Goal: Task Accomplishment & Management: Use online tool/utility

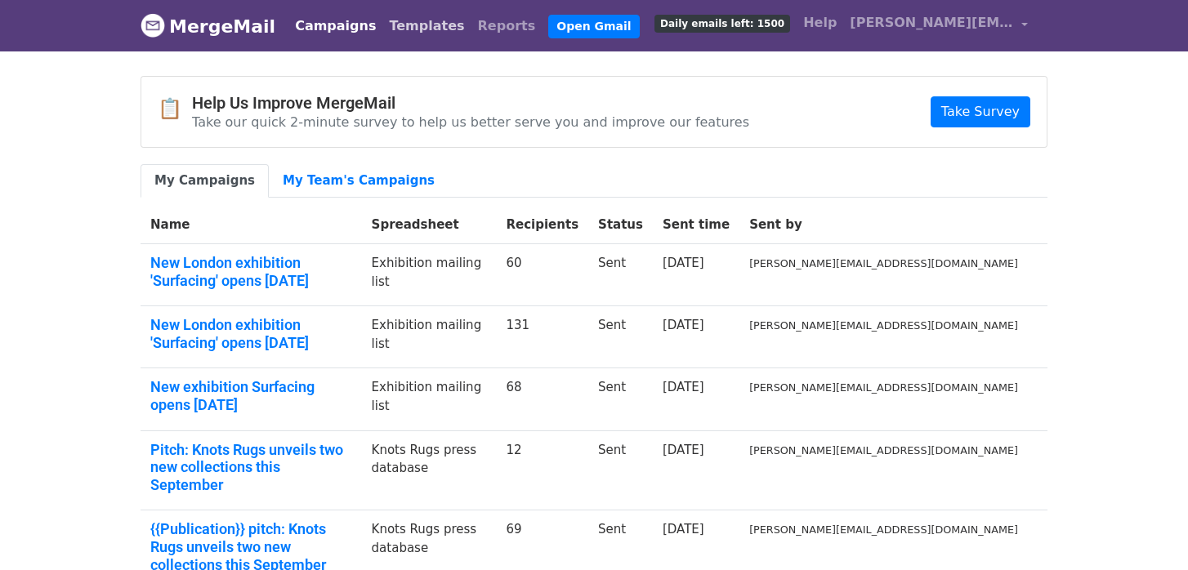
click at [405, 31] on link "Templates" at bounding box center [426, 26] width 88 height 33
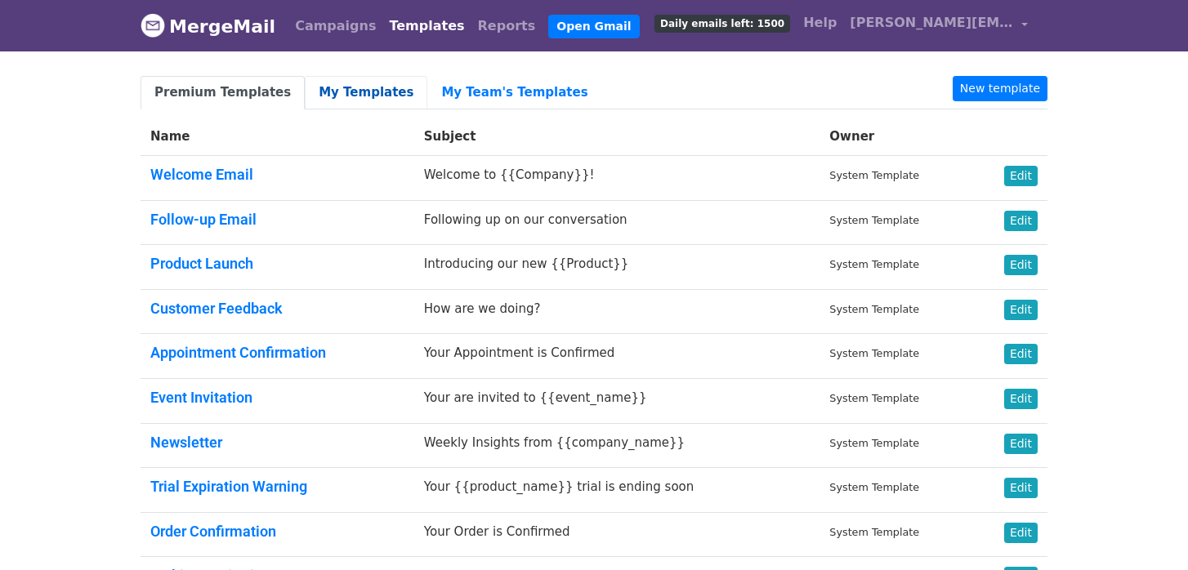
click at [366, 97] on link "My Templates" at bounding box center [366, 92] width 123 height 33
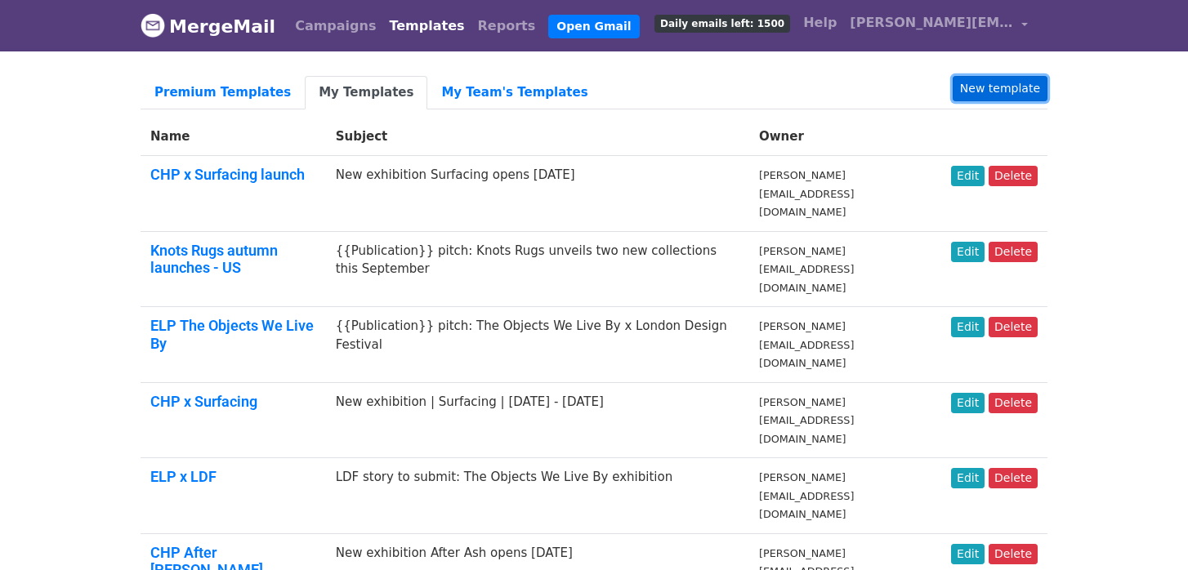
click at [1007, 87] on link "New template" at bounding box center [999, 88] width 95 height 25
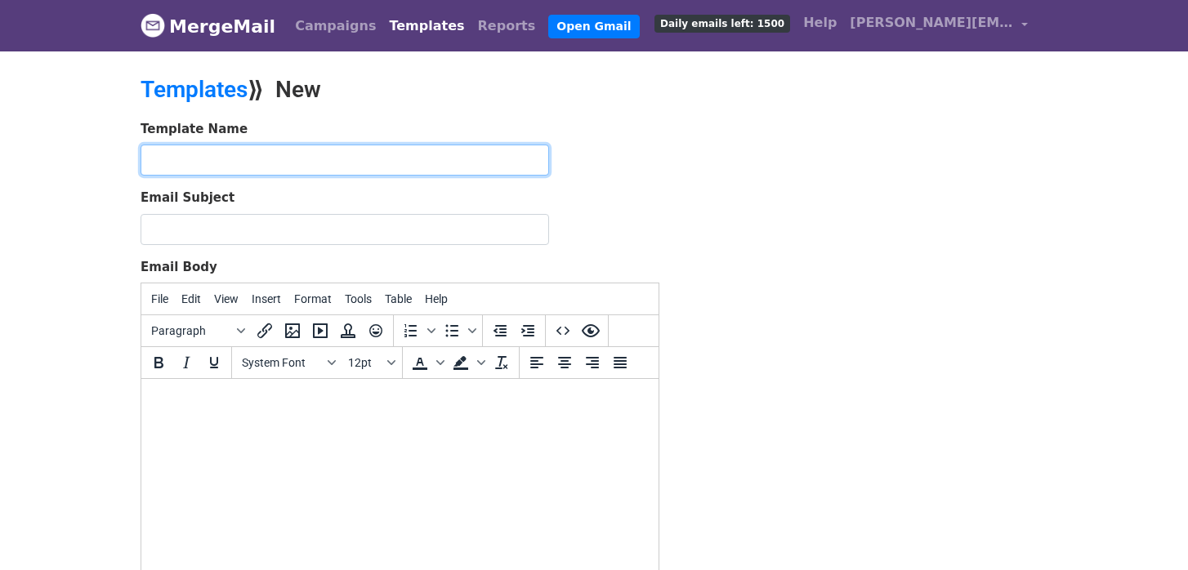
click at [313, 155] on input "text" at bounding box center [344, 160] width 408 height 31
type input "LDF invites - ELP and CHP"
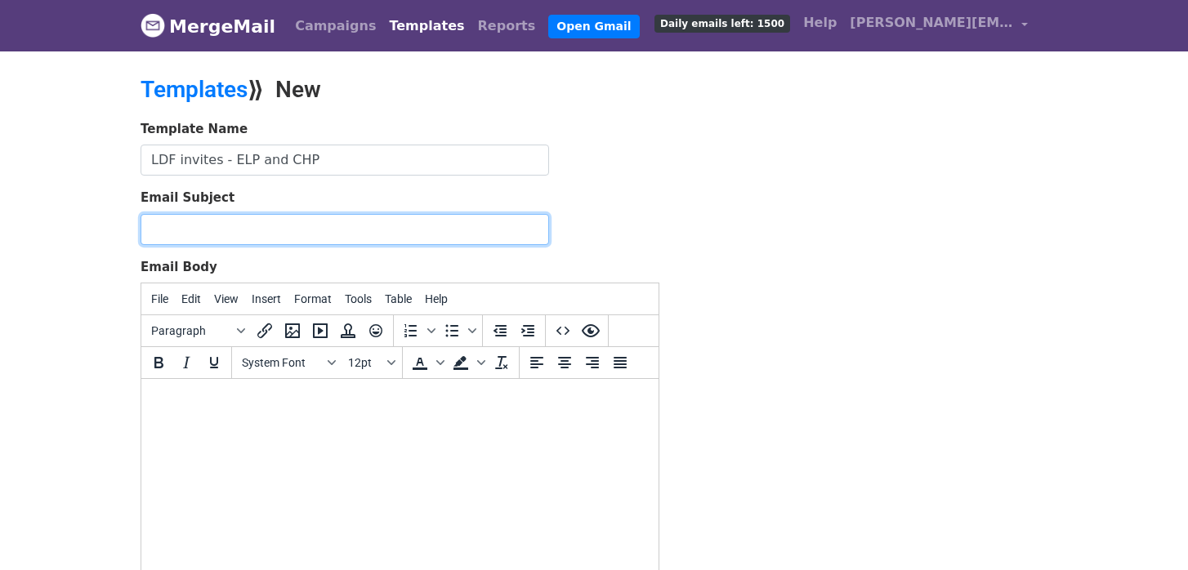
click at [306, 223] on input "Email Subject" at bounding box center [344, 229] width 408 height 31
type input "INVITES: London Design Festival must-sees"
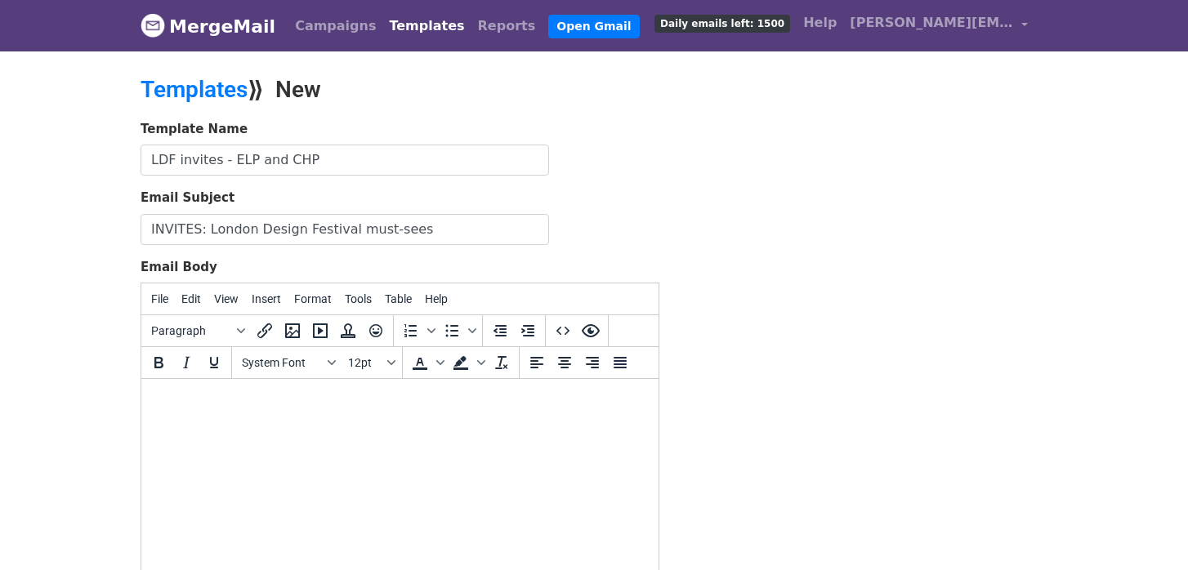
click at [261, 400] on body at bounding box center [399, 401] width 491 height 18
click at [330, 368] on button "System Font" at bounding box center [288, 363] width 106 height 28
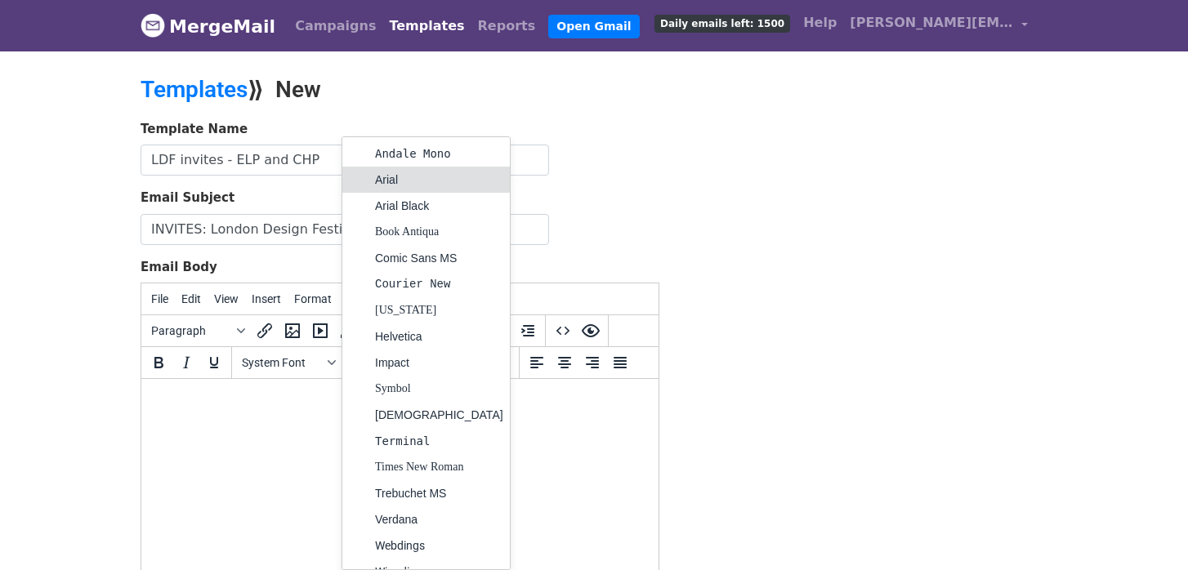
click at [383, 184] on div "Arial" at bounding box center [439, 180] width 128 height 20
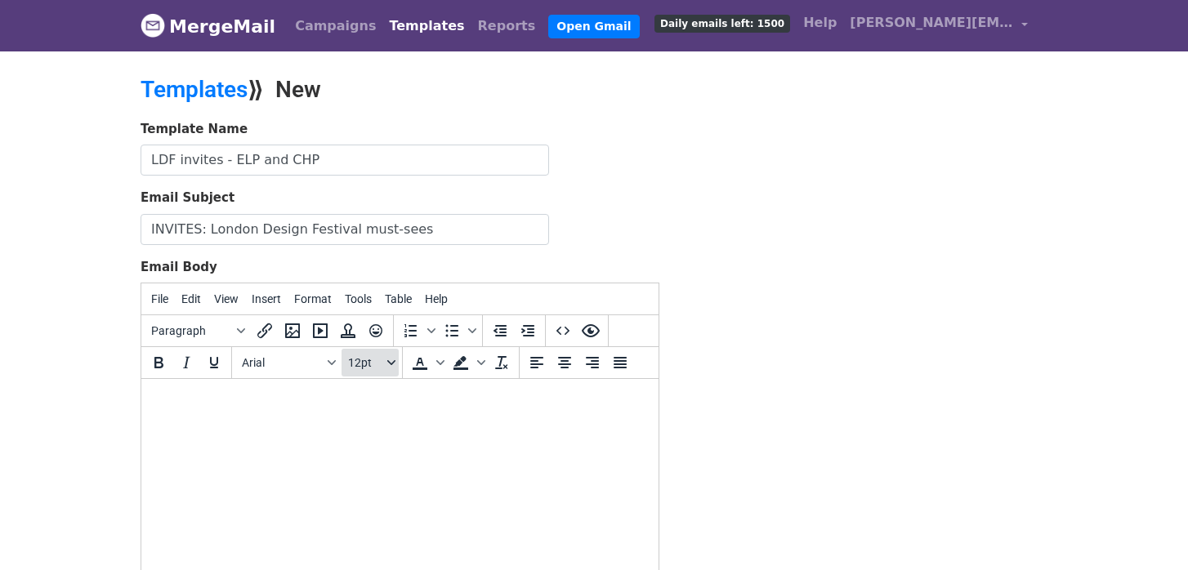
click at [372, 357] on span "12pt" at bounding box center [366, 362] width 36 height 13
click at [377, 426] on div "10pt" at bounding box center [387, 420] width 24 height 20
click at [294, 417] on html "﻿" at bounding box center [399, 401] width 517 height 44
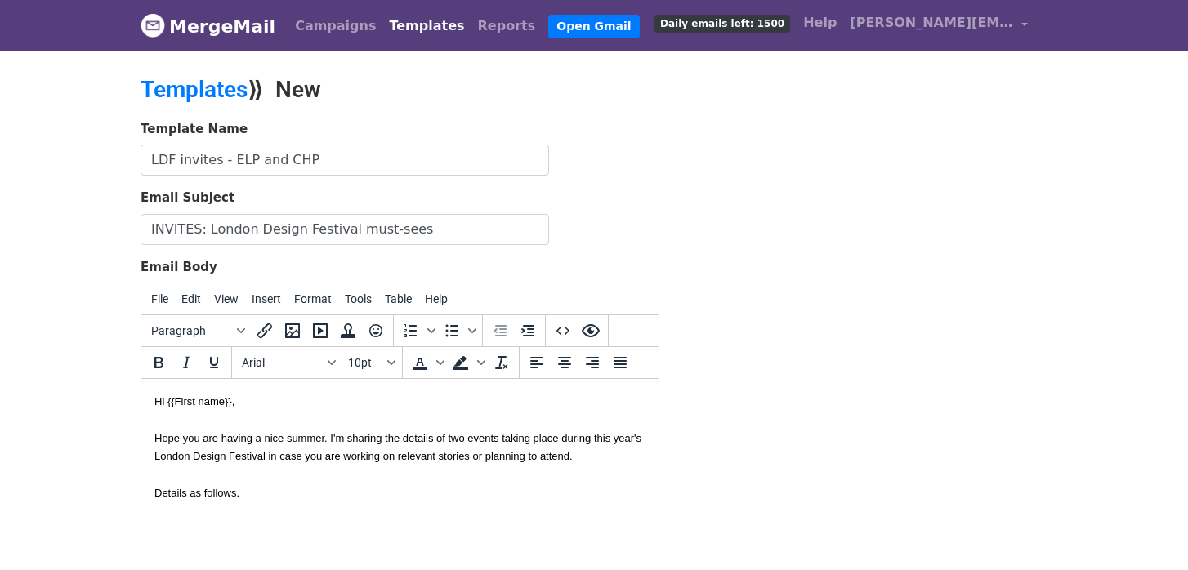
scroll to position [256, 0]
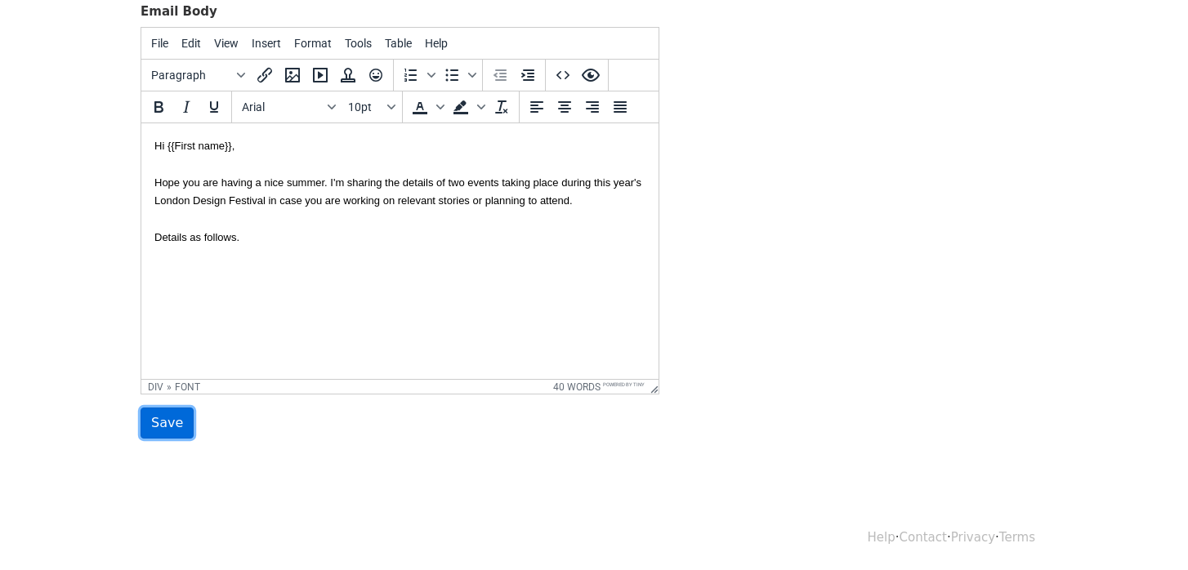
click at [169, 418] on input "Save" at bounding box center [166, 423] width 53 height 31
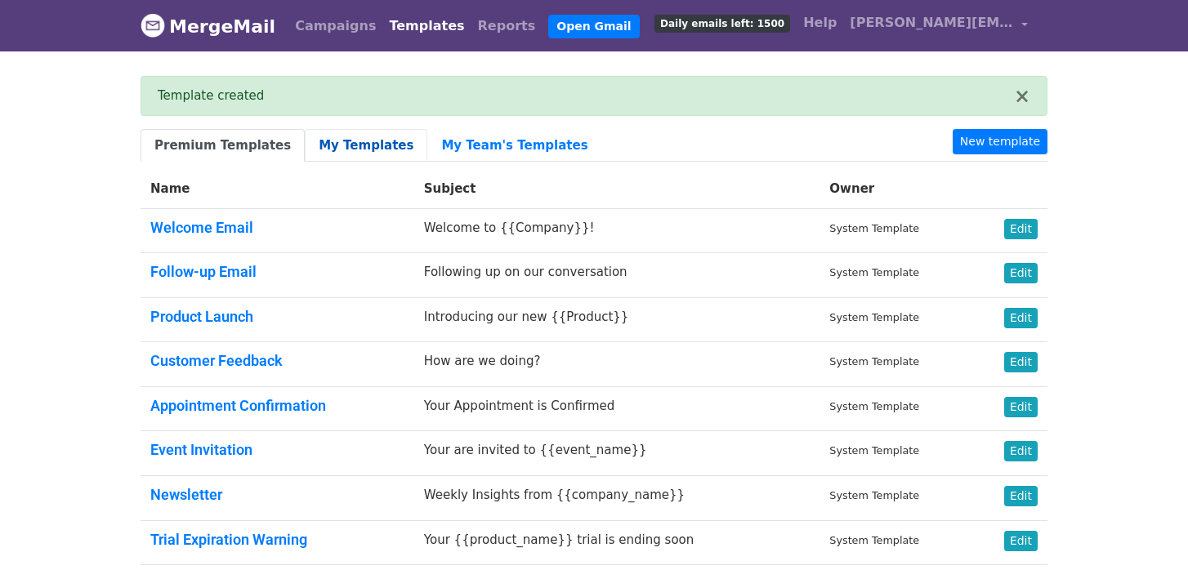
click at [337, 147] on link "My Templates" at bounding box center [366, 145] width 123 height 33
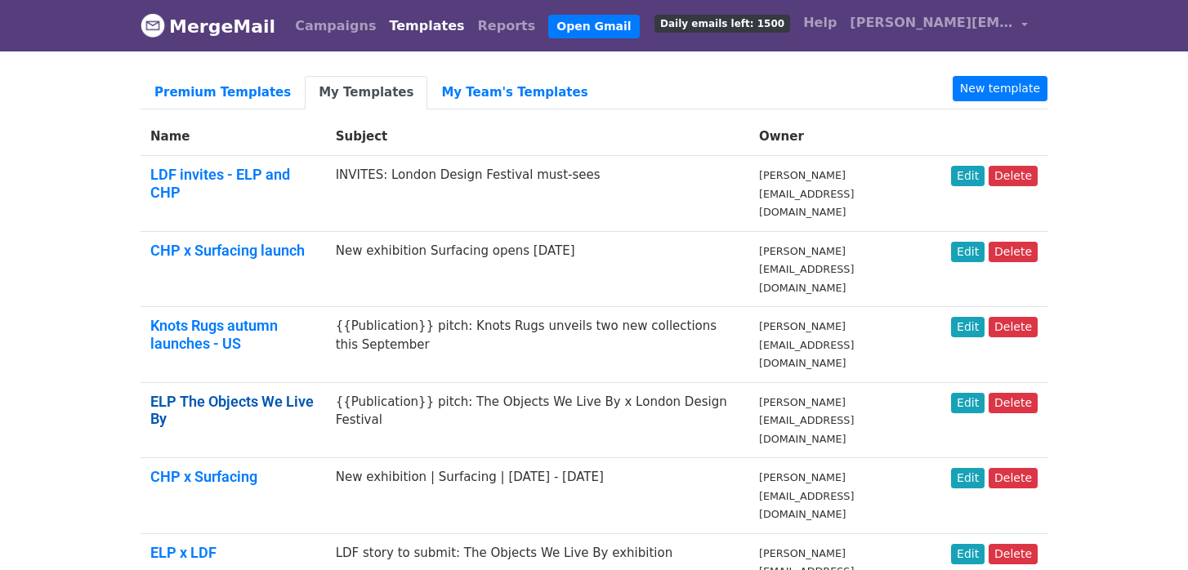
click at [274, 393] on link "ELP The Objects We Live By" at bounding box center [231, 410] width 163 height 35
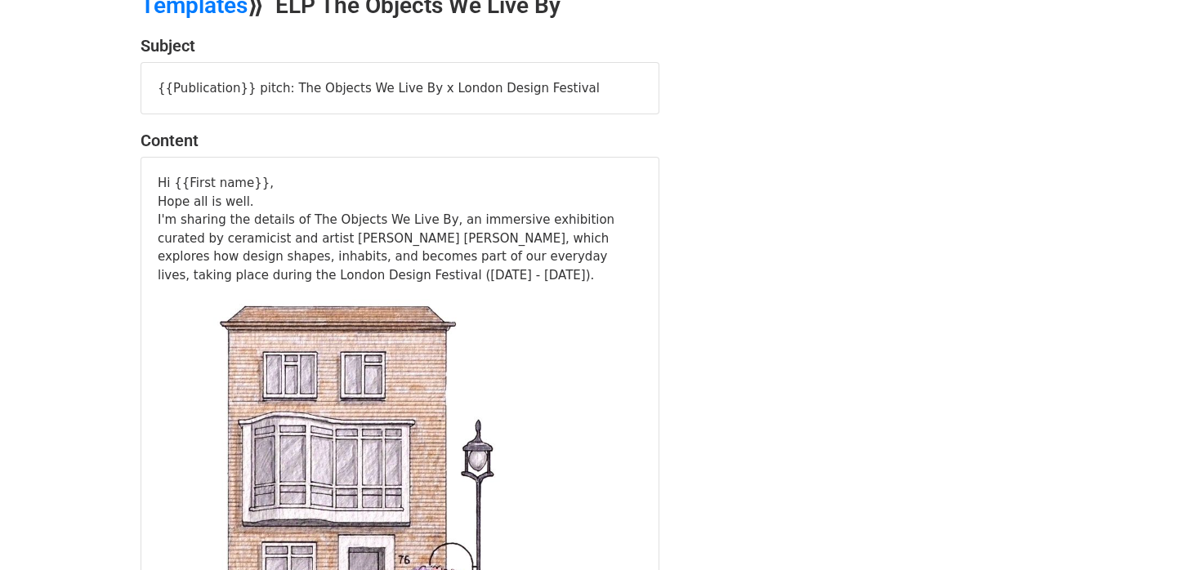
scroll to position [85, 0]
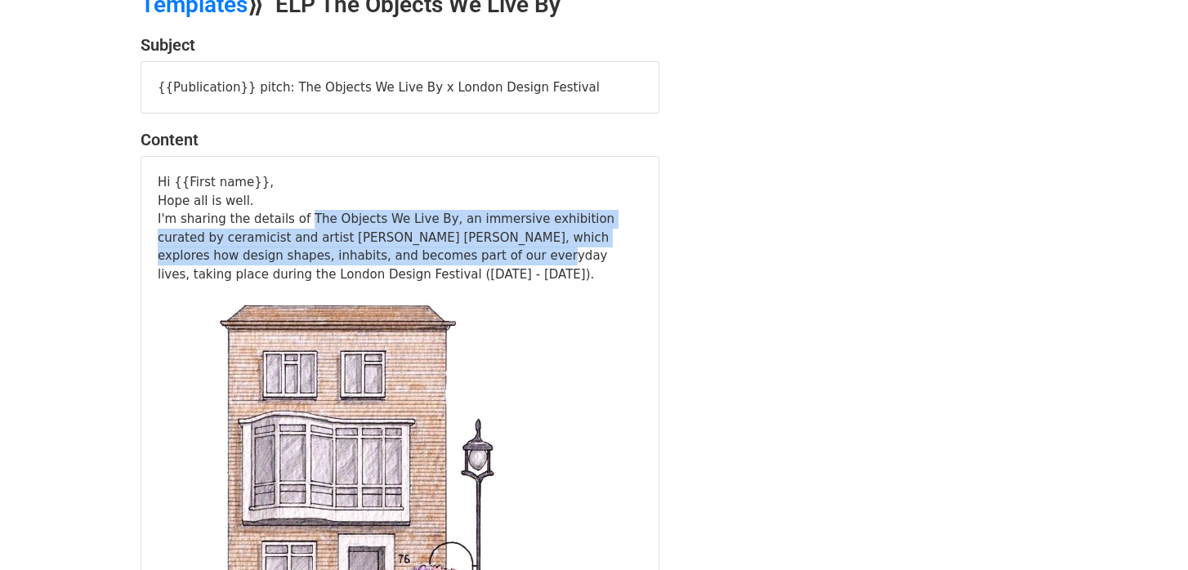
drag, startPoint x: 378, startPoint y: 261, endPoint x: 300, endPoint y: 216, distance: 90.4
copy div "The Objects We Live By, an immersive exhibition curated by ceramicist and artis…"
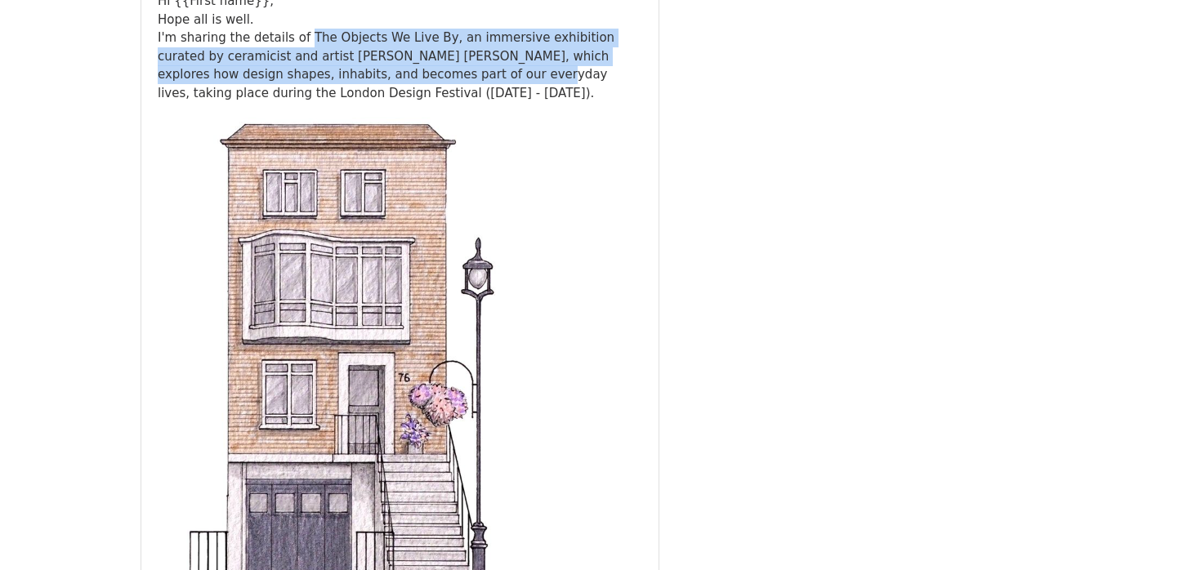
scroll to position [0, 0]
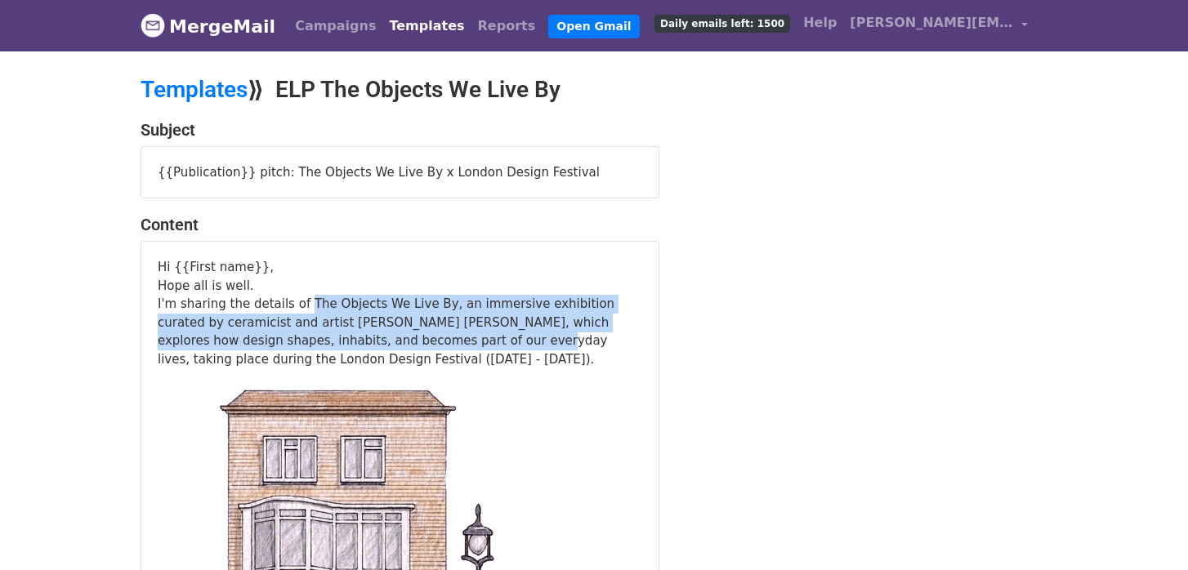
click at [390, 25] on link "Templates" at bounding box center [426, 26] width 88 height 33
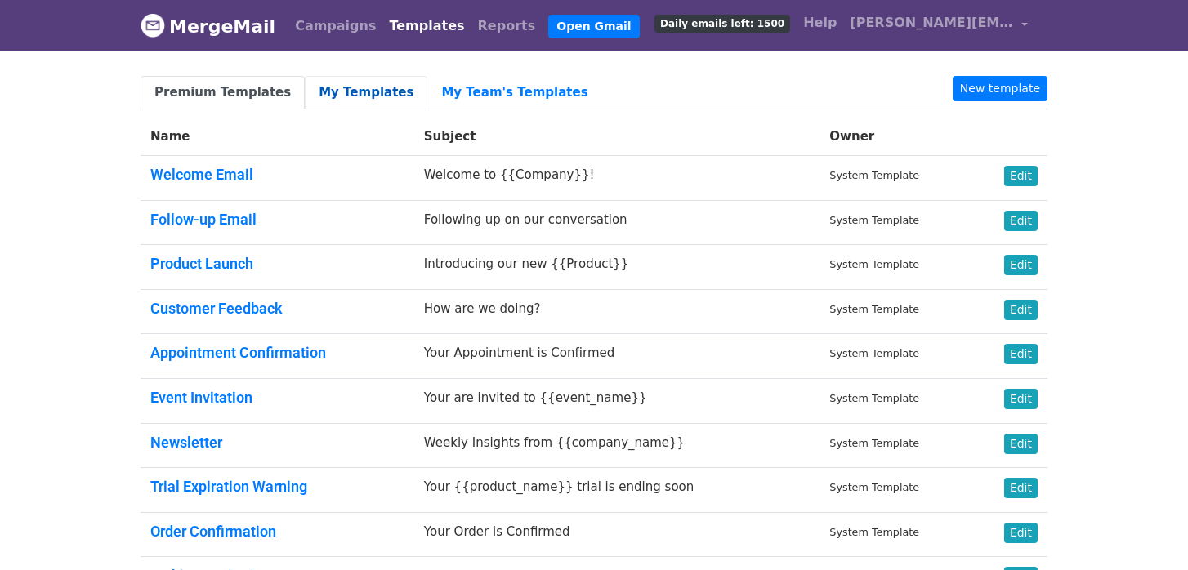
click at [365, 96] on link "My Templates" at bounding box center [366, 92] width 123 height 33
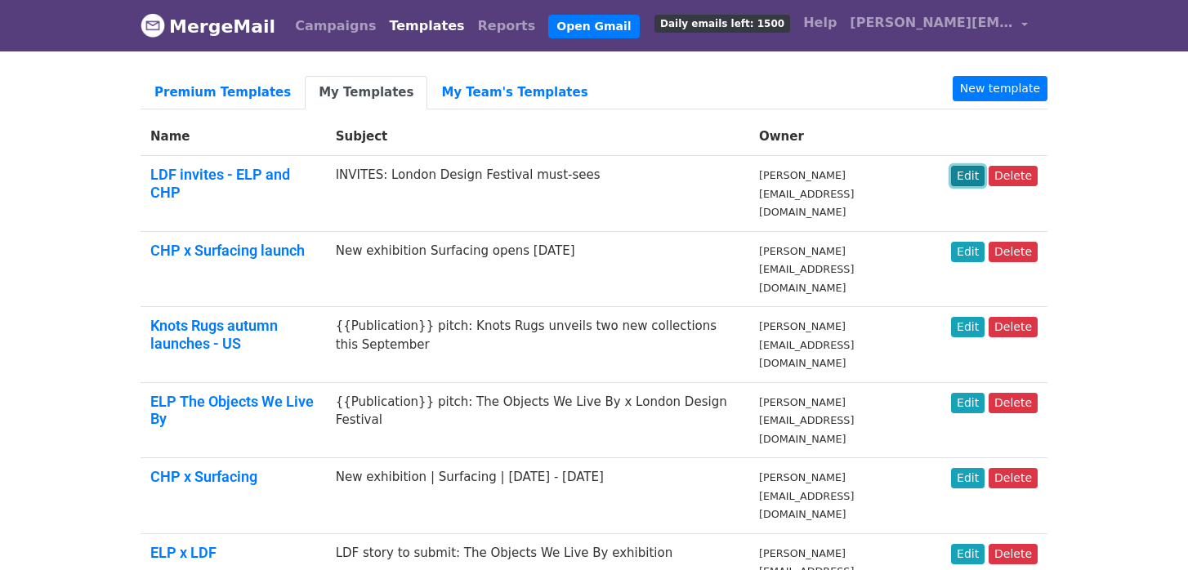
click at [970, 173] on link "Edit" at bounding box center [967, 176] width 33 height 20
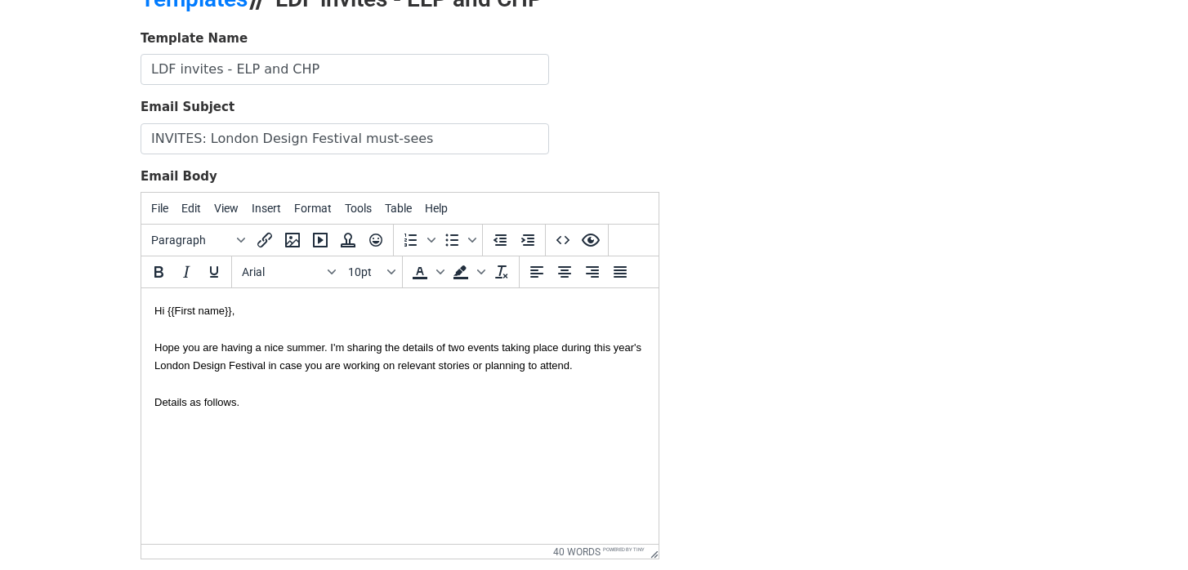
scroll to position [116, 0]
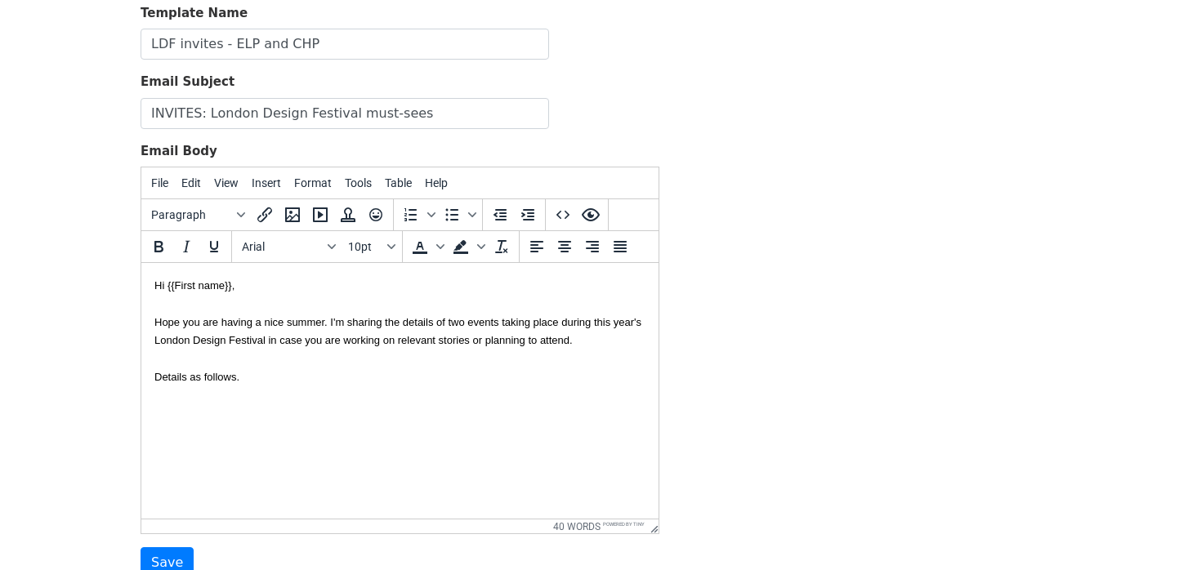
click at [198, 399] on html "Hi {{First name}}, Hope you are having a nice summer. I'm sharing the details o…" at bounding box center [399, 331] width 517 height 136
paste body
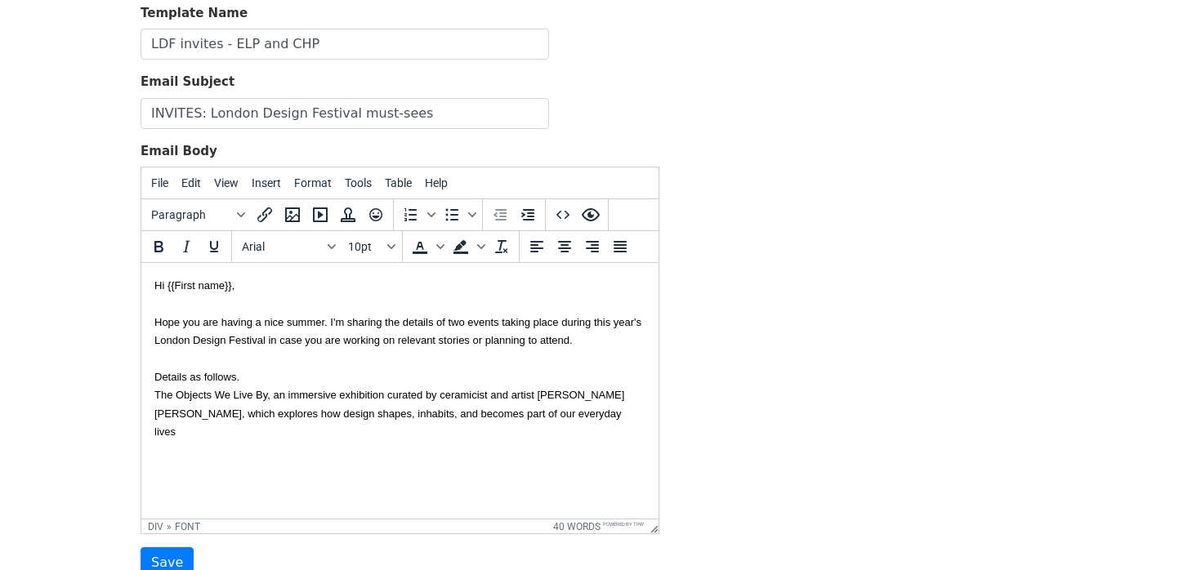
click at [261, 374] on div "Hope you are having a nice summer. I'm sharing the details of two events taking…" at bounding box center [399, 367] width 491 height 146
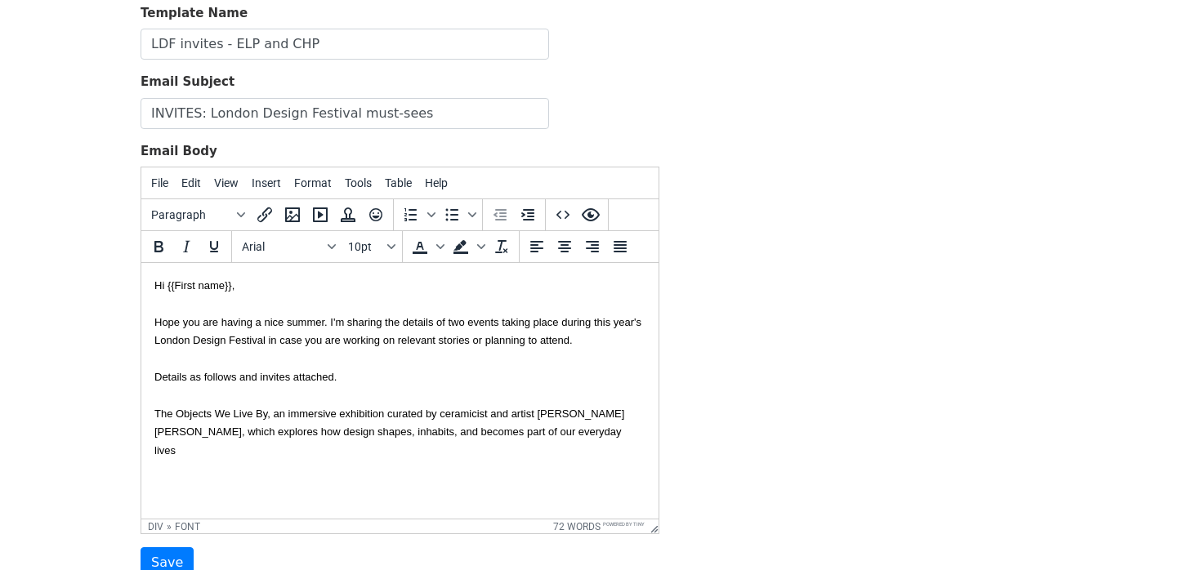
click at [268, 415] on font "Hope you are having a nice summer. I'm sharing the details of two events taking…" at bounding box center [397, 386] width 487 height 140
drag, startPoint x: 269, startPoint y: 415, endPoint x: 102, endPoint y: 415, distance: 166.6
click at [141, 415] on html "Hi {{First name}}, Hope you are having a nice summer. I'm sharing the details o…" at bounding box center [399, 367] width 517 height 209
click at [189, 245] on icon "Italic" at bounding box center [186, 247] width 20 height 20
click at [611, 428] on div "Hope you are having a nice summer. I'm sharing the details of two events taking…" at bounding box center [399, 376] width 491 height 165
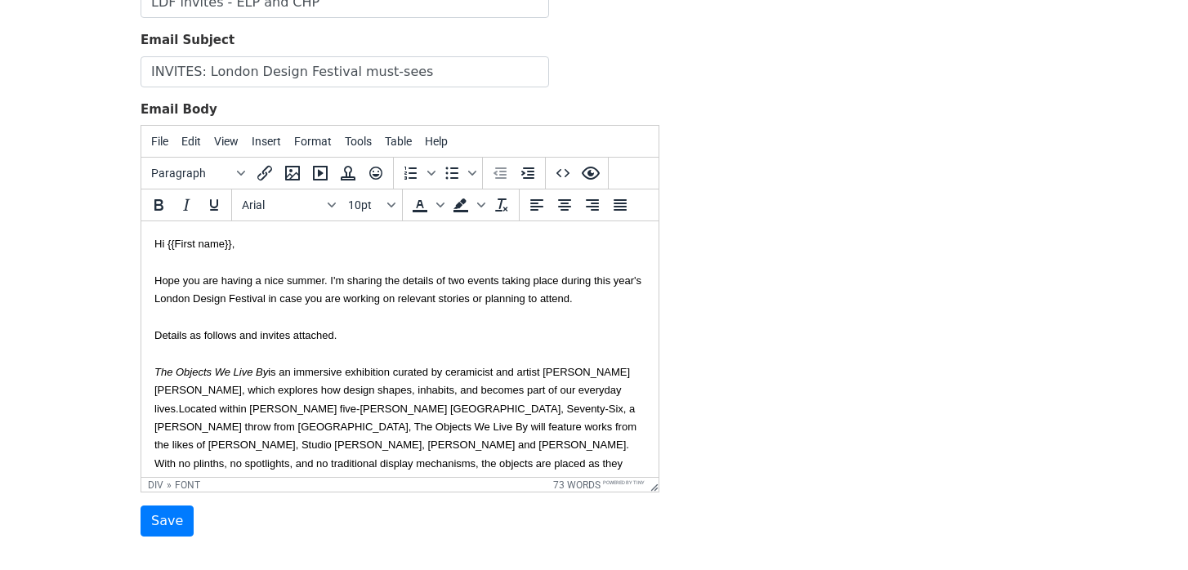
scroll to position [11, 0]
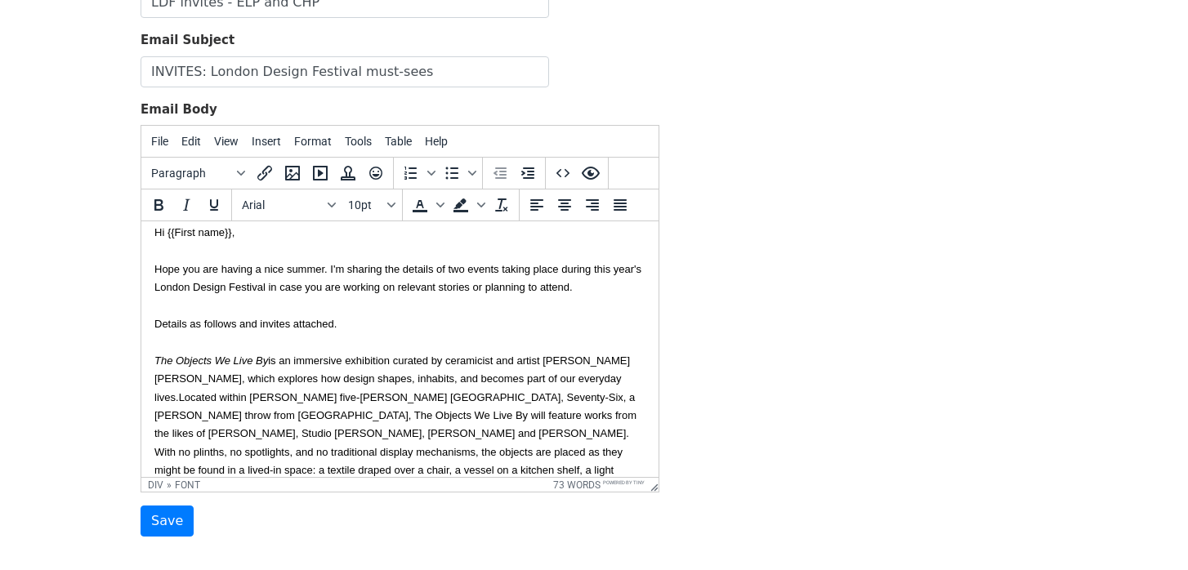
click at [591, 391] on font "Located within Payne's five-storey London atelier, Seventy-Six, a stone's throw…" at bounding box center [395, 443] width 482 height 104
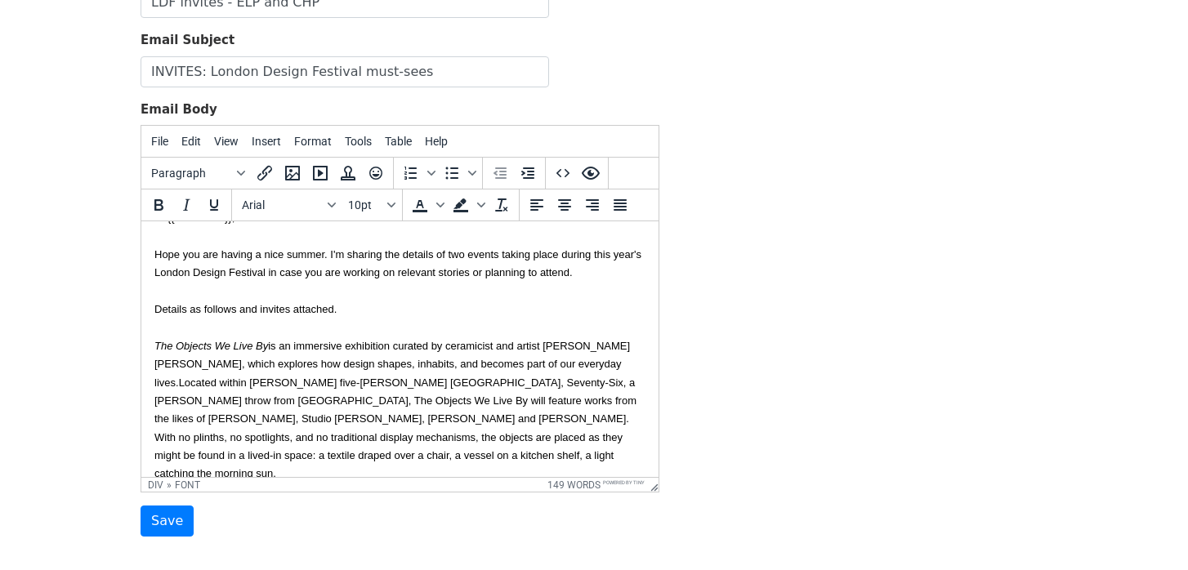
click at [377, 314] on div "Hope you are having a nice summer. I'm sharing the details of two events taking…" at bounding box center [399, 354] width 491 height 256
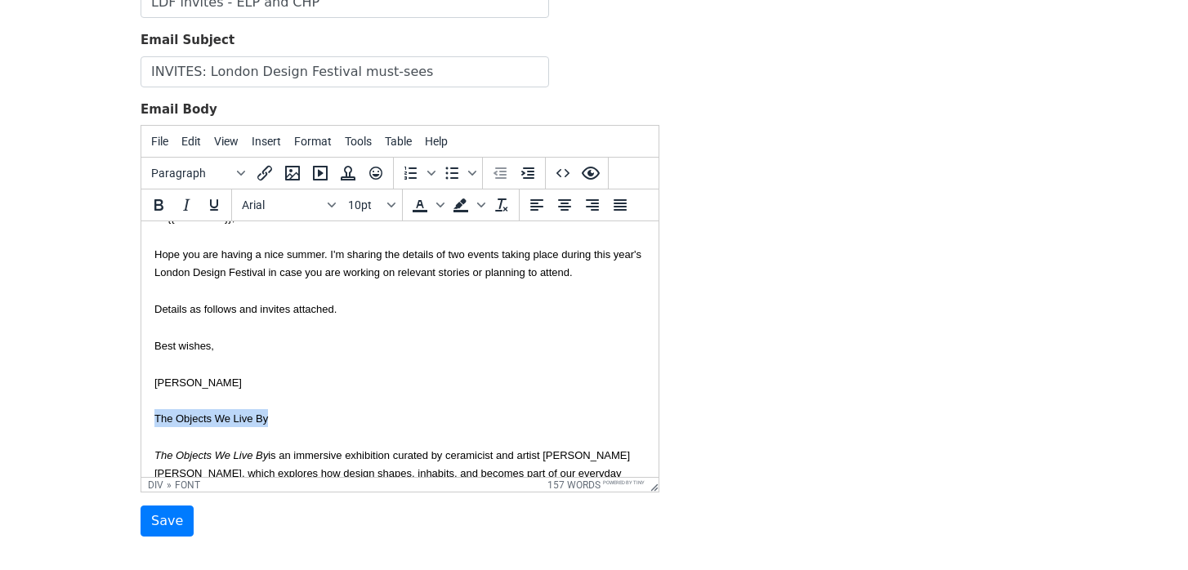
drag, startPoint x: 271, startPoint y: 426, endPoint x: 143, endPoint y: 426, distance: 128.2
click at [143, 426] on html "Hi {{First name}}, Hope you are having a nice summer. I'm sharing the details o…" at bounding box center [399, 400] width 517 height 410
click at [169, 213] on button "Bold" at bounding box center [159, 205] width 28 height 28
click at [223, 213] on icon "Underline" at bounding box center [214, 205] width 20 height 20
click at [275, 432] on div "Hope you are having a nice summer. I'm sharing the details of two events taking…" at bounding box center [399, 409] width 491 height 366
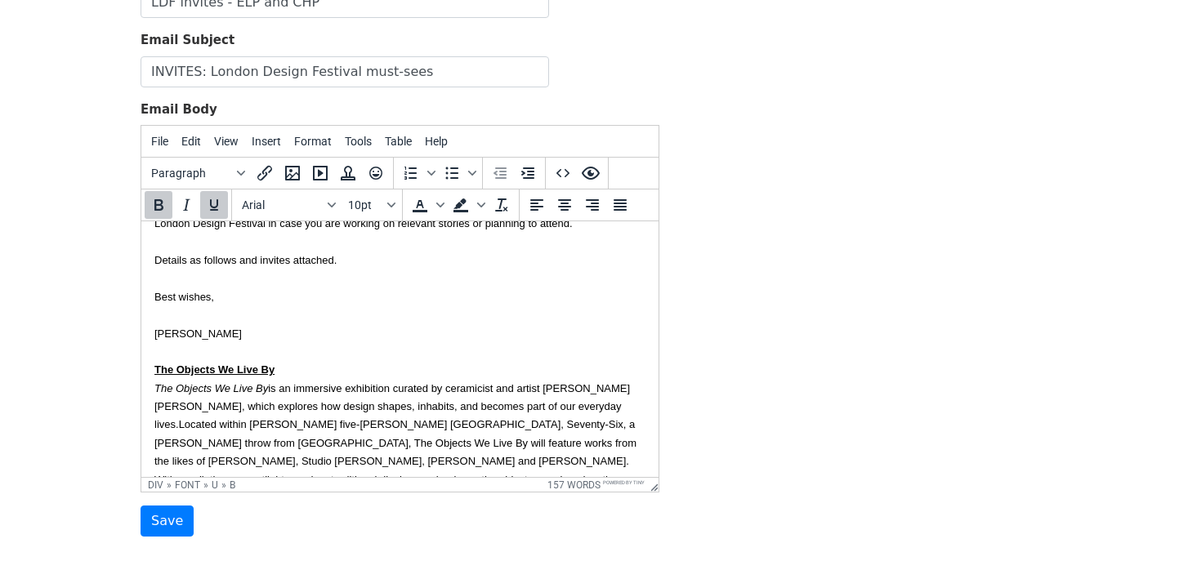
scroll to position [118, 0]
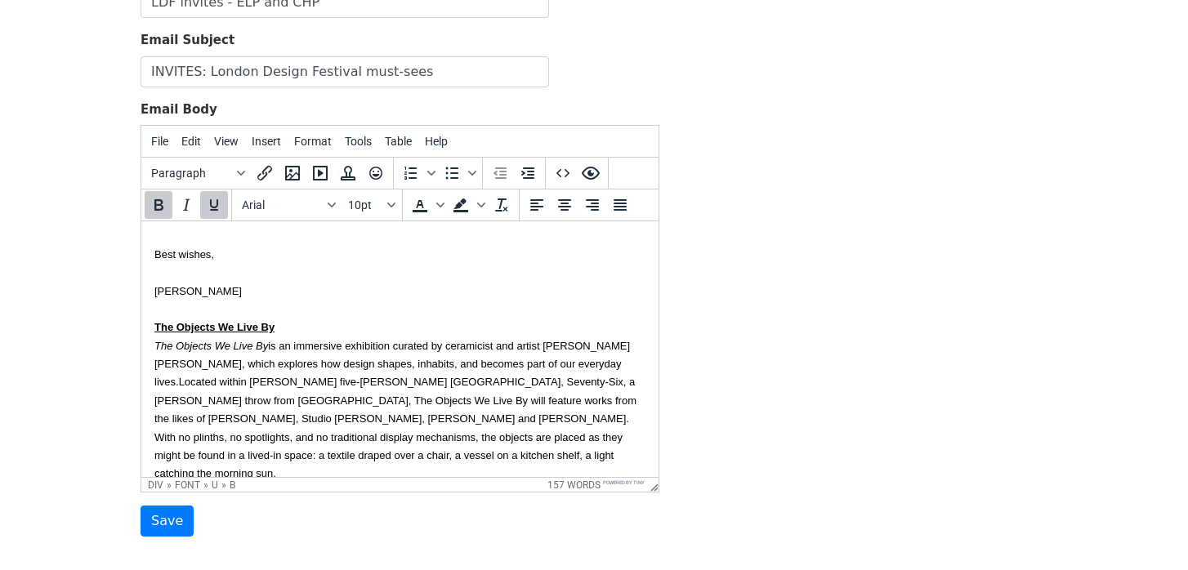
click at [343, 457] on div "Hope you are having a nice summer. I'm sharing the details of two events taking…" at bounding box center [399, 308] width 491 height 347
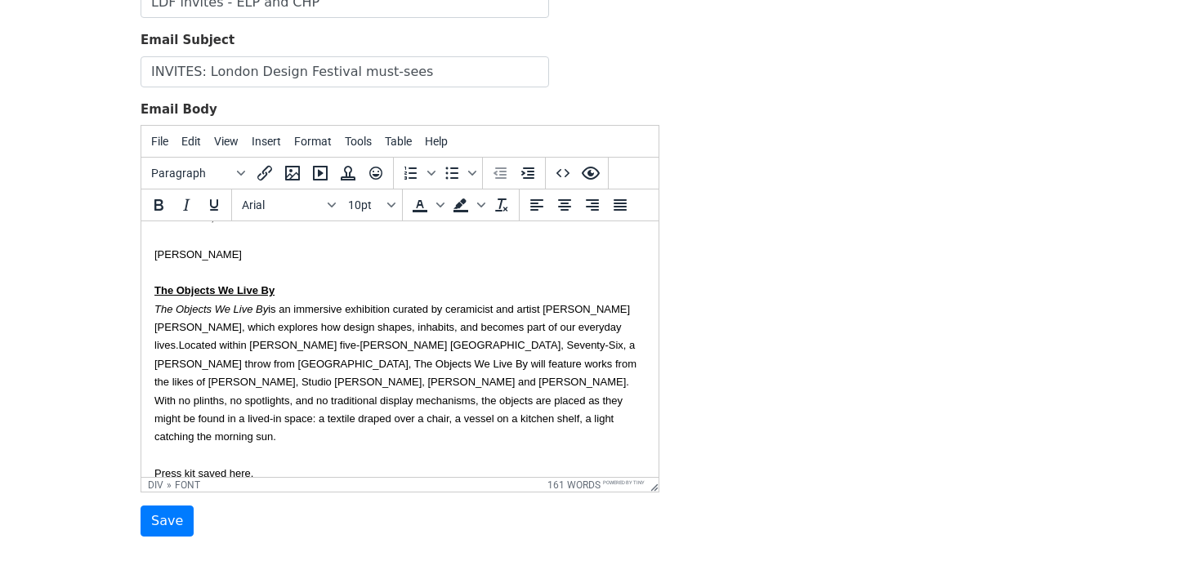
scroll to position [0, 0]
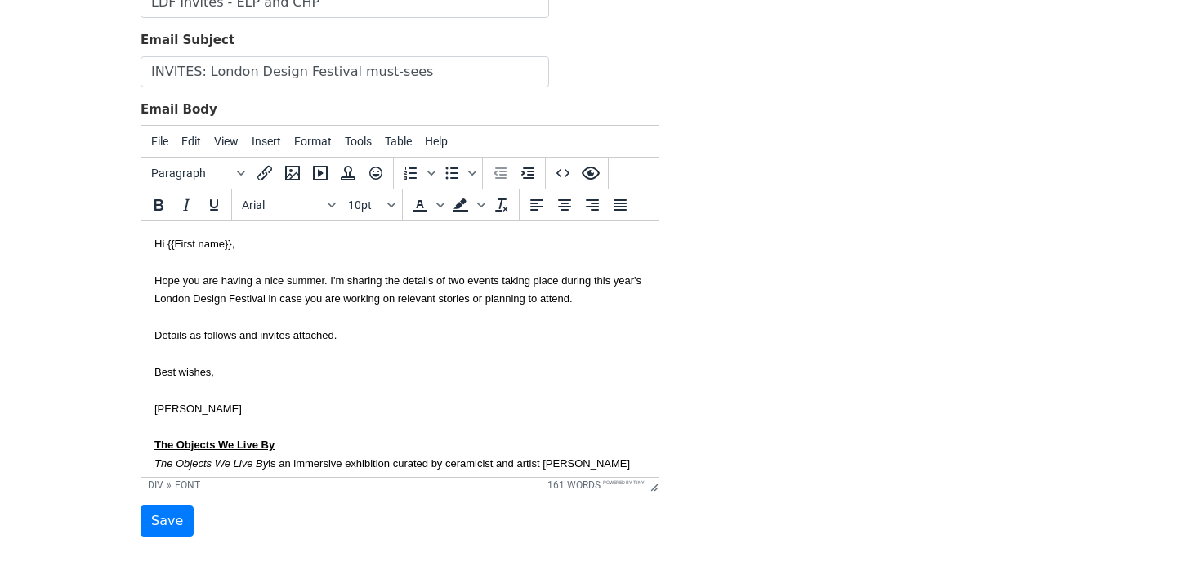
click at [380, 338] on div "Hope you are having a nice summer. I'm sharing the details of two events taking…" at bounding box center [399, 444] width 491 height 384
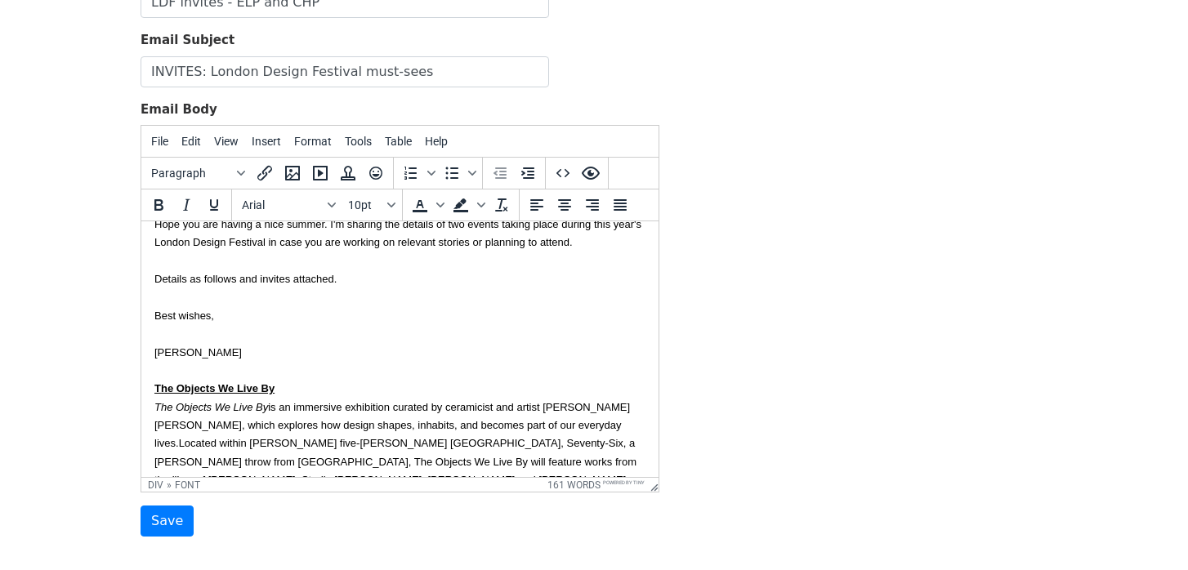
scroll to position [63, 0]
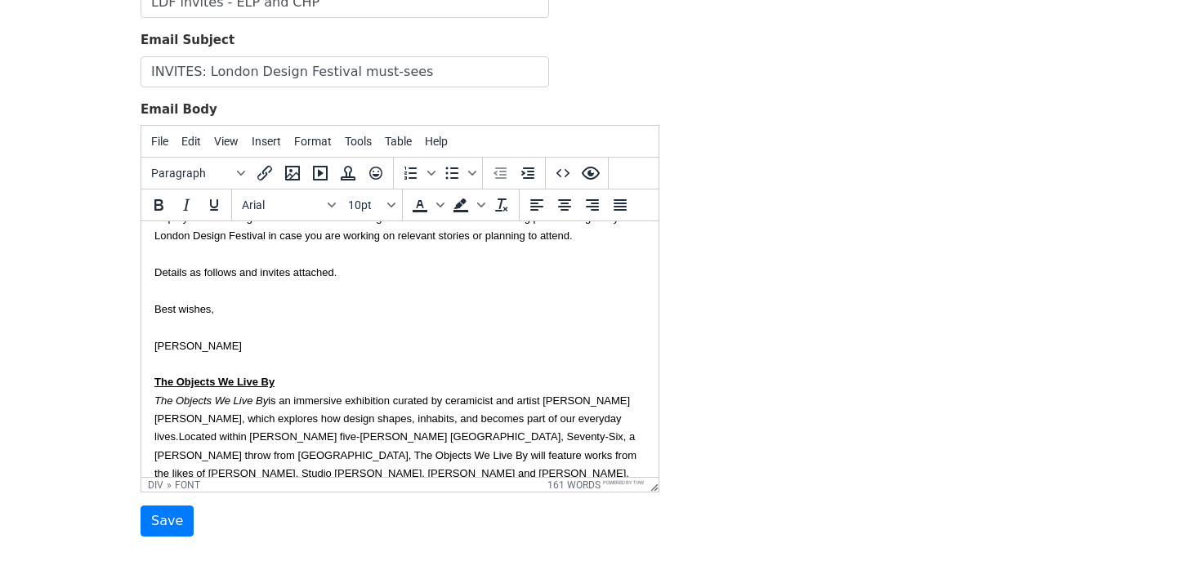
click at [287, 273] on font "Hope you are having a nice summer. I'm sharing the details of two events taking…" at bounding box center [397, 328] width 487 height 232
click at [288, 273] on font "Hope you are having a nice summer. I'm sharing the details of two events taking…" at bounding box center [397, 328] width 487 height 232
click at [454, 283] on div "Hope you are having a nice summer. I'm sharing the details of two events taking…" at bounding box center [399, 381] width 491 height 384
click at [458, 272] on div "Hope you are having a nice summer. I'm sharing the details of two events taking…" at bounding box center [399, 381] width 491 height 384
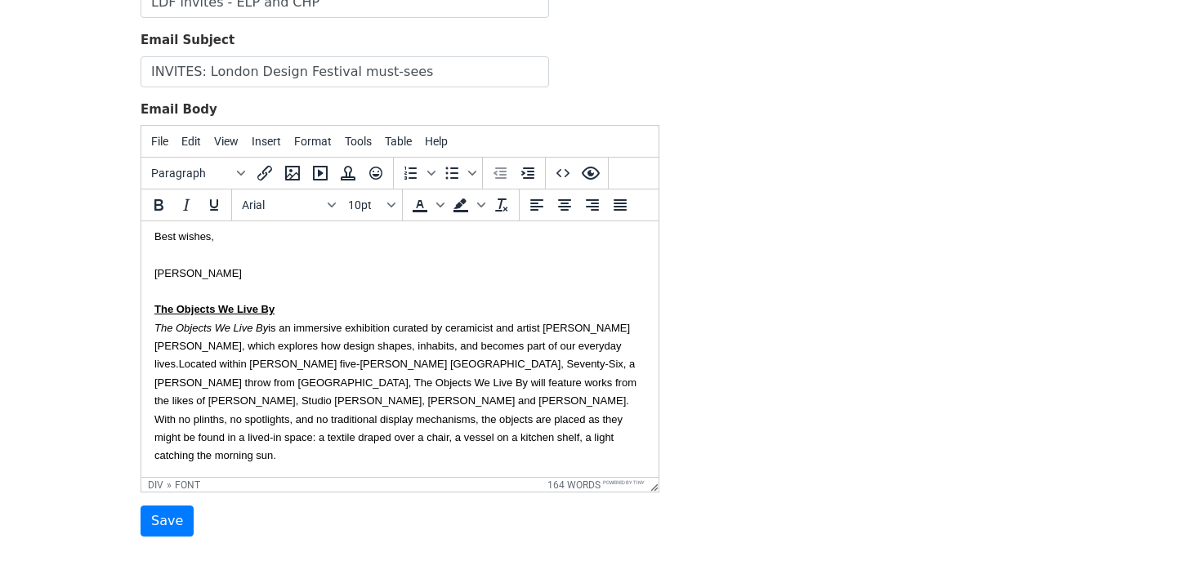
scroll to position [154, 0]
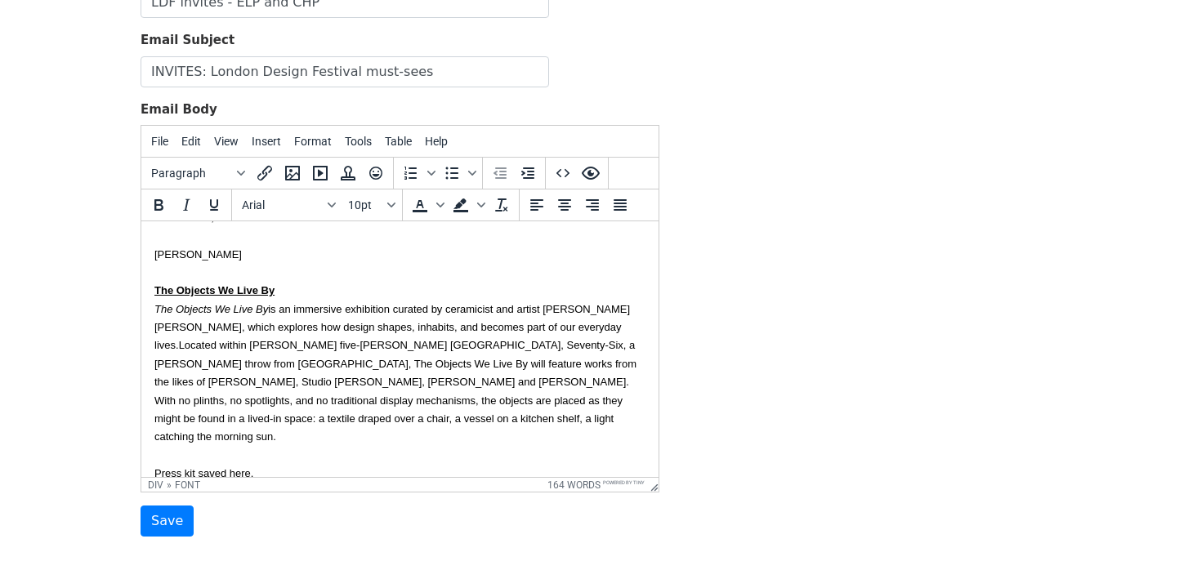
click at [284, 456] on div "Hope you are having a nice summer. I'm sharing the details of two events taking…" at bounding box center [399, 290] width 491 height 384
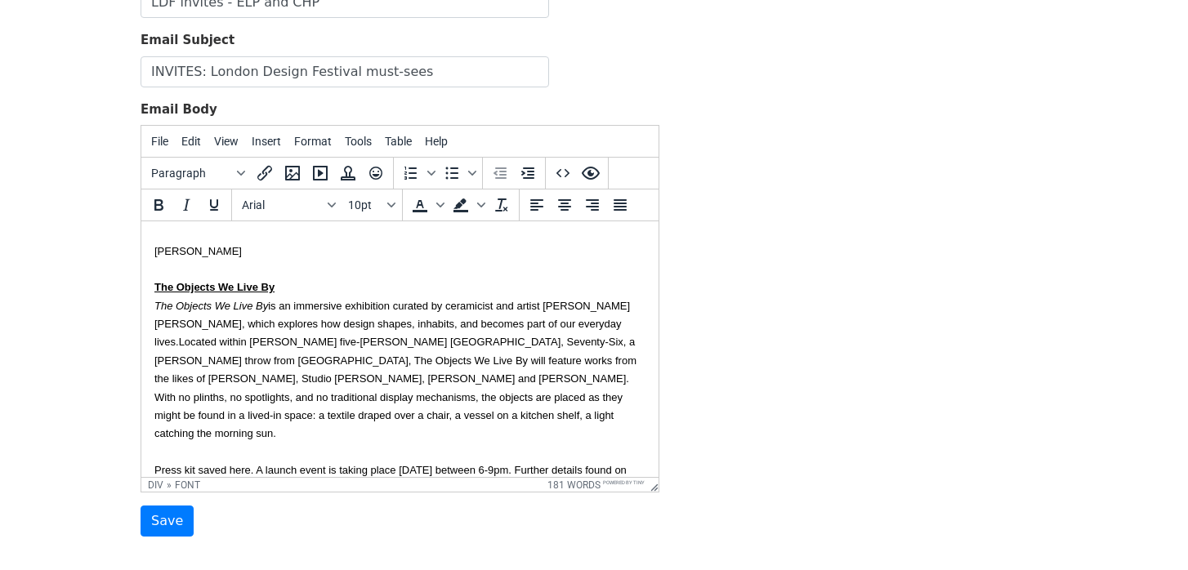
scroll to position [158, 0]
drag, startPoint x: 189, startPoint y: 359, endPoint x: 568, endPoint y: 341, distance: 379.4
click at [568, 341] on font "Located within Payne's five-storey London atelier, Seventy-Six, a stone's throw…" at bounding box center [395, 414] width 482 height 158
click at [189, 208] on icon "Italic" at bounding box center [186, 205] width 20 height 20
click at [356, 409] on div "Hope you are having a nice summer. I'm sharing the details of two events taking…" at bounding box center [399, 295] width 491 height 403
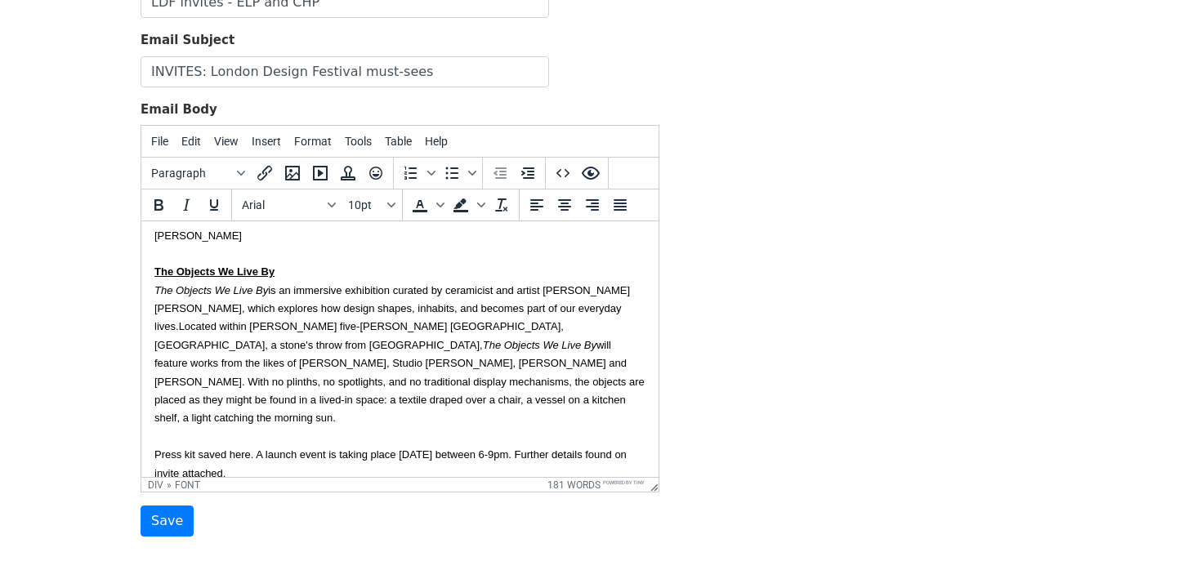
scroll to position [172, 0]
drag, startPoint x: 247, startPoint y: 441, endPoint x: 230, endPoint y: 441, distance: 18.0
click at [230, 441] on font "Located within Payne's five-storey London atelier, Seventy-Six, a stone's throw…" at bounding box center [399, 401] width 490 height 158
click at [262, 176] on icon "Insert/edit link" at bounding box center [265, 173] width 20 height 20
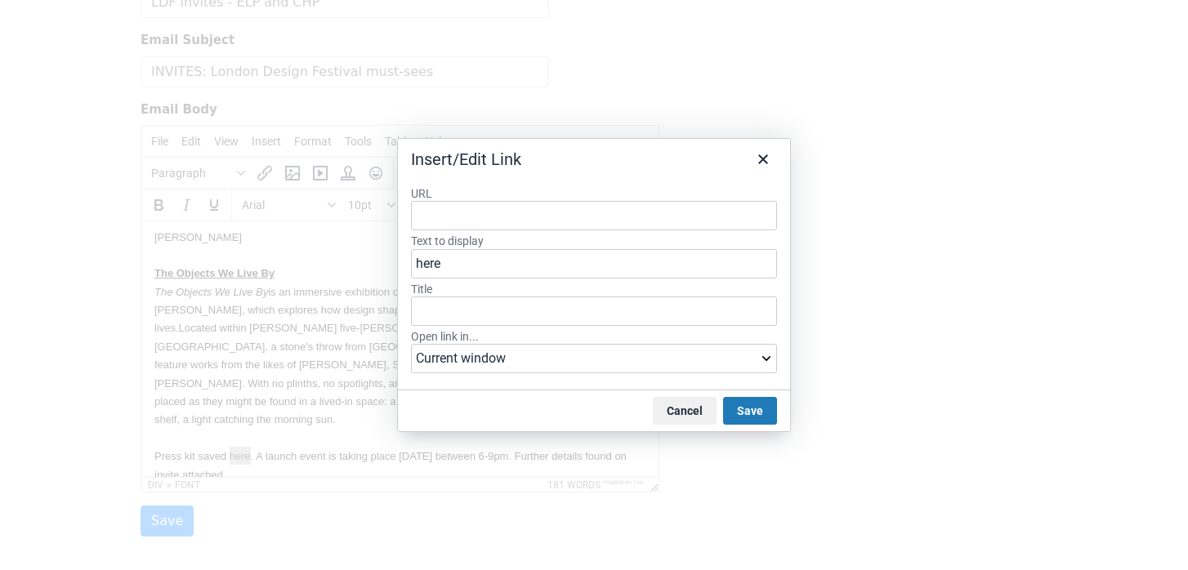
type input "https://www.dropbox.com/scl/fo/iq1k2m3dm9luhu55v5zsv/AD5tYHSOnNdeSFdXRI0iKak?rl…"
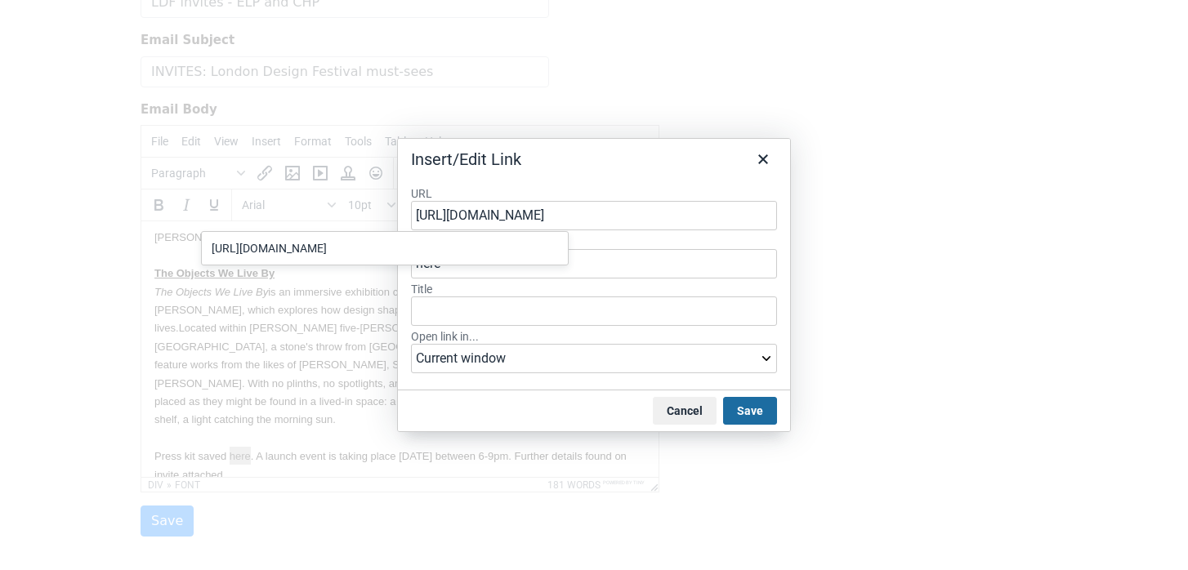
click at [741, 410] on button "Save" at bounding box center [750, 411] width 54 height 28
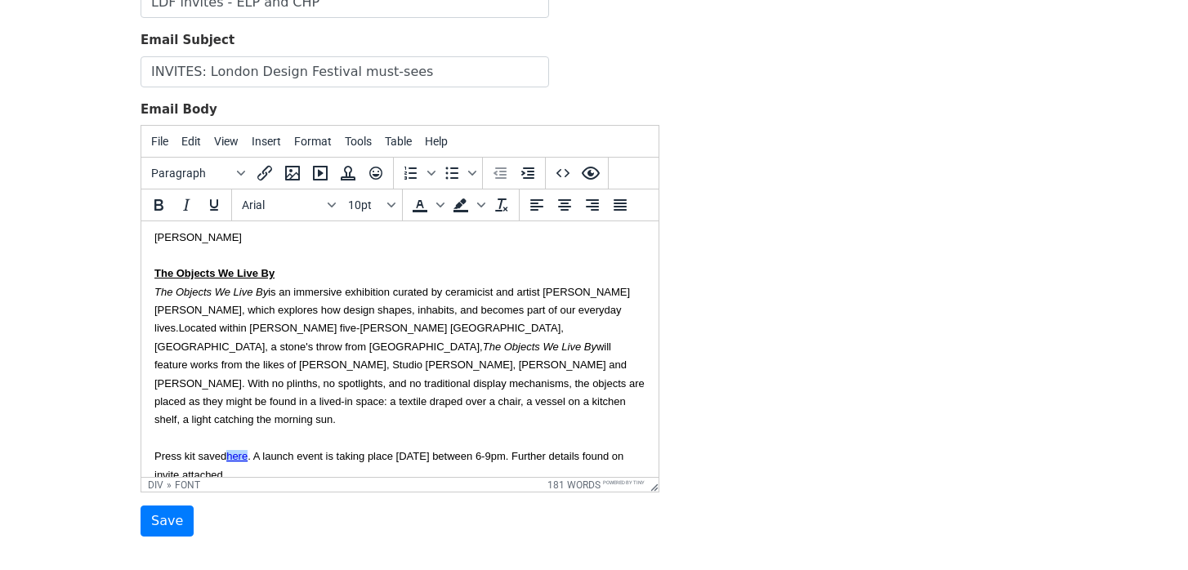
click at [389, 452] on div "Hope you are having a nice summer. I'm sharing the details of two events taking…" at bounding box center [399, 282] width 491 height 403
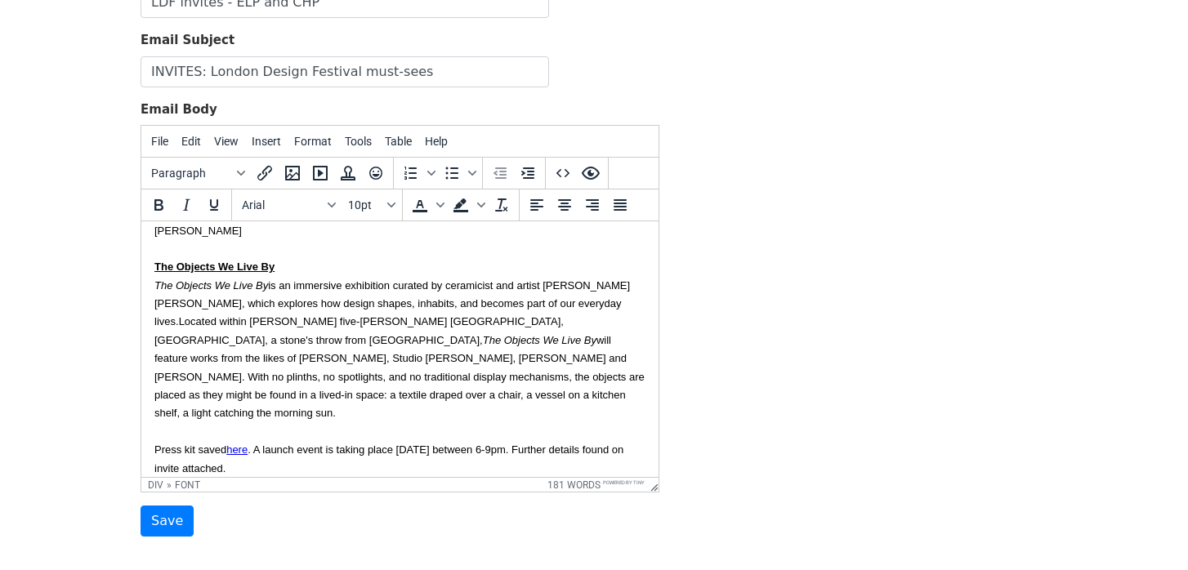
scroll to position [196, 0]
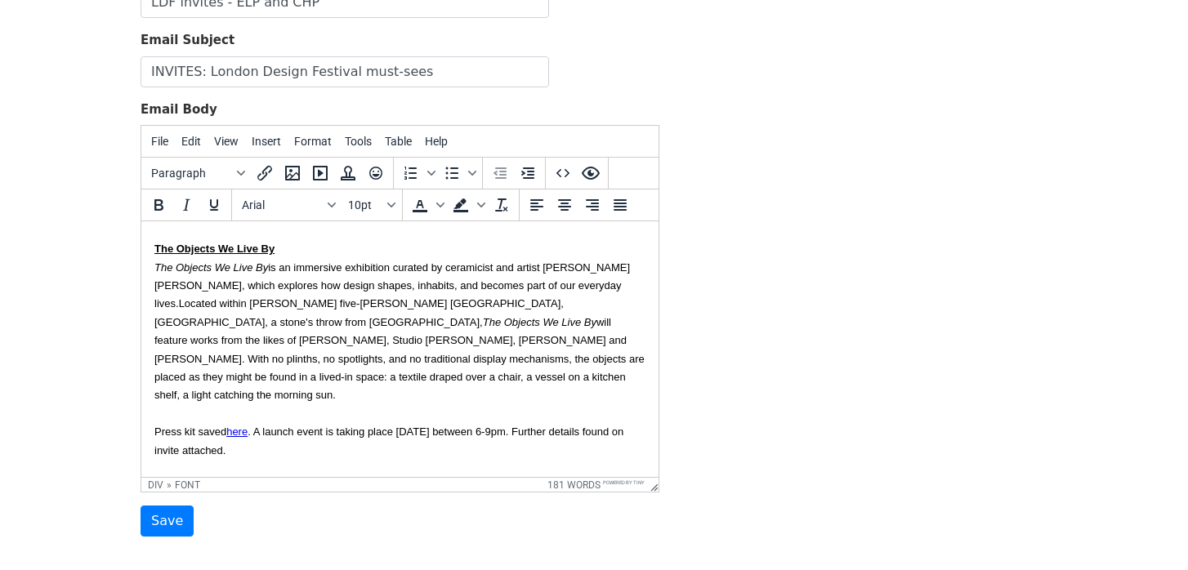
click at [379, 251] on div "Hope you are having a nice summer. I'm sharing the details of two events taking…" at bounding box center [399, 257] width 491 height 403
click at [383, 428] on div "Hope you are having a nice summer. I'm sharing the details of two events taking…" at bounding box center [399, 257] width 491 height 403
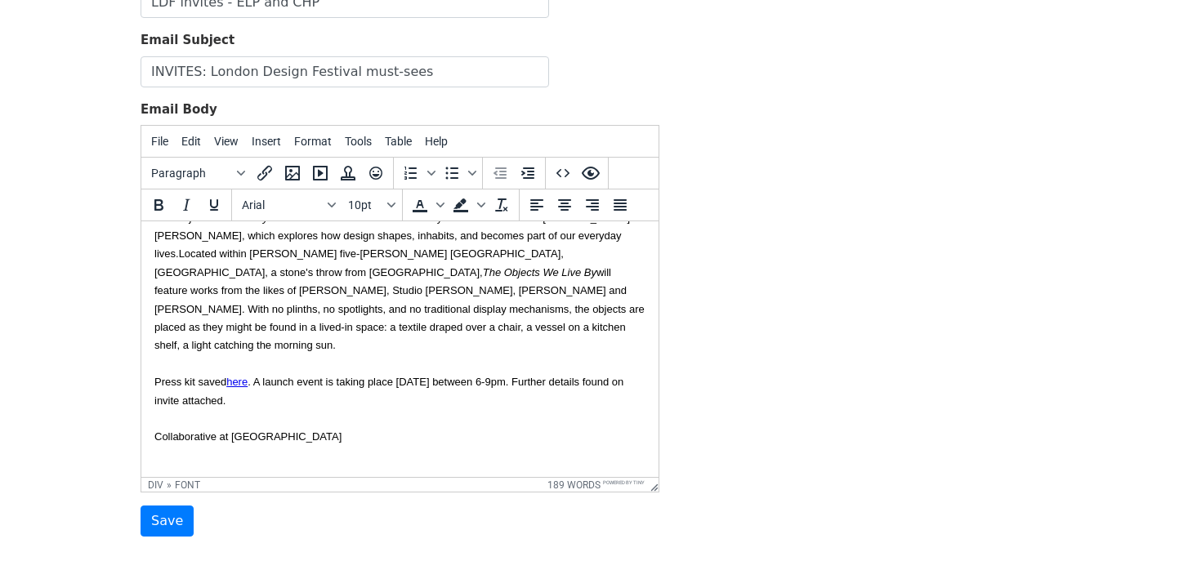
drag, startPoint x: 331, startPoint y: 421, endPoint x: 78, endPoint y: 420, distance: 252.4
click at [141, 420] on html "Hi {{First name}}, Hope you are having a nice summer. I'm sharing the details o…" at bounding box center [399, 235] width 517 height 520
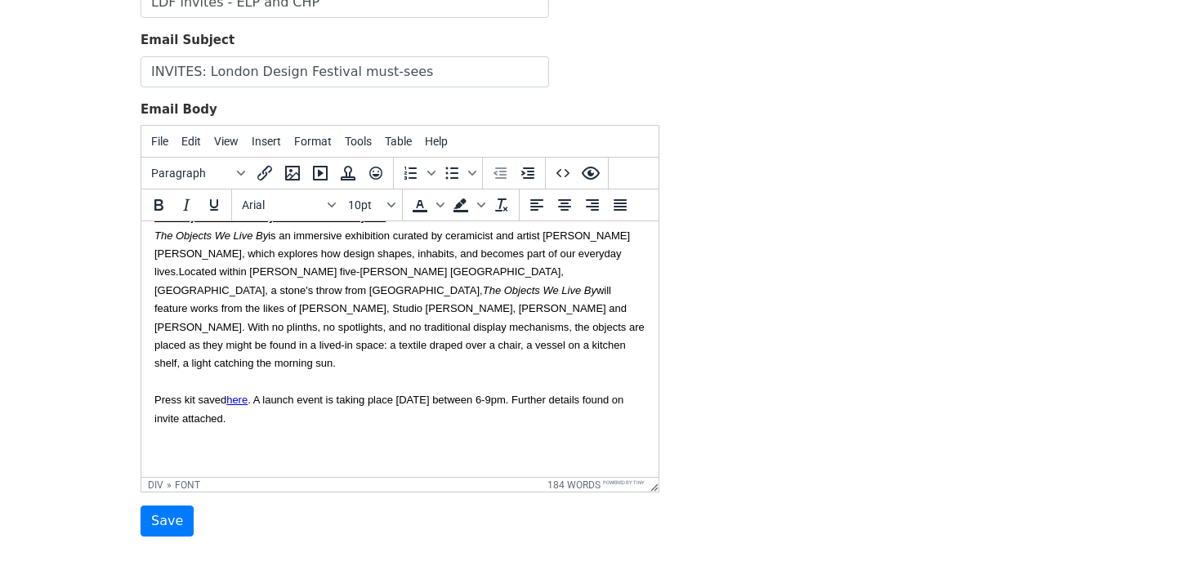
click at [218, 445] on div at bounding box center [399, 454] width 491 height 18
drag, startPoint x: 320, startPoint y: 440, endPoint x: 140, endPoint y: 440, distance: 179.7
click at [141, 440] on html "Hi {{First name}}, Hope you are having a nice summer. I'm sharing the details o…" at bounding box center [399, 243] width 517 height 501
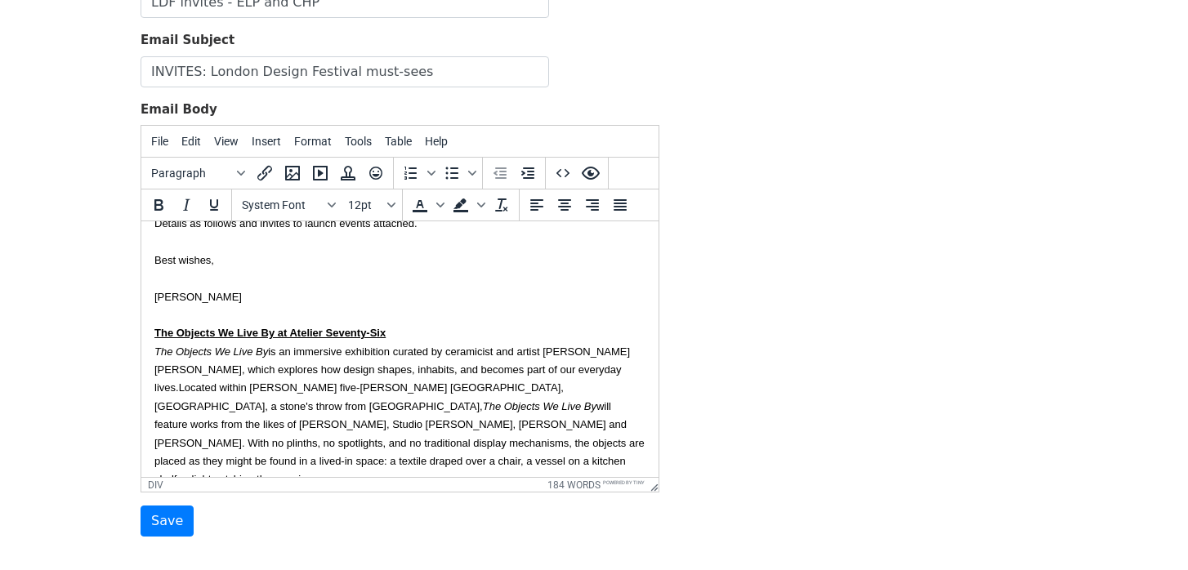
scroll to position [104, 0]
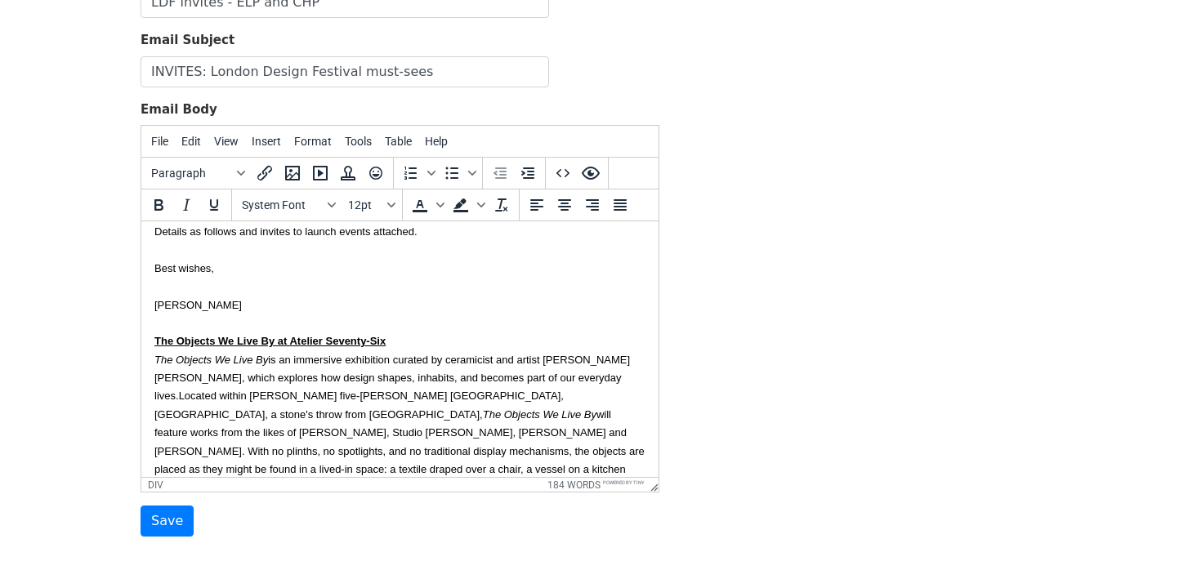
click at [156, 340] on b "The Objects We Live By at Atelier Seventy-Six" at bounding box center [269, 341] width 231 height 12
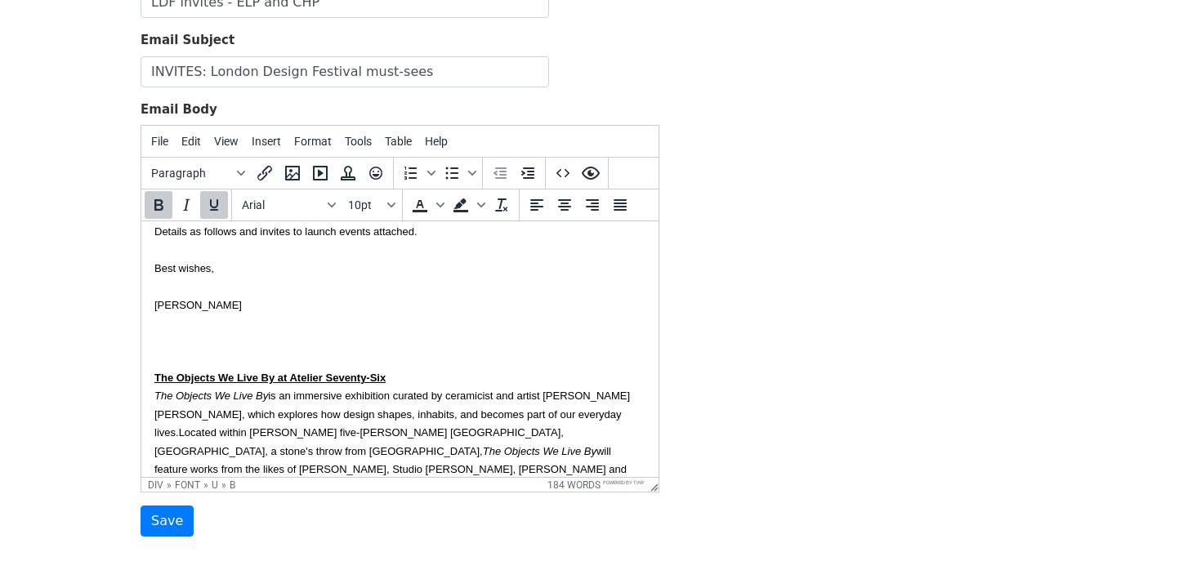
click at [197, 337] on div "Hope you are having a nice summer. I'm sharing the details of two events taking…" at bounding box center [399, 377] width 491 height 457
drag, startPoint x: 215, startPoint y: 343, endPoint x: 139, endPoint y: 344, distance: 76.0
click at [141, 344] on html "Hi {{First name}}, Hope you are having a nice summer. I'm sharing the details o…" at bounding box center [399, 387] width 517 height 538
click at [322, 336] on span "Collaborative at County Hall Pottery" at bounding box center [247, 341] width 187 height 12
drag, startPoint x: 322, startPoint y: 341, endPoint x: 142, endPoint y: 341, distance: 179.7
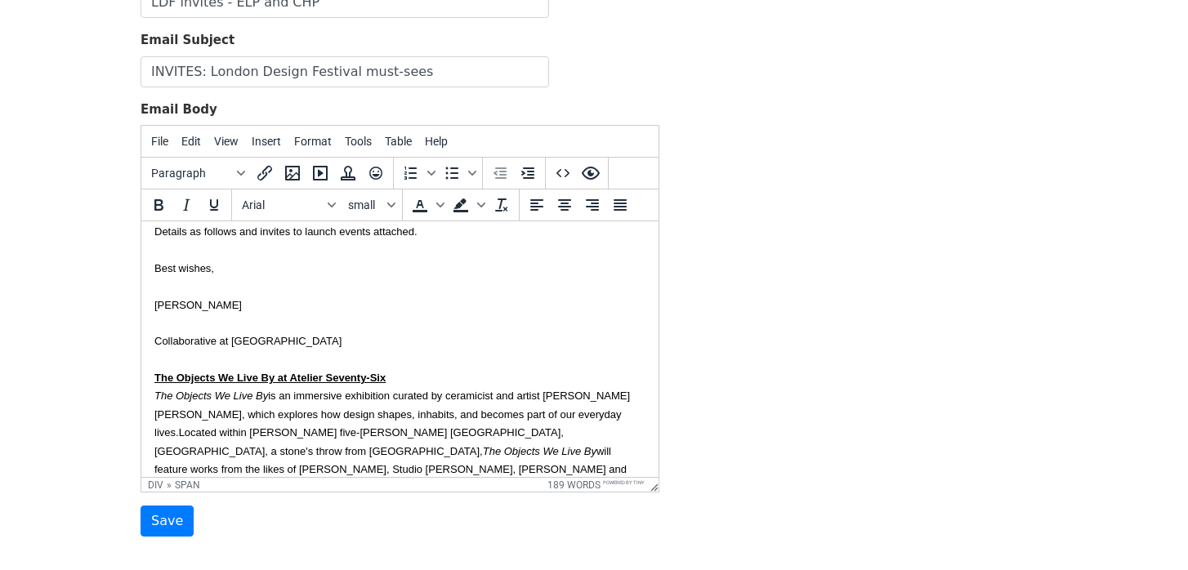
click at [142, 341] on html "Hi {{First name}}, Hope you are having a nice summer. I'm sharing the details o…" at bounding box center [399, 387] width 517 height 538
click at [163, 203] on icon "Bold" at bounding box center [159, 205] width 20 height 20
click at [205, 203] on icon "Underline" at bounding box center [214, 205] width 20 height 20
click at [207, 326] on div "Hope you are having a nice summer. I'm sharing the details of two events taking…" at bounding box center [399, 377] width 491 height 457
drag, startPoint x: 220, startPoint y: 343, endPoint x: 133, endPoint y: 344, distance: 86.6
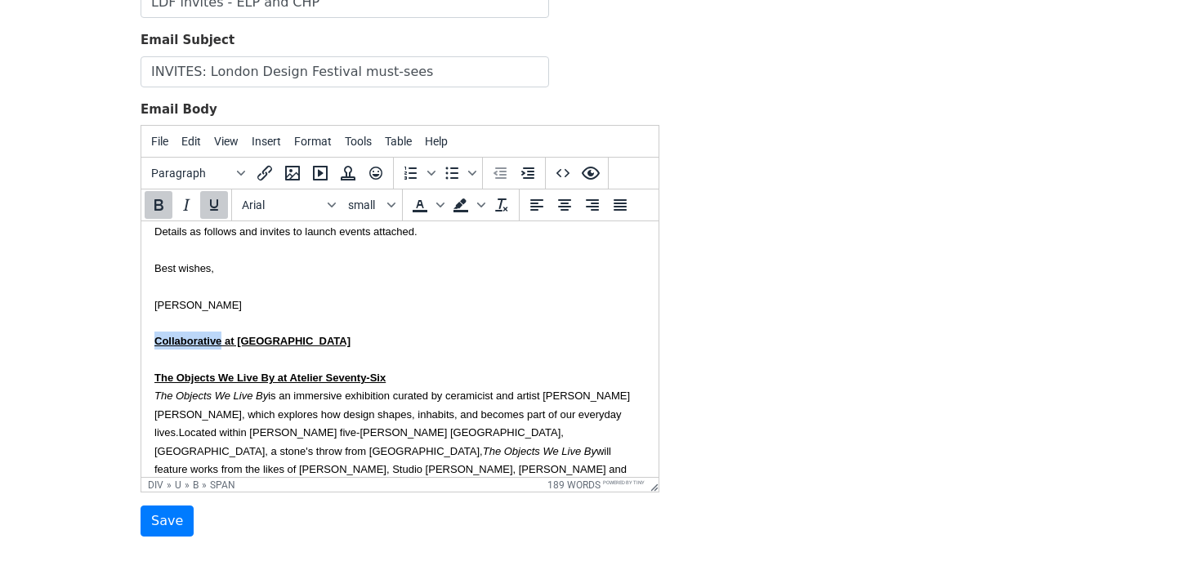
click at [141, 344] on html "Hi {{First name}}, Hope you are having a nice summer. I'm sharing the details o…" at bounding box center [399, 387] width 517 height 538
click at [186, 203] on icon "Italic" at bounding box center [186, 204] width 7 height 11
drag, startPoint x: 273, startPoint y: 375, endPoint x: 133, endPoint y: 381, distance: 139.8
click at [141, 381] on html "Hi {{First name}}, Hope you are having a nice summer. I'm sharing the details o…" at bounding box center [399, 387] width 517 height 538
click at [190, 198] on icon "Italic" at bounding box center [186, 205] width 20 height 20
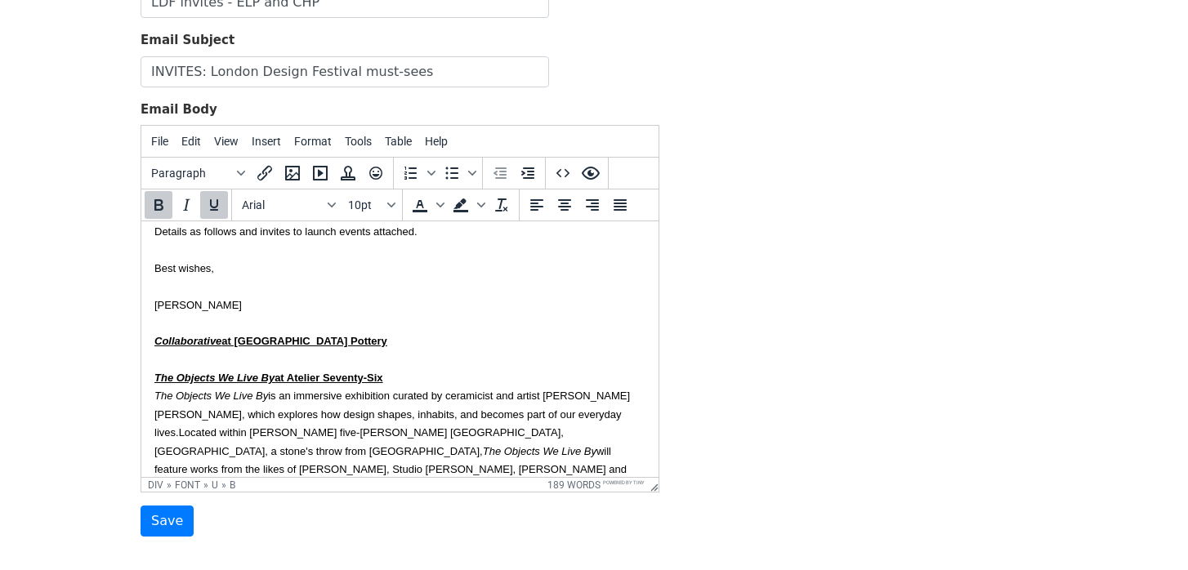
click at [488, 375] on div "Hope you are having a nice summer. I'm sharing the details of two events taking…" at bounding box center [399, 377] width 491 height 457
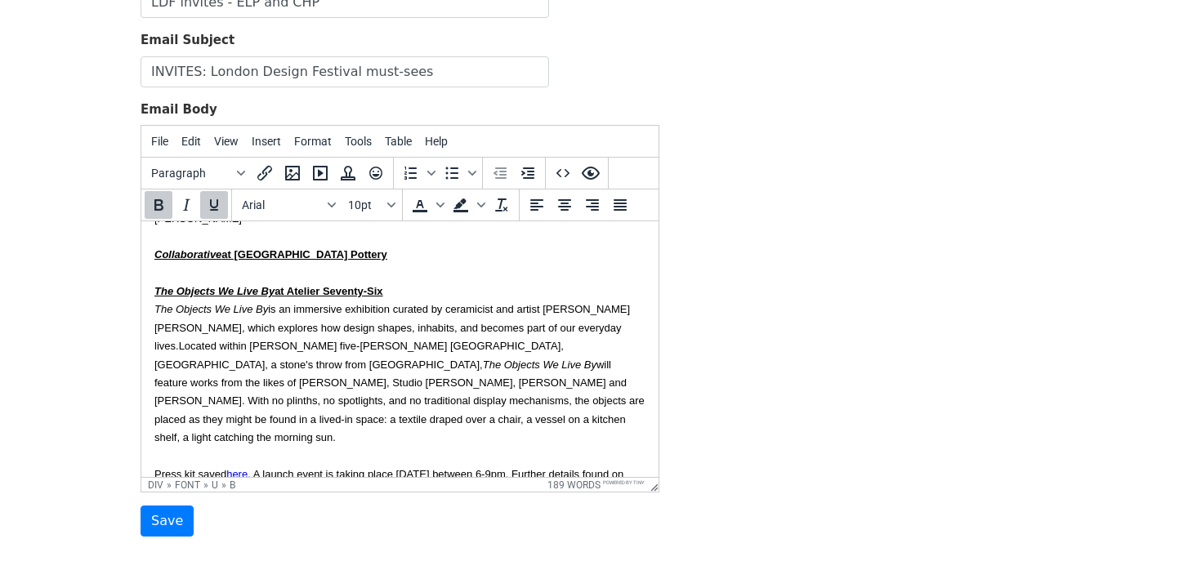
scroll to position [164, 0]
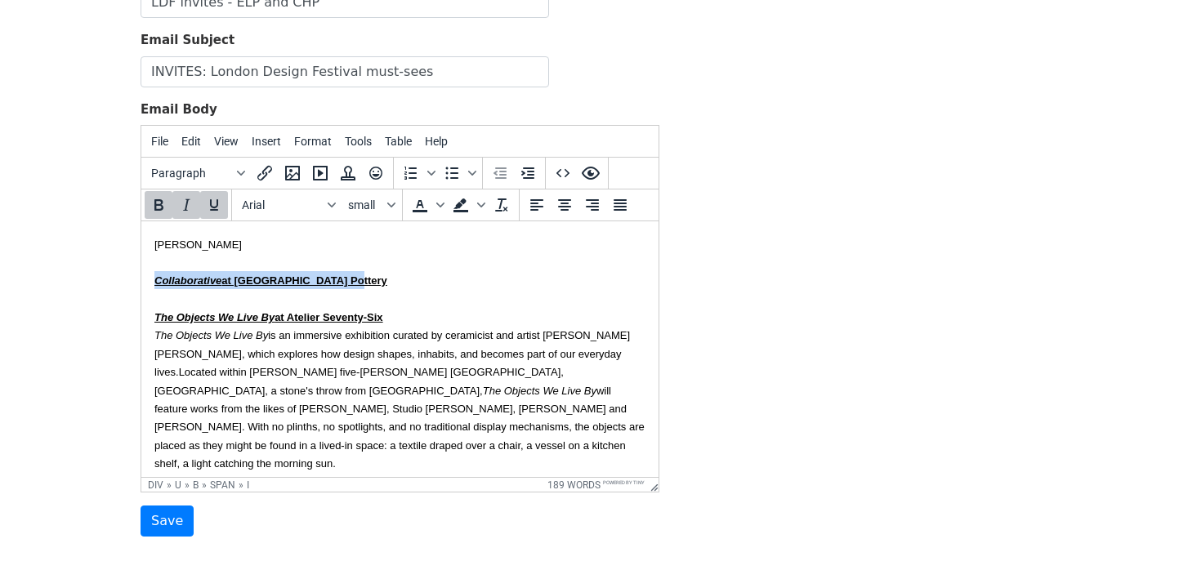
drag, startPoint x: 339, startPoint y: 283, endPoint x: 38, endPoint y: 283, distance: 301.4
click at [141, 283] on html "Hi {{First name}}, Hope you are having a nice summer. I'm sharing the details o…" at bounding box center [399, 326] width 517 height 538
click at [211, 202] on icon "Underline" at bounding box center [214, 204] width 8 height 11
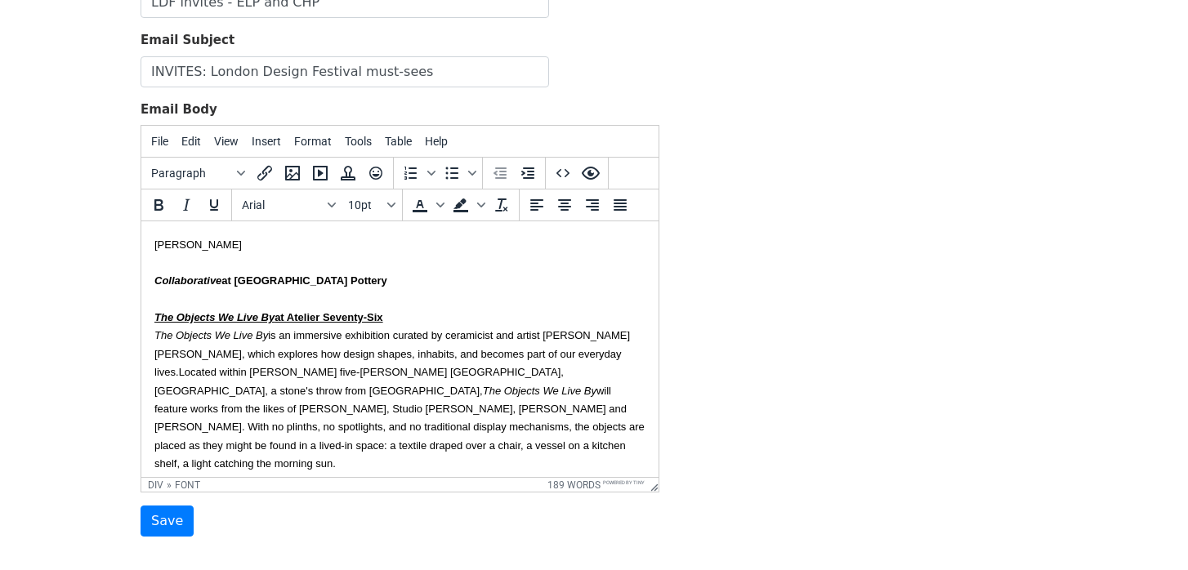
click at [355, 332] on font "The Objects We Live By at Atelier Seventy-Six The Objects We Live By is an imme…" at bounding box center [391, 344] width 475 height 67
drag, startPoint x: 388, startPoint y: 324, endPoint x: 87, endPoint y: 326, distance: 300.6
click at [141, 326] on html "Hi {{First name}}, Hope you are having a nice summer. I'm sharing the details o…" at bounding box center [399, 326] width 517 height 538
click at [212, 207] on icon "Underline" at bounding box center [214, 204] width 8 height 11
click at [322, 450] on div "Hope you are having a nice summer. I'm sharing the details of two events taking…" at bounding box center [399, 316] width 491 height 457
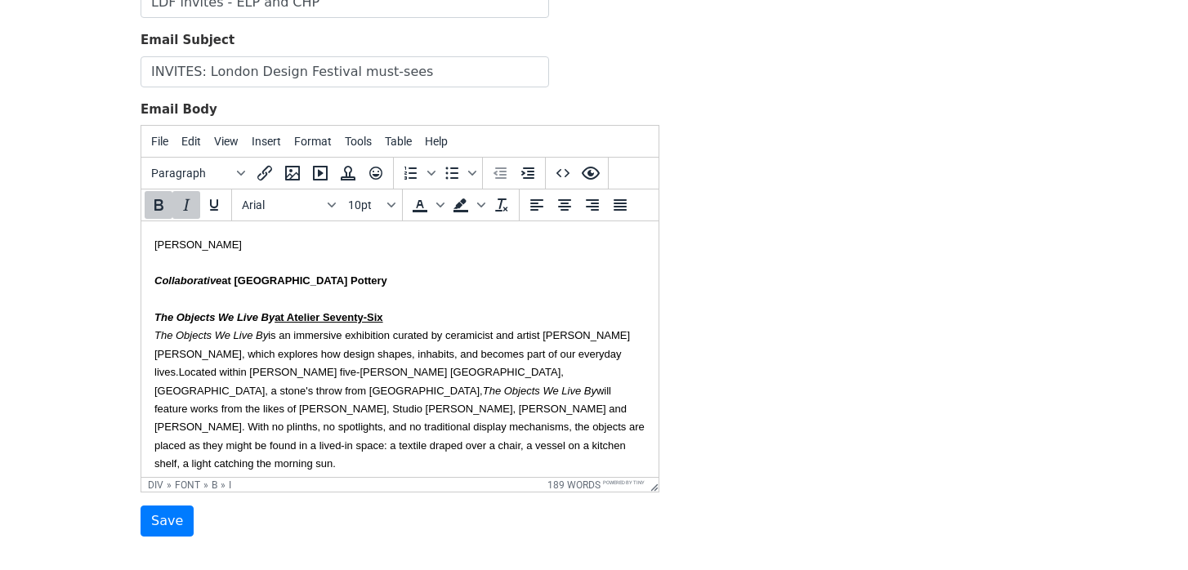
drag, startPoint x: 389, startPoint y: 320, endPoint x: 271, endPoint y: 320, distance: 117.6
click at [271, 320] on div "Hope you are having a nice summer. I'm sharing the details of two events taking…" at bounding box center [399, 316] width 491 height 457
click at [215, 195] on icon "Underline" at bounding box center [214, 205] width 20 height 20
click at [214, 196] on icon "Underline" at bounding box center [214, 205] width 20 height 20
click at [358, 445] on div "Hope you are having a nice summer. I'm sharing the details of two events taking…" at bounding box center [399, 316] width 491 height 457
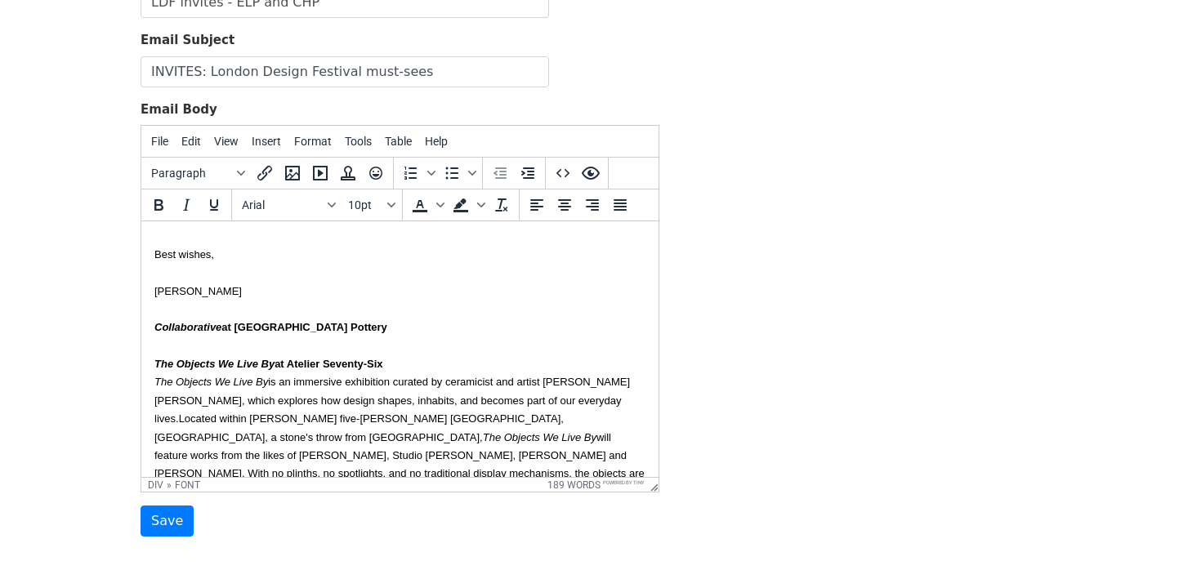
scroll to position [115, 0]
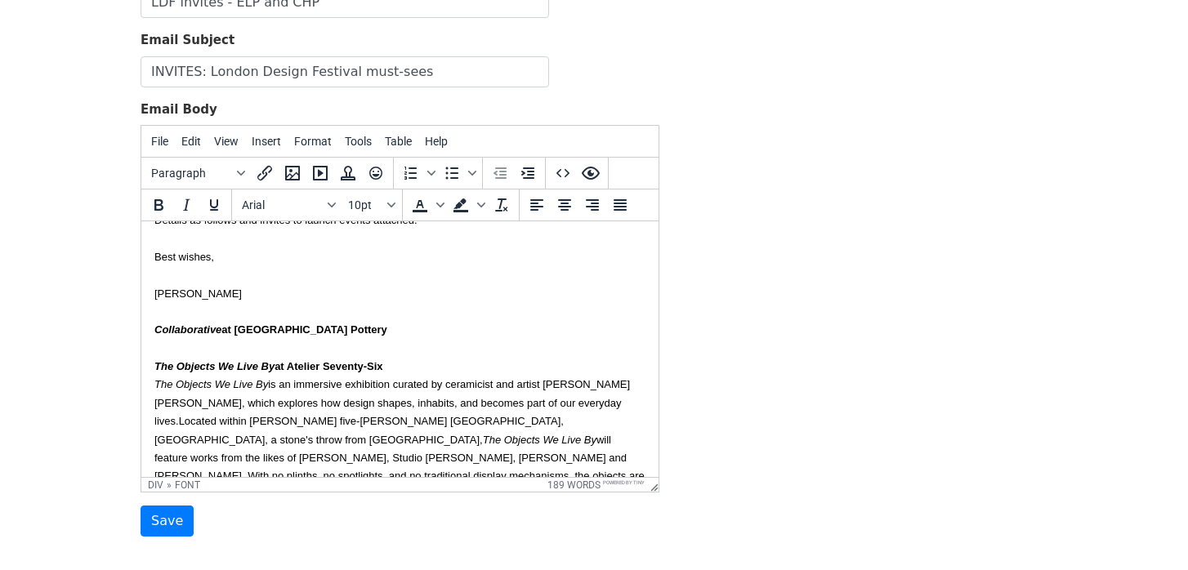
click at [360, 325] on div "Hope you are having a nice summer. I'm sharing the details of two events taking…" at bounding box center [399, 365] width 491 height 457
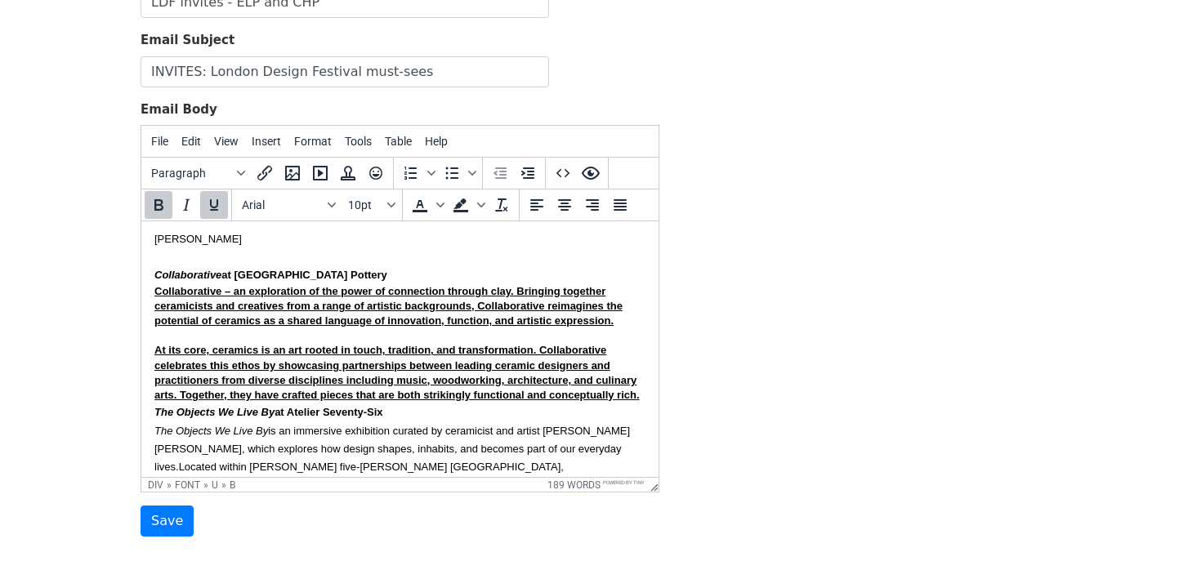
scroll to position [184, 0]
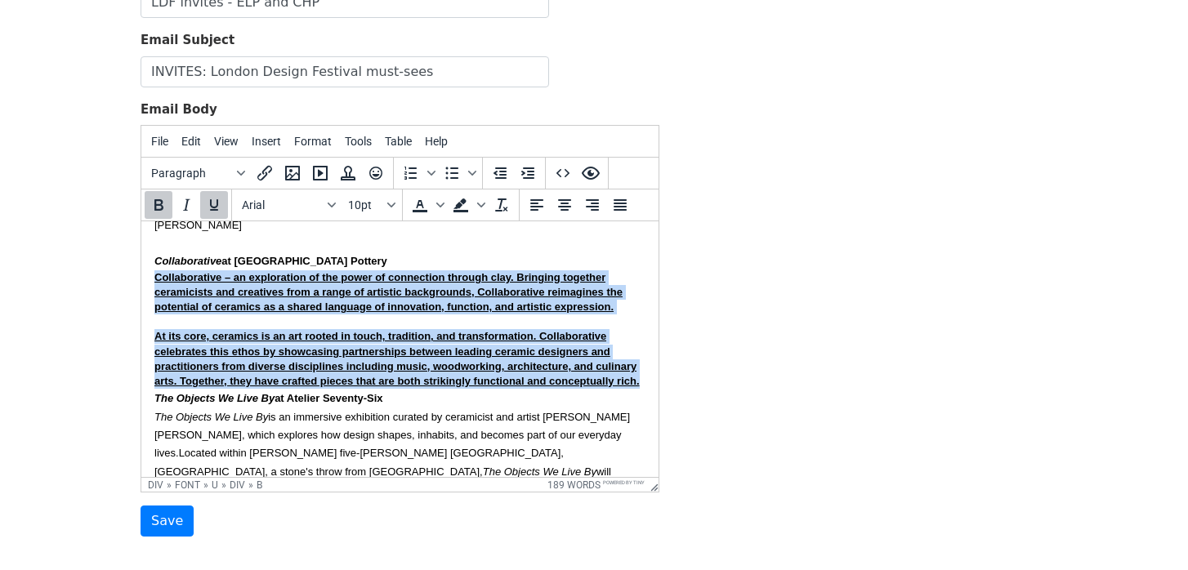
drag, startPoint x: 640, startPoint y: 383, endPoint x: 140, endPoint y: 279, distance: 510.5
click at [141, 279] on html "Hi {{First name}}, Hope you are having a nice summer. I'm sharing the details o…" at bounding box center [399, 357] width 517 height 639
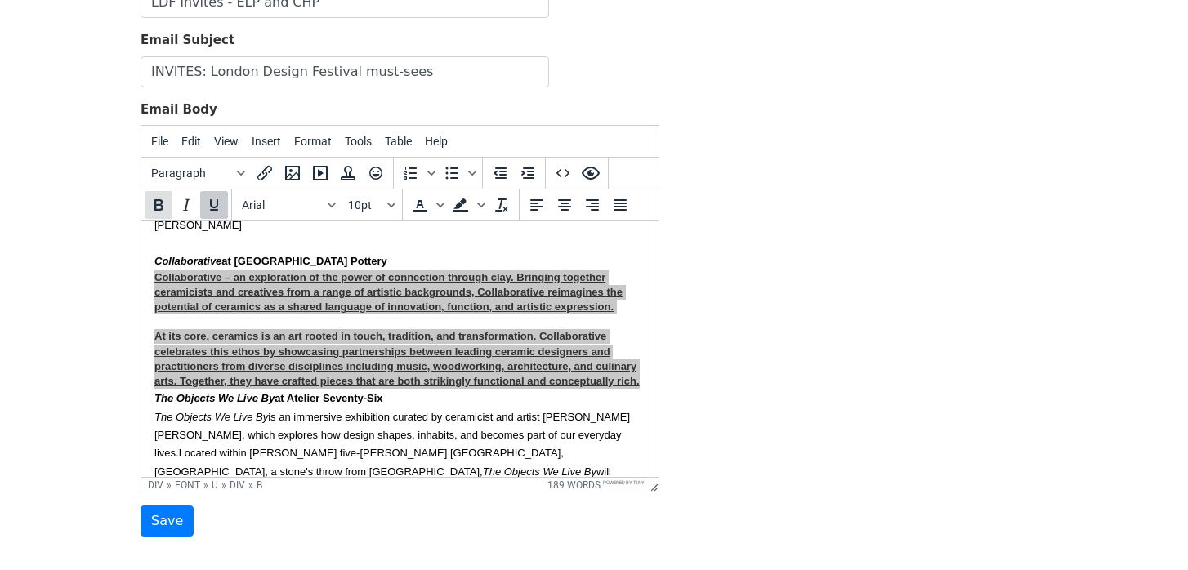
click at [152, 214] on button "Bold" at bounding box center [159, 205] width 28 height 28
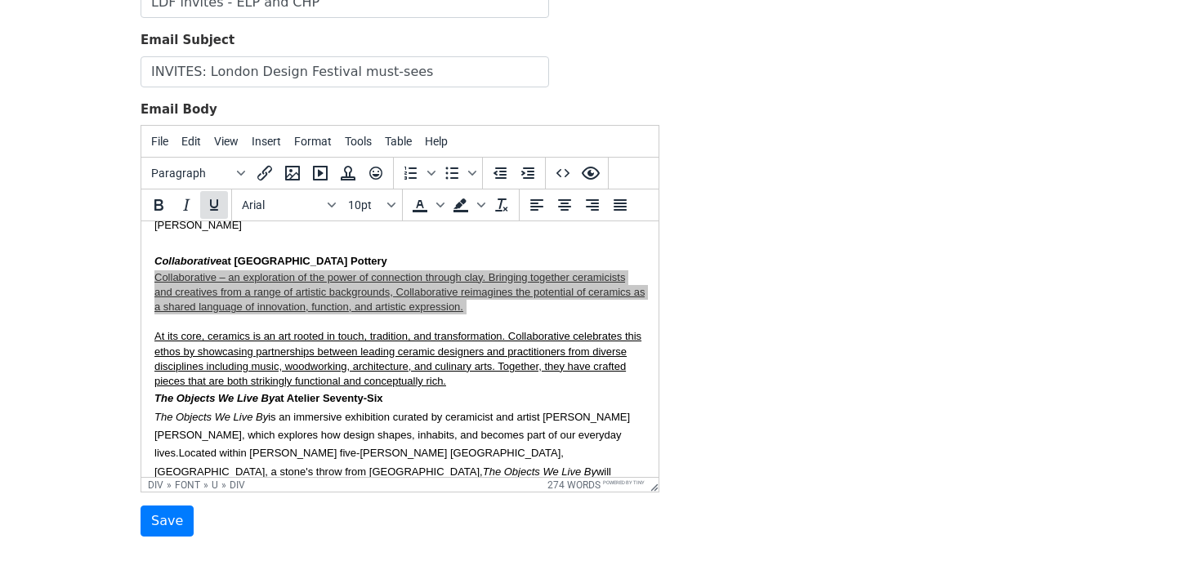
click at [219, 207] on icon "Underline" at bounding box center [214, 205] width 20 height 20
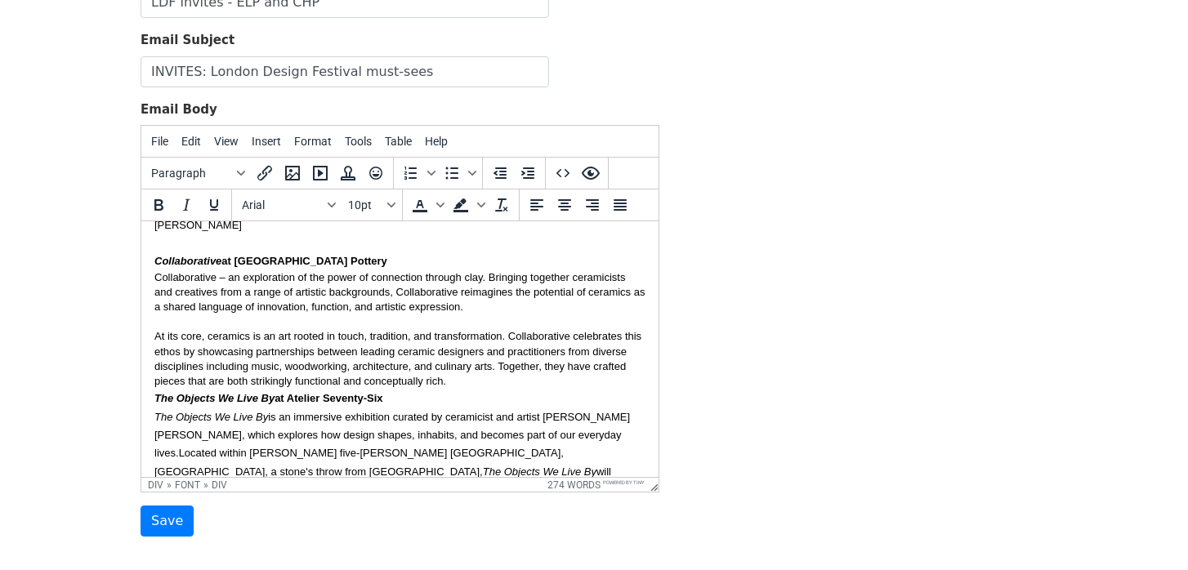
click at [368, 273] on div "Collaborative – an exploration of the power of connection through clay. Bringin…" at bounding box center [399, 292] width 491 height 45
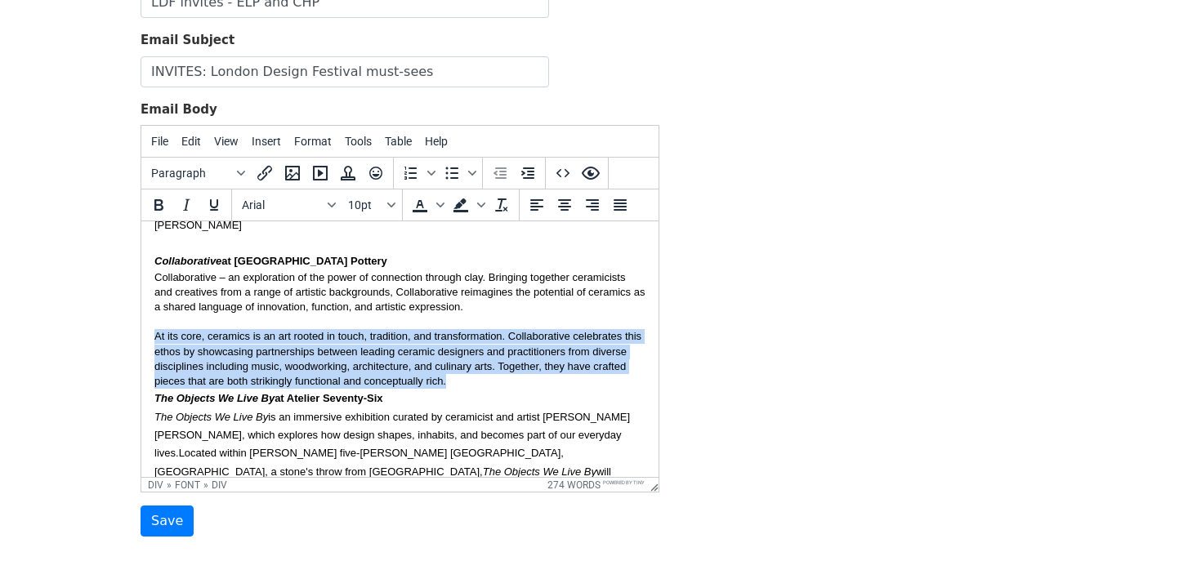
drag, startPoint x: 462, startPoint y: 379, endPoint x: 154, endPoint y: 333, distance: 312.1
click at [154, 333] on html "Hi {{First name}}, Hope you are having a nice summer. I'm sharing the details o…" at bounding box center [399, 357] width 517 height 639
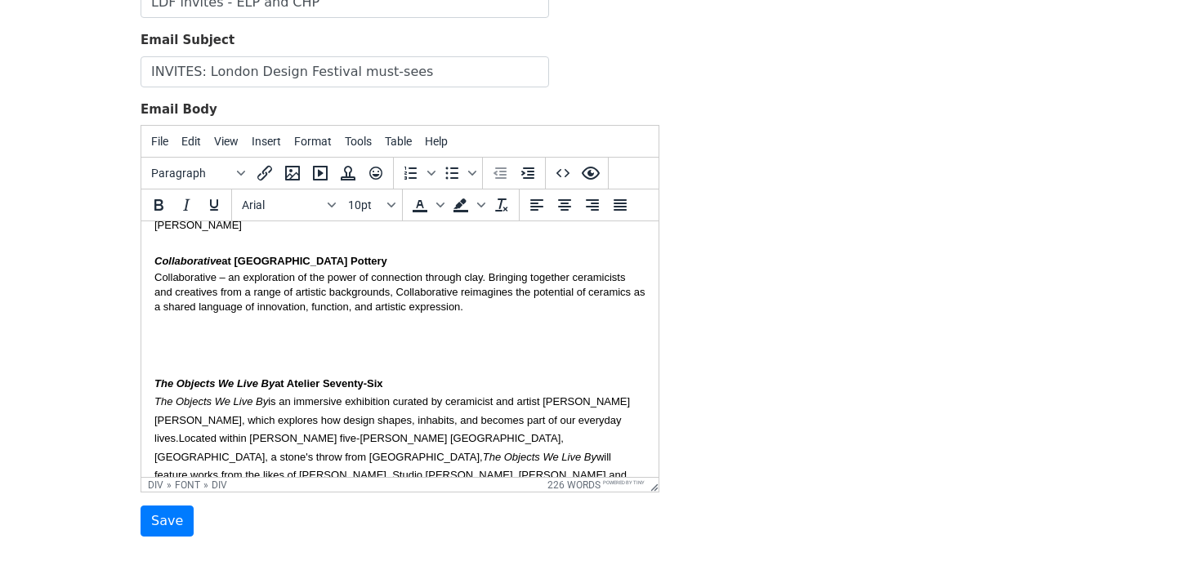
click at [247, 337] on div at bounding box center [399, 351] width 491 height 45
drag, startPoint x: 456, startPoint y: 292, endPoint x: 397, endPoint y: 292, distance: 58.8
click at [397, 292] on div "Collaborative – an exploration of the power of connection through clay. Bringin…" at bounding box center [399, 292] width 491 height 45
click at [184, 207] on icon "Italic" at bounding box center [186, 205] width 20 height 20
click at [213, 278] on div "Collaborative – an exploration of the power of connection through clay. Bringin…" at bounding box center [399, 292] width 491 height 45
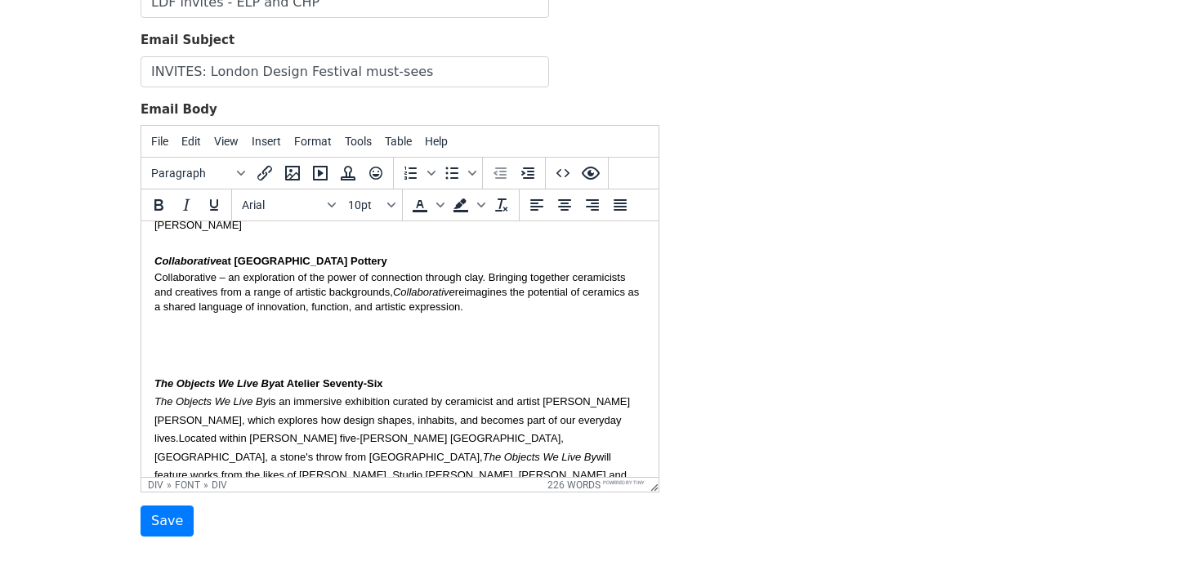
click at [227, 275] on div "Collaborative – an exploration of the power of connection through clay. Bringin…" at bounding box center [399, 292] width 491 height 45
drag, startPoint x: 216, startPoint y: 275, endPoint x: 124, endPoint y: 275, distance: 91.5
click at [141, 275] on html "Hi {{First name}}, Hope you are having a nice summer. I'm sharing the details o…" at bounding box center [399, 350] width 517 height 624
click at [188, 202] on icon "Italic" at bounding box center [186, 205] width 20 height 20
click at [520, 304] on div "Collaborative is an exploration of the power of connection through clay. Bringi…" at bounding box center [399, 292] width 491 height 45
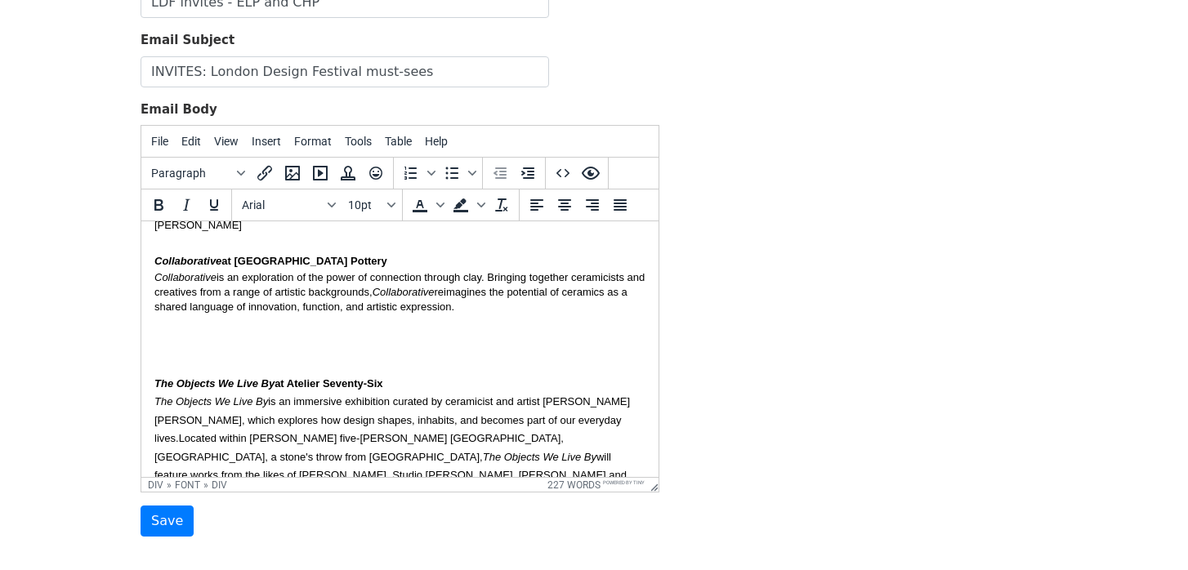
click at [311, 318] on div at bounding box center [399, 321] width 491 height 15
click at [173, 333] on div at bounding box center [399, 351] width 491 height 45
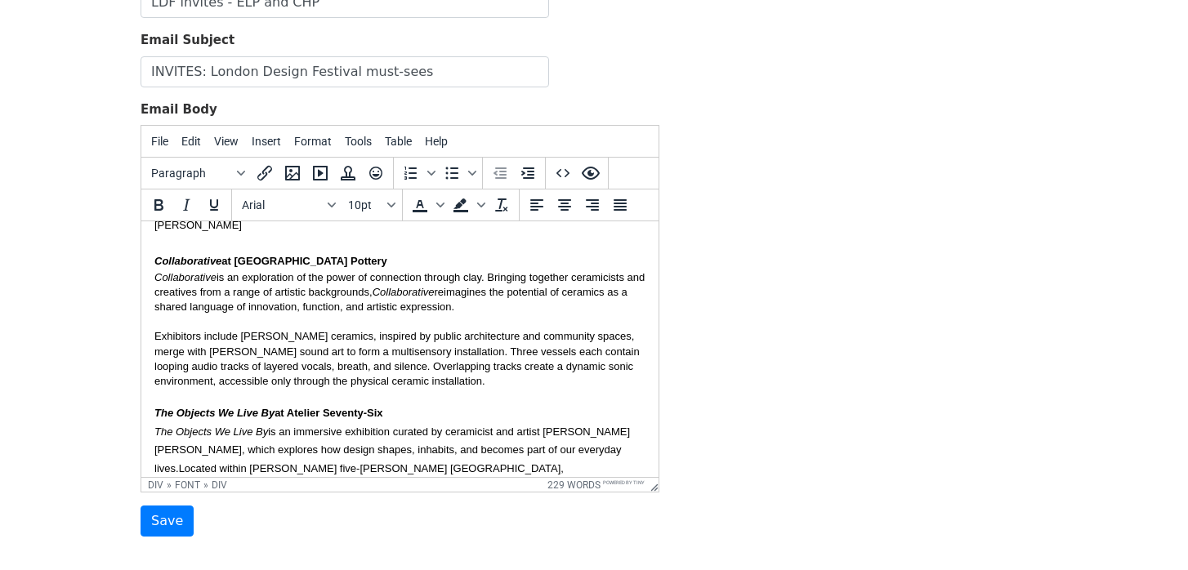
click at [243, 335] on div "Exhibitors include Wright’s ceramics, inspired by public architecture and commu…" at bounding box center [399, 366] width 491 height 74
click at [304, 333] on div "Exhibitors include Carla Wright’s ceramics, inspired by public architecture and…" at bounding box center [399, 366] width 491 height 74
click at [306, 351] on div "Exhibitors include [PERSON_NAME] whose ceramics, inspired by public architectur…" at bounding box center [399, 366] width 491 height 74
click at [540, 381] on div "Exhibitors include [PERSON_NAME] whose ceramics, inspired by public architectur…" at bounding box center [399, 366] width 491 height 74
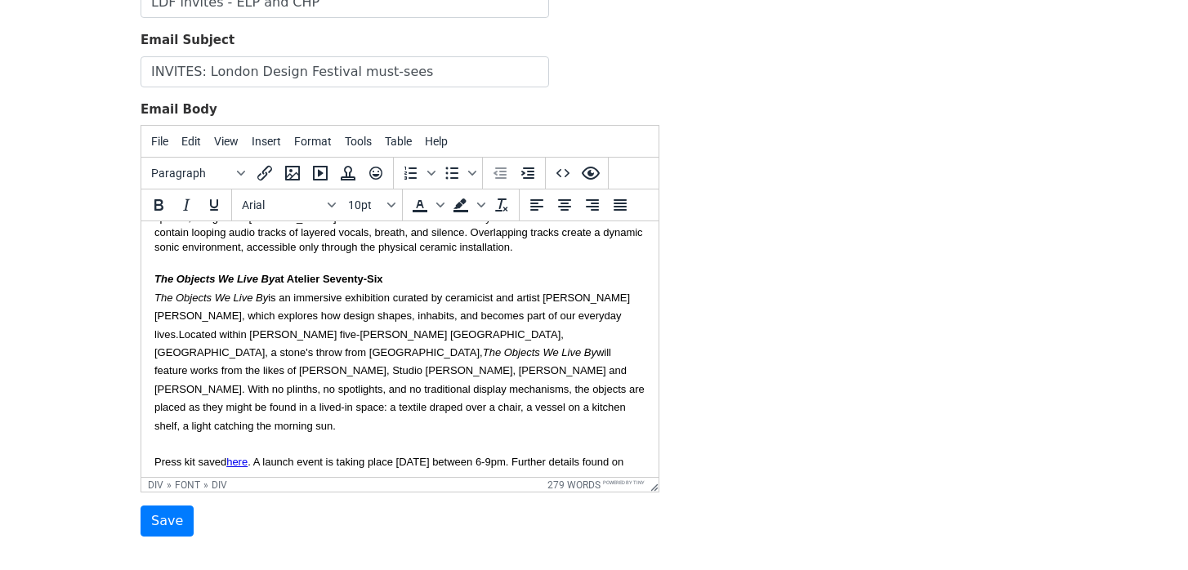
scroll to position [319, 0]
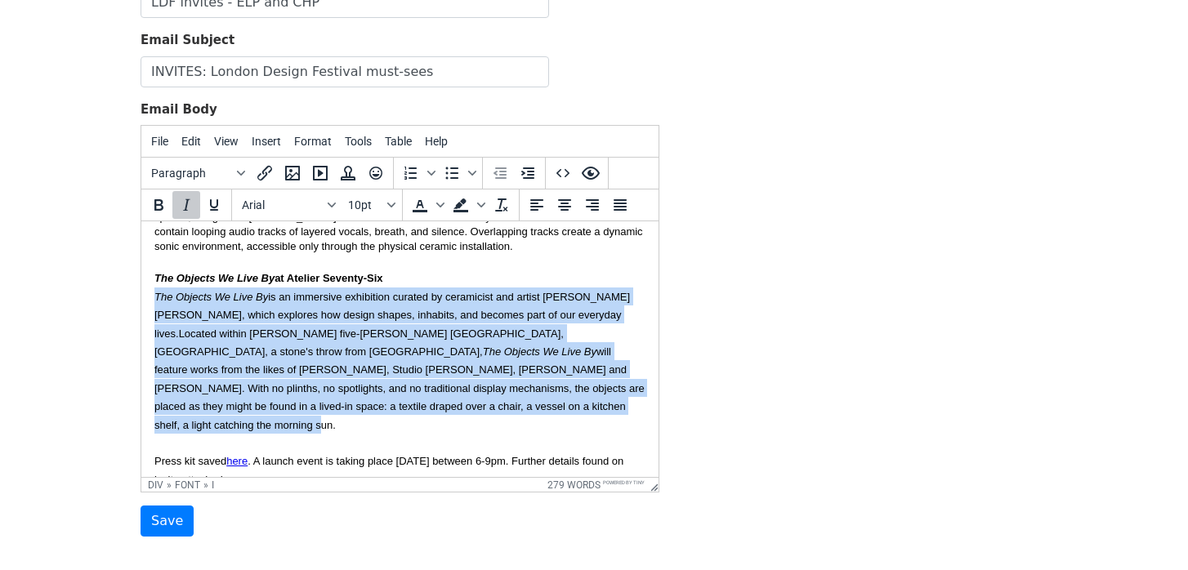
drag, startPoint x: 283, startPoint y: 409, endPoint x: 154, endPoint y: 296, distance: 171.3
click at [152, 297] on html "Hi {{First name}}, Hope you are having a nice summer. I'm sharing the details o…" at bounding box center [399, 229] width 517 height 653
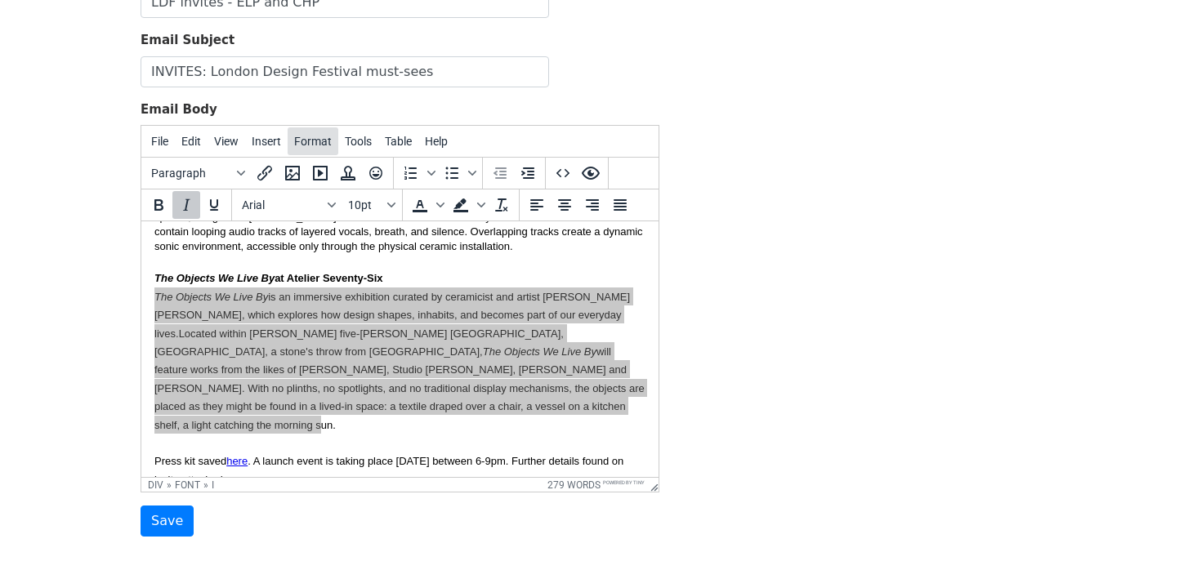
click at [319, 140] on span "Format" at bounding box center [313, 141] width 38 height 13
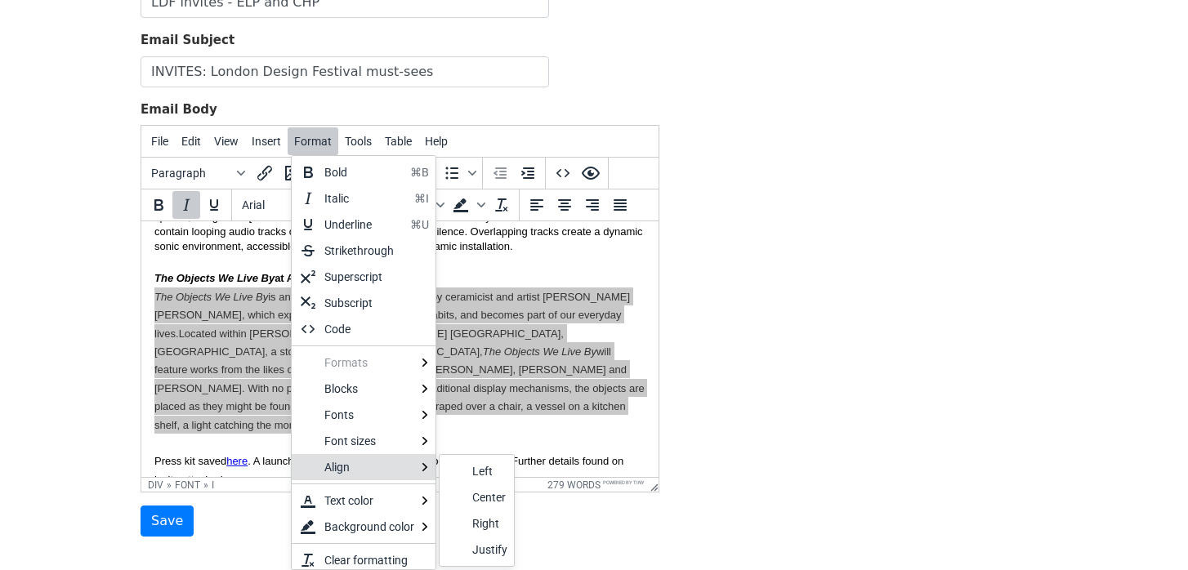
scroll to position [7, 0]
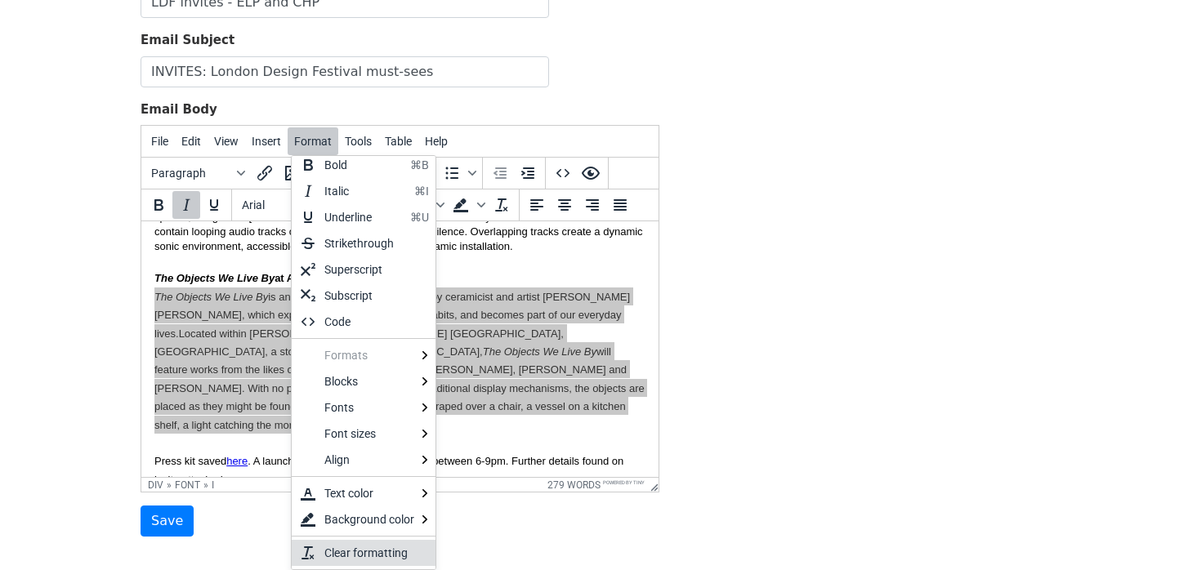
click at [370, 555] on div "Clear formatting" at bounding box center [373, 553] width 98 height 20
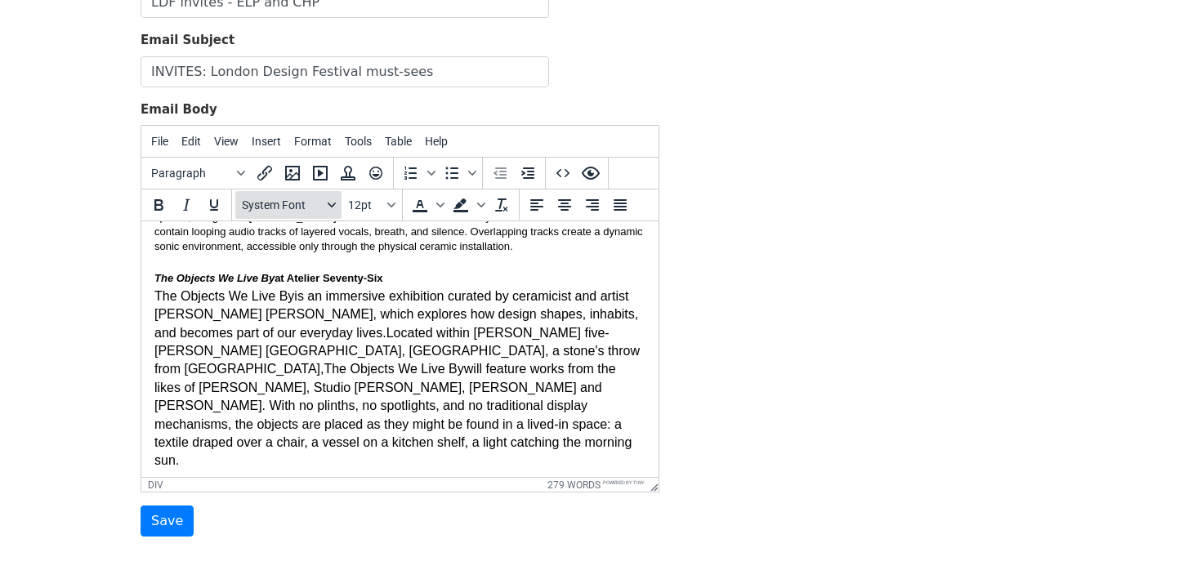
click at [292, 202] on span "System Font" at bounding box center [282, 204] width 80 height 13
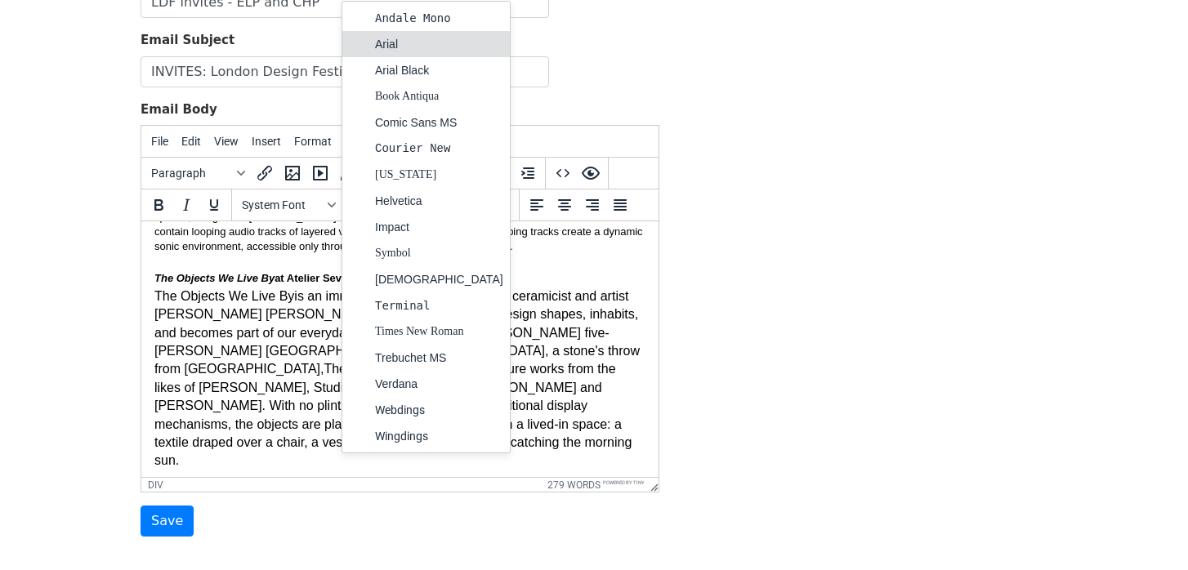
click at [400, 36] on div "Arial" at bounding box center [439, 44] width 128 height 20
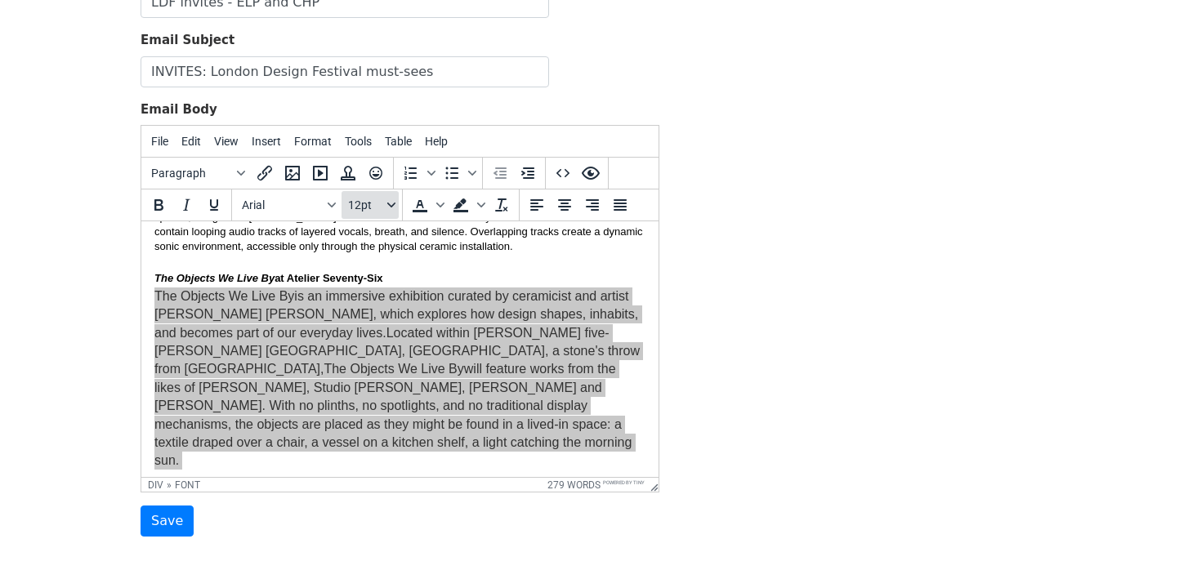
click at [368, 210] on span "12pt" at bounding box center [366, 204] width 36 height 13
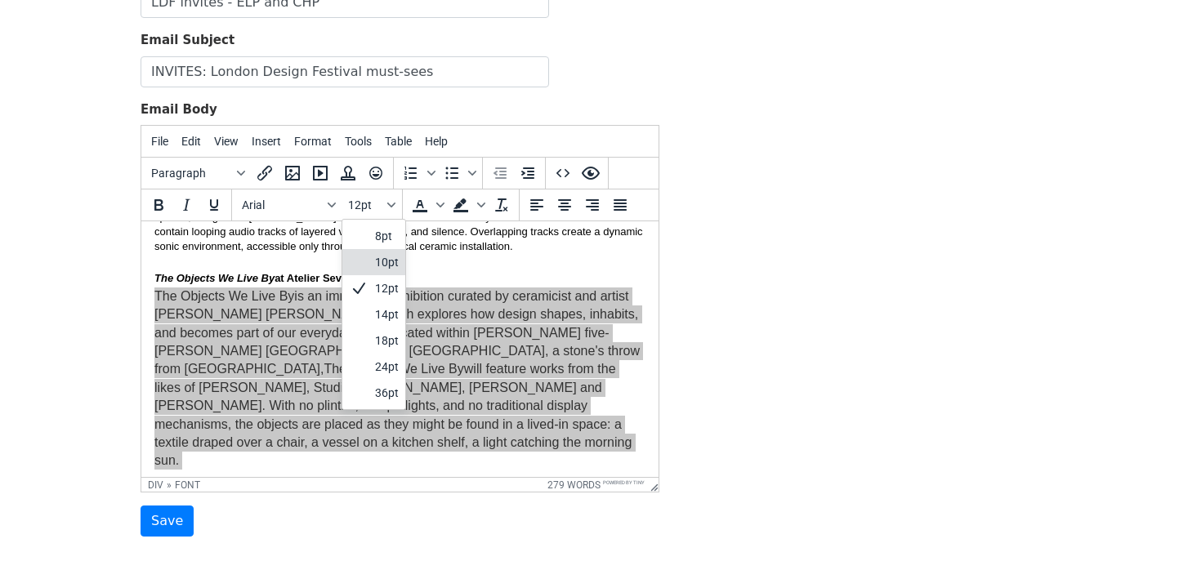
click at [372, 261] on div "10pt" at bounding box center [373, 262] width 63 height 26
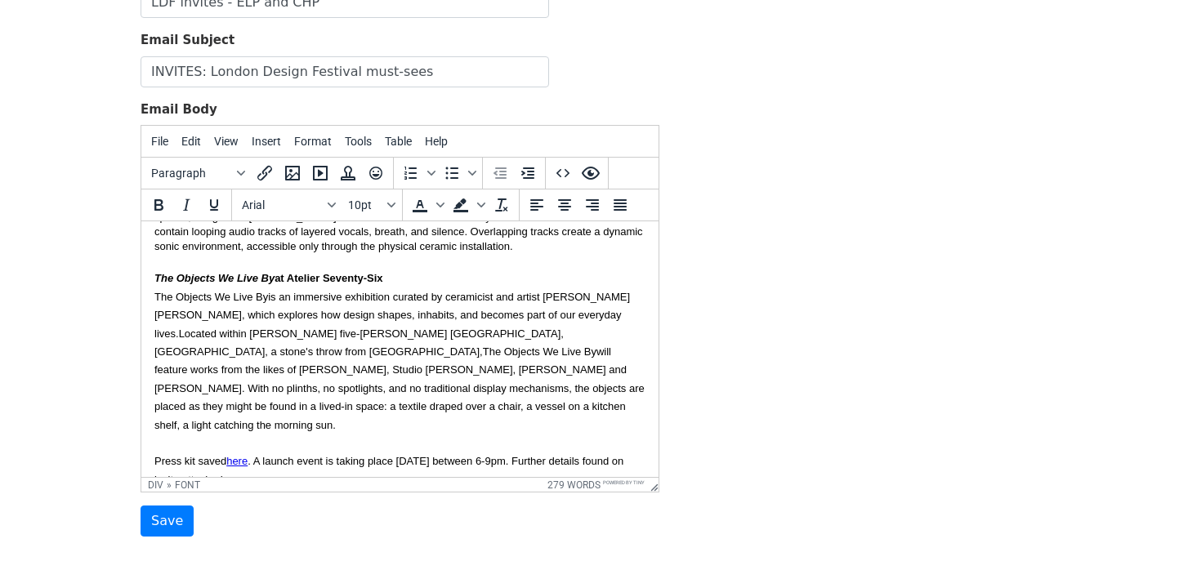
click at [362, 358] on font "Collaborative is an exploration of the power of connection through clay. Bringi…" at bounding box center [399, 284] width 491 height 296
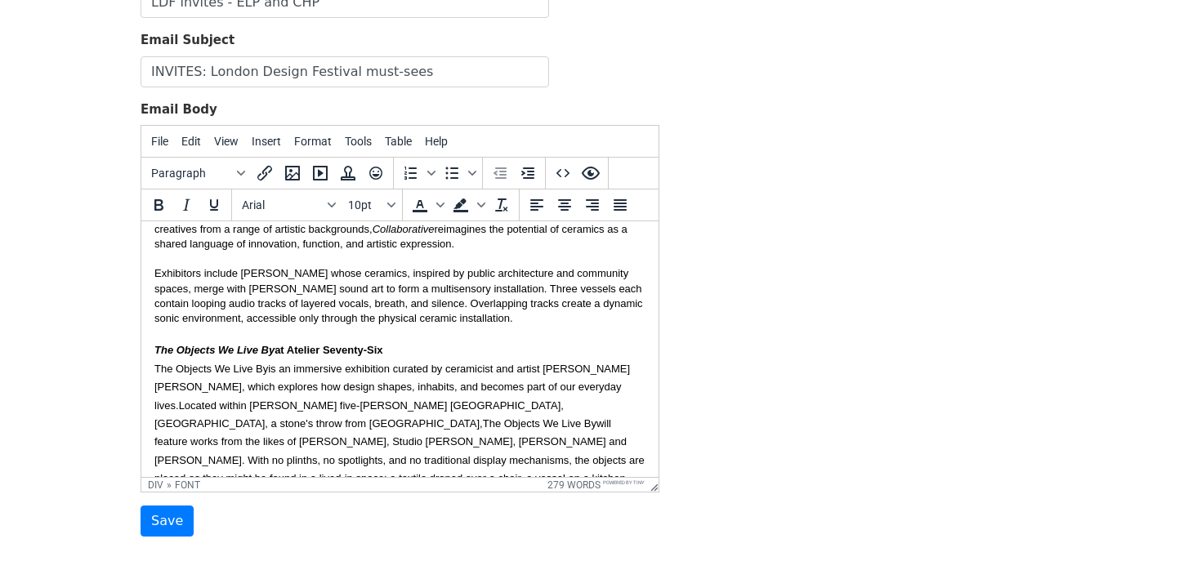
scroll to position [241, 0]
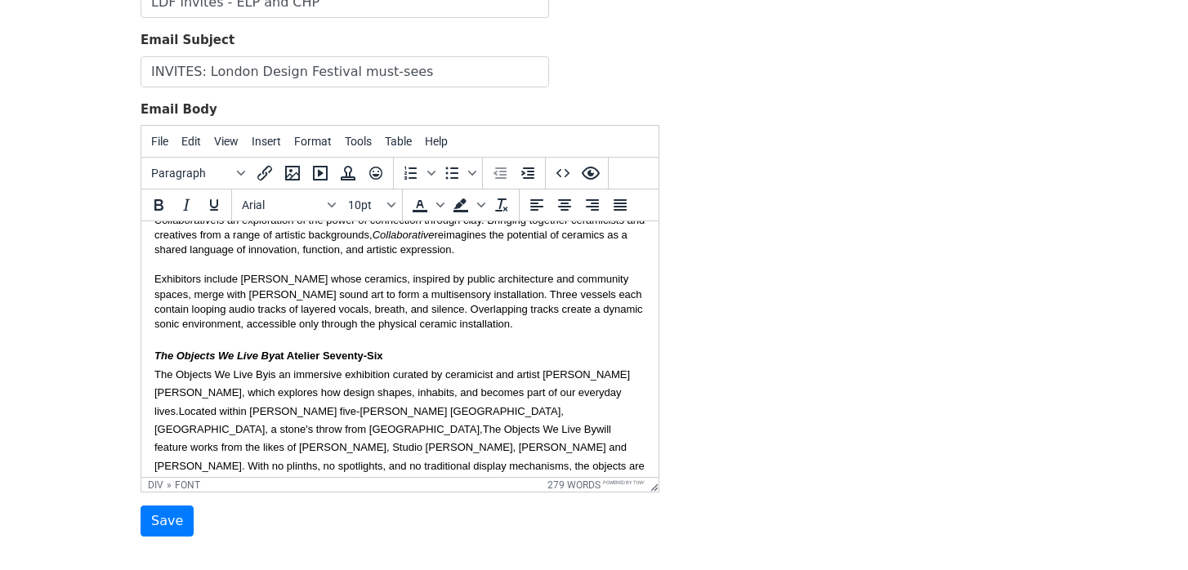
click at [528, 327] on div "Exhibitors include [PERSON_NAME] whose ceramics, inspired by public architectur…" at bounding box center [399, 309] width 491 height 74
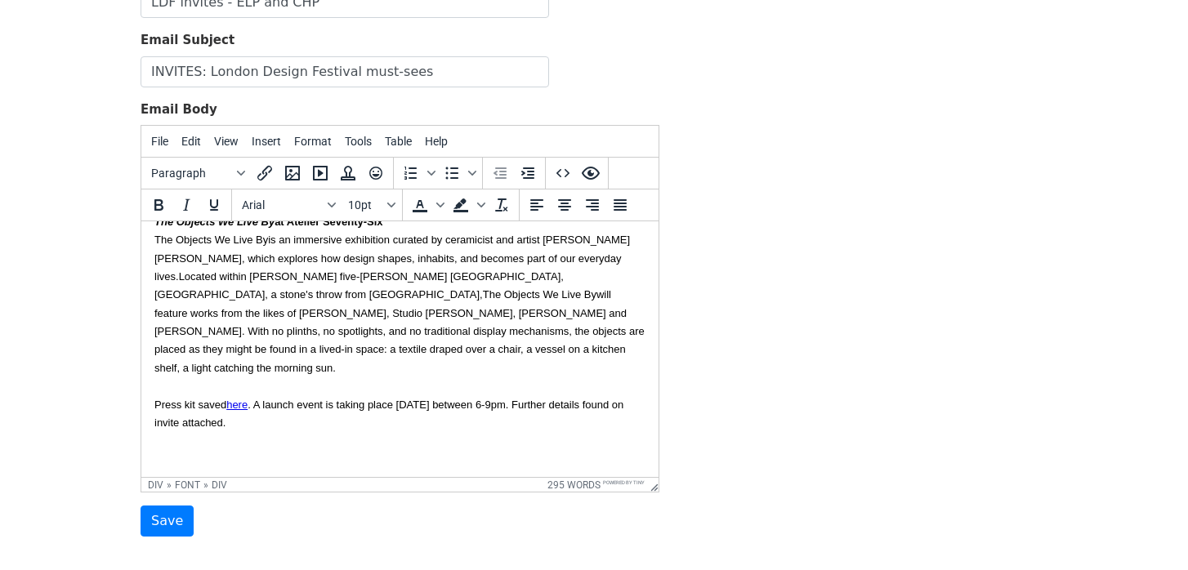
scroll to position [424, 0]
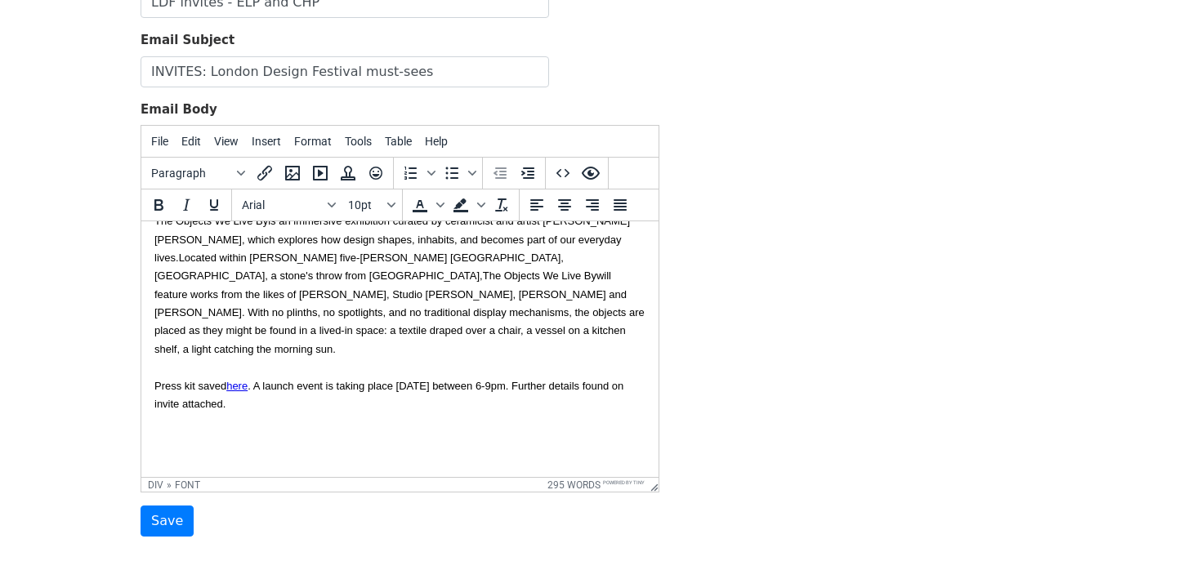
drag, startPoint x: 357, startPoint y: 402, endPoint x: 145, endPoint y: 407, distance: 211.6
click at [145, 407] on html "Hi {{First name}}, Hope you are having a nice summer. I'm sharing the details o…" at bounding box center [399, 139] width 517 height 684
click at [221, 405] on font "Press kit saved here . A launch event is taking place Wednesday 17th September …" at bounding box center [388, 395] width 469 height 30
drag, startPoint x: 270, startPoint y: 399, endPoint x: 100, endPoint y: 401, distance: 170.7
click at [141, 401] on html "Hi {{First name}}, Hope you are having a nice summer. I'm sharing the details o…" at bounding box center [399, 139] width 517 height 684
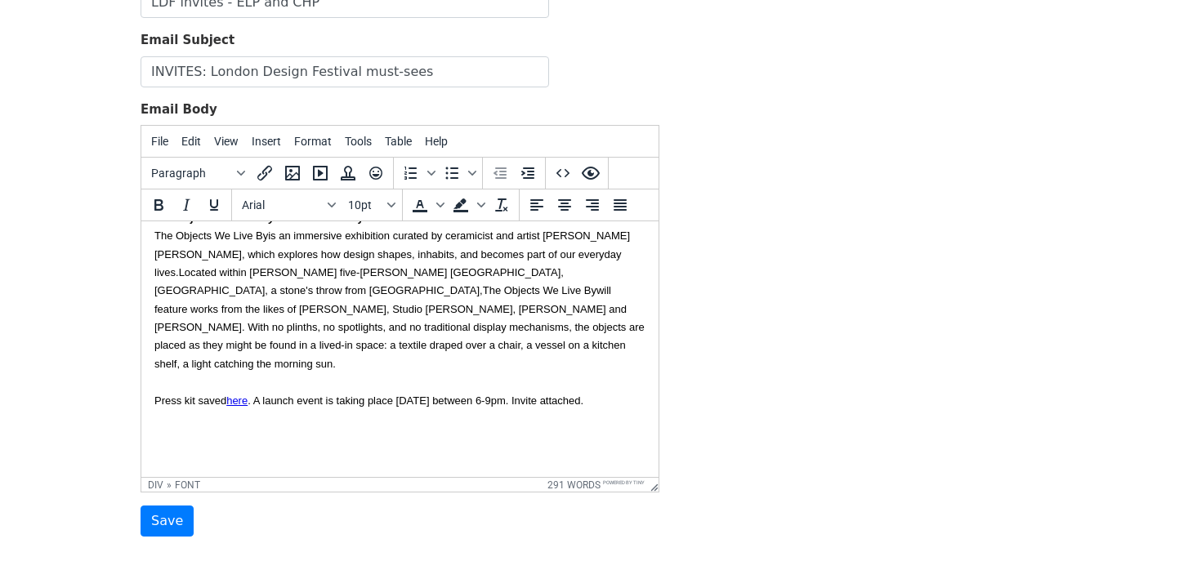
click at [373, 394] on font "Press kit saved here . A launch event is taking place Wednesday 17th September …" at bounding box center [368, 400] width 429 height 12
click at [340, 399] on div "Hope you are having a nice summer. I'm sharing the details of two events taking…" at bounding box center [399, 135] width 491 height 584
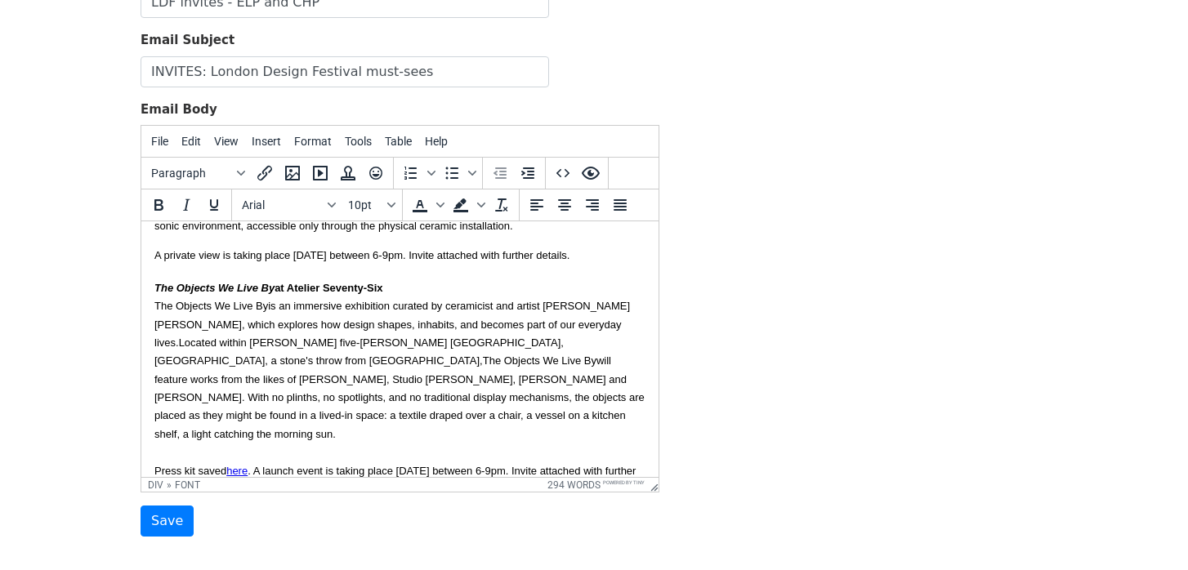
scroll to position [341, 0]
drag, startPoint x: 265, startPoint y: 320, endPoint x: 138, endPoint y: 321, distance: 127.4
click at [141, 321] on html "Hi {{First name}}, Hope you are having a nice summer. I'm sharing the details o…" at bounding box center [399, 223] width 517 height 684
click at [178, 204] on icon "Italic" at bounding box center [186, 205] width 20 height 20
click at [426, 390] on font "Collaborative is an exploration of the power of connection through clay. Bringi…" at bounding box center [399, 276] width 491 height 325
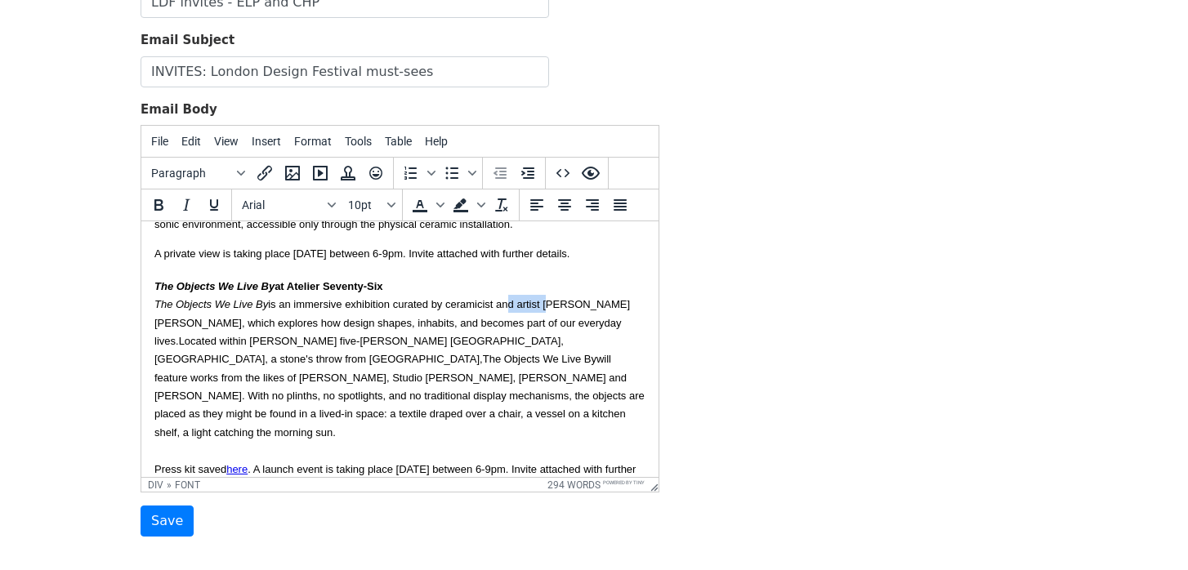
drag, startPoint x: 545, startPoint y: 319, endPoint x: 503, endPoint y: 319, distance: 41.7
click at [502, 319] on font "Collaborative is an exploration of the power of connection through clay. Bringi…" at bounding box center [399, 276] width 491 height 325
click at [466, 432] on div "Hope you are having a nice summer. I'm sharing the details of two events taking…" at bounding box center [399, 213] width 491 height 602
drag, startPoint x: 608, startPoint y: 356, endPoint x: 497, endPoint y: 354, distance: 111.1
click at [495, 354] on font "Collaborative is an exploration of the power of connection through clay. Bringi…" at bounding box center [399, 276] width 491 height 325
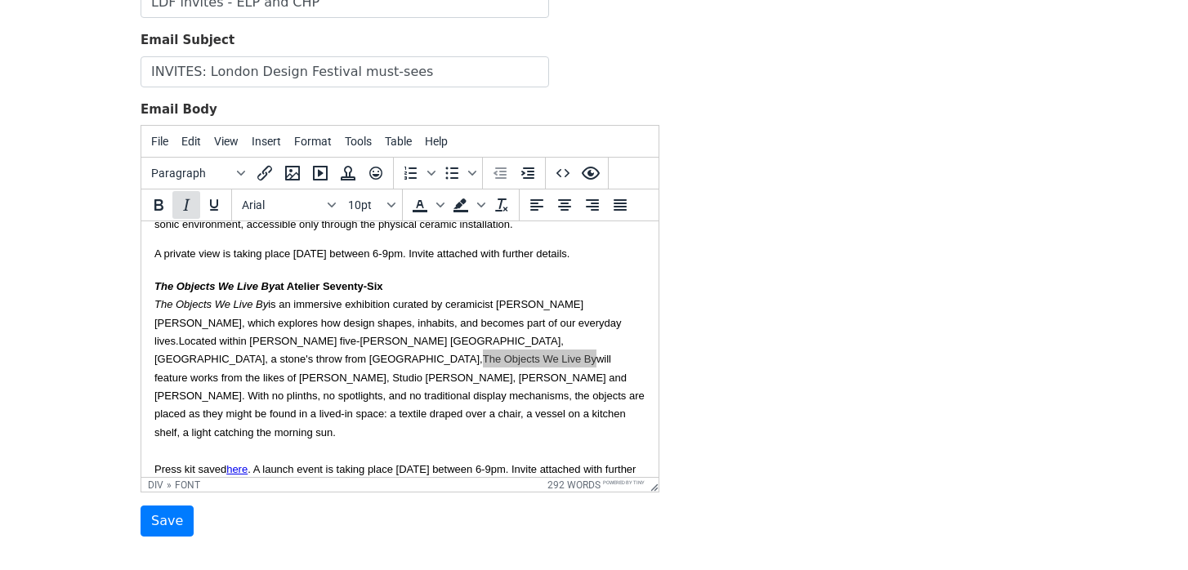
click at [191, 208] on icon "Italic" at bounding box center [186, 205] width 20 height 20
click at [357, 423] on div "Hope you are having a nice summer. I'm sharing the details of two events taking…" at bounding box center [399, 213] width 491 height 602
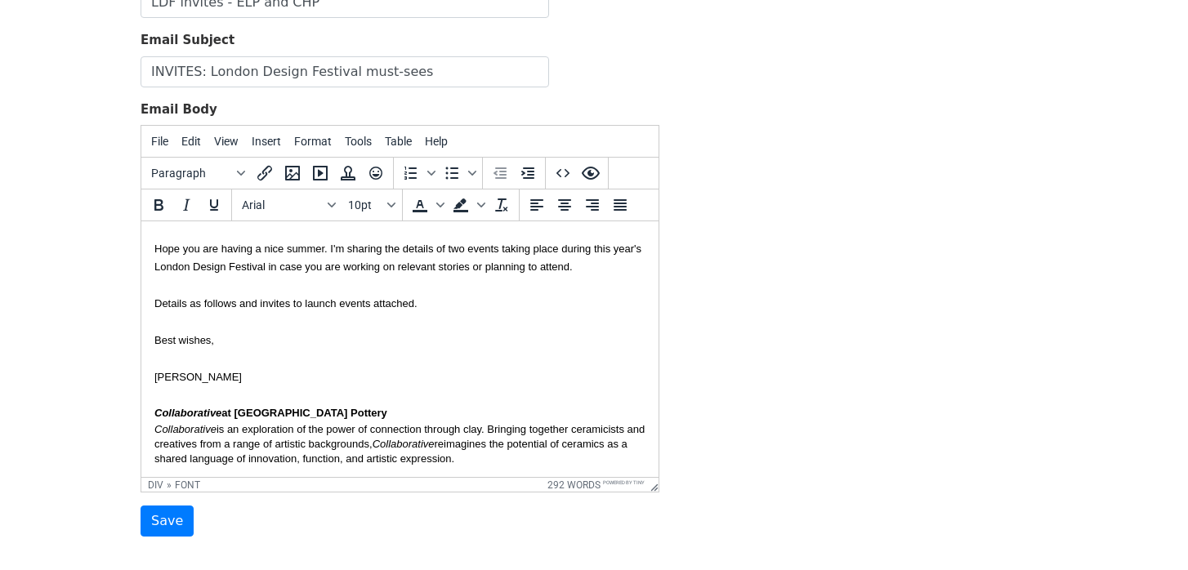
scroll to position [0, 0]
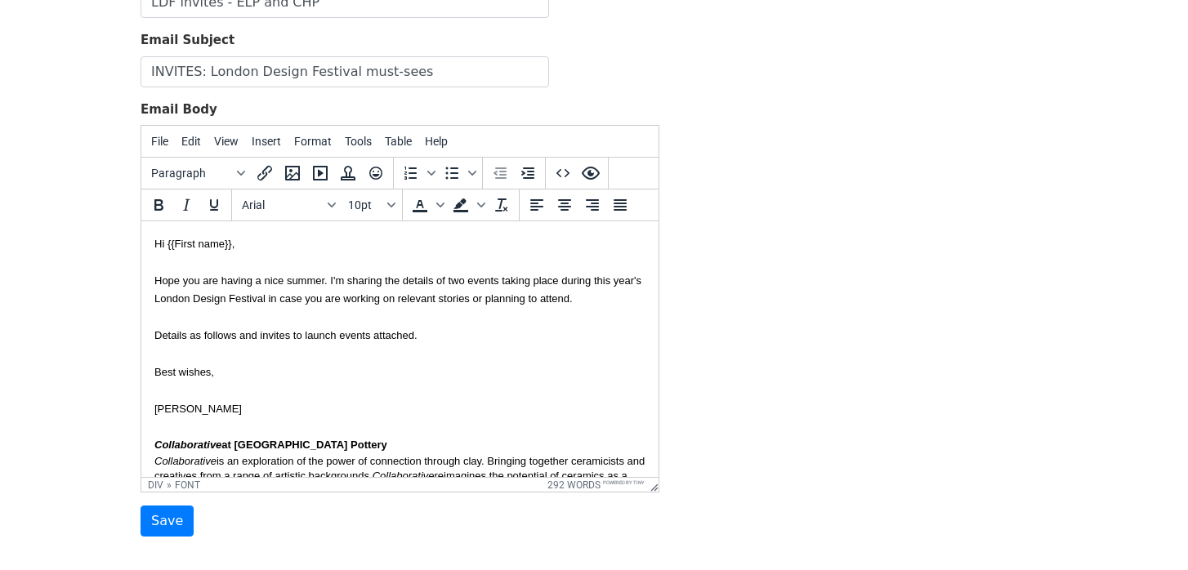
click at [461, 282] on font "Hope you are having a nice summer. I'm sharing the details of two events taking…" at bounding box center [397, 344] width 487 height 140
drag, startPoint x: 295, startPoint y: 299, endPoint x: 196, endPoint y: 299, distance: 98.8
click at [196, 299] on font "Hope you are having a nice summer. I'm sharing the details of two press events …" at bounding box center [396, 344] width 485 height 140
click at [310, 296] on font "Hope you are having a nice summer. I'm sharing the details of two press events …" at bounding box center [396, 344] width 485 height 140
click at [547, 323] on div "Hope you are having a nice summer. I'm sharing the details of two press events …" at bounding box center [399, 553] width 491 height 602
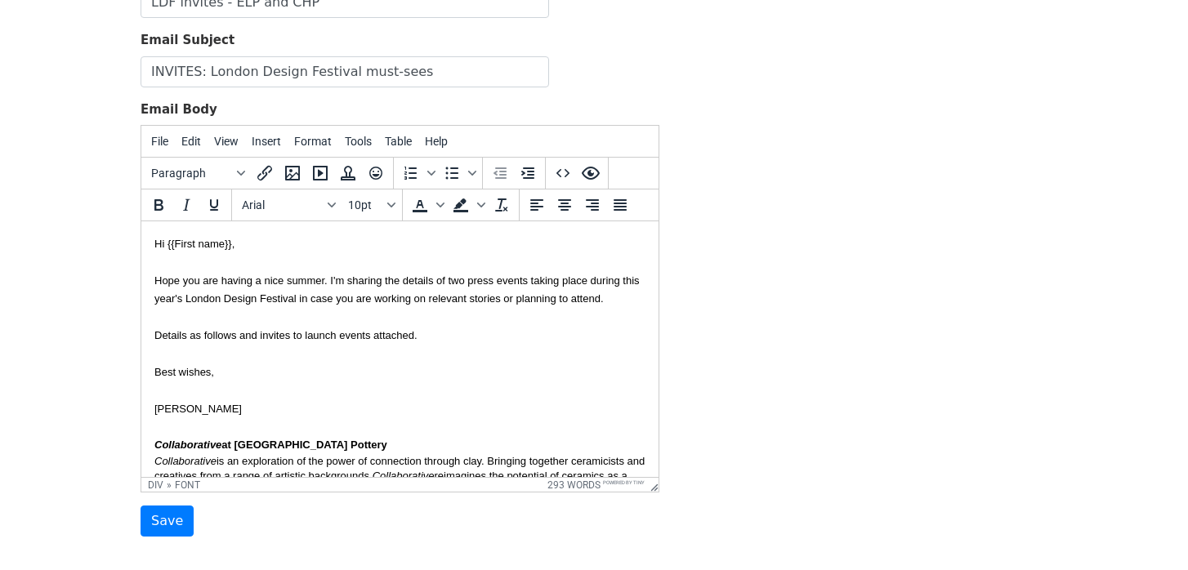
click at [503, 339] on div "Hope you are having a nice summer. I'm sharing the details of two press events …" at bounding box center [399, 553] width 491 height 602
drag, startPoint x: 338, startPoint y: 332, endPoint x: 321, endPoint y: 332, distance: 17.2
click at [321, 332] on font "Hope you are having a nice summer. I'm sharing the details of two press events …" at bounding box center [396, 344] width 485 height 140
click at [475, 341] on div "Hope you are having a nice summer. I'm sharing the details of two press events …" at bounding box center [399, 553] width 491 height 602
click at [307, 336] on font "Hope you are having a nice summer. I'm sharing the details of two press events …" at bounding box center [396, 344] width 485 height 140
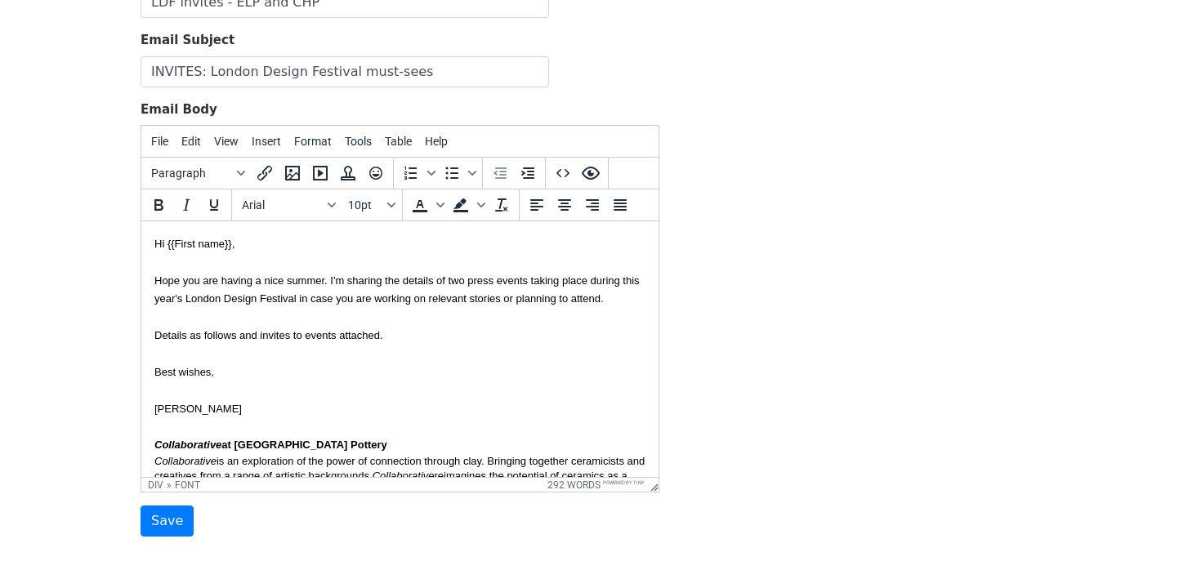
click at [414, 336] on div "Hope you are having a nice summer. I'm sharing the details of two press events …" at bounding box center [399, 553] width 491 height 602
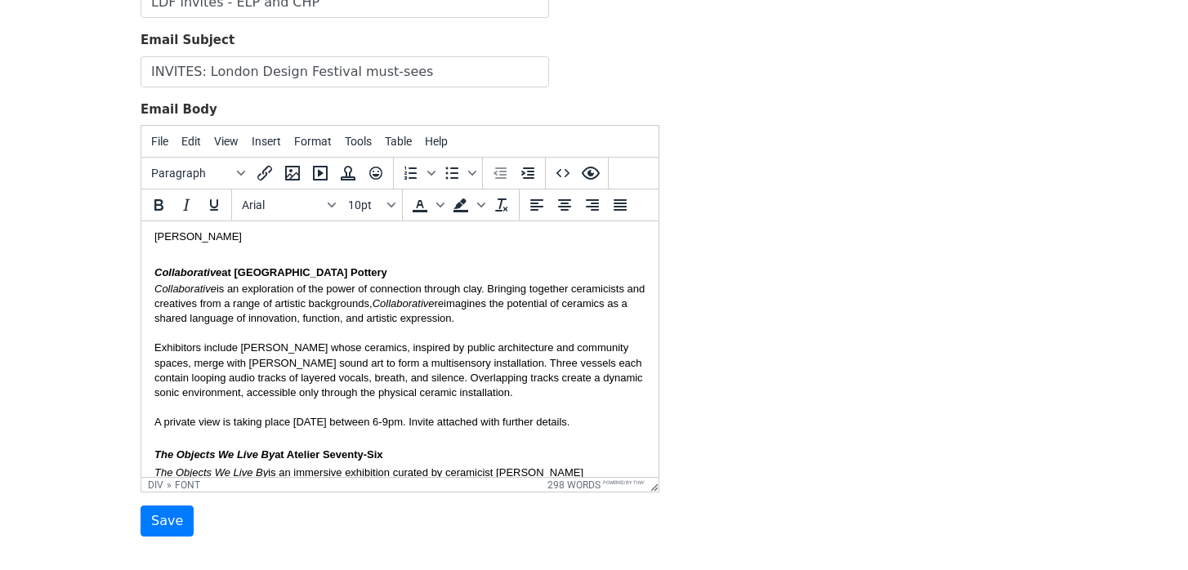
scroll to position [265, 0]
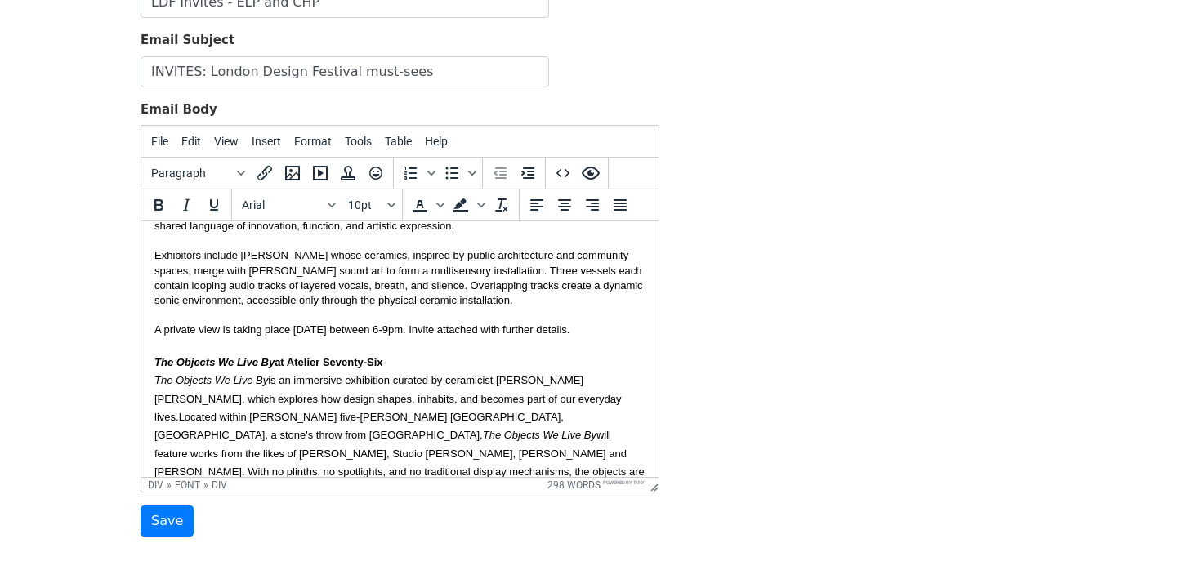
click at [157, 331] on div "Exhibitors include Carla Wright whose ceramics, inspired by public architecture…" at bounding box center [399, 300] width 491 height 104
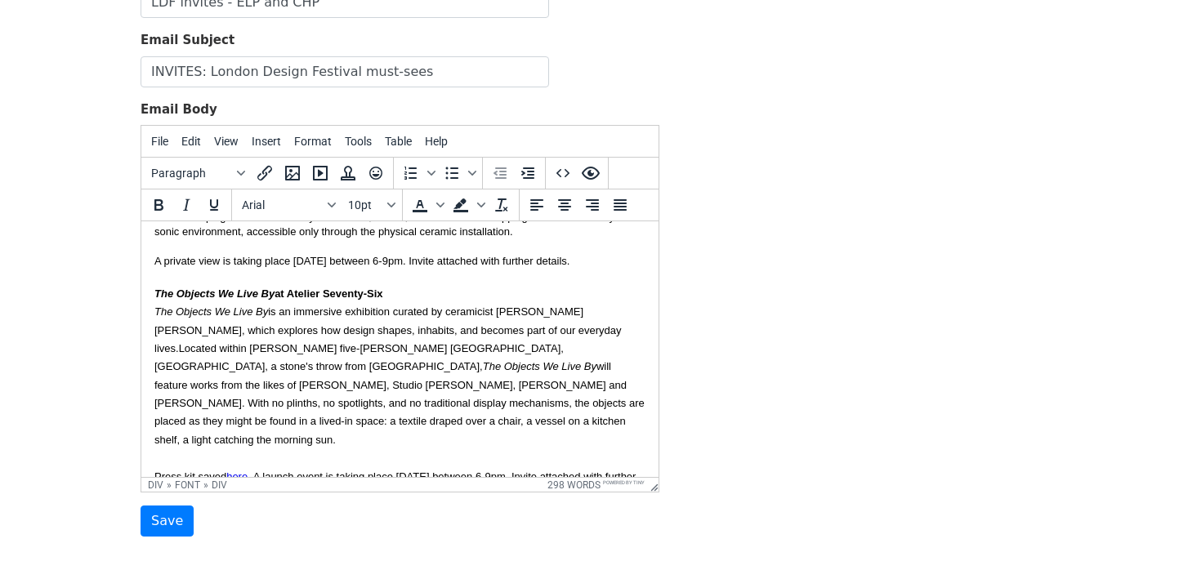
scroll to position [332, 0]
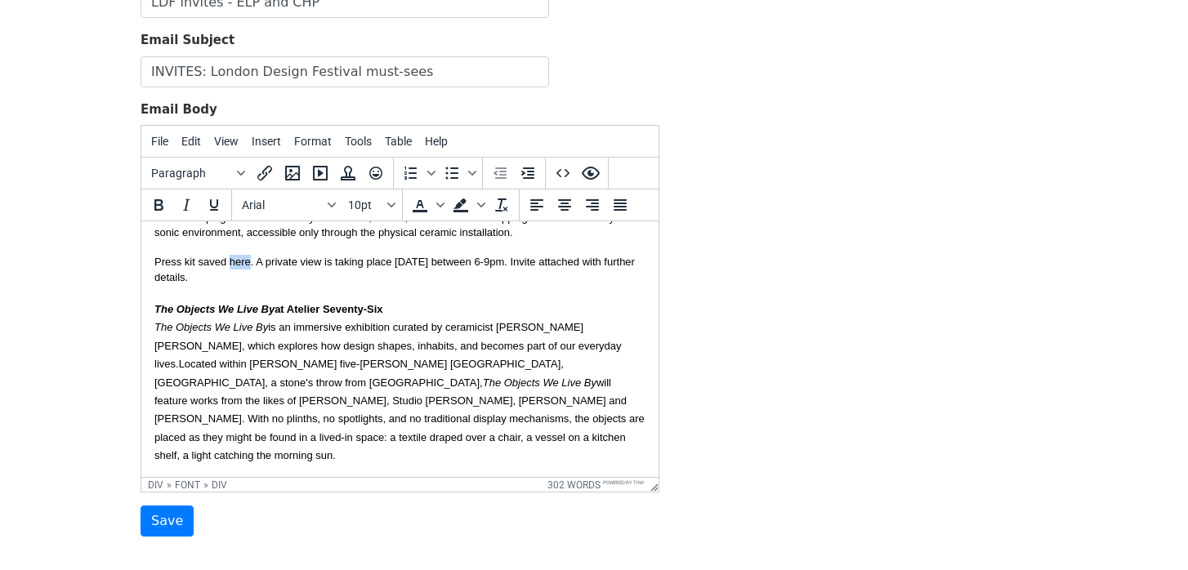
drag, startPoint x: 249, startPoint y: 262, endPoint x: 230, endPoint y: 262, distance: 19.6
click at [229, 262] on div "Exhibitors include Carla Wright whose ceramics, inspired by public architecture…" at bounding box center [399, 239] width 491 height 119
click at [261, 167] on icon "Insert/edit link" at bounding box center [265, 173] width 20 height 20
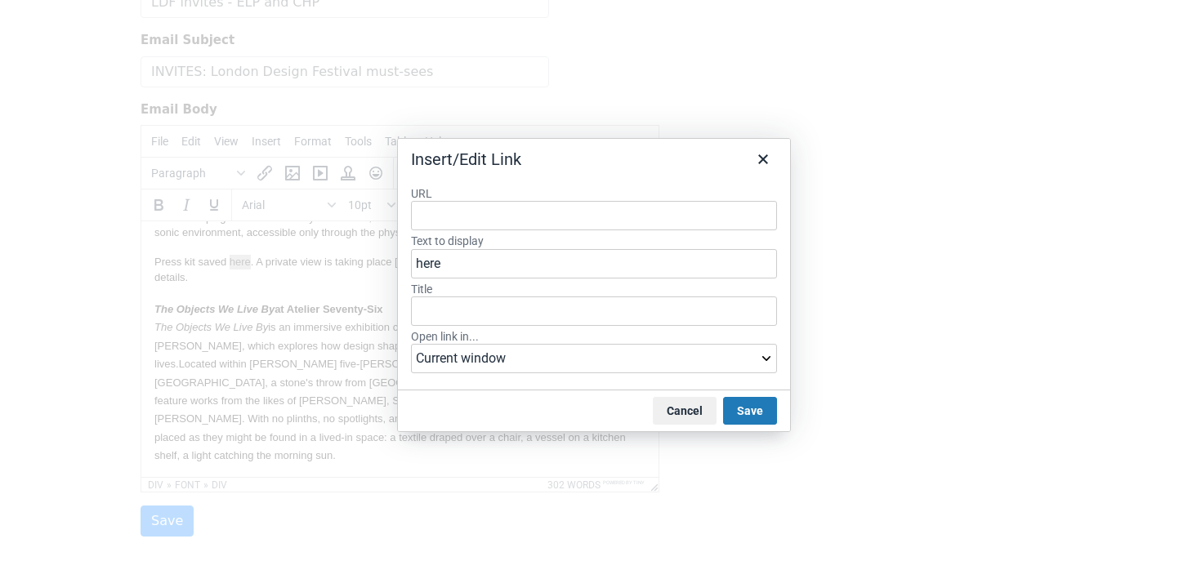
type input "https://www.dropbox.com/scl/fo/p8x3nbidpususua6fsibw/ADAPur05N1Q622320YB0D-Y?rl…"
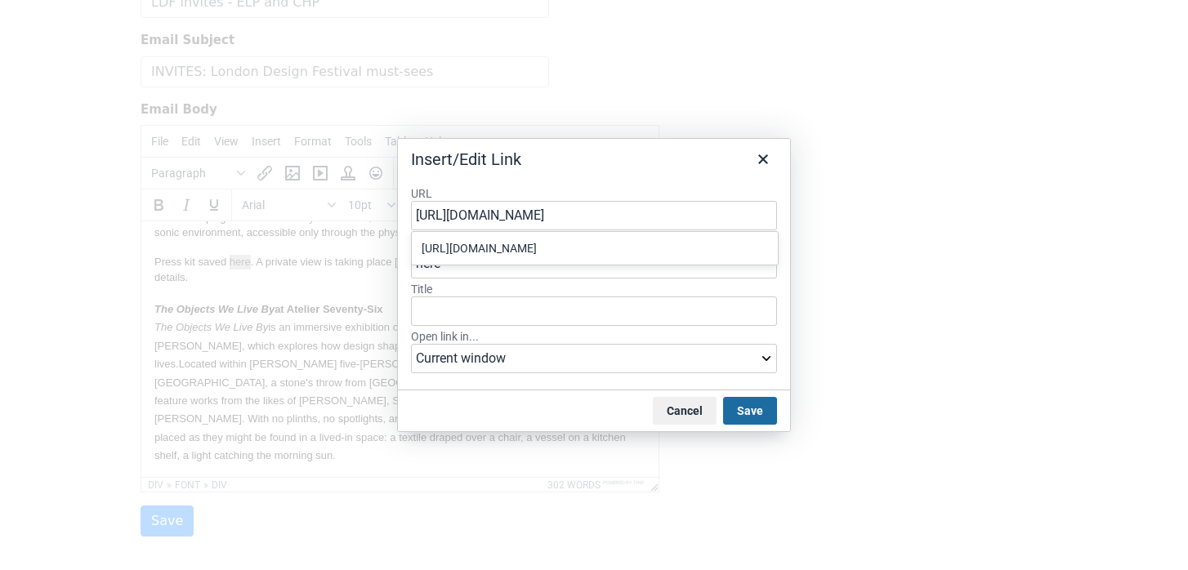
click at [738, 406] on button "Save" at bounding box center [750, 411] width 54 height 28
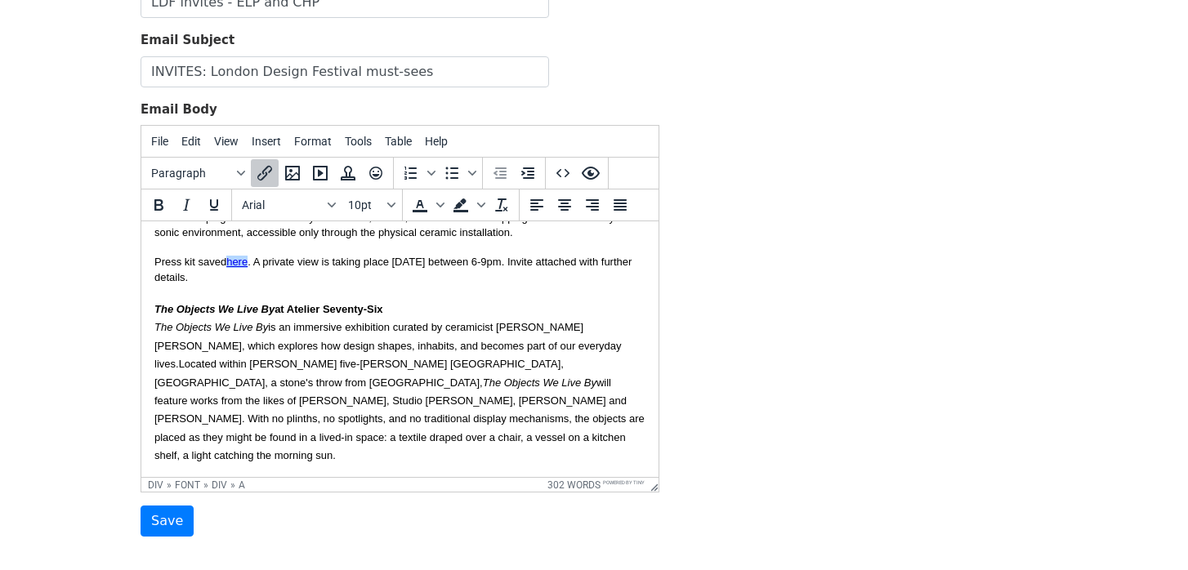
click at [379, 429] on div "Hope you are having a nice summer. I'm sharing the details of two press events …" at bounding box center [399, 228] width 491 height 617
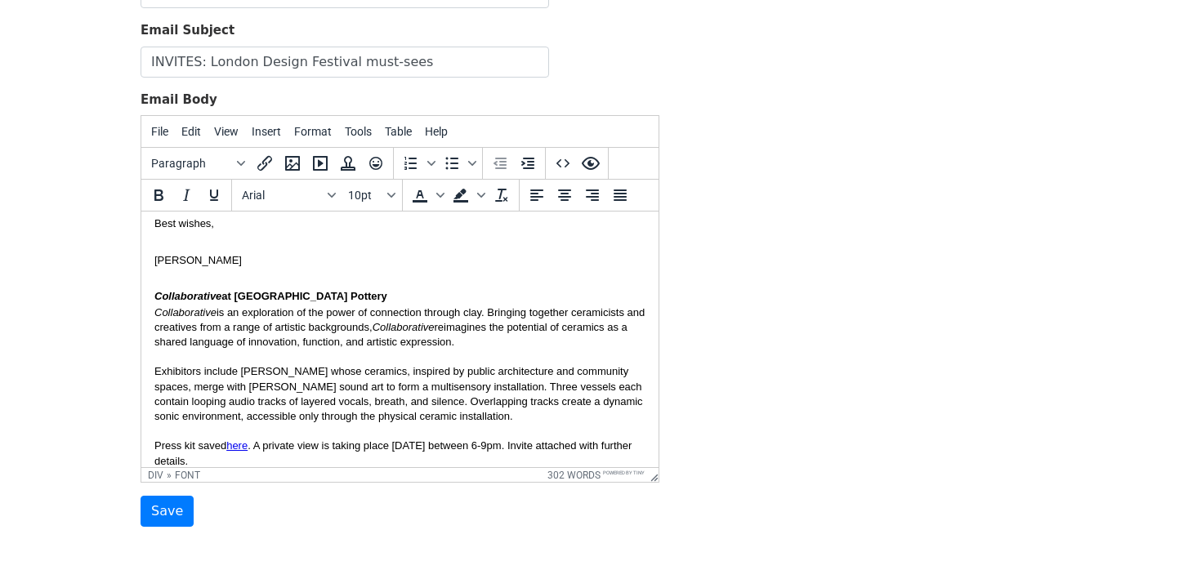
scroll to position [154, 0]
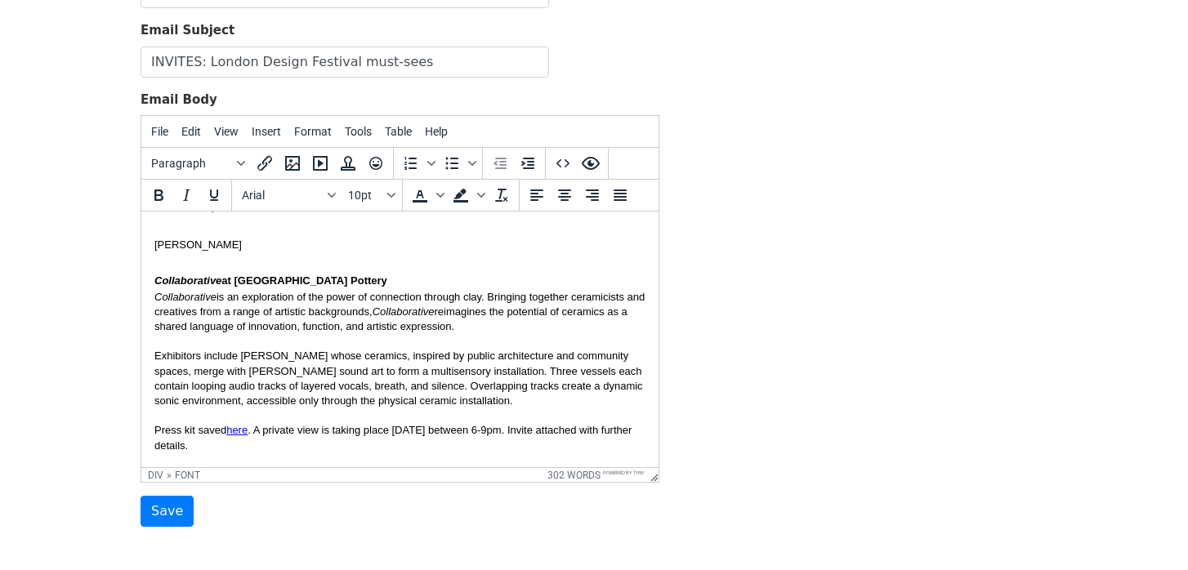
click at [481, 324] on div "Collaborative is an exploration of the power of connection through clay. Bringi…" at bounding box center [399, 312] width 491 height 45
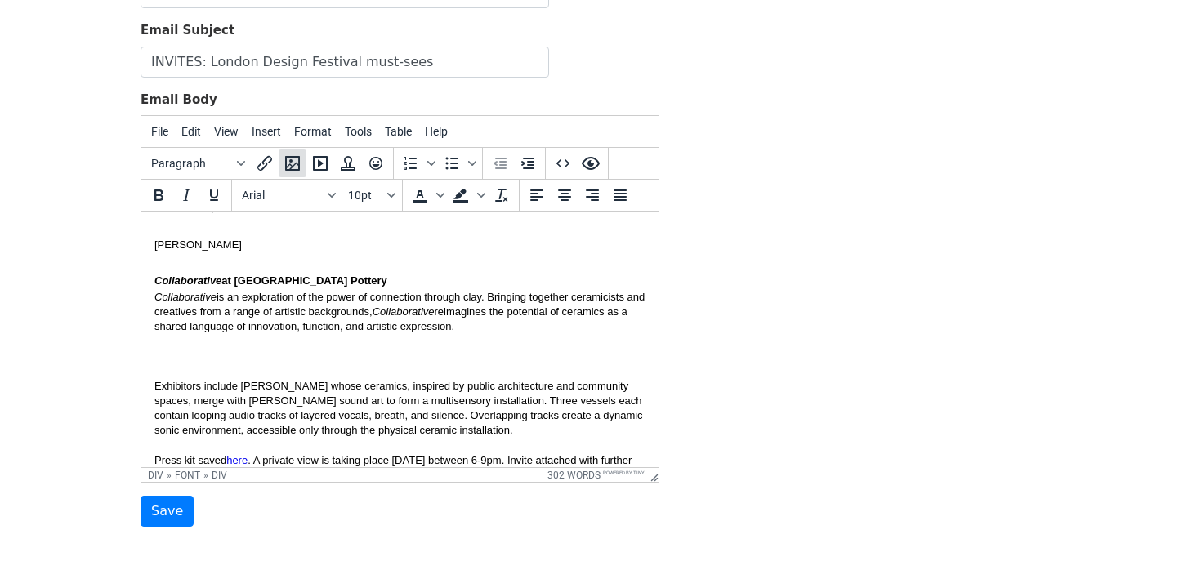
click at [296, 166] on icon "Insert/edit image" at bounding box center [293, 164] width 20 height 20
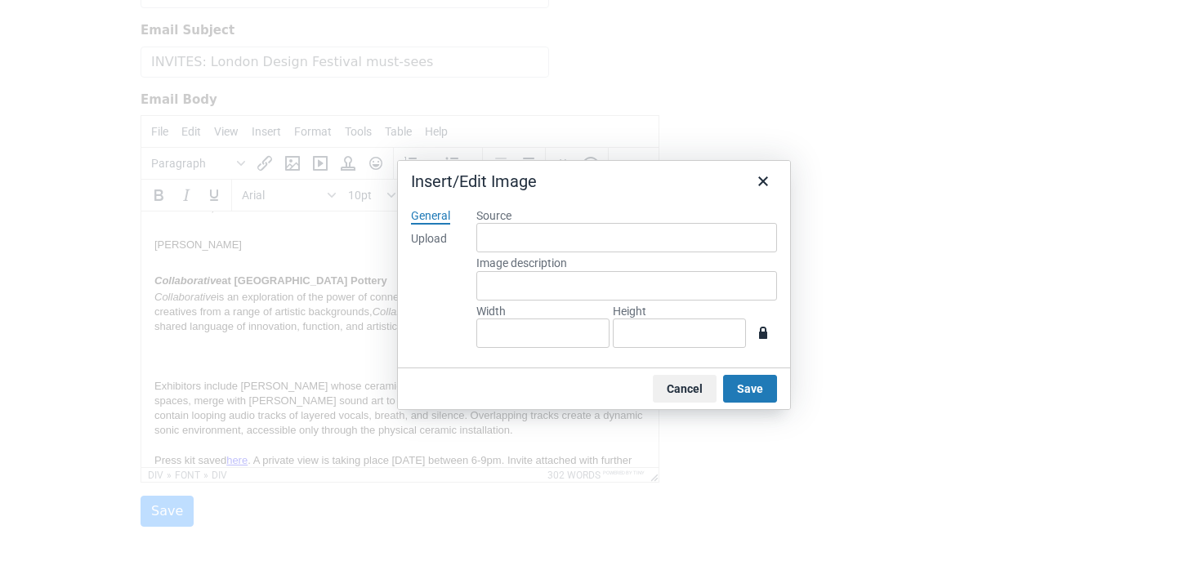
click at [420, 237] on div "Upload" at bounding box center [429, 239] width 36 height 16
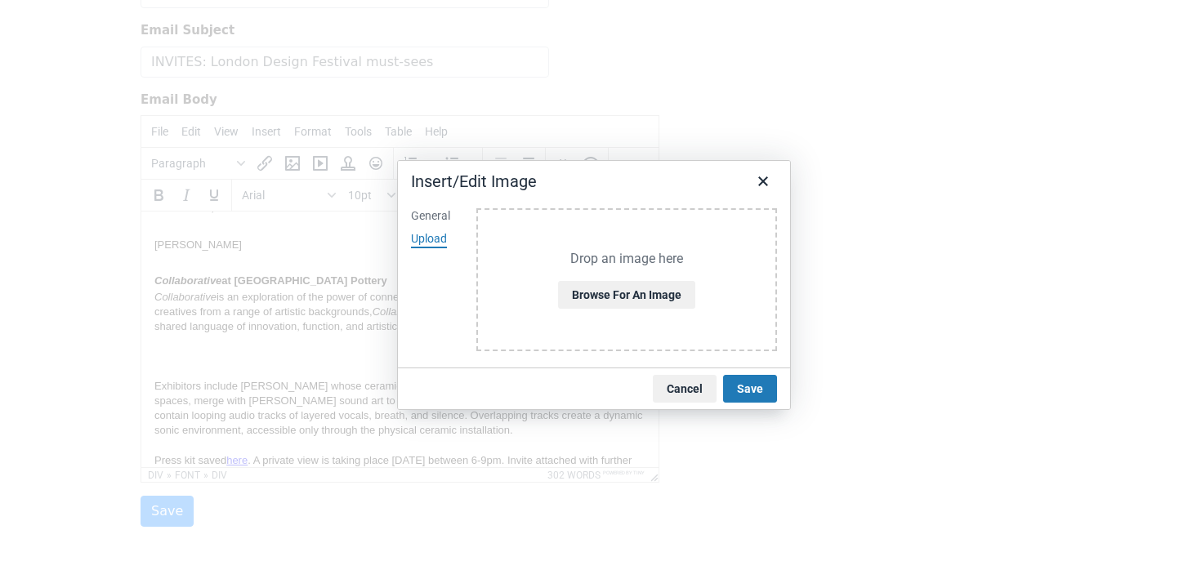
click at [605, 279] on div "Drop an image here Browse for an image" at bounding box center [626, 279] width 301 height 143
click at [619, 288] on button "Browse for an image" at bounding box center [626, 295] width 137 height 28
click at [694, 381] on button "Cancel" at bounding box center [685, 389] width 64 height 28
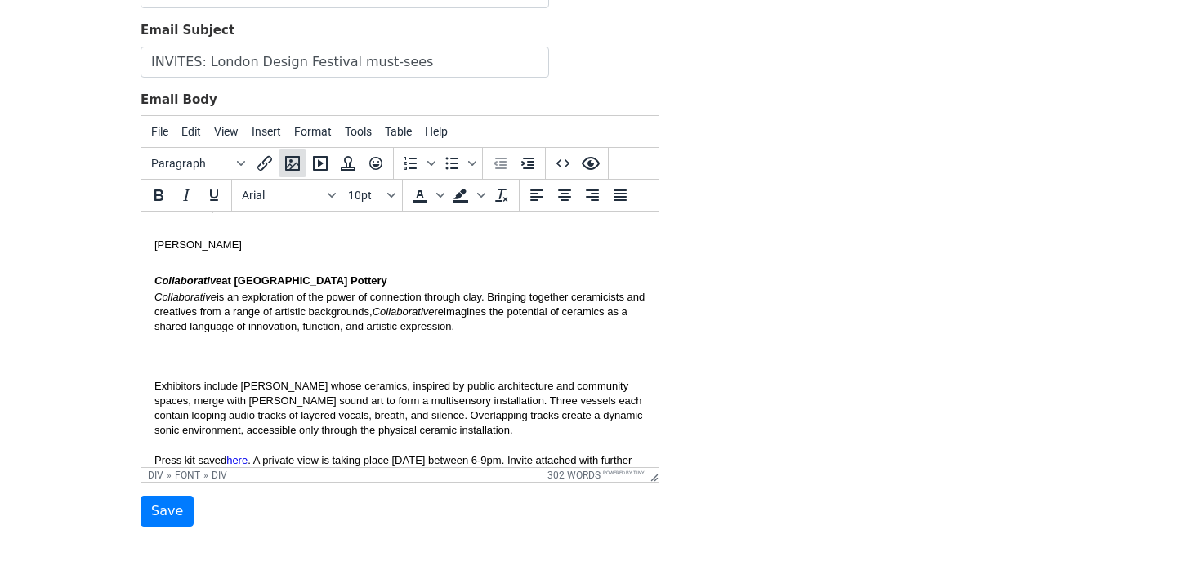
click at [290, 161] on icon "Insert/edit image" at bounding box center [292, 163] width 15 height 15
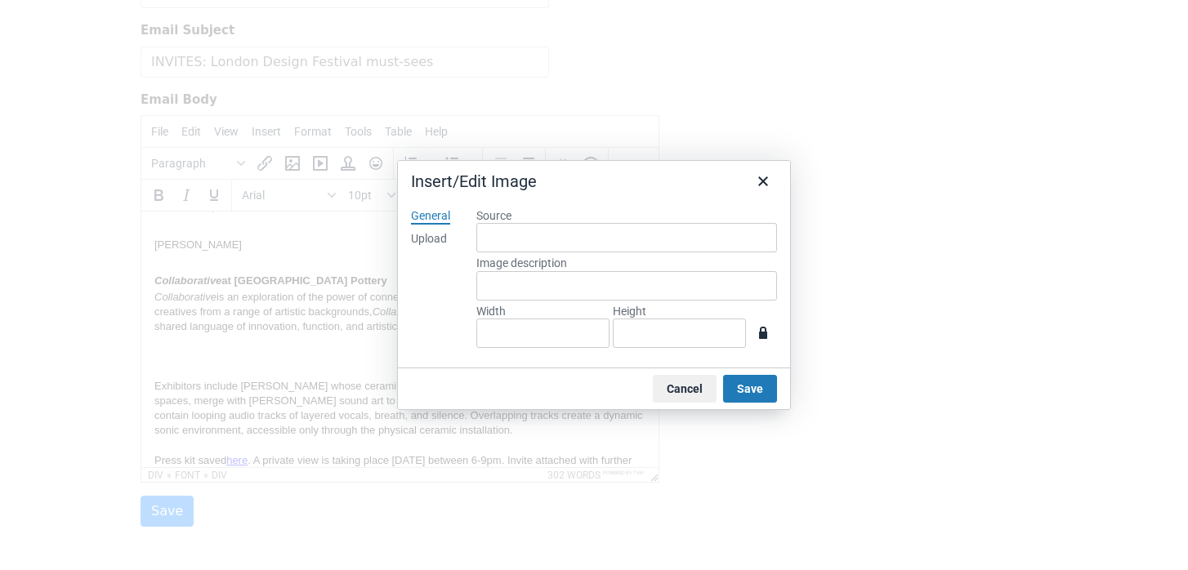
click at [431, 239] on div "Upload" at bounding box center [429, 239] width 36 height 16
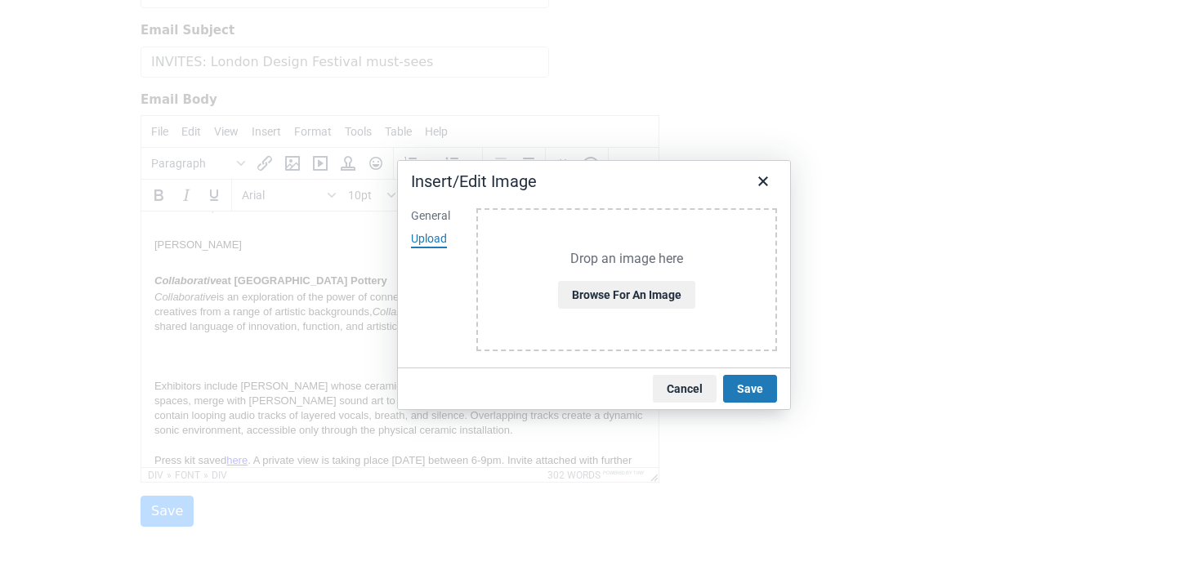
click at [631, 321] on div "Drop an image here Browse for an image" at bounding box center [626, 279] width 301 height 143
click at [631, 314] on div "Drop an image here Browse for an image" at bounding box center [626, 279] width 301 height 143
click at [636, 301] on button "Browse for an image" at bounding box center [626, 295] width 137 height 28
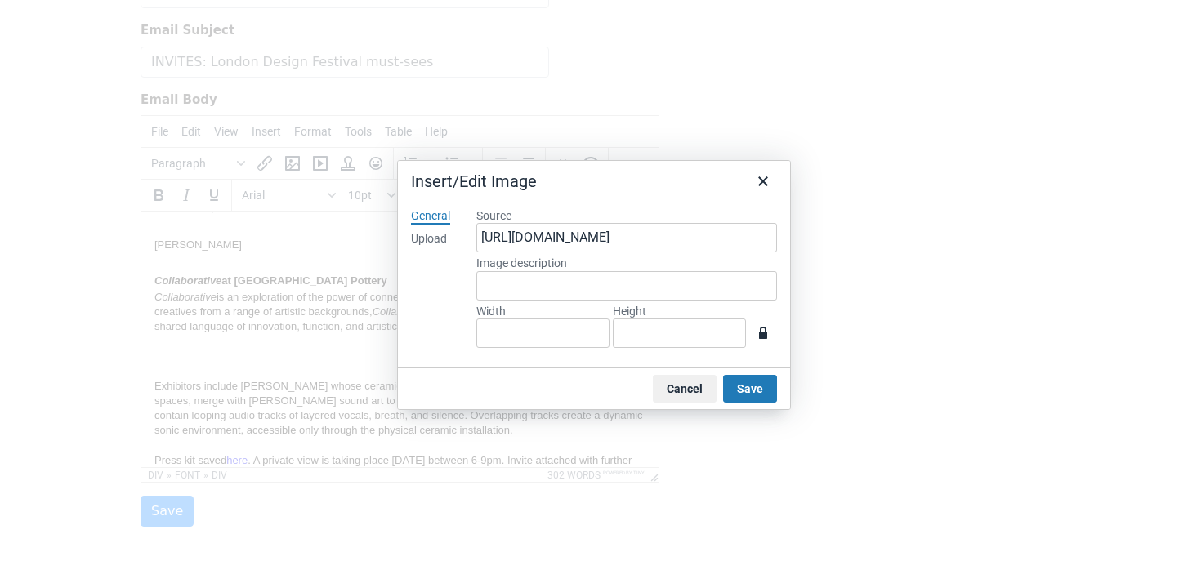
type input "834"
type input "1042"
click at [657, 337] on input "1042" at bounding box center [679, 333] width 133 height 29
type input "83"
type input "104"
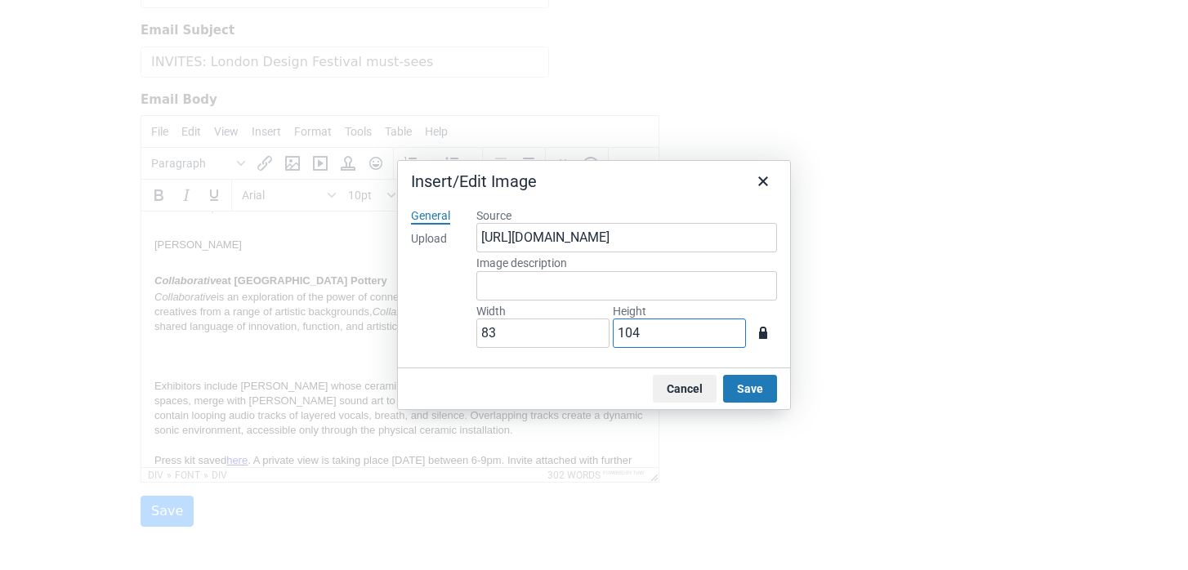
type input "8"
type input "10"
type input "1"
type input "2"
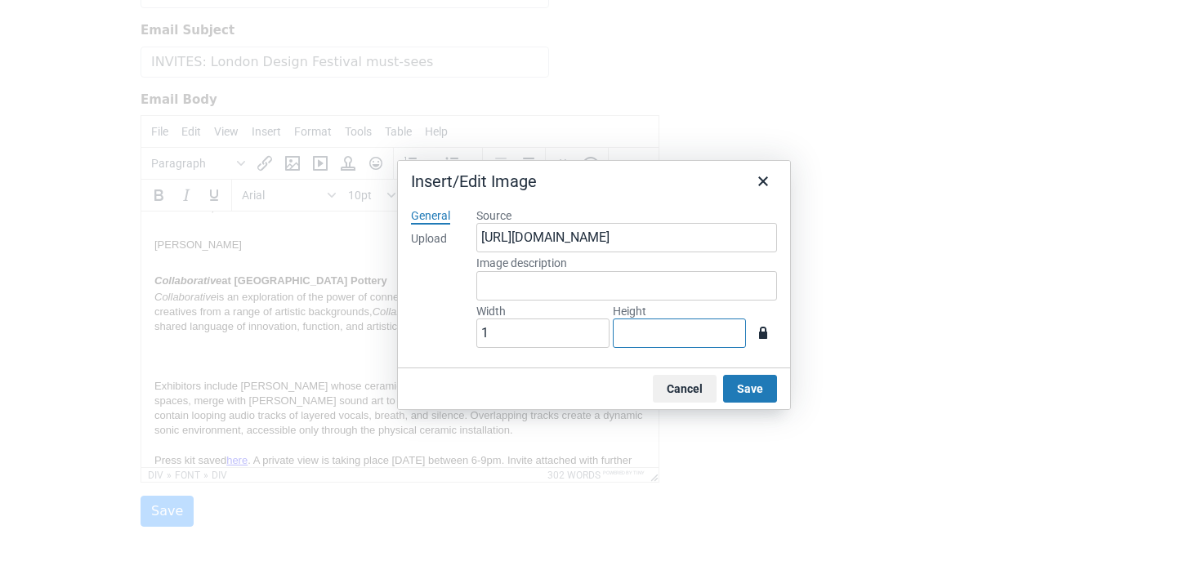
type input "3"
type input "24"
type input "30"
type input "240"
type input "300"
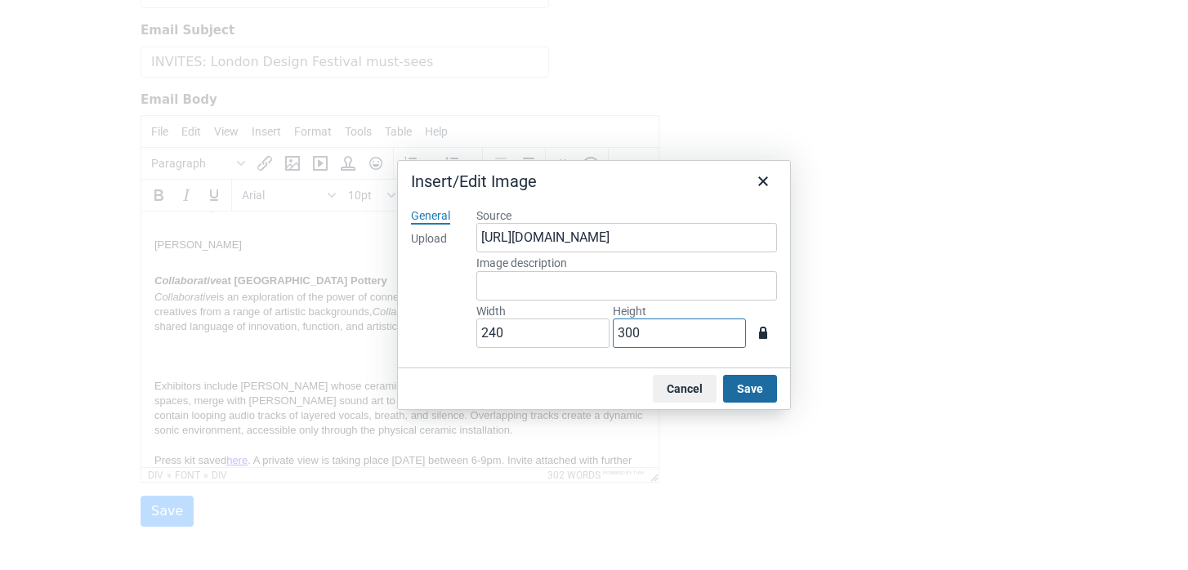
click at [744, 381] on button "Save" at bounding box center [750, 389] width 54 height 28
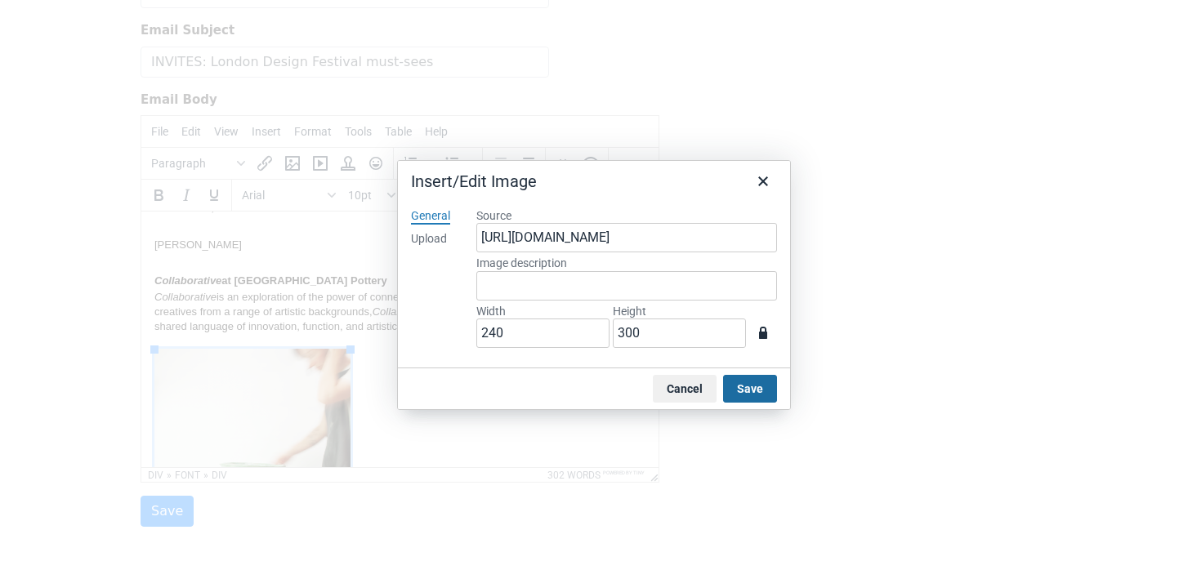
scroll to position [283, 0]
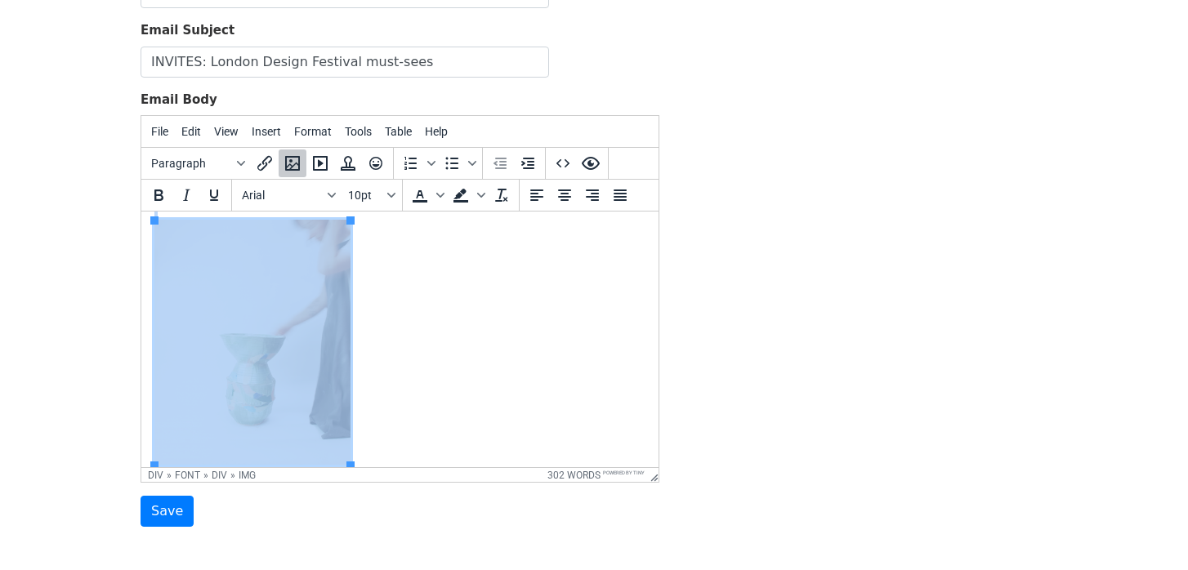
click at [410, 274] on div "Collaborative is an exploration of the power of connection through clay. Bringi…" at bounding box center [399, 315] width 491 height 309
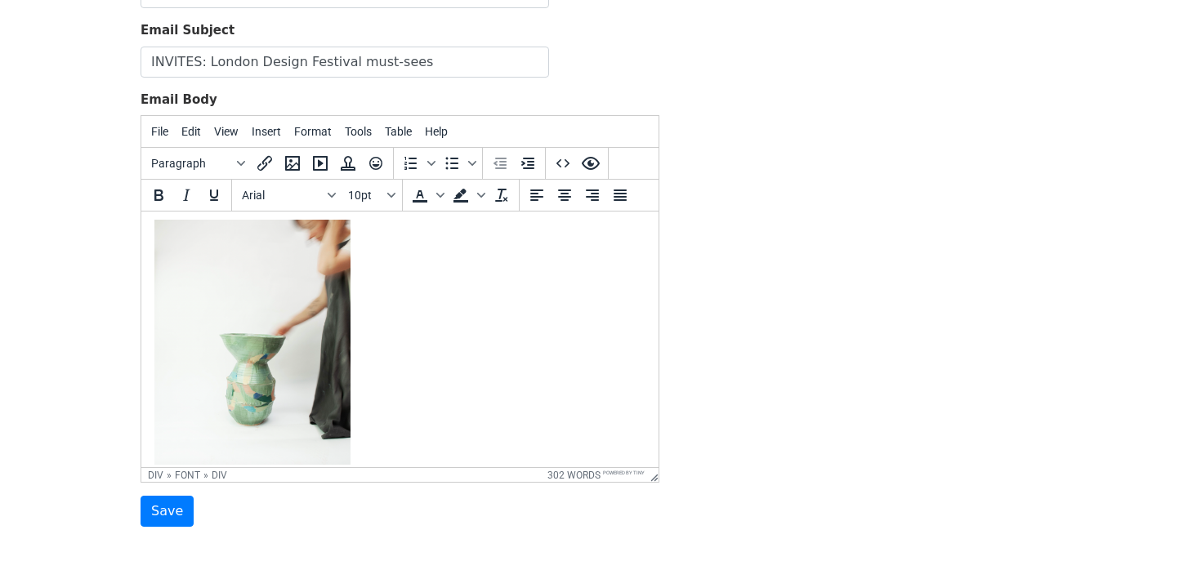
scroll to position [284, 0]
click at [288, 163] on icon "Insert/edit image" at bounding box center [293, 164] width 20 height 20
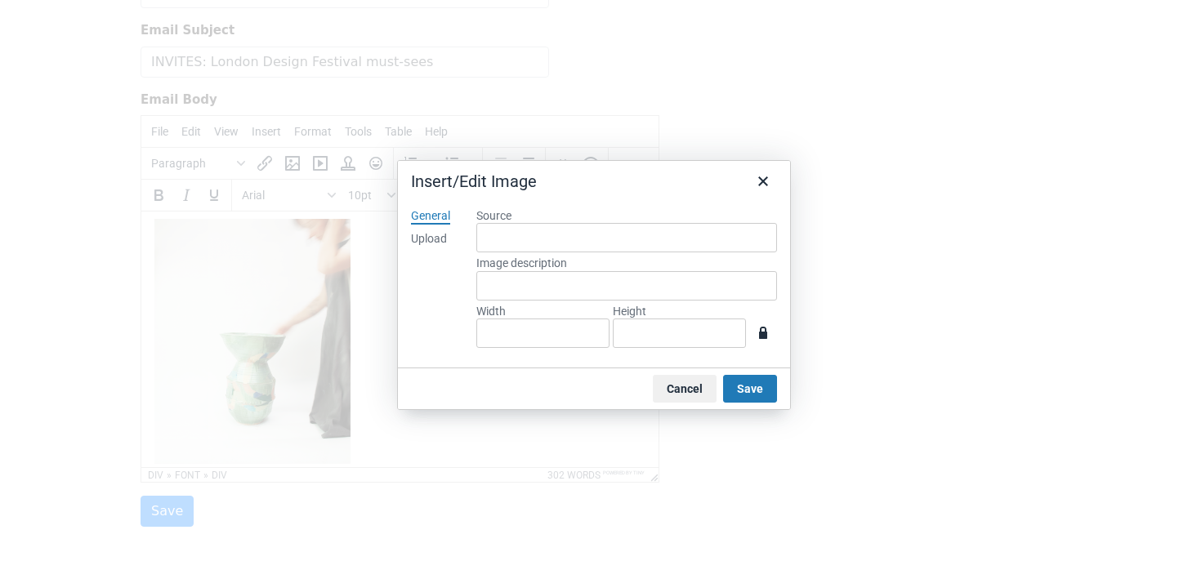
click at [439, 234] on div "Upload" at bounding box center [429, 239] width 36 height 16
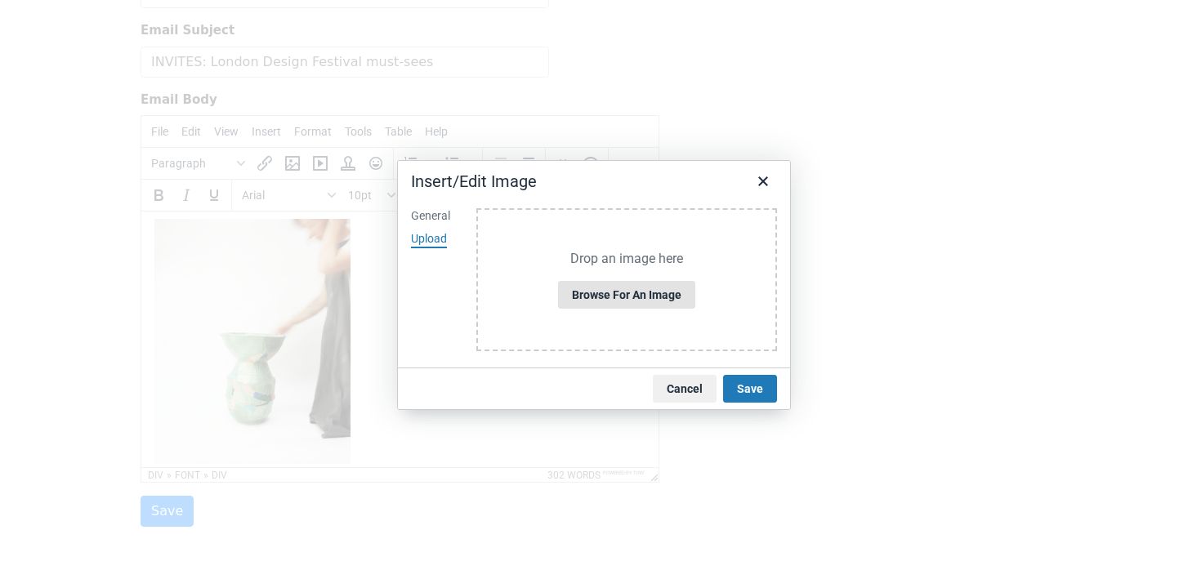
click at [626, 292] on button "Browse for an image" at bounding box center [626, 295] width 137 height 28
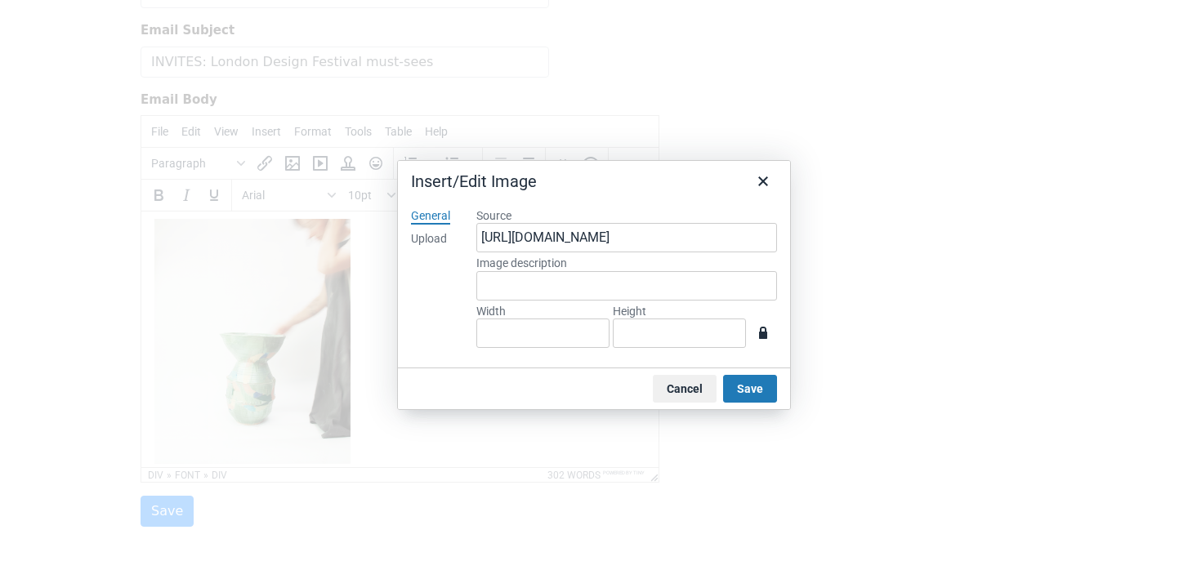
type input "1454"
type input "2181"
click at [672, 331] on input "2181" at bounding box center [679, 333] width 133 height 29
type input "145"
type input "218"
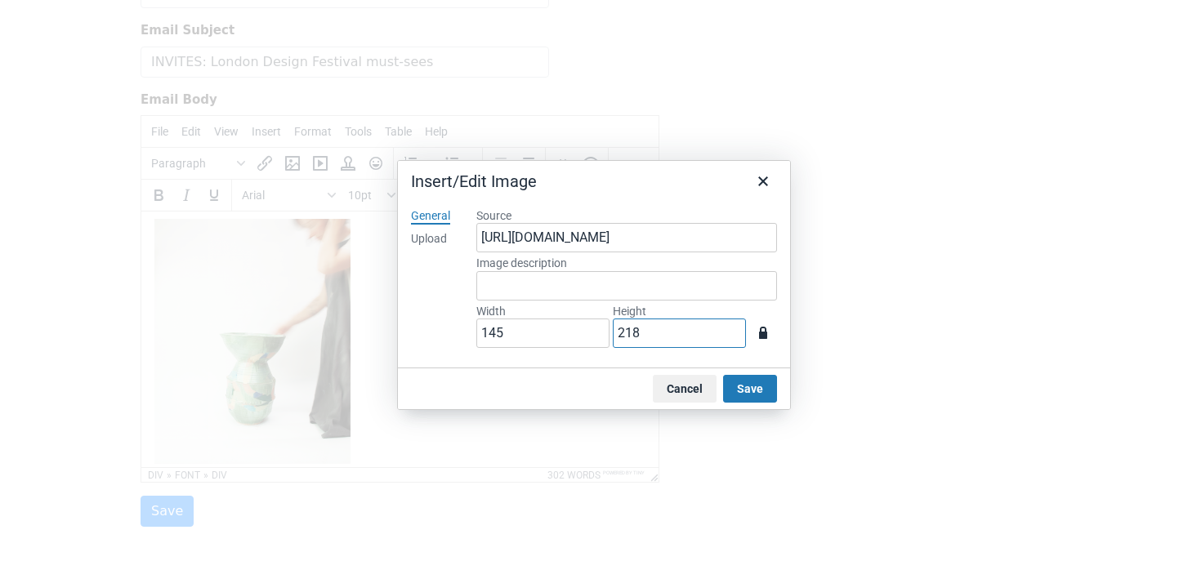
type input "14"
type input "21"
type input "1"
type input "2"
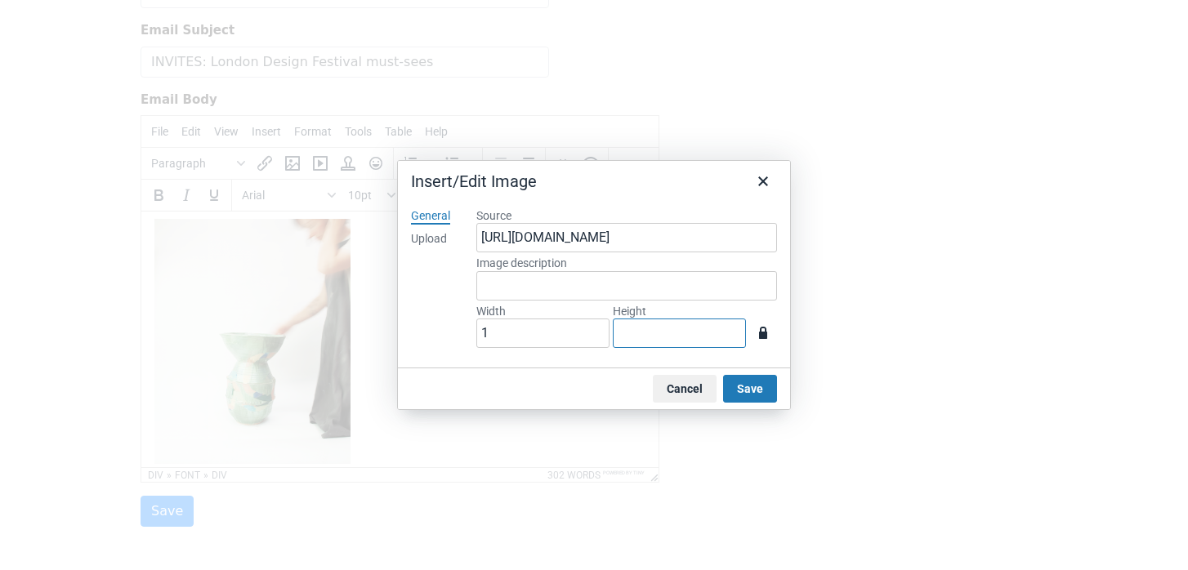
type input "3"
type input "20"
type input "30"
type input "200"
type input "300"
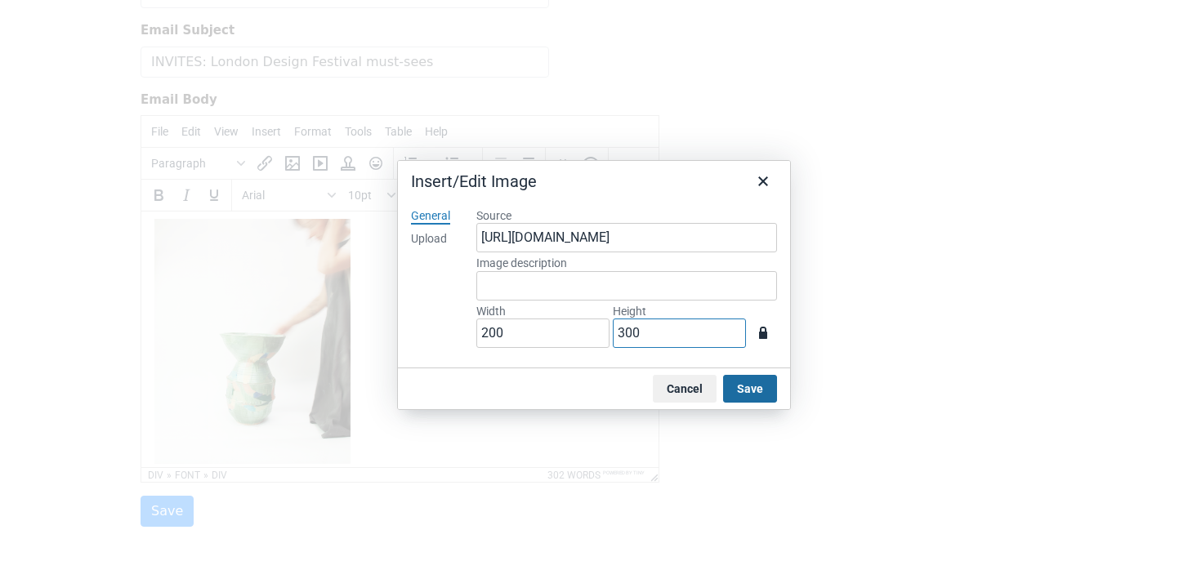
click at [749, 394] on button "Save" at bounding box center [750, 389] width 54 height 28
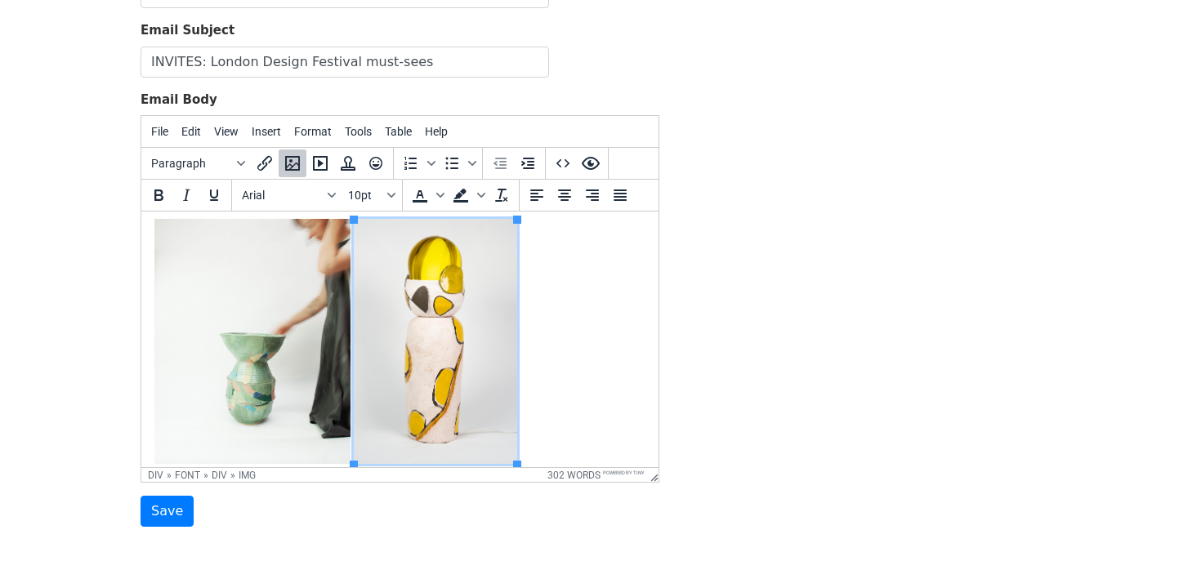
click at [608, 350] on div "Collaborative is an exploration of the power of connection through clay. Bringi…" at bounding box center [399, 314] width 491 height 309
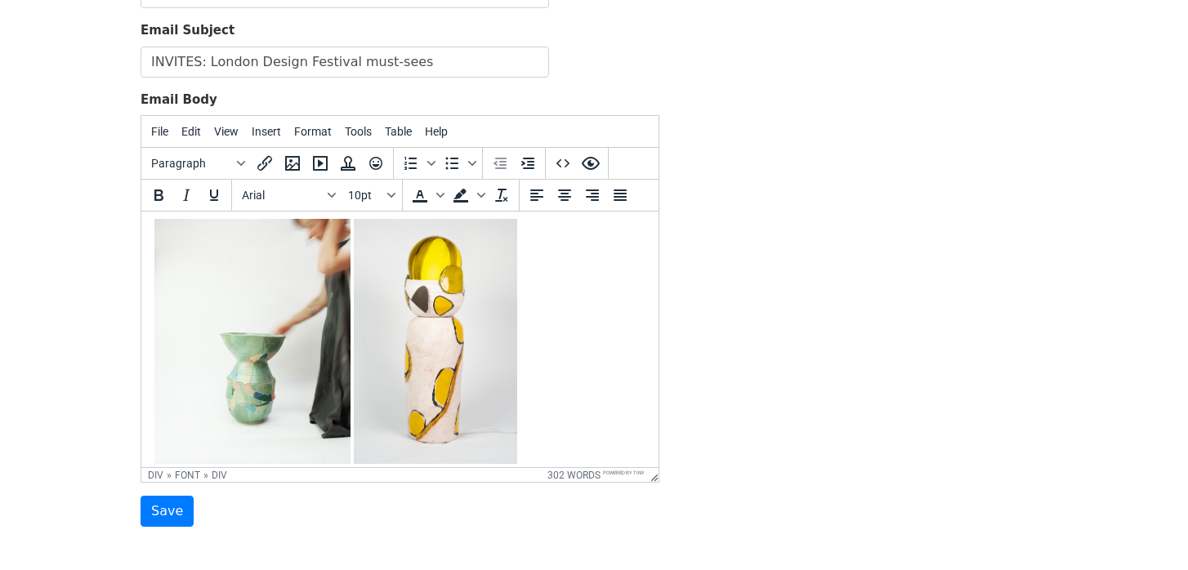
click at [556, 385] on div "Collaborative is an exploration of the power of connection through clay. Bringi…" at bounding box center [399, 314] width 491 height 309
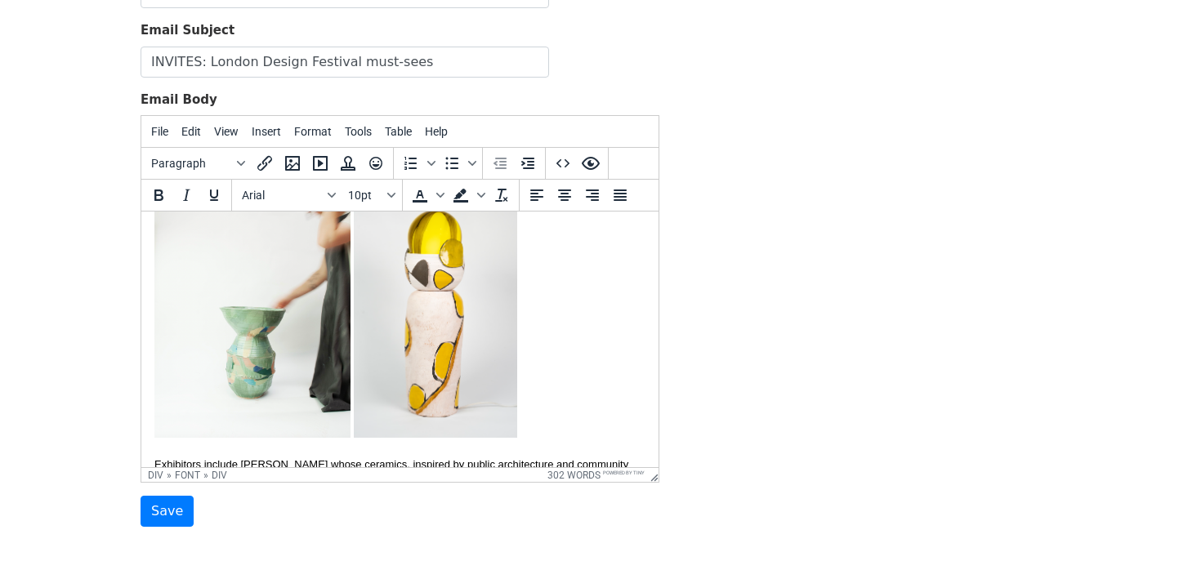
scroll to position [260, 0]
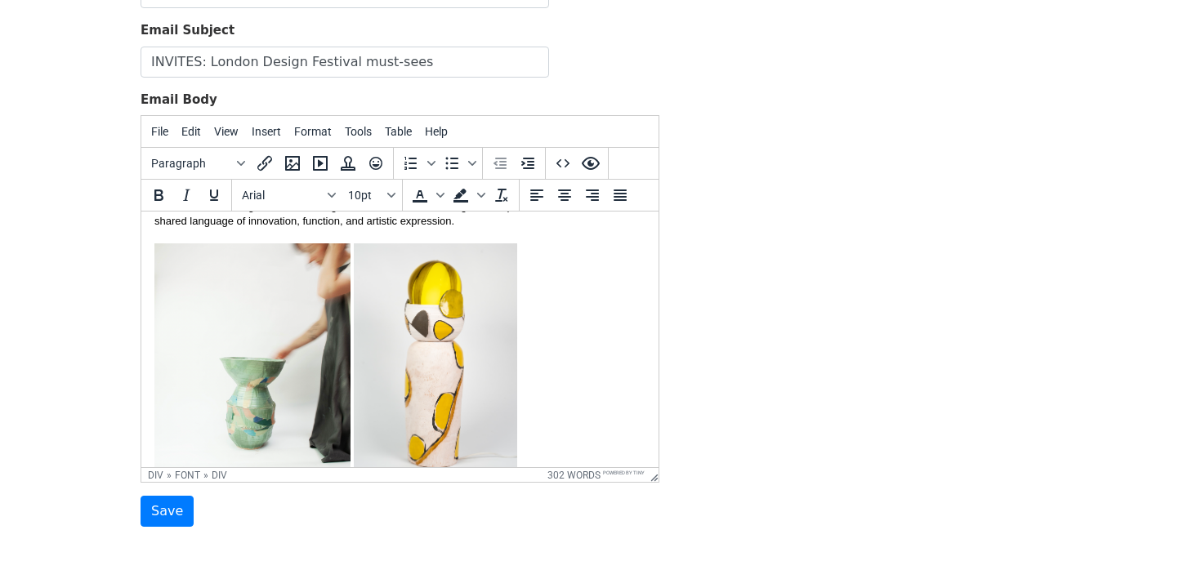
click at [301, 287] on img at bounding box center [252, 365] width 196 height 245
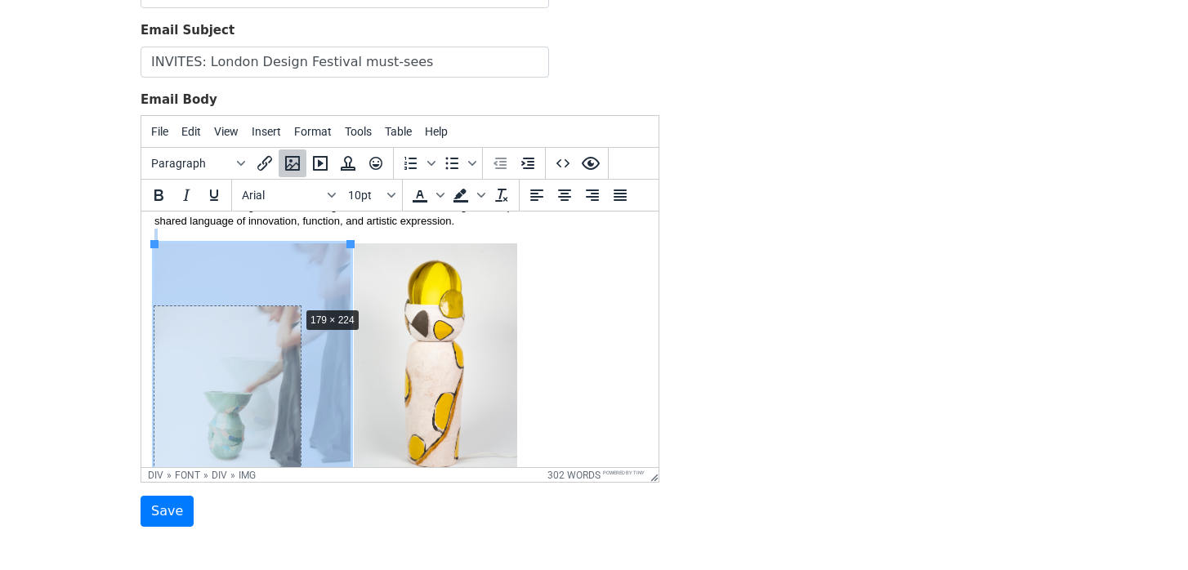
drag, startPoint x: 350, startPoint y: 243, endPoint x: 298, endPoint y: 305, distance: 80.5
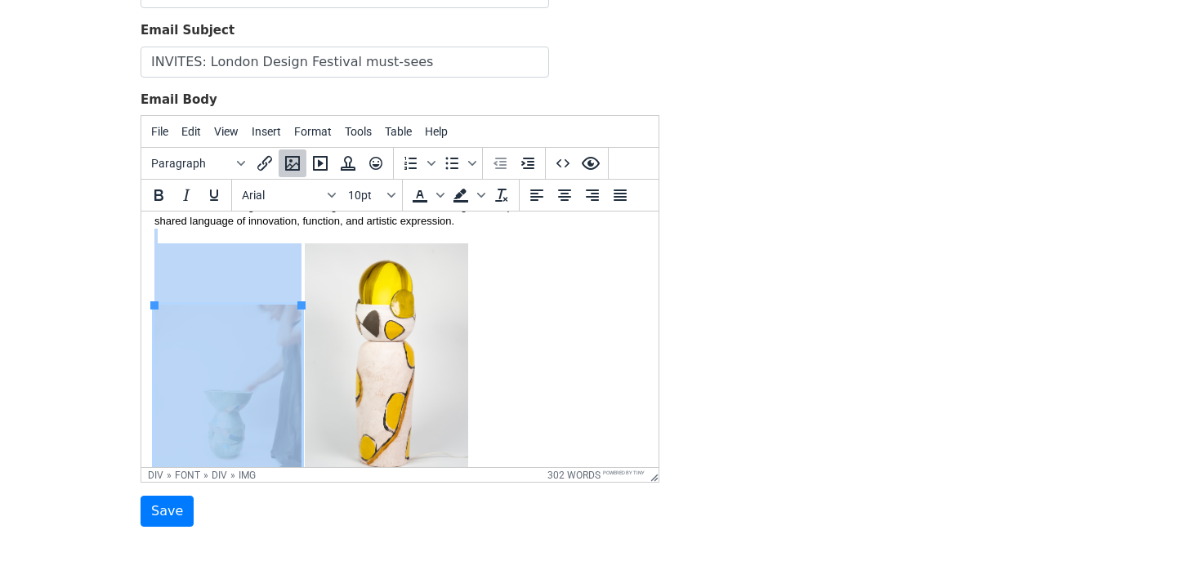
click at [405, 302] on img at bounding box center [386, 365] width 163 height 245
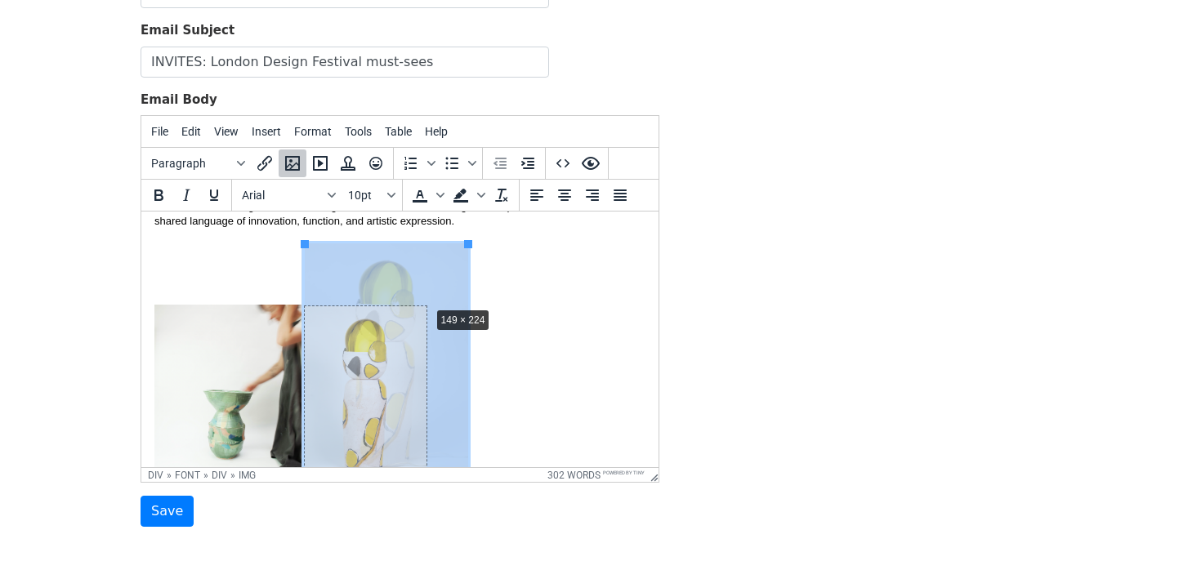
drag, startPoint x: 470, startPoint y: 243, endPoint x: 431, endPoint y: 305, distance: 73.4
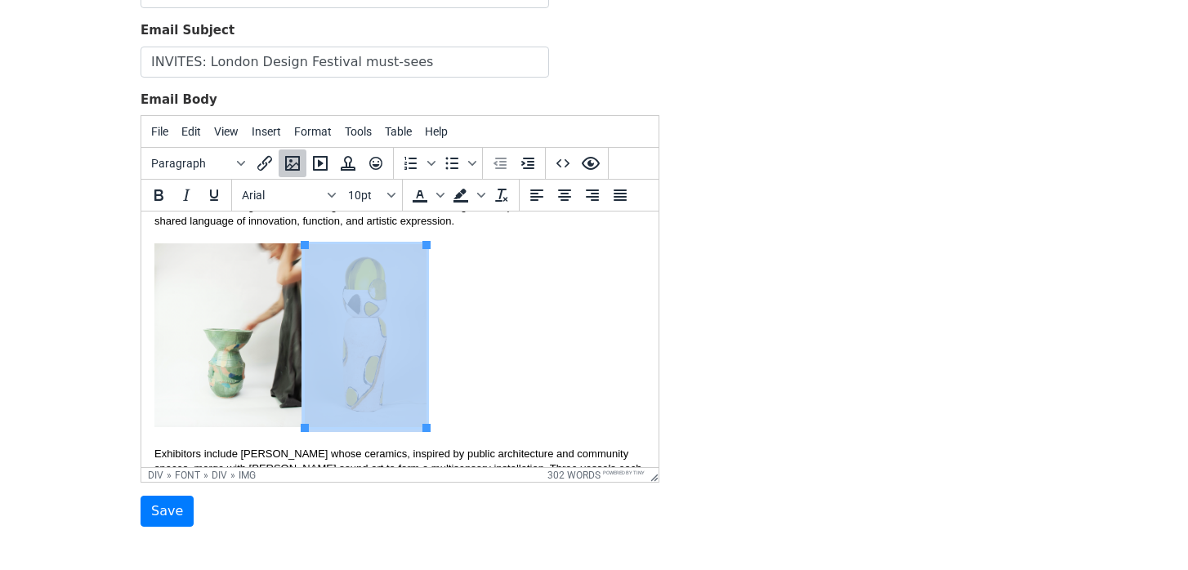
click at [504, 333] on div "Collaborative is an exploration of the power of connection through clay. Bringi…" at bounding box center [399, 308] width 491 height 247
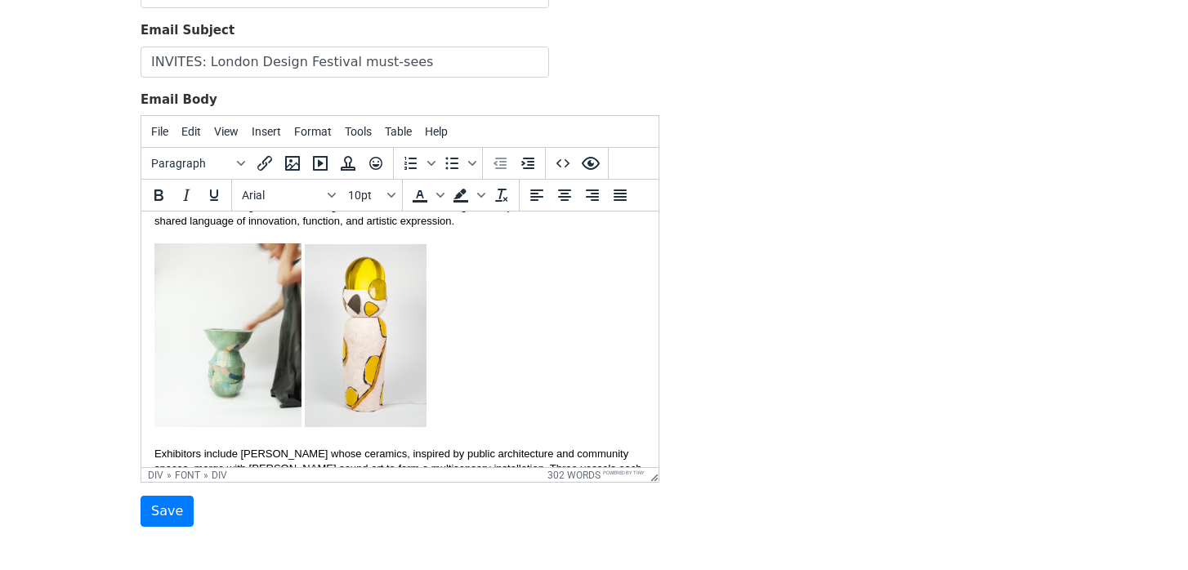
click at [403, 295] on img at bounding box center [366, 335] width 122 height 183
click at [454, 266] on div "Collaborative is an exploration of the power of connection through clay. Bringi…" at bounding box center [399, 309] width 491 height 248
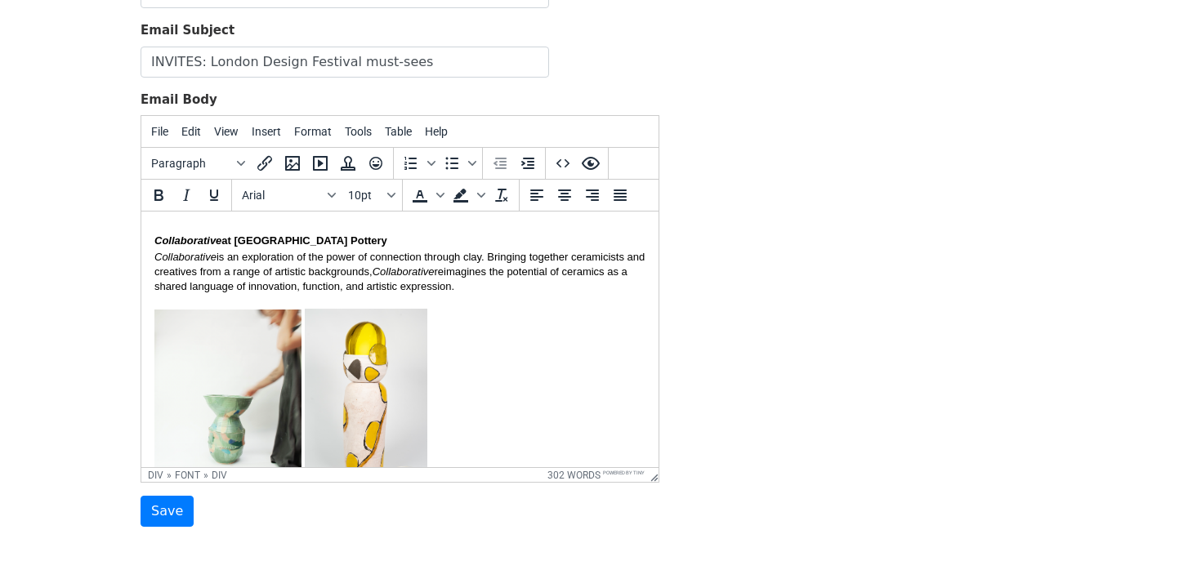
scroll to position [264, 0]
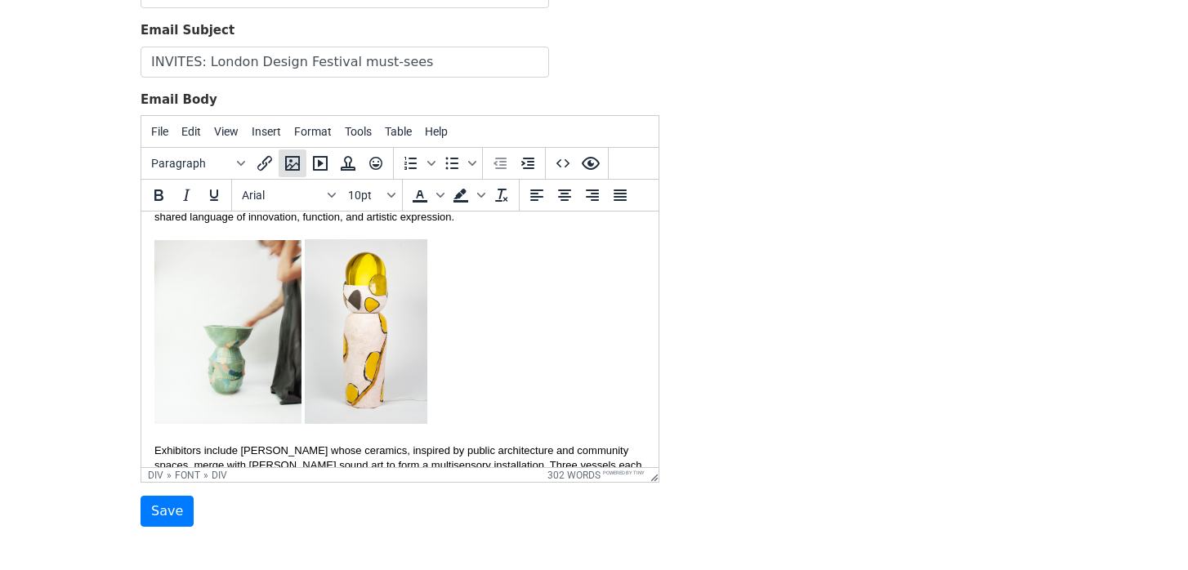
click at [295, 165] on icon "Insert/edit image" at bounding box center [293, 164] width 20 height 20
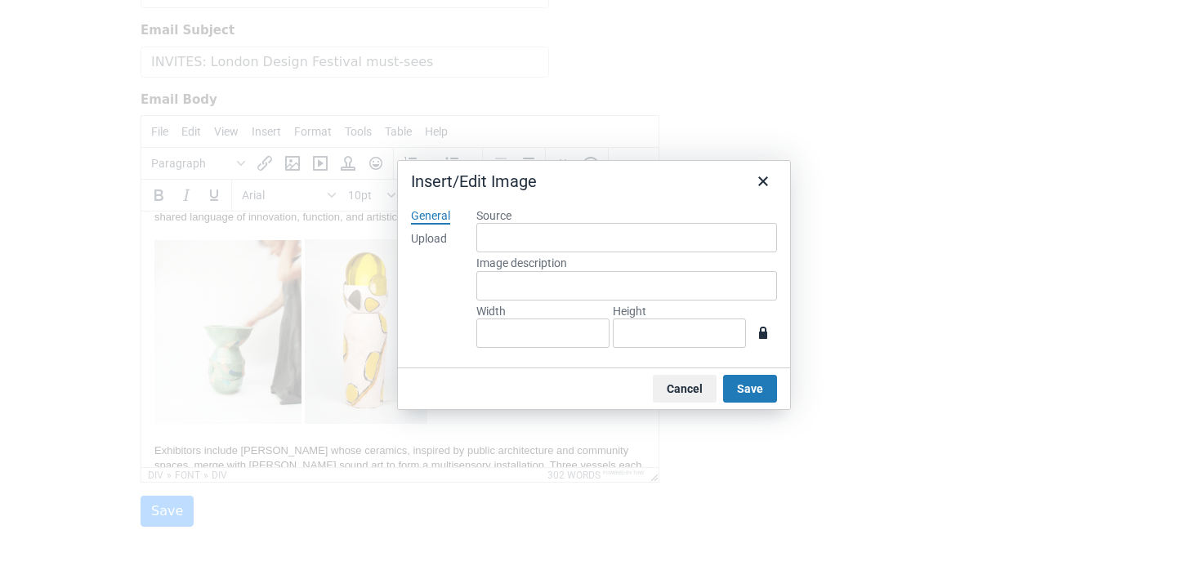
click at [447, 247] on div "Upload" at bounding box center [429, 239] width 36 height 16
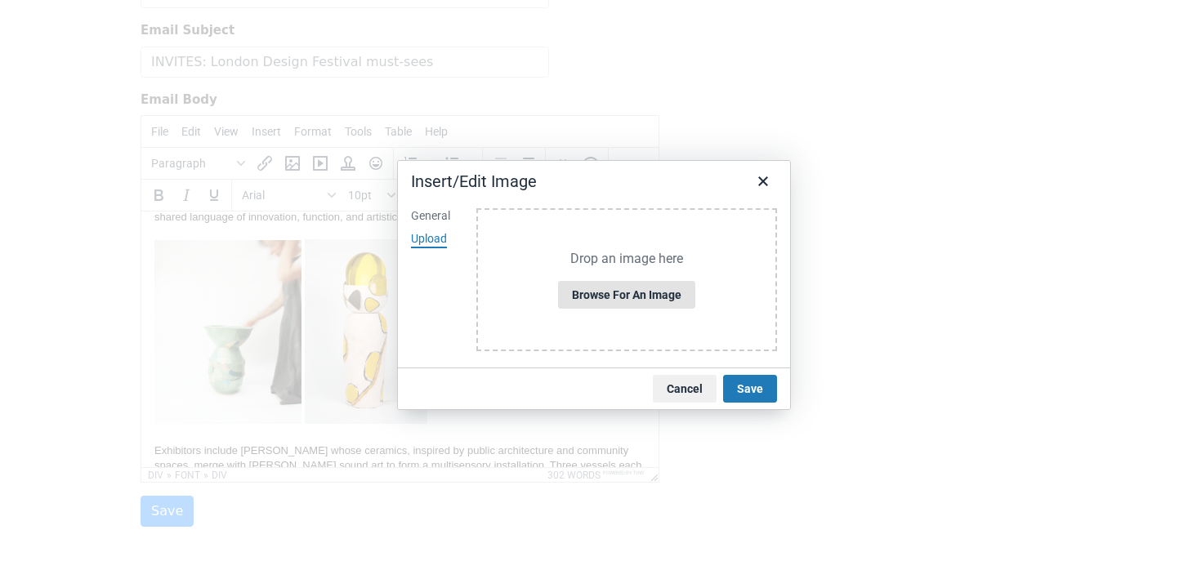
click at [594, 291] on button "Browse for an image" at bounding box center [626, 295] width 137 height 28
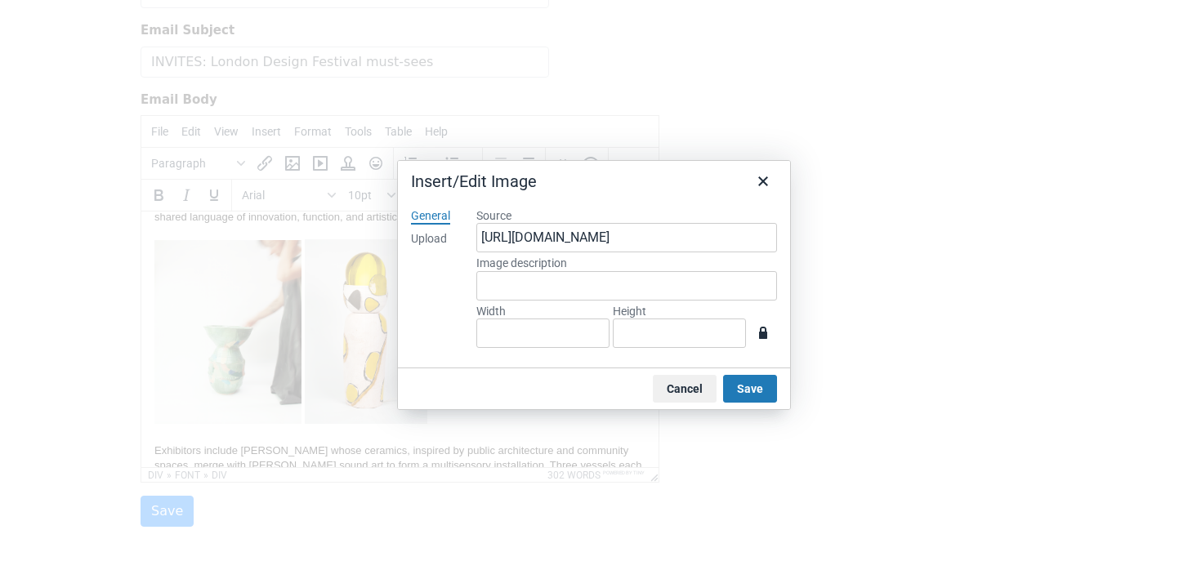
type input "1454"
type input "950"
click at [690, 330] on input "950" at bounding box center [679, 333] width 133 height 29
type input "145"
type input "95"
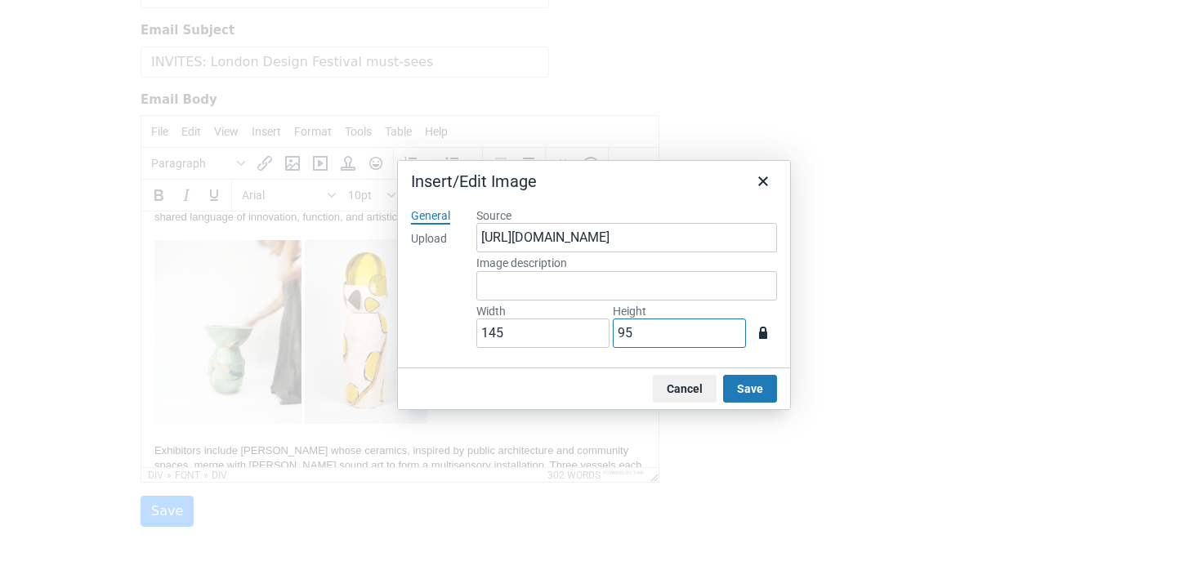
type input "14"
type input "9"
type input "3"
type input "2"
type input "31"
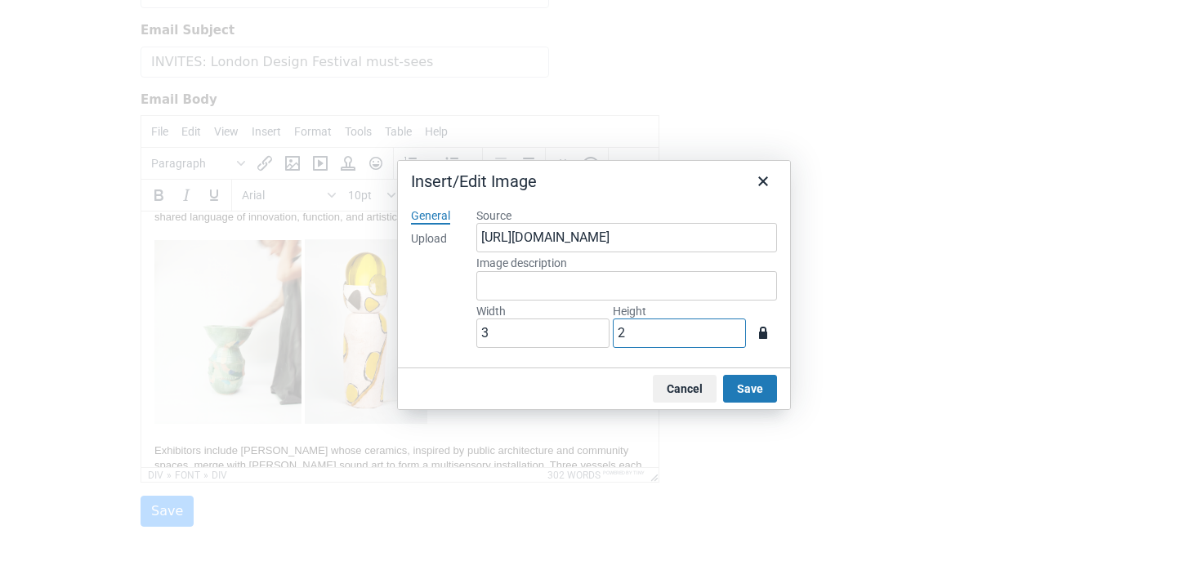
type input "20"
type input "306"
type input "200"
click at [755, 386] on button "Save" at bounding box center [750, 389] width 54 height 28
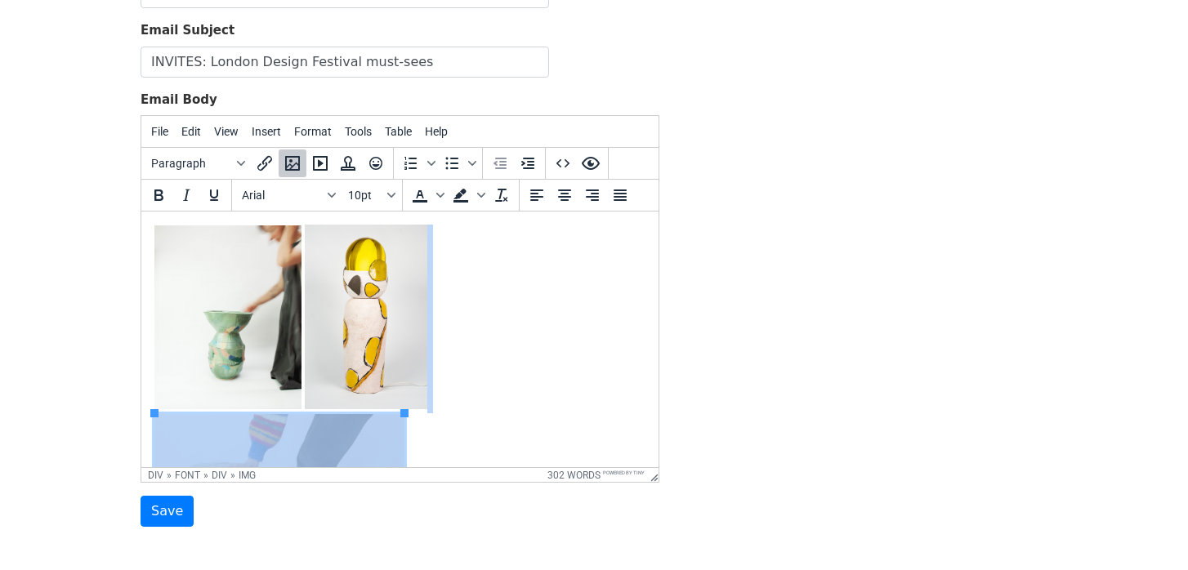
scroll to position [260, 0]
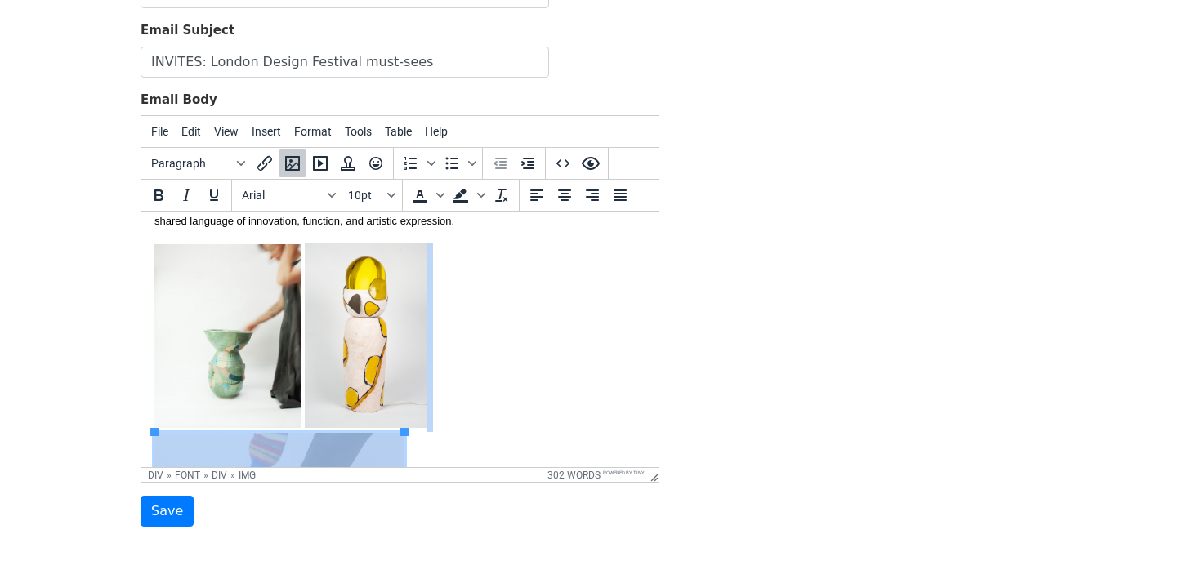
click at [264, 255] on img at bounding box center [227, 336] width 147 height 184
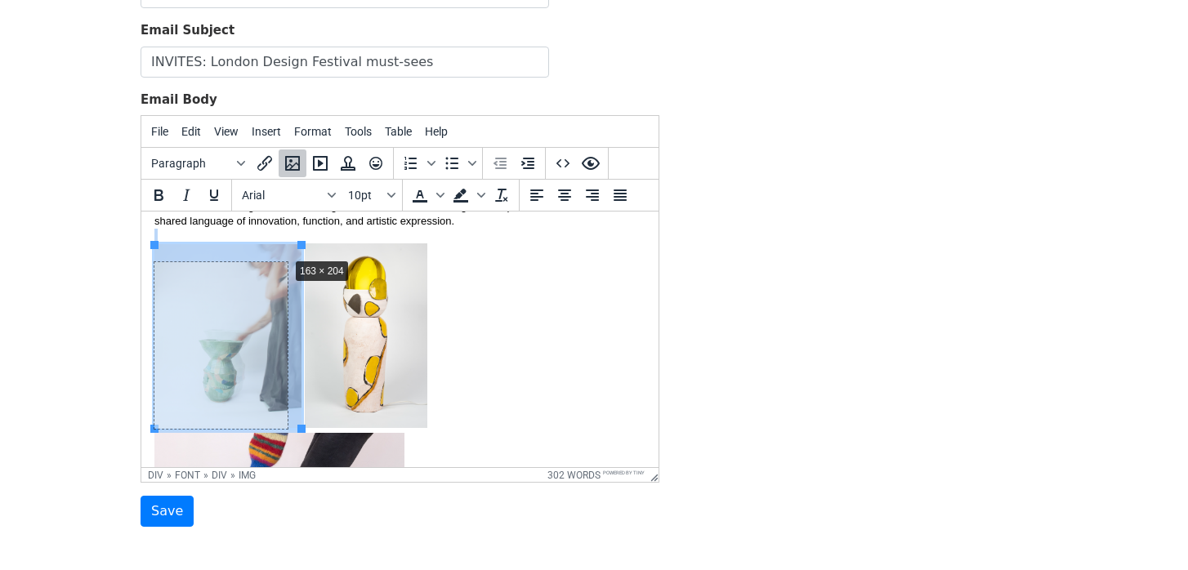
drag, startPoint x: 301, startPoint y: 243, endPoint x: 287, endPoint y: 256, distance: 19.7
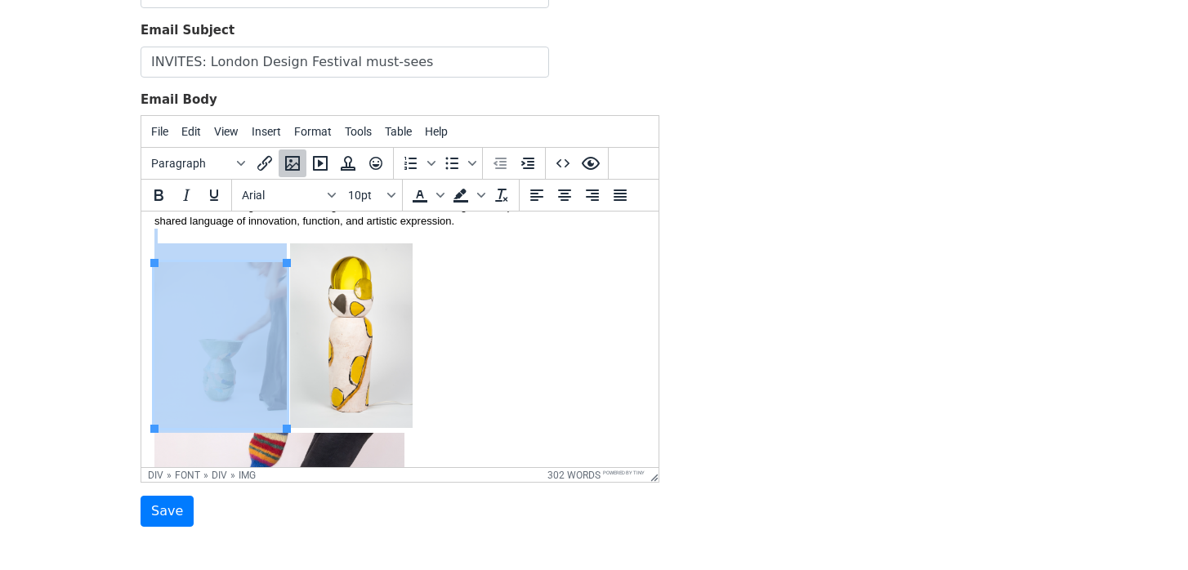
click at [326, 267] on img at bounding box center [351, 335] width 123 height 185
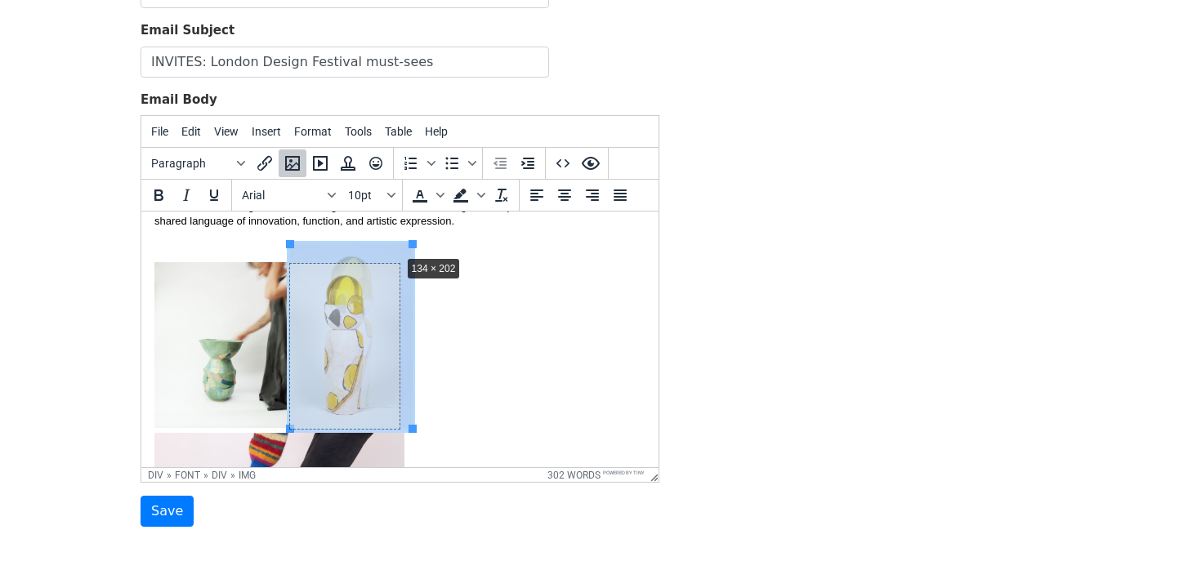
drag, startPoint x: 413, startPoint y: 245, endPoint x: 401, endPoint y: 255, distance: 15.7
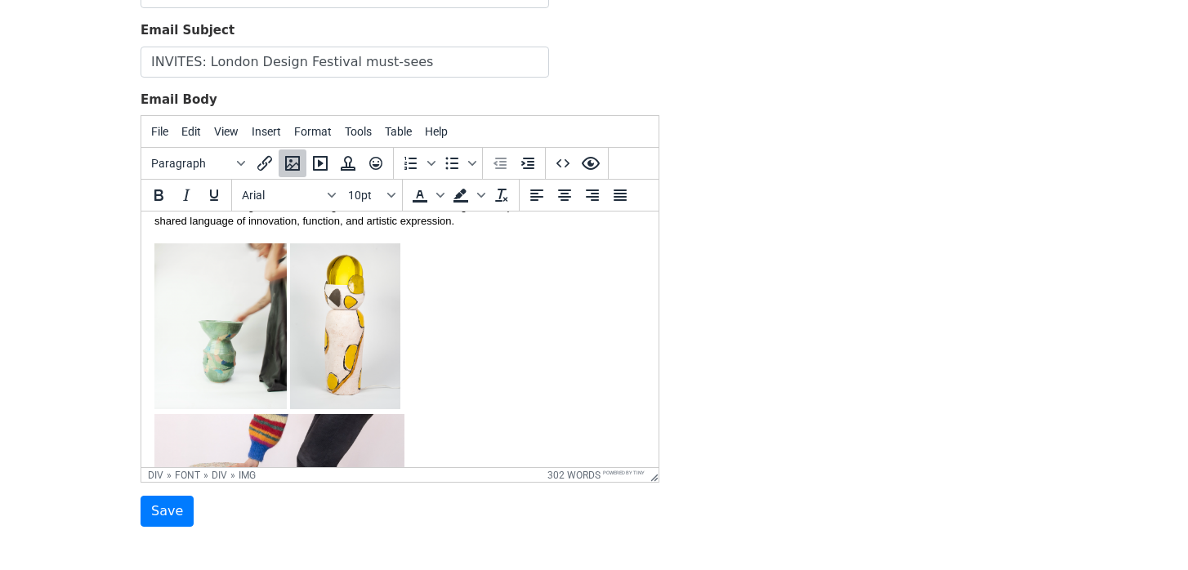
click at [436, 294] on div "Collaborative is an exploration of the power of connection through clay. Bringi…" at bounding box center [399, 383] width 491 height 397
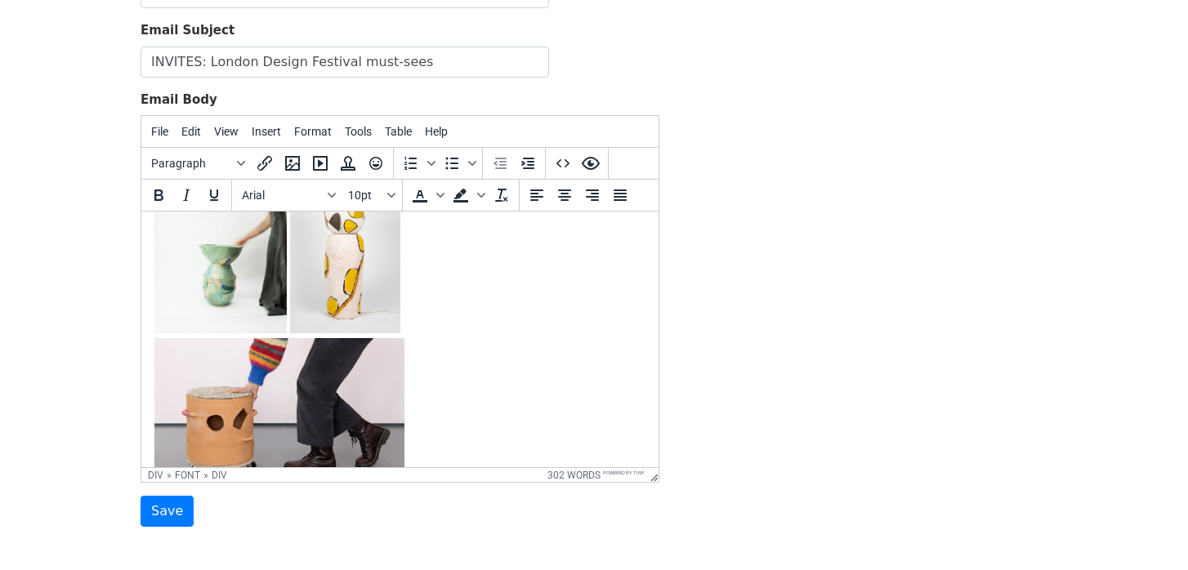
click at [335, 372] on img at bounding box center [279, 419] width 250 height 163
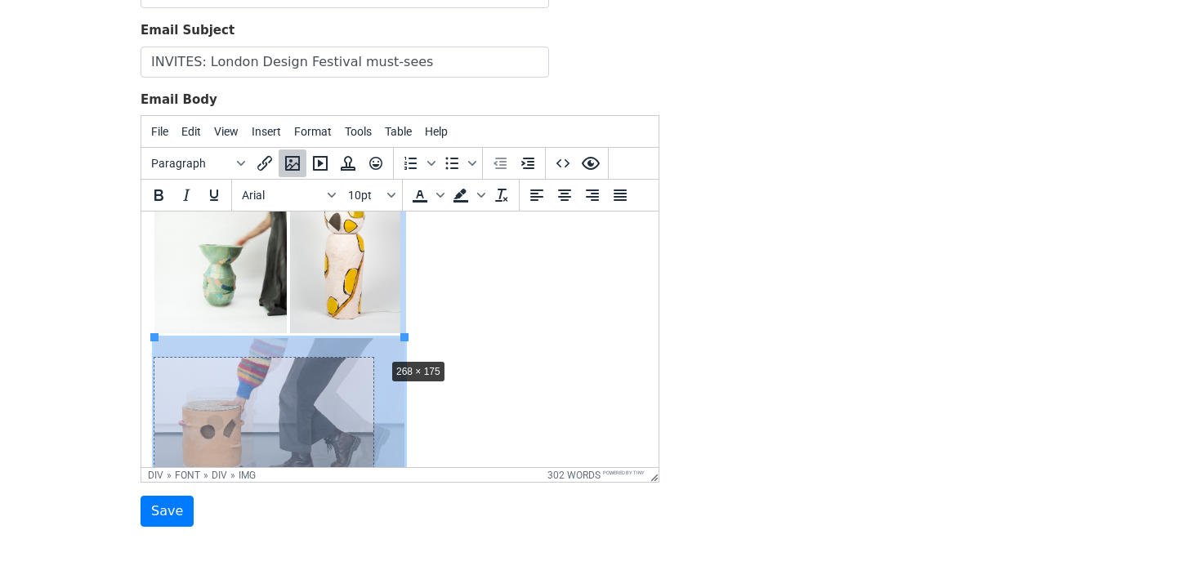
drag, startPoint x: 404, startPoint y: 337, endPoint x: 383, endPoint y: 359, distance: 30.0
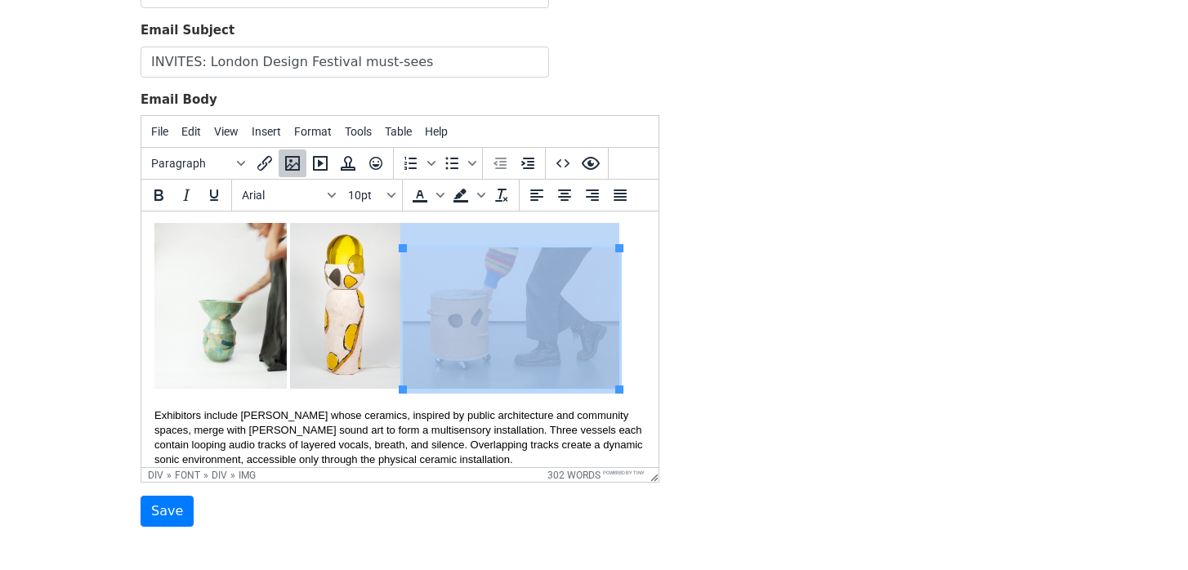
scroll to position [271, 0]
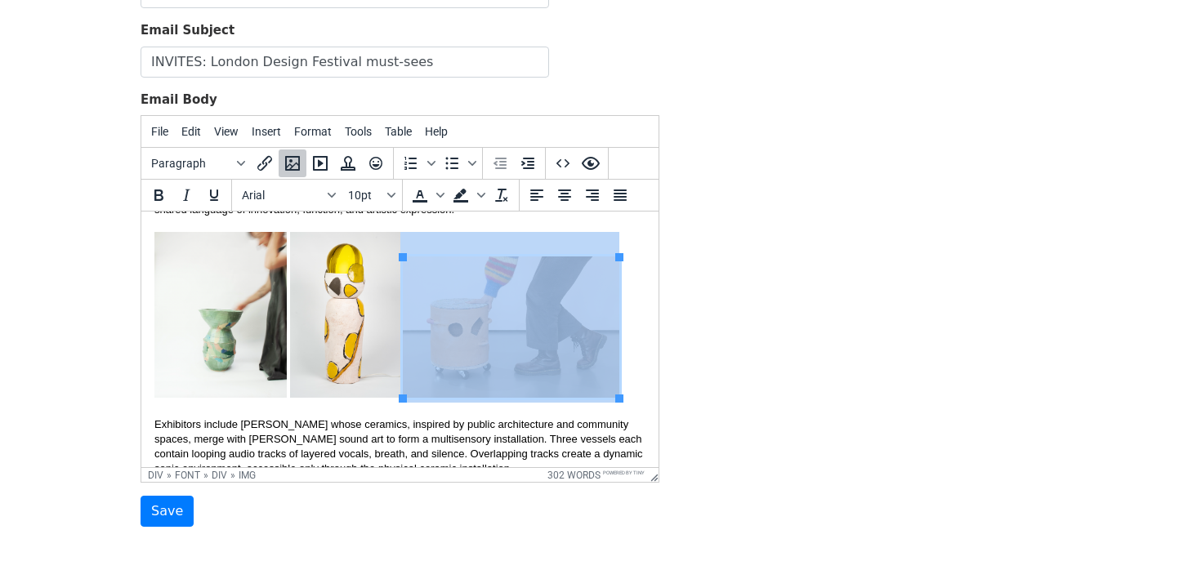
click at [357, 282] on img at bounding box center [345, 315] width 110 height 166
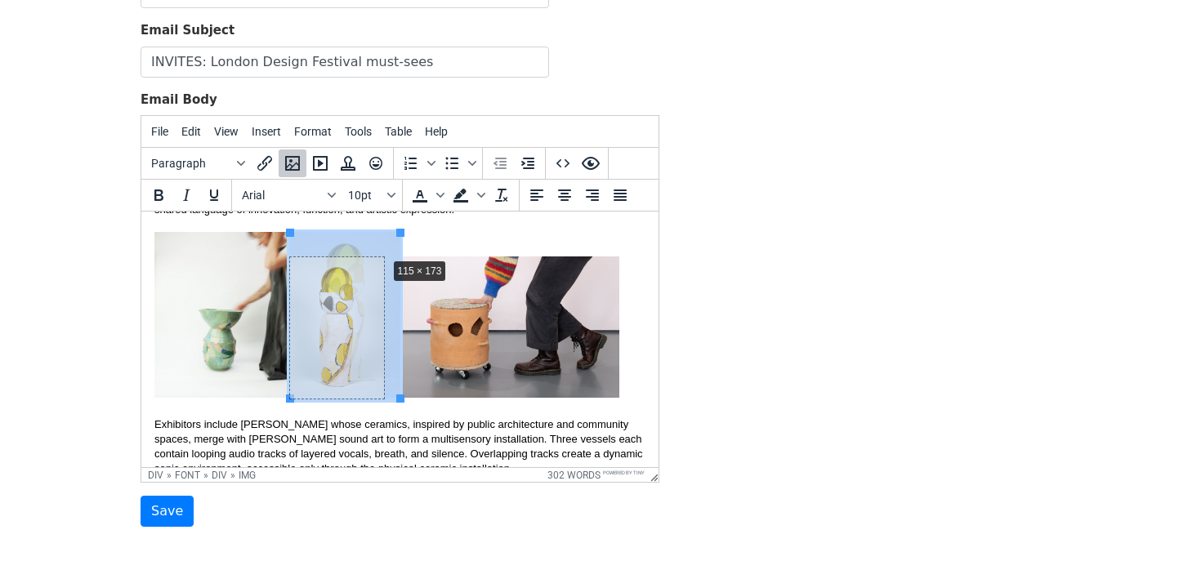
drag, startPoint x: 400, startPoint y: 232, endPoint x: 386, endPoint y: 256, distance: 28.6
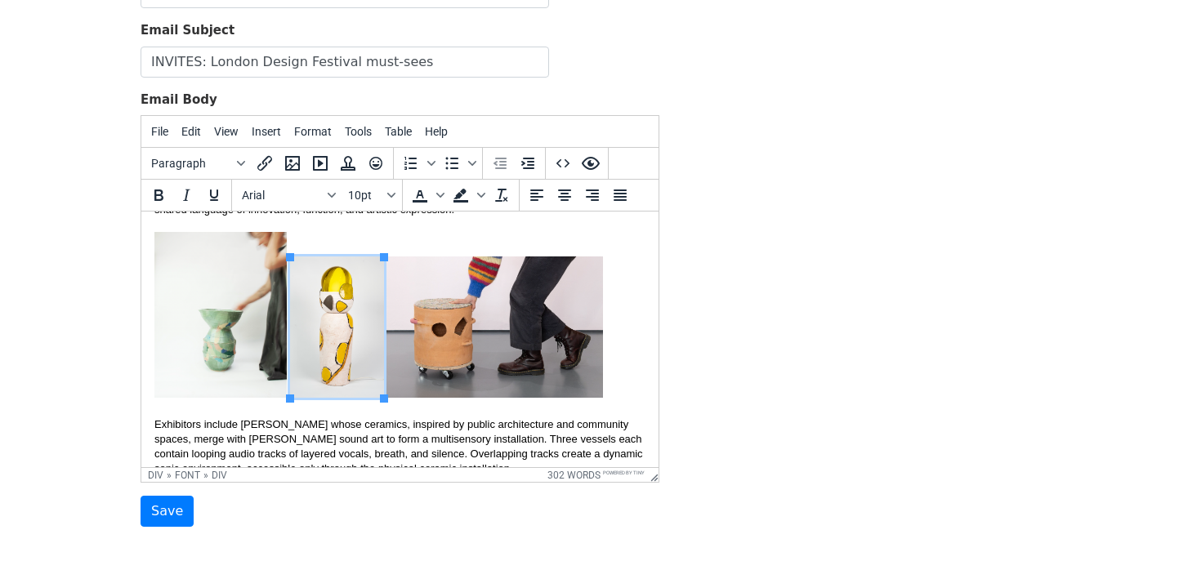
click at [414, 231] on div "Collaborative is an exploration of the power of connection through clay. Bringi…" at bounding box center [399, 288] width 491 height 230
click at [229, 270] on img at bounding box center [220, 315] width 132 height 166
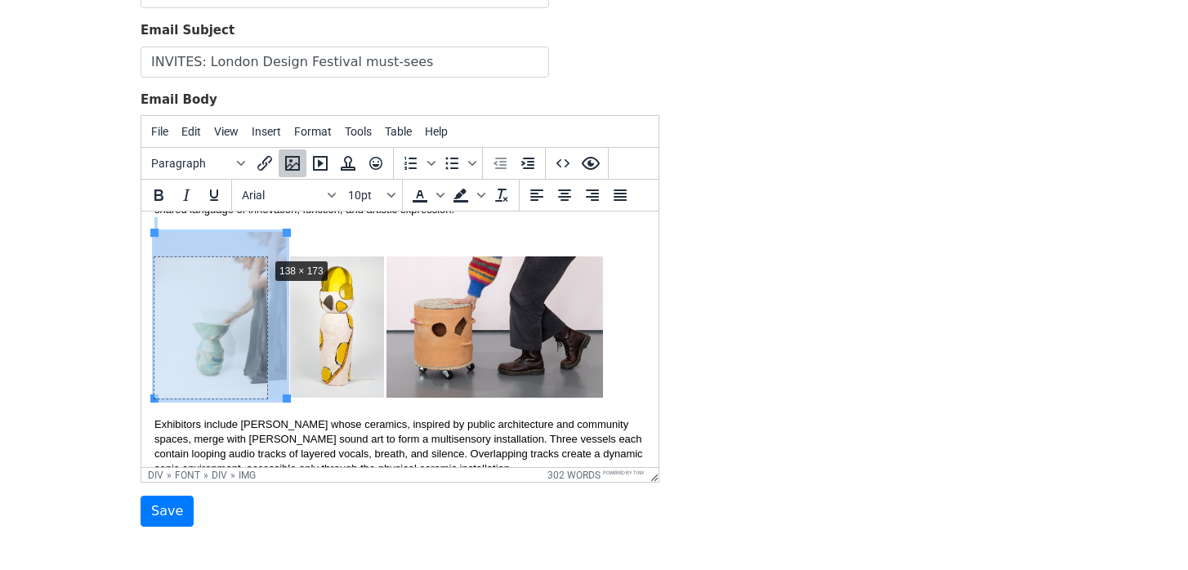
drag, startPoint x: 287, startPoint y: 231, endPoint x: 267, endPoint y: 256, distance: 31.4
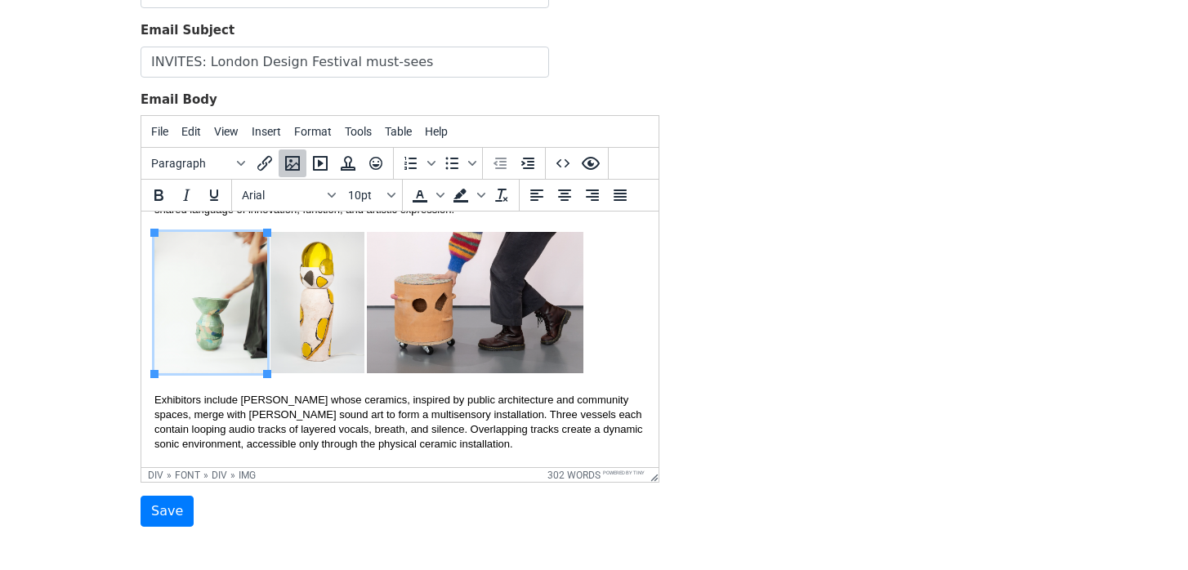
click at [609, 315] on div "Collaborative is an exploration of the power of connection through clay. Bringi…" at bounding box center [399, 275] width 491 height 205
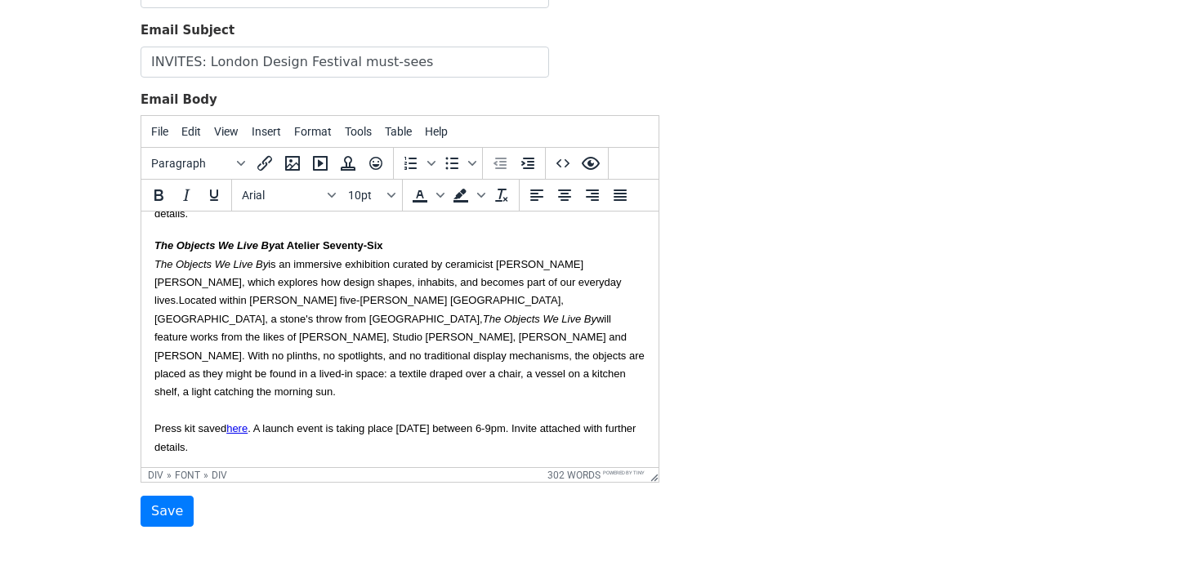
scroll to position [564, 0]
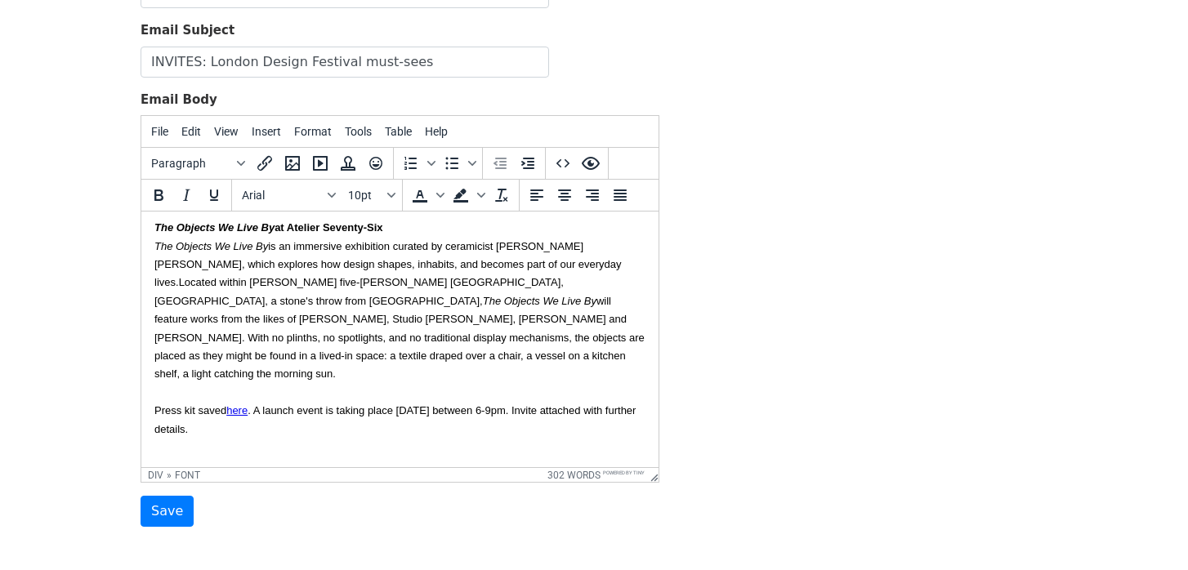
click at [278, 357] on div "Hope you are having a nice summer. I'm sharing the details of two press events …" at bounding box center [399, 67] width 491 height 778
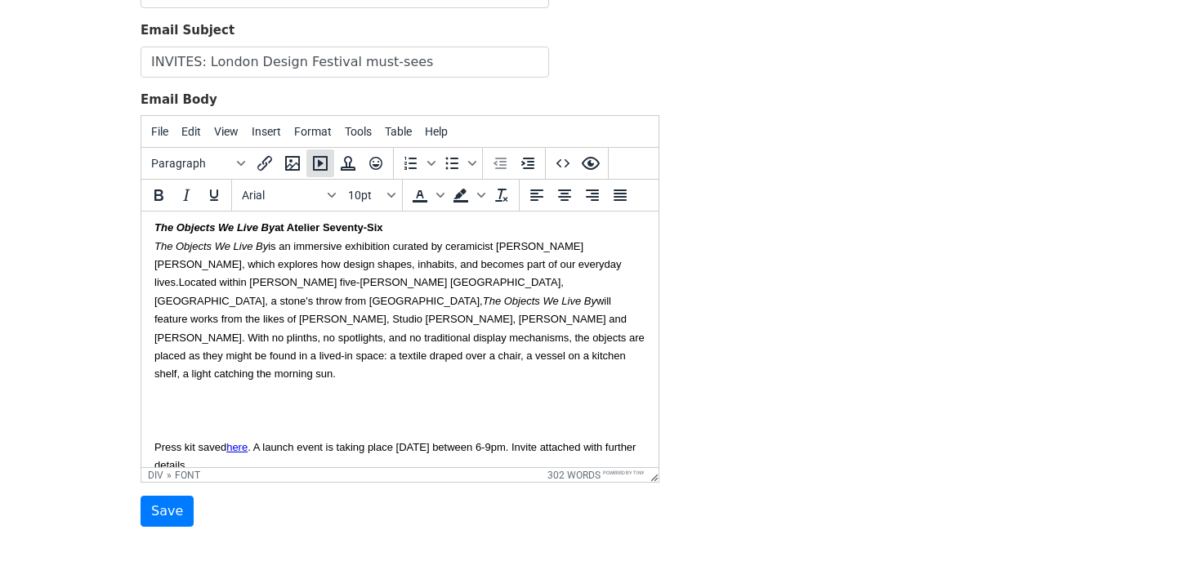
click at [319, 163] on icon "Insert/edit media" at bounding box center [320, 163] width 15 height 15
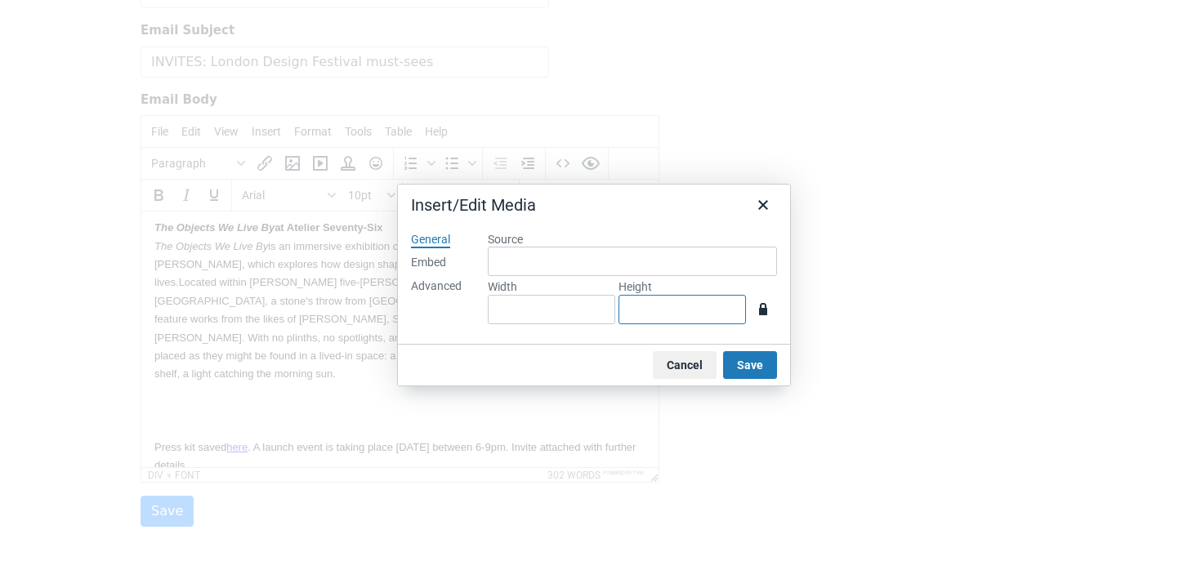
click at [643, 307] on input "Height" at bounding box center [681, 309] width 127 height 29
click at [676, 364] on button "Cancel" at bounding box center [685, 365] width 64 height 28
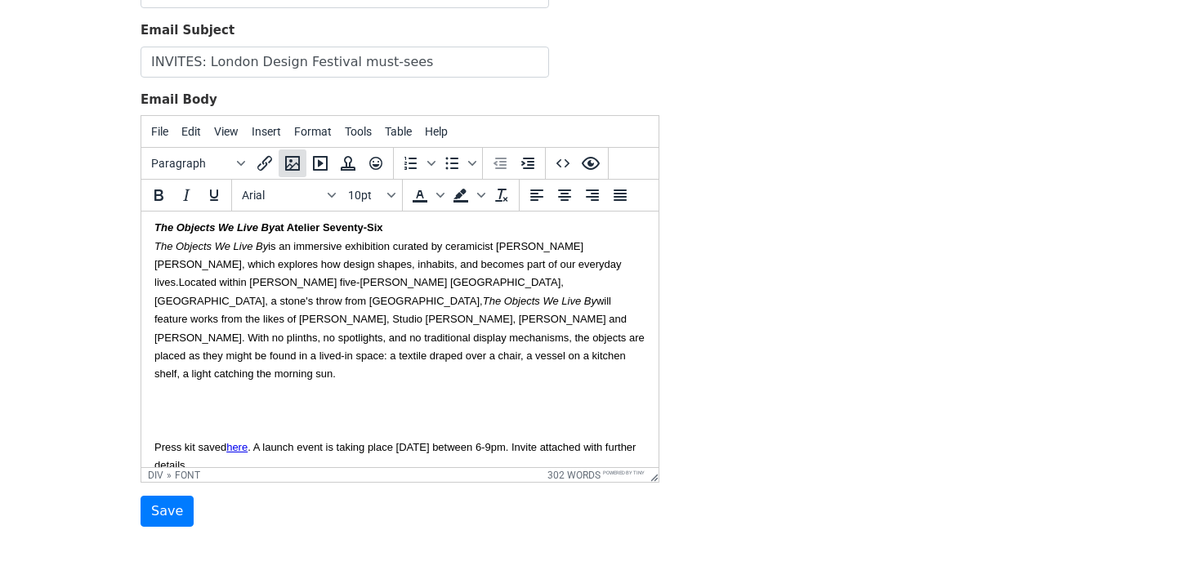
click at [289, 159] on icon "Insert/edit image" at bounding box center [292, 163] width 15 height 15
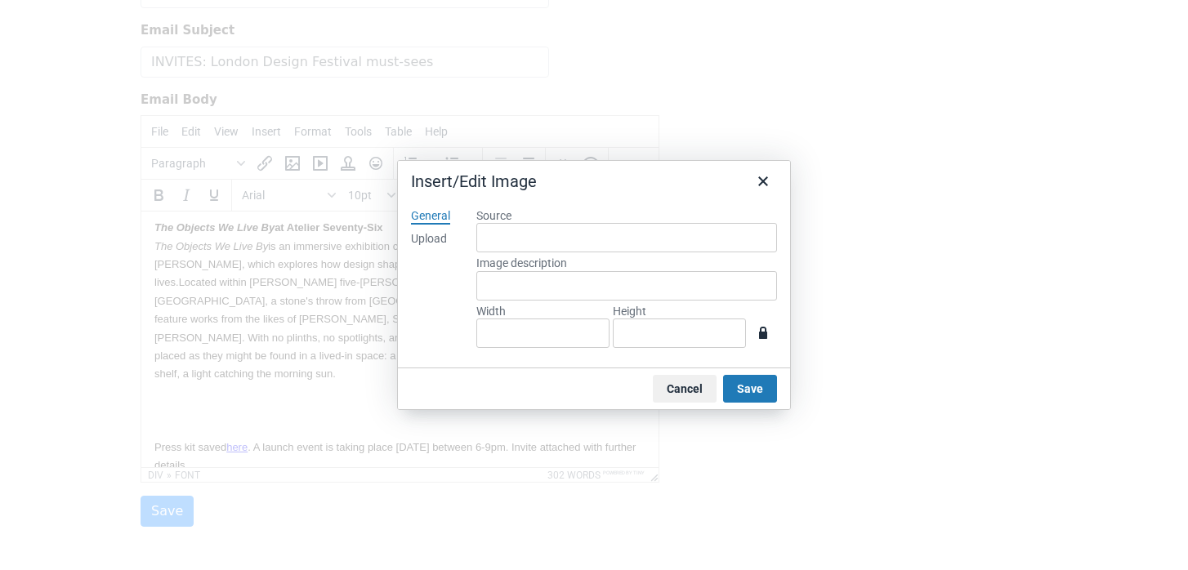
click at [437, 245] on div "Upload" at bounding box center [429, 239] width 36 height 16
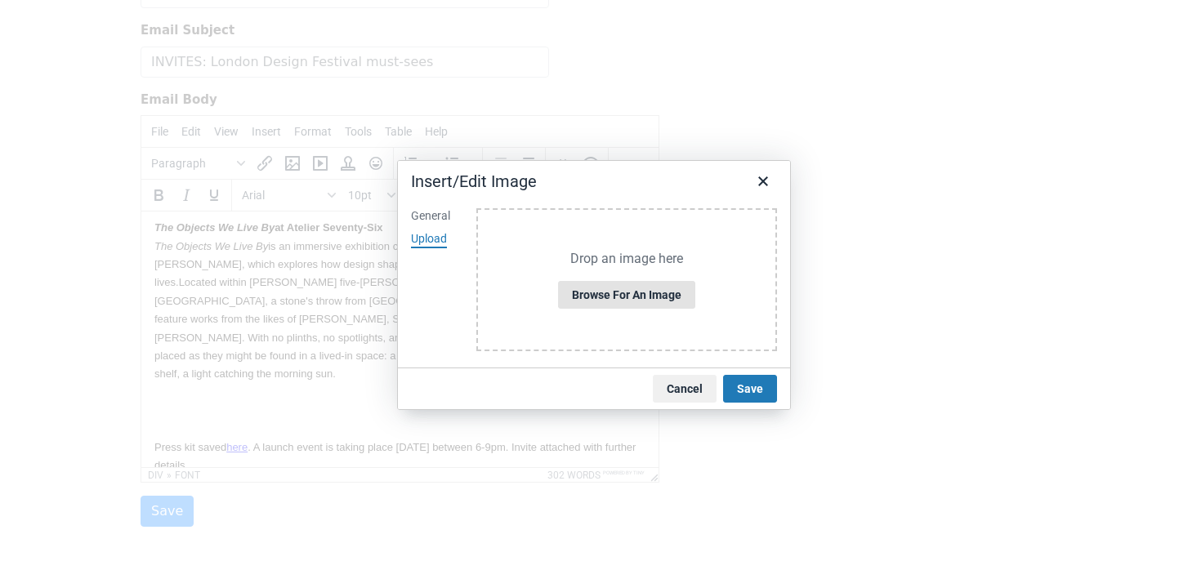
click at [652, 301] on button "Browse for an image" at bounding box center [626, 295] width 137 height 28
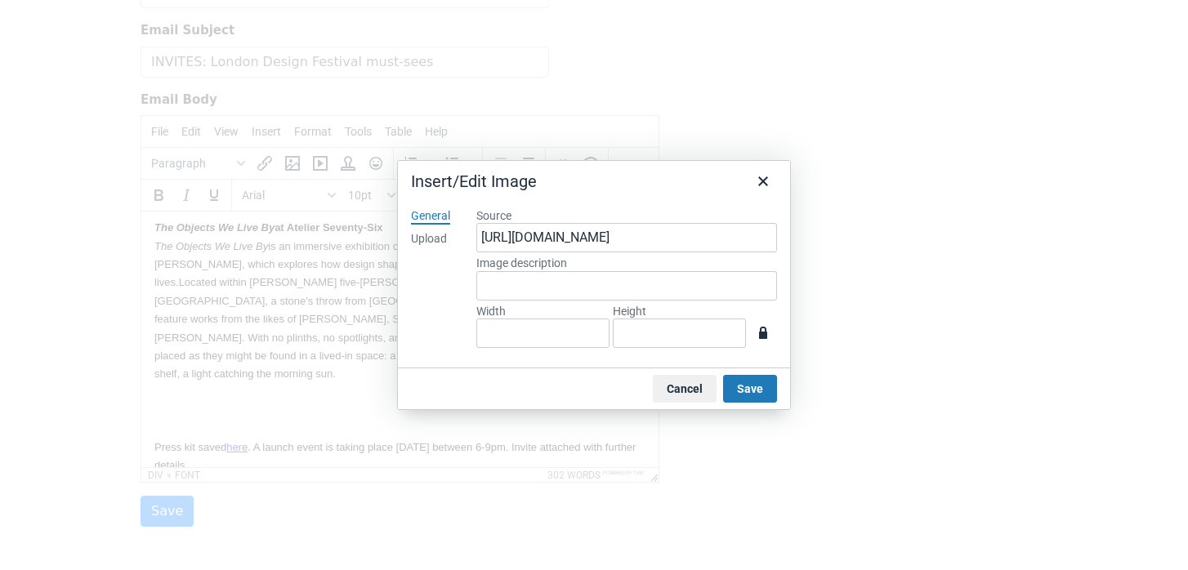
type input "772"
type input "1040"
click at [662, 322] on input "1040" at bounding box center [679, 333] width 133 height 29
click at [665, 334] on input "1040" at bounding box center [679, 333] width 133 height 29
type input "77"
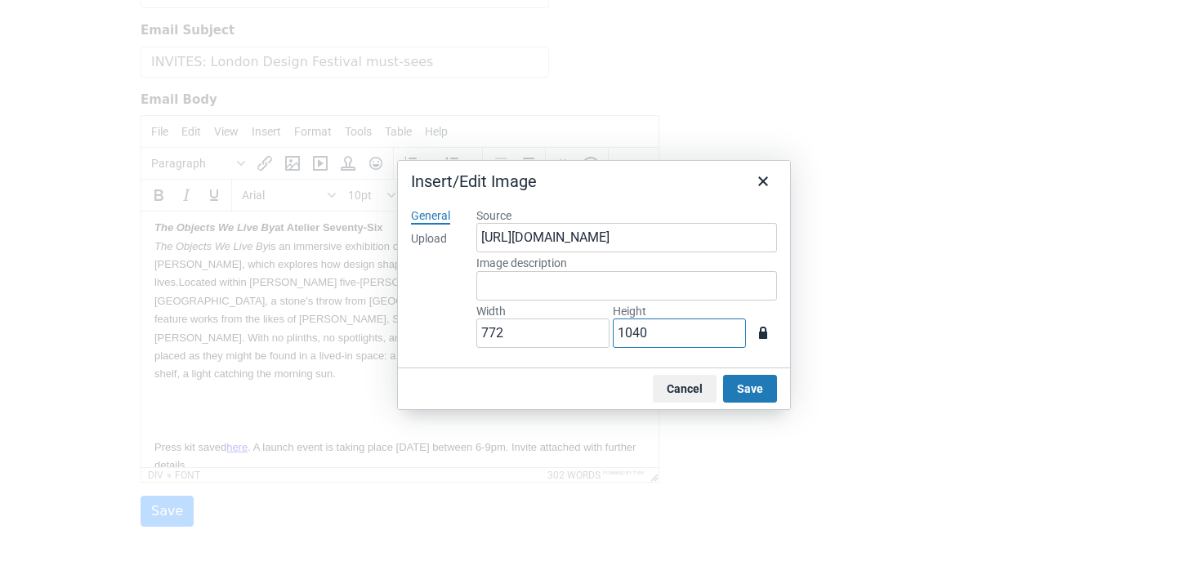
type input "104"
type input "7"
type input "10"
click at [665, 334] on input "10" at bounding box center [679, 333] width 133 height 29
type input "1"
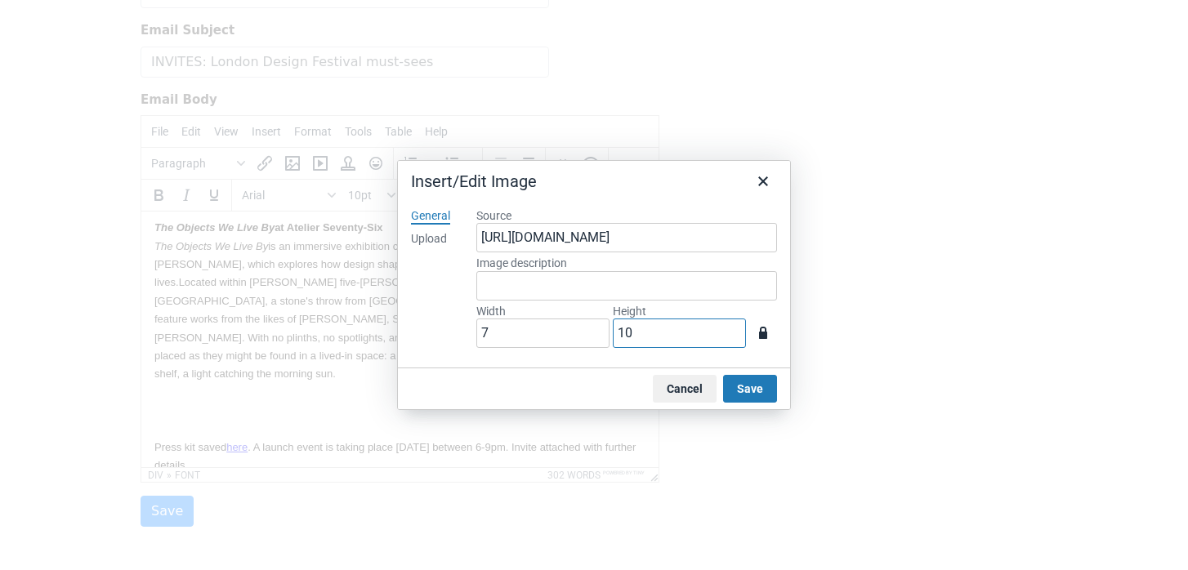
type input "1"
type input "2"
type input "15"
type input "20"
type input "148"
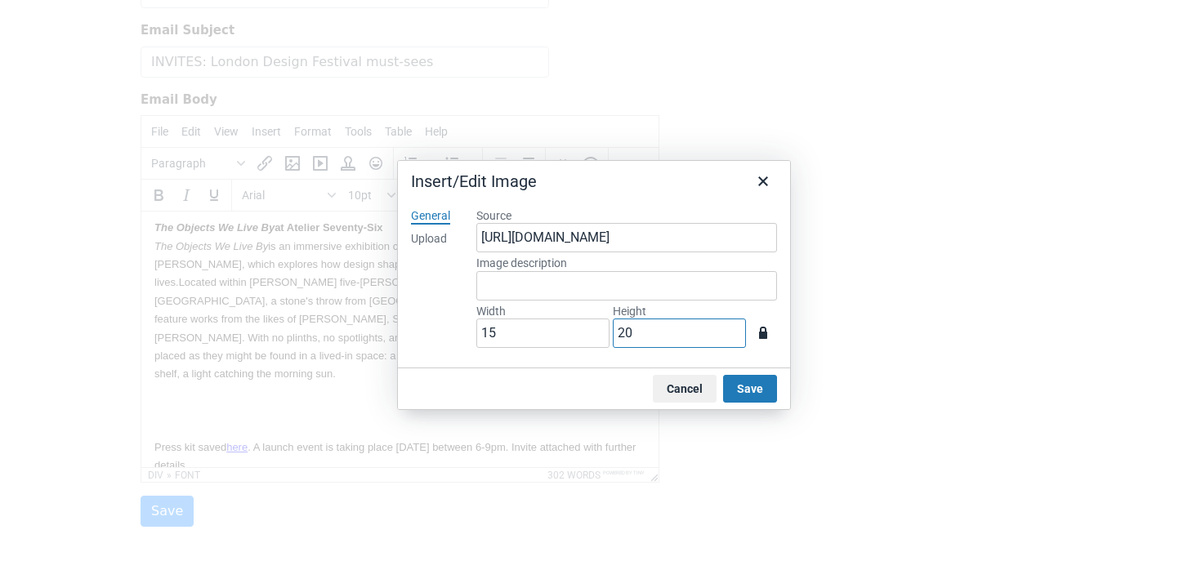
type input "200"
click at [738, 380] on button "Save" at bounding box center [750, 389] width 54 height 28
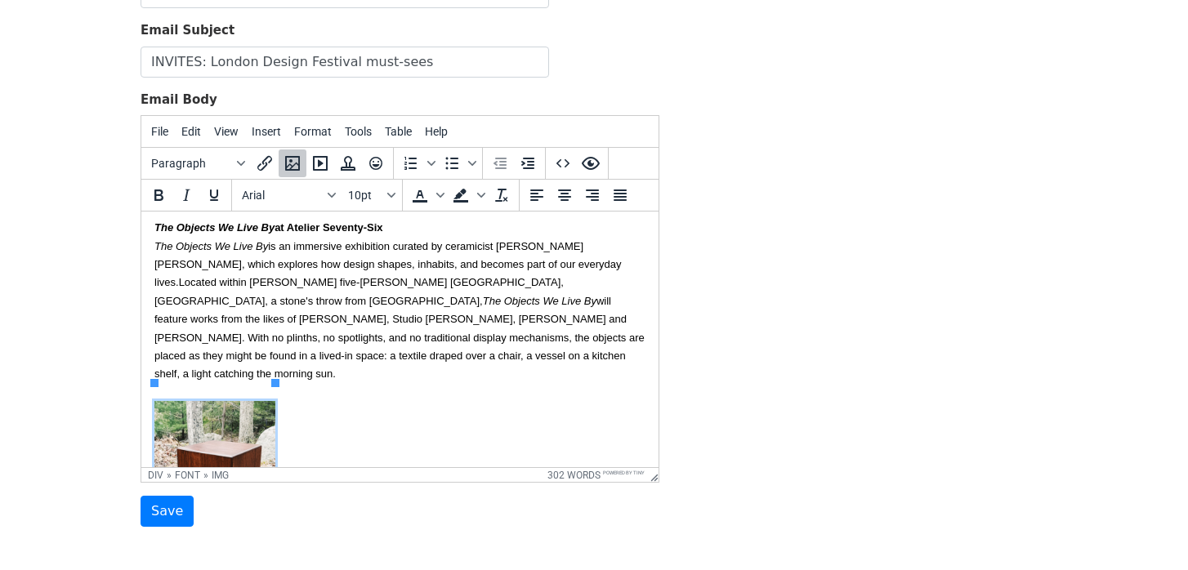
scroll to position [645, 0]
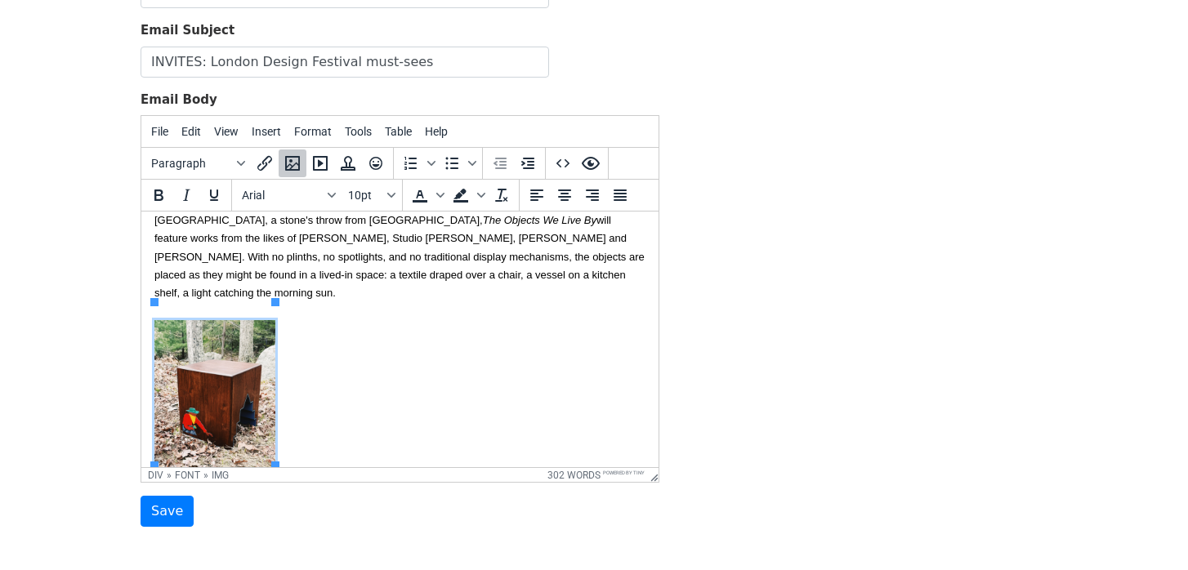
click at [440, 339] on div "Hope you are having a nice summer. I'm sharing the details of two press events …" at bounding box center [399, 79] width 491 height 965
click at [292, 162] on icon "Insert/edit image" at bounding box center [293, 164] width 20 height 20
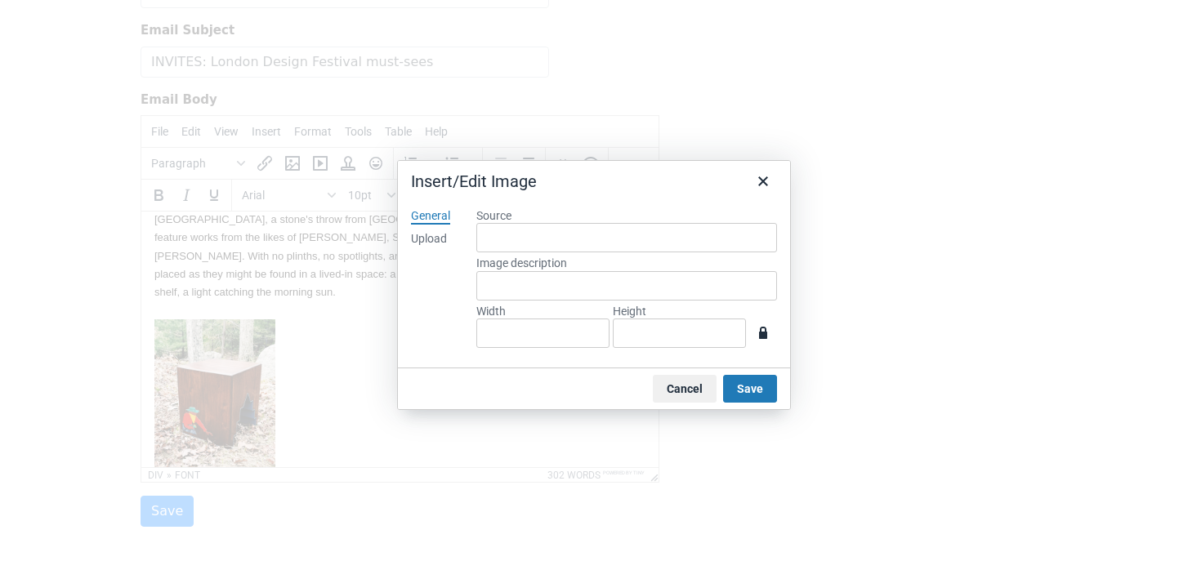
click at [422, 235] on div "Upload" at bounding box center [429, 239] width 36 height 16
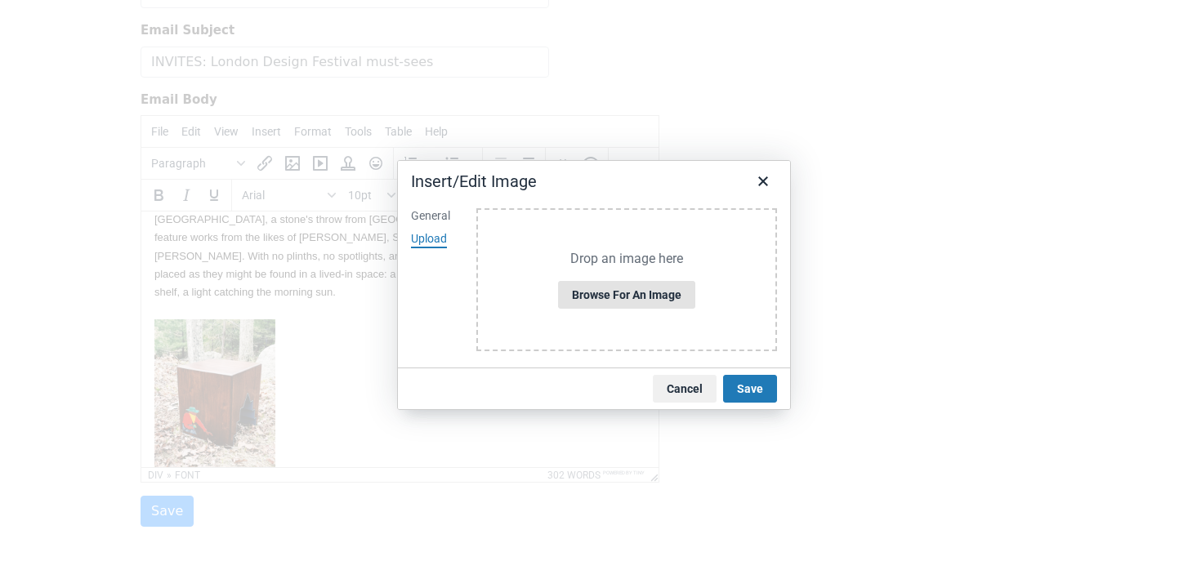
click at [627, 306] on button "Browse for an image" at bounding box center [626, 295] width 137 height 28
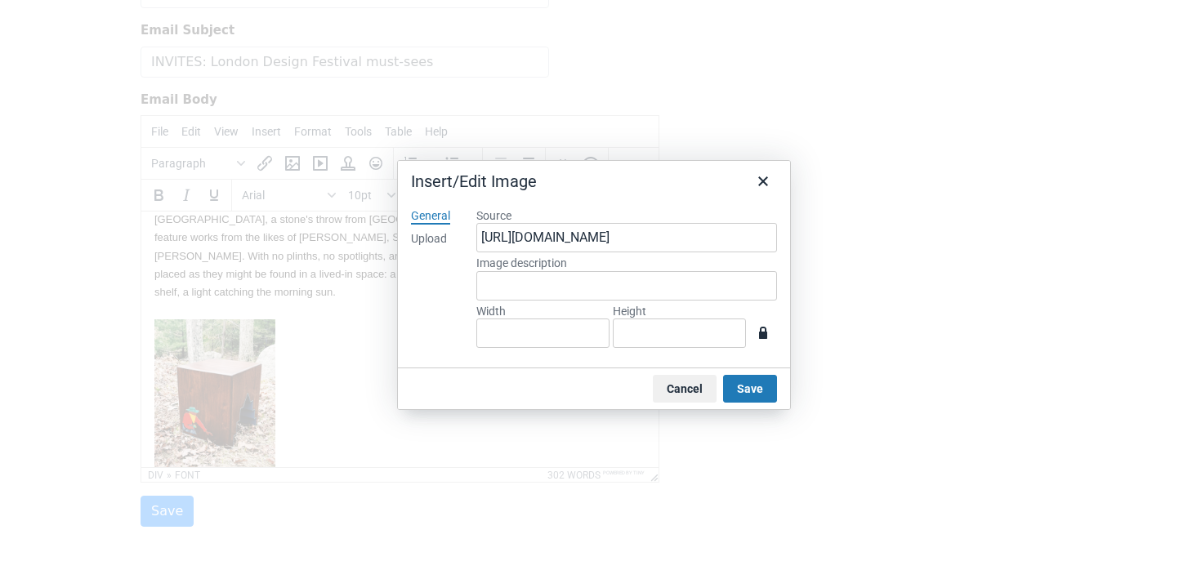
type input "872"
type input "1010"
click at [689, 332] on input "1010" at bounding box center [679, 333] width 133 height 29
type input "87"
type input "101"
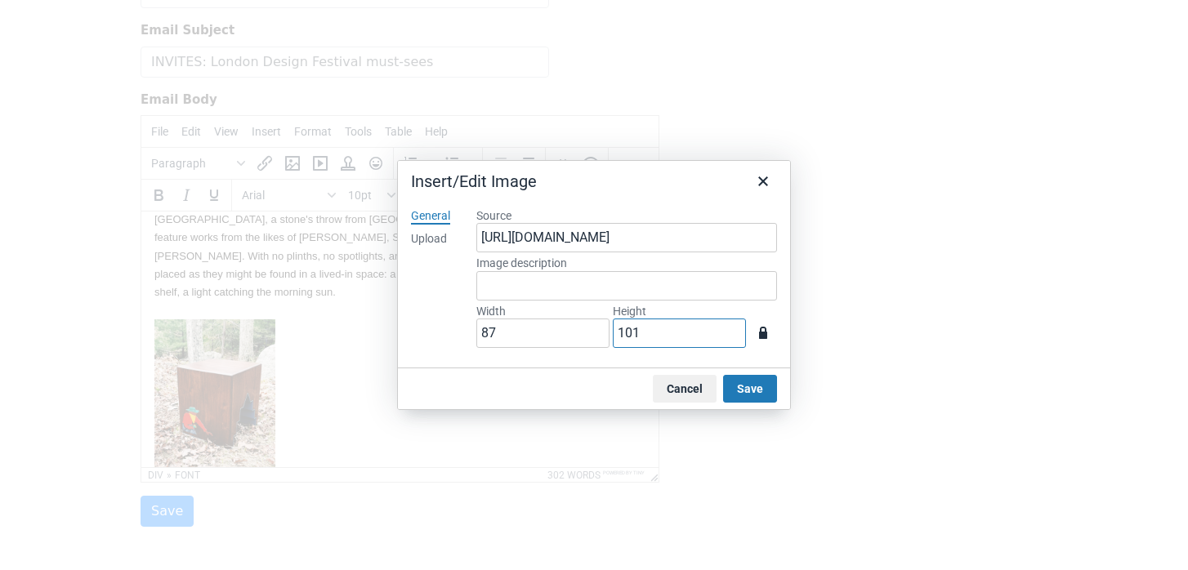
type input "9"
type input "10"
type input "1"
type input "2"
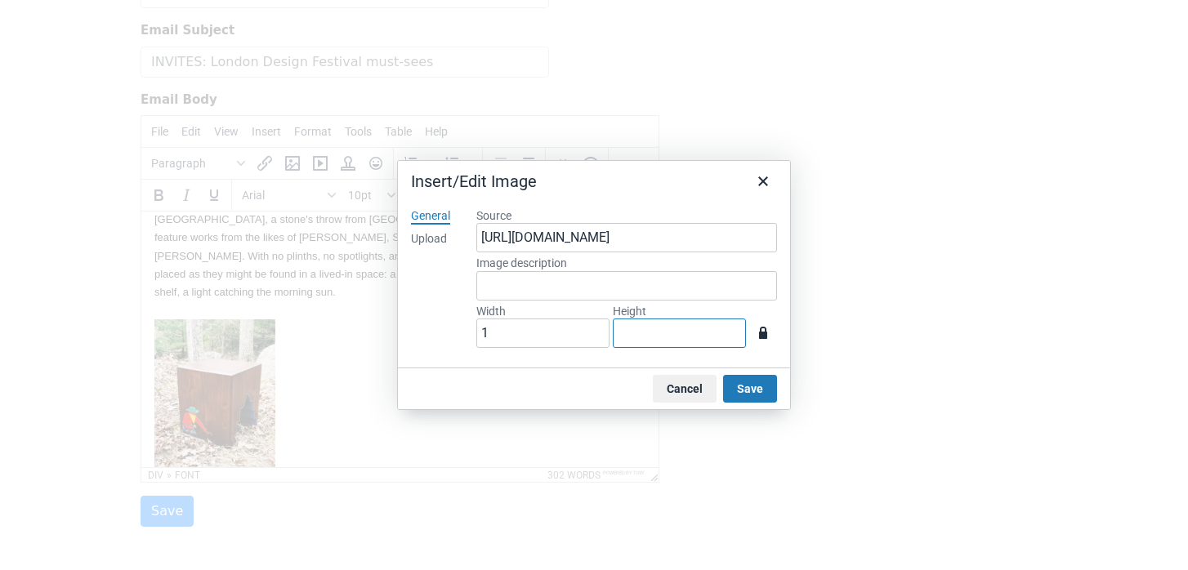
type input "2"
type input "17"
type input "20"
type input "173"
type input "200"
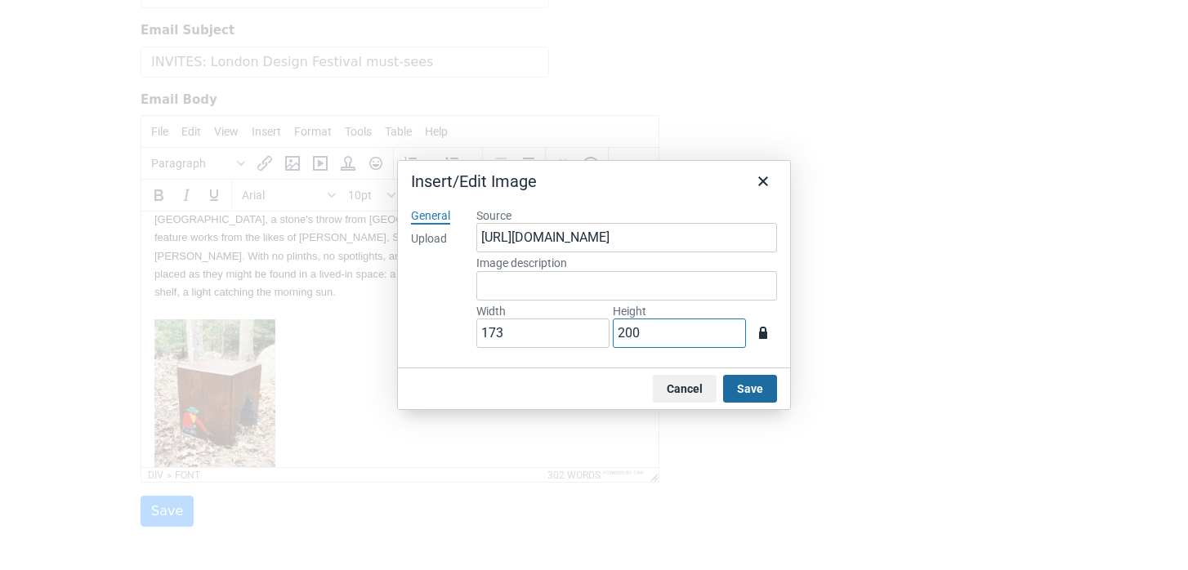
click at [761, 392] on button "Save" at bounding box center [750, 389] width 54 height 28
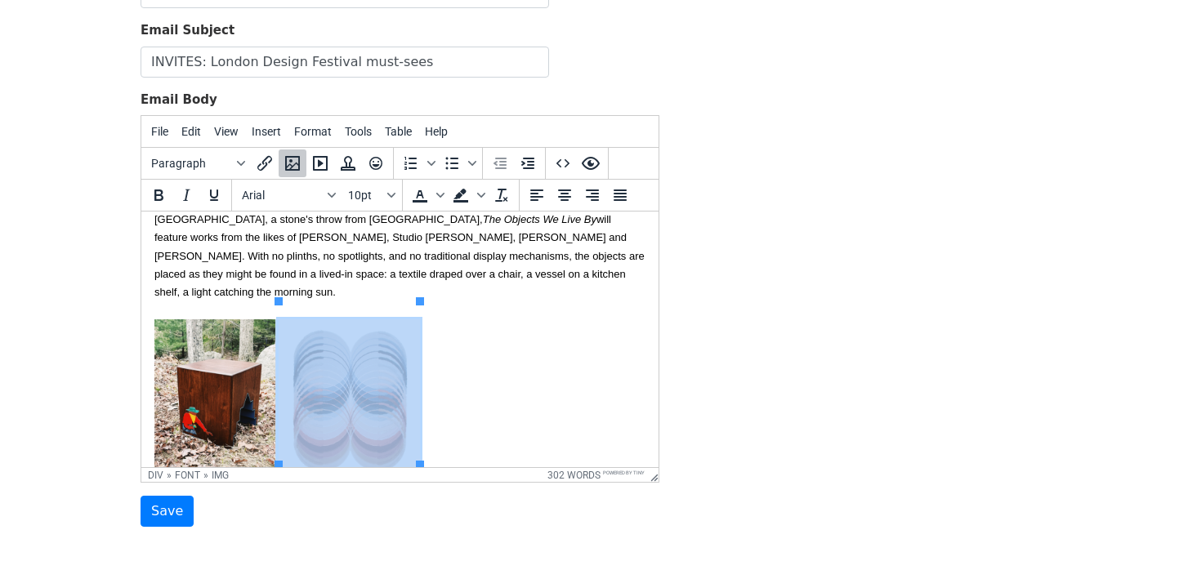
click at [615, 348] on div "Hope you are having a nice summer. I'm sharing the details of two press events …" at bounding box center [399, 79] width 491 height 965
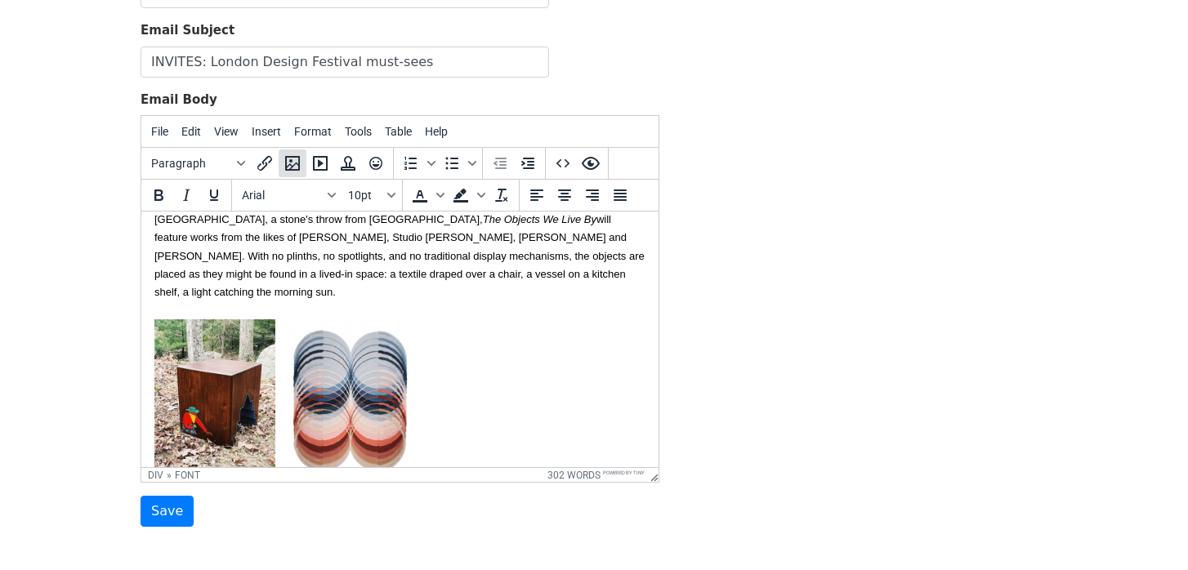
click at [282, 154] on button "Insert/edit image" at bounding box center [293, 163] width 28 height 28
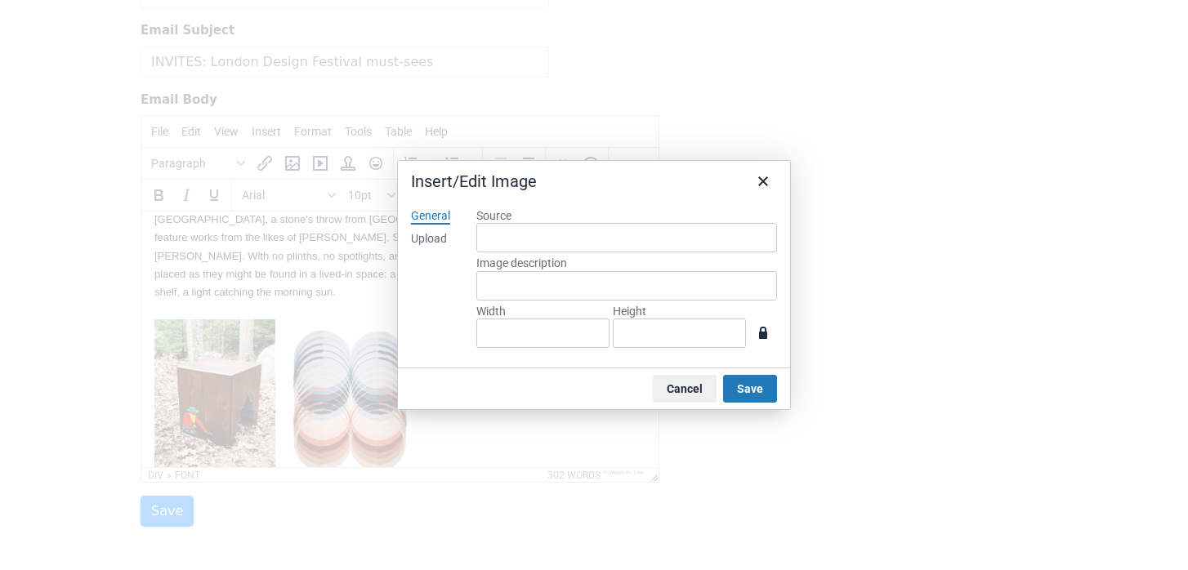
click at [426, 243] on div "Upload" at bounding box center [429, 239] width 36 height 16
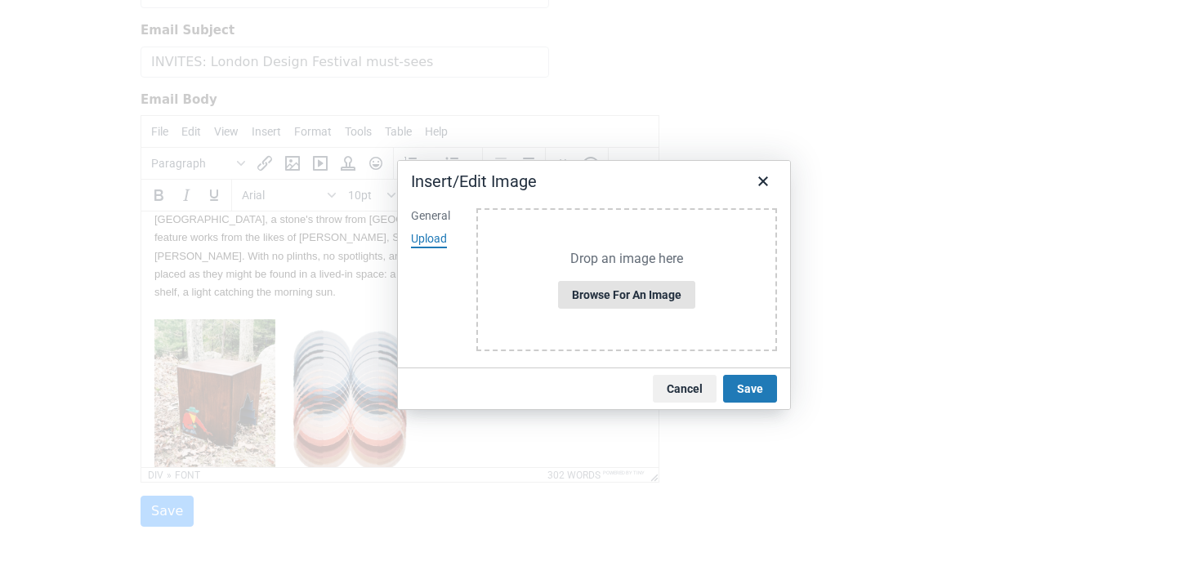
click at [683, 306] on button "Browse for an image" at bounding box center [626, 295] width 137 height 28
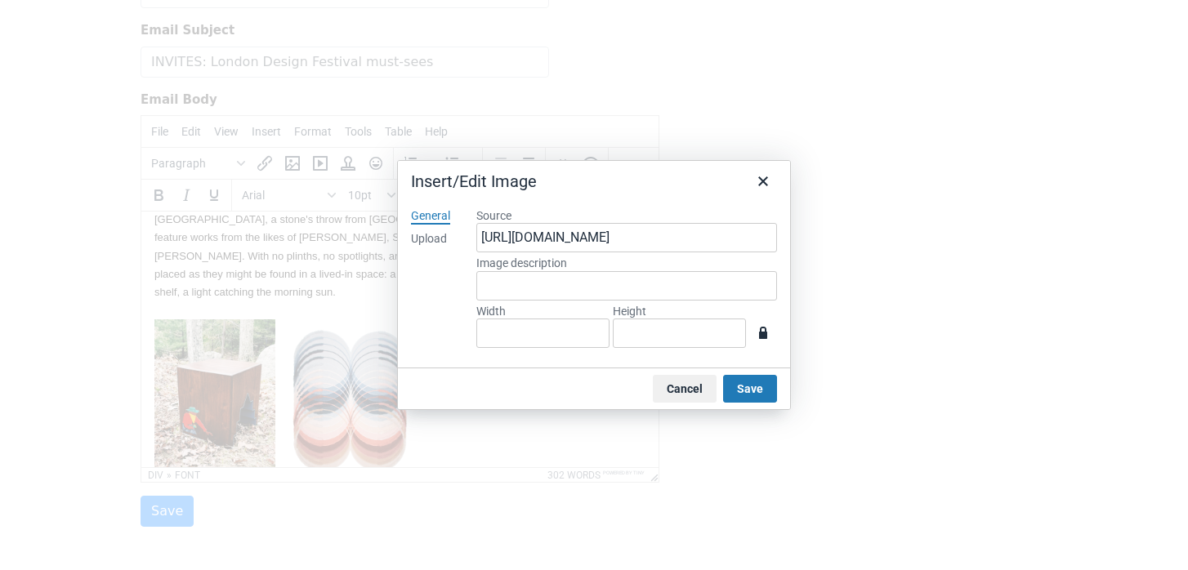
type input "784"
type input "1046"
click at [696, 340] on input "1046" at bounding box center [679, 333] width 133 height 29
type input "78"
type input "104"
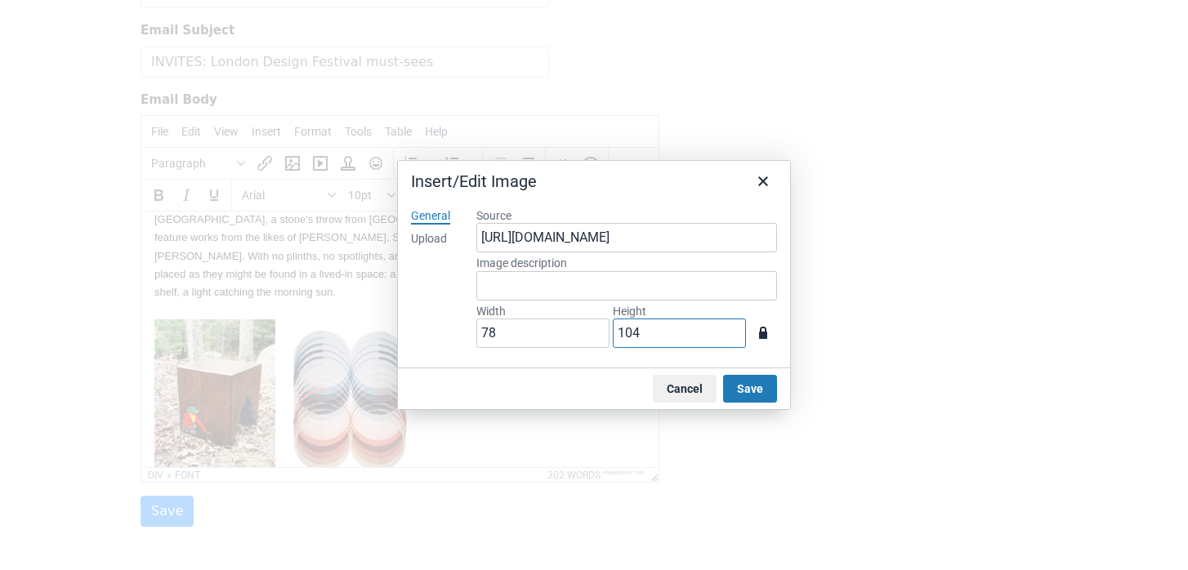
type input "7"
type input "10"
type input "1"
type input "2"
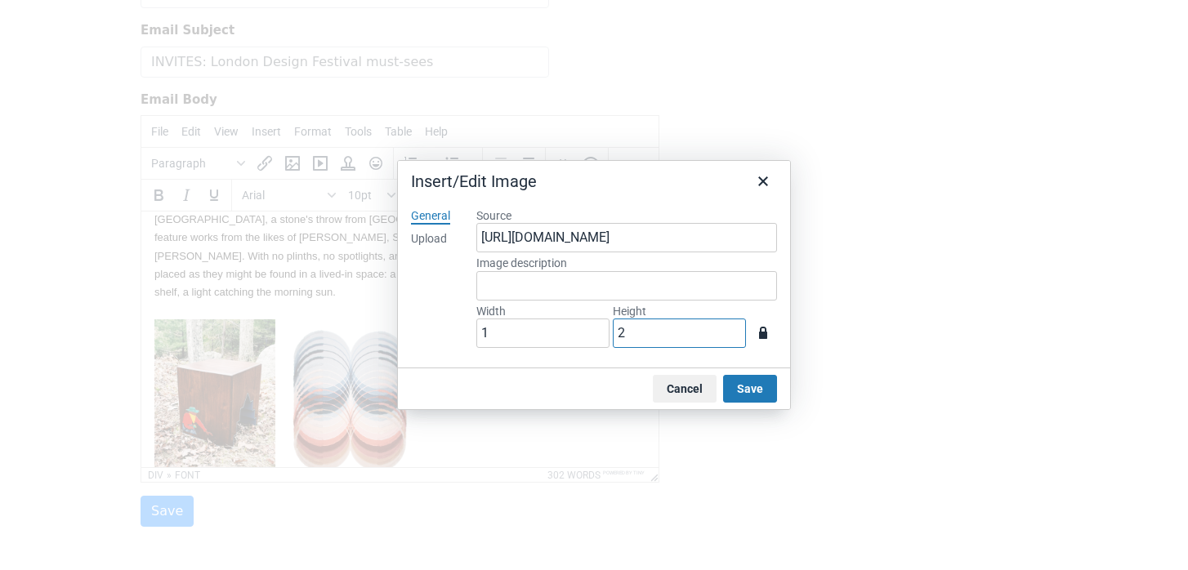
type input "15"
type input "20"
type input "150"
type input "200"
click at [750, 387] on button "Save" at bounding box center [750, 389] width 54 height 28
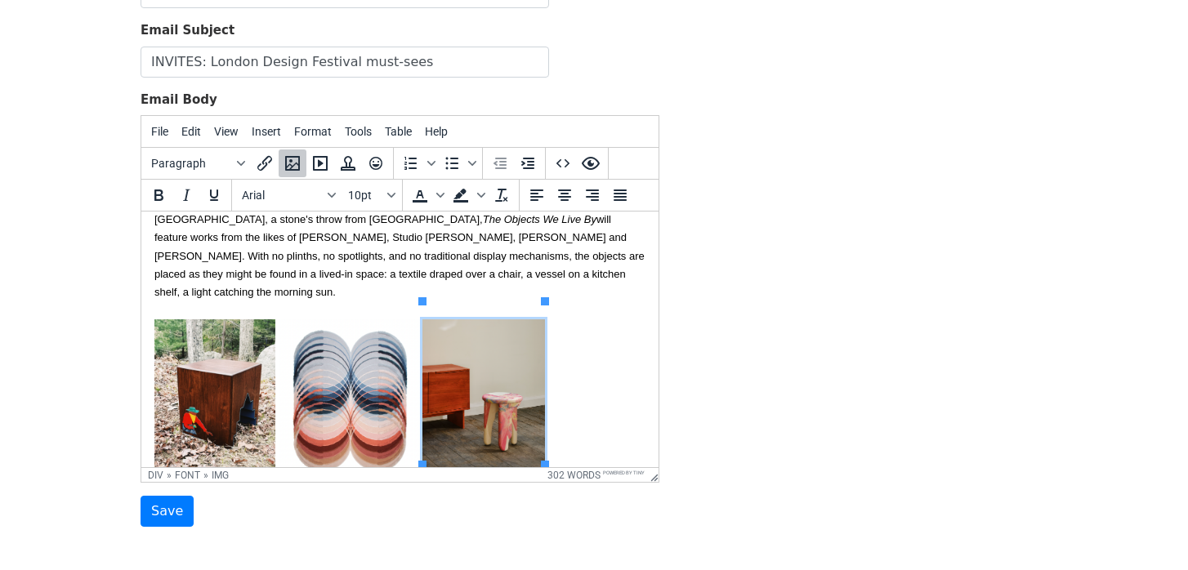
click at [631, 381] on div "Hope you are having a nice summer. I'm sharing the details of two press events …" at bounding box center [399, 79] width 491 height 965
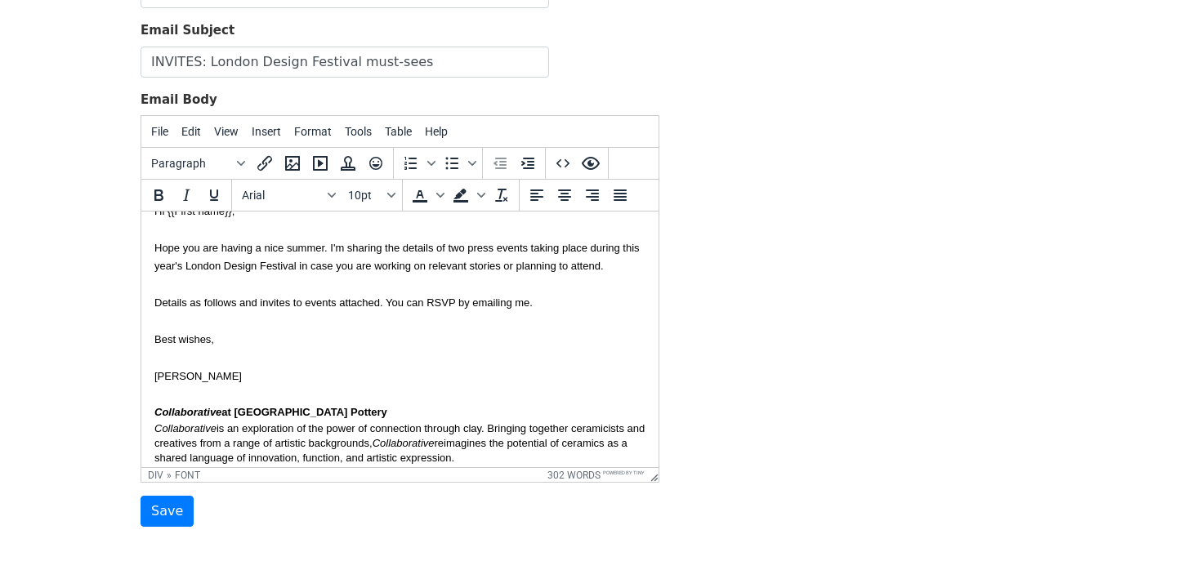
scroll to position [0, 0]
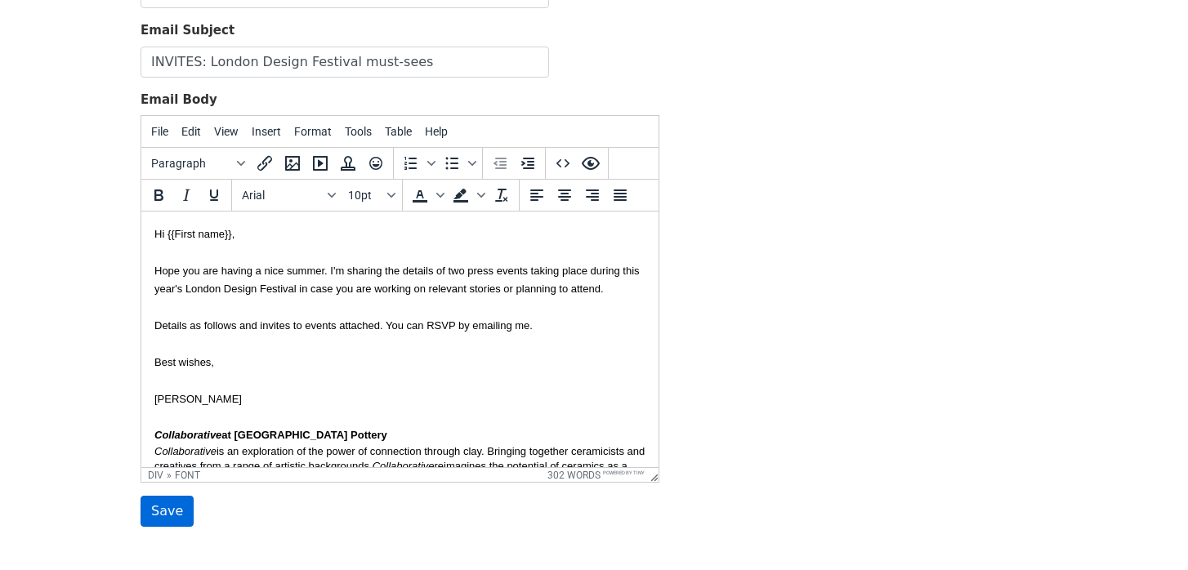
click at [164, 506] on input "Save" at bounding box center [166, 511] width 53 height 31
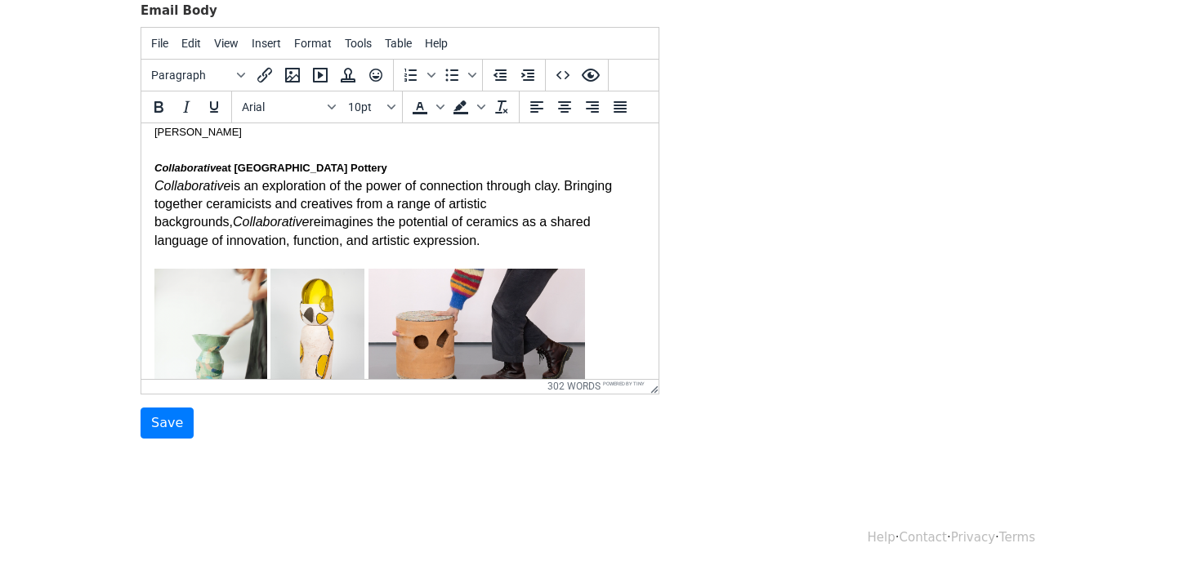
scroll to position [193, 0]
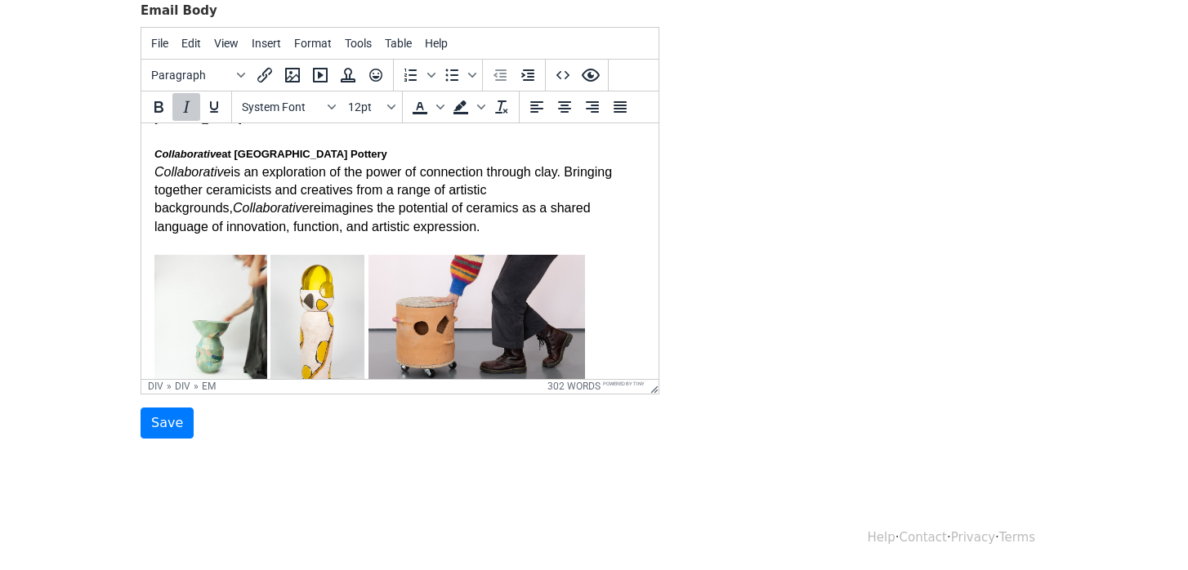
drag, startPoint x: 423, startPoint y: 229, endPoint x: 131, endPoint y: 167, distance: 298.9
click at [141, 167] on html "Hi {{First name}}, Hope you are having a nice summer. I'm sharing the details o…" at bounding box center [399, 494] width 517 height 1128
click at [325, 109] on div "Fonts" at bounding box center [331, 107] width 13 height 8
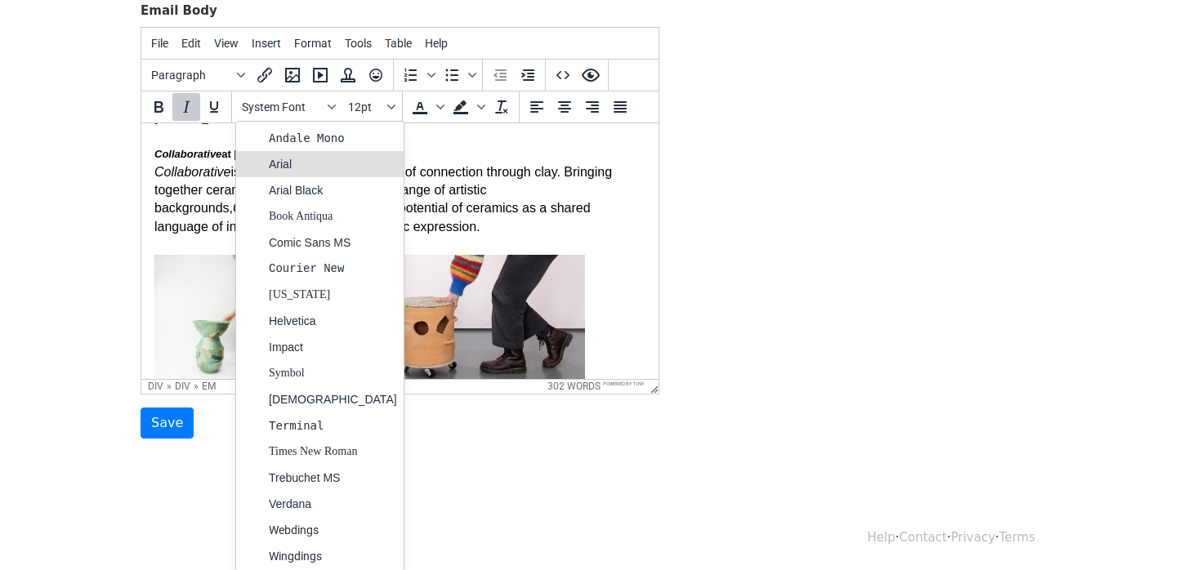
click at [323, 162] on div "Arial" at bounding box center [333, 164] width 128 height 20
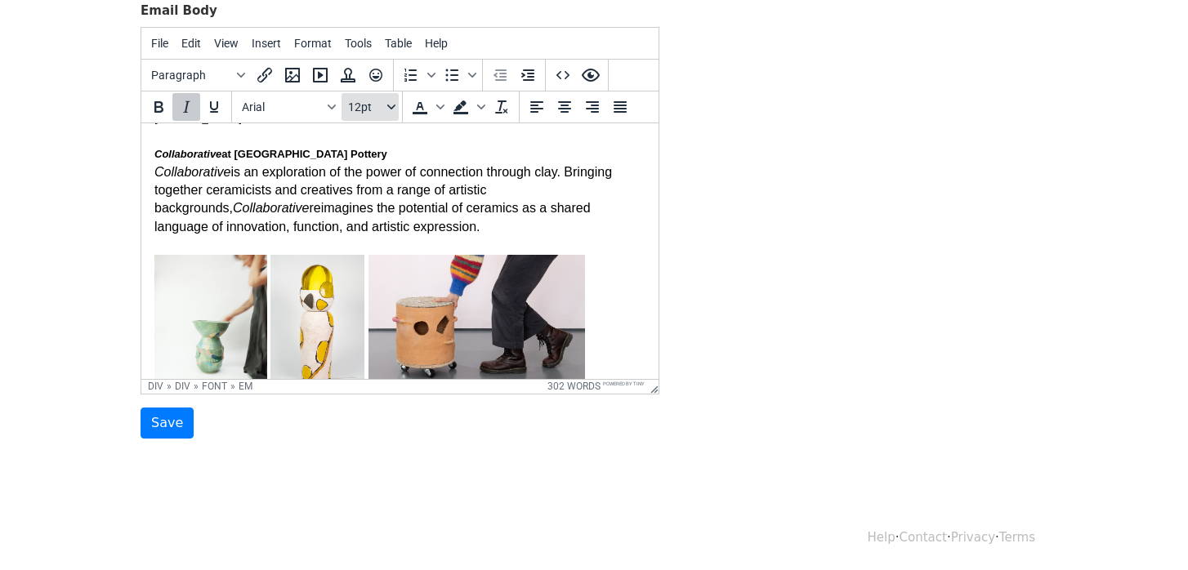
click at [381, 114] on button "12pt" at bounding box center [369, 107] width 57 height 28
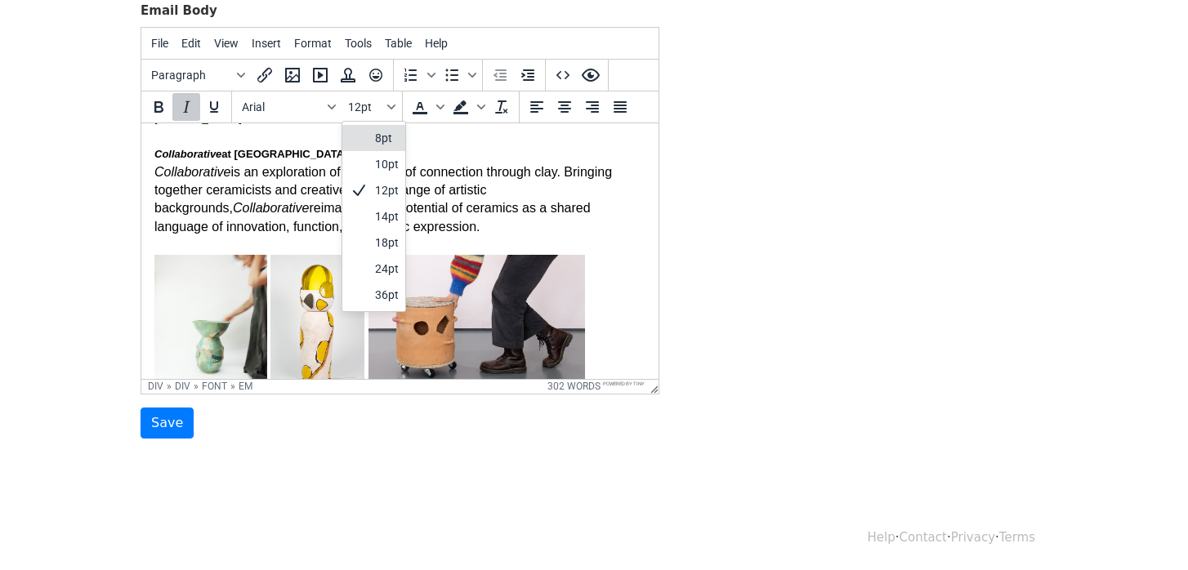
click at [377, 159] on div "10pt" at bounding box center [387, 164] width 24 height 20
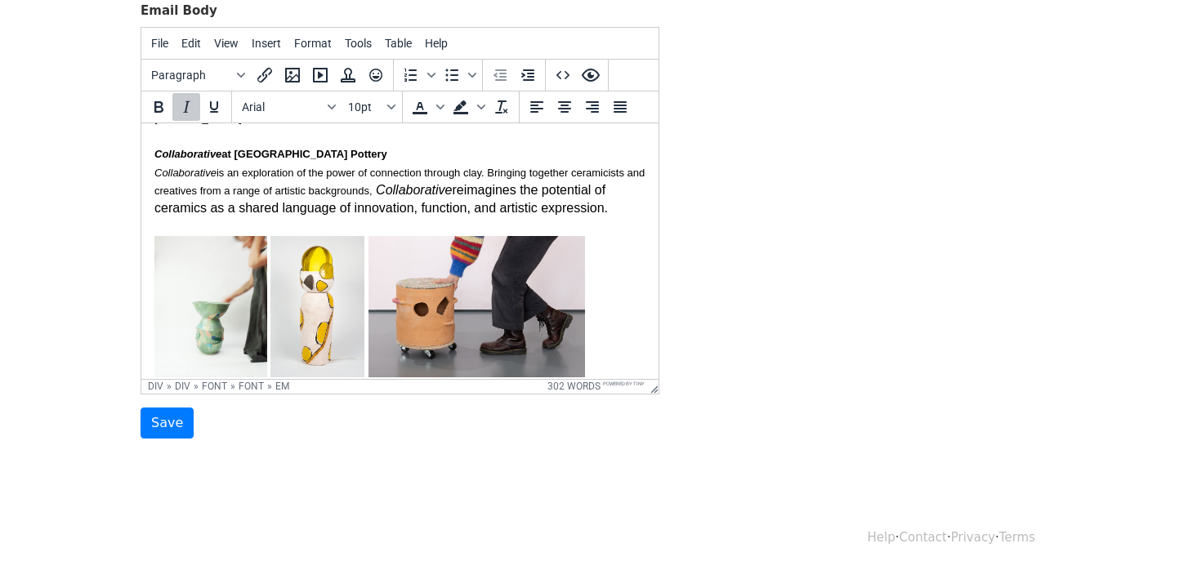
click at [484, 194] on font "Collaborative is an exploration of the power of connection through clay. Bringi…" at bounding box center [399, 189] width 490 height 51
drag, startPoint x: 608, startPoint y: 210, endPoint x: 399, endPoint y: 191, distance: 210.7
click at [399, 191] on div "Collaborative is an exploration of the power of connection through clay. Bringi…" at bounding box center [399, 273] width 491 height 220
click at [326, 108] on div "Fonts" at bounding box center [331, 107] width 13 height 8
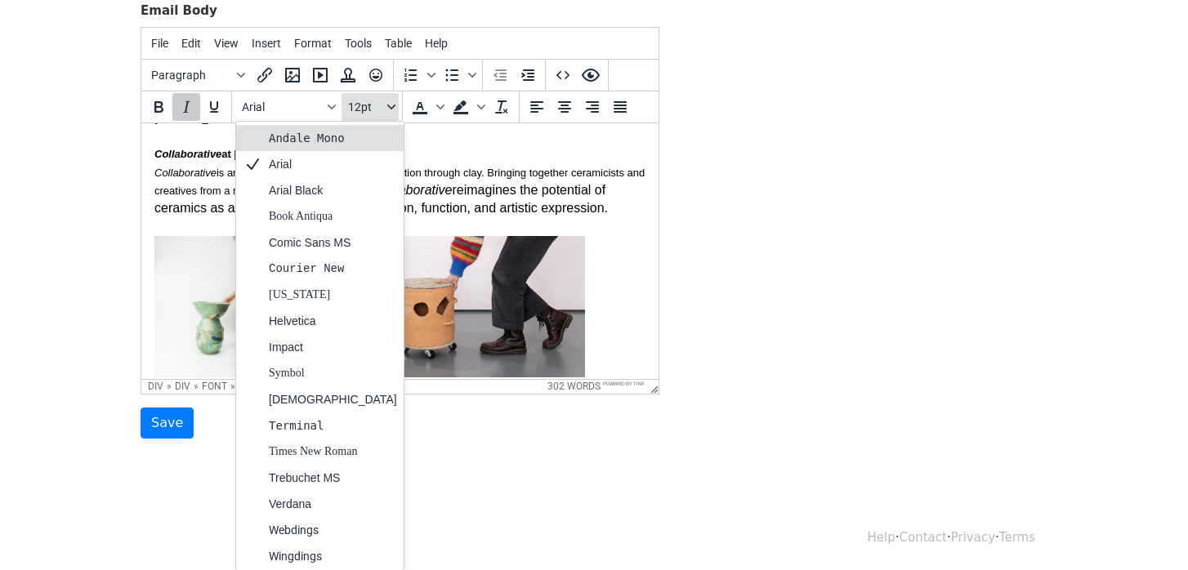
click at [359, 108] on span "12pt" at bounding box center [366, 106] width 36 height 13
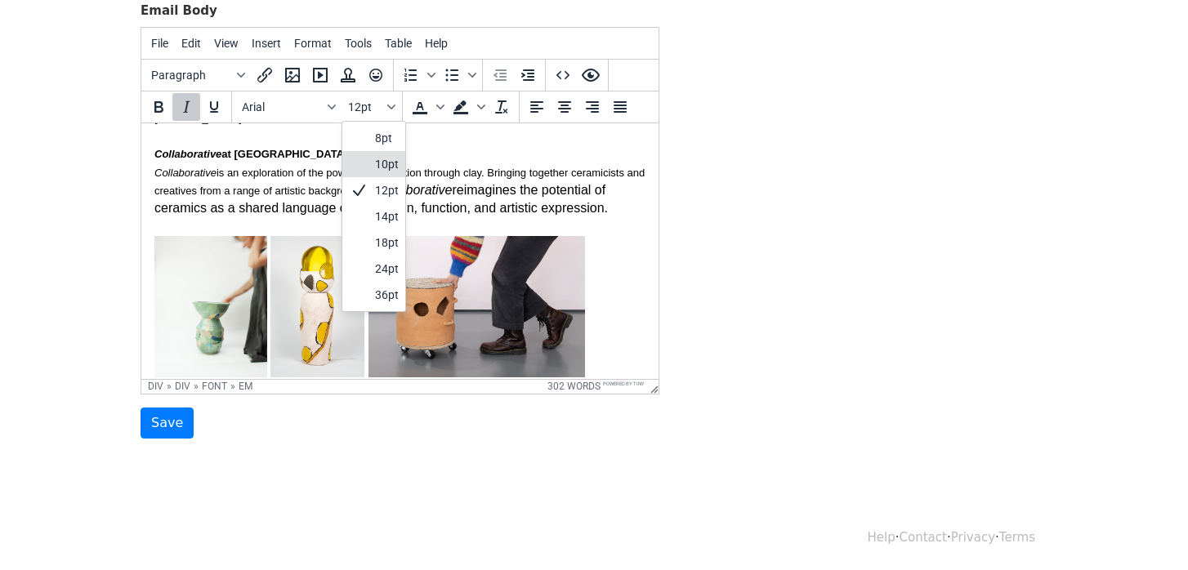
click at [363, 163] on div at bounding box center [359, 164] width 20 height 20
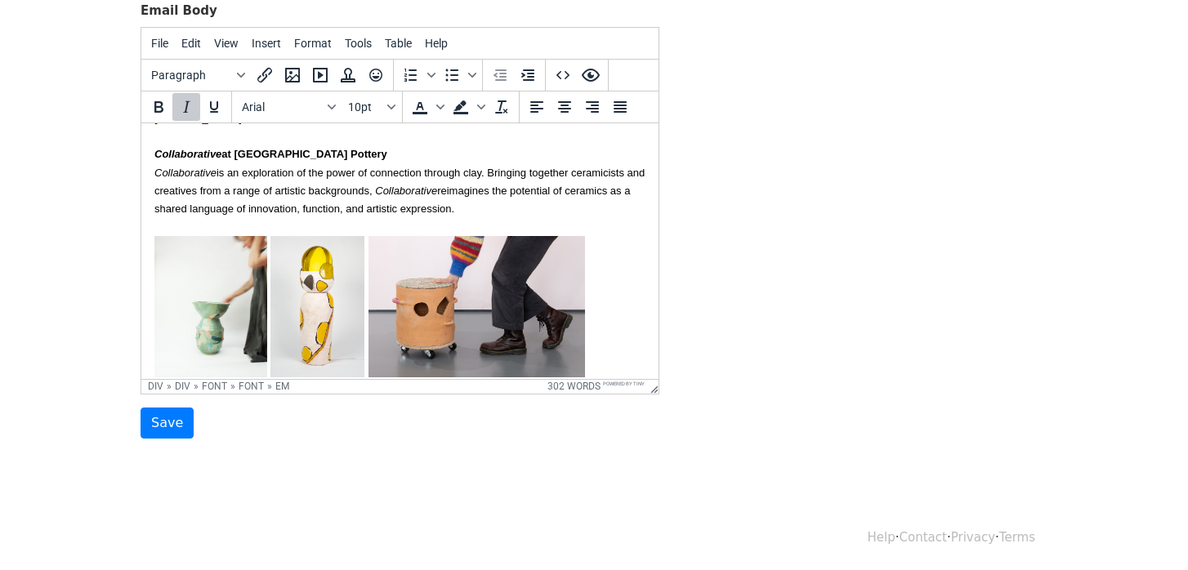
click at [331, 191] on font "Collaborative is an exploration of the power of connection through clay. Bringi…" at bounding box center [399, 190] width 490 height 49
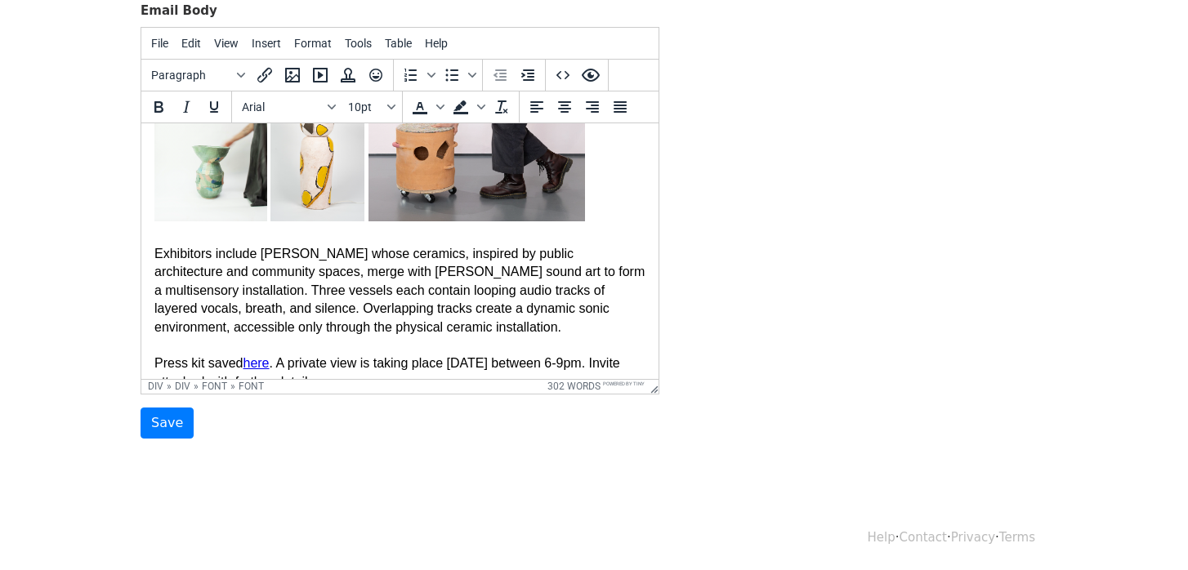
scroll to position [452, 0]
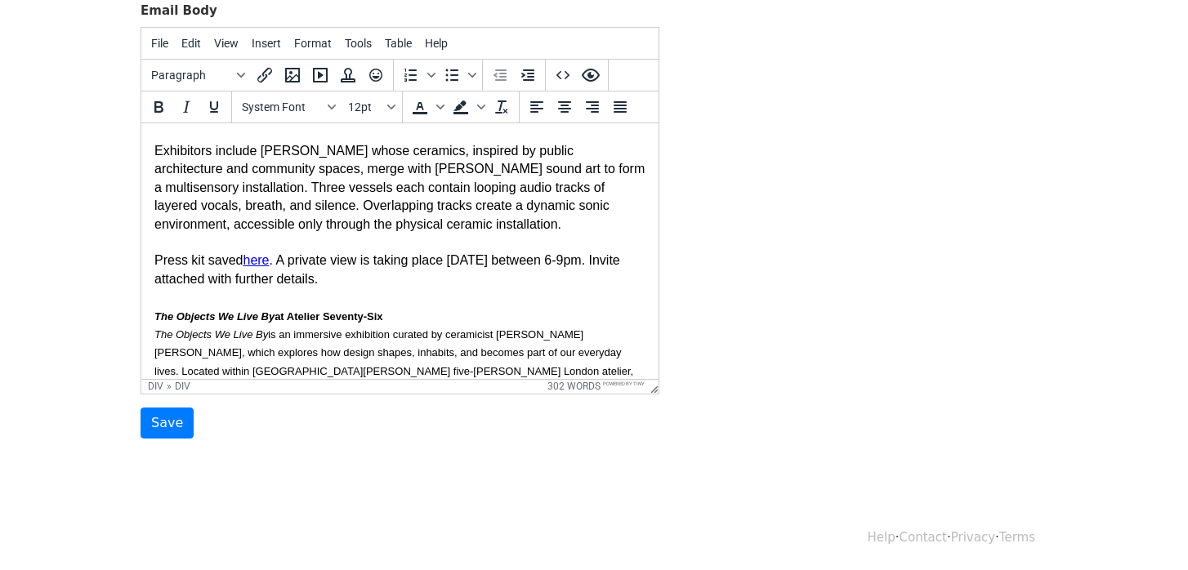
drag, startPoint x: 582, startPoint y: 227, endPoint x: 132, endPoint y: 152, distance: 456.3
click at [141, 152] on html "Hi {{First name}}, Hope you are having a nice summer. I'm sharing the details o…" at bounding box center [399, 225] width 517 height 1109
click at [249, 98] on button "System Font" at bounding box center [288, 107] width 106 height 28
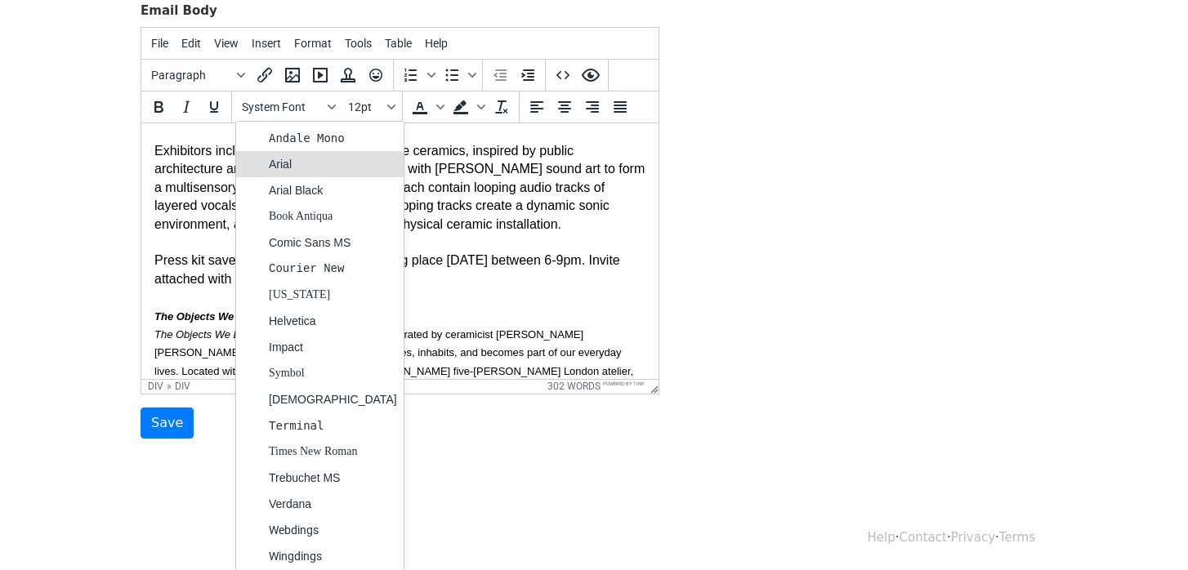
click at [270, 160] on div "Arial" at bounding box center [333, 164] width 128 height 20
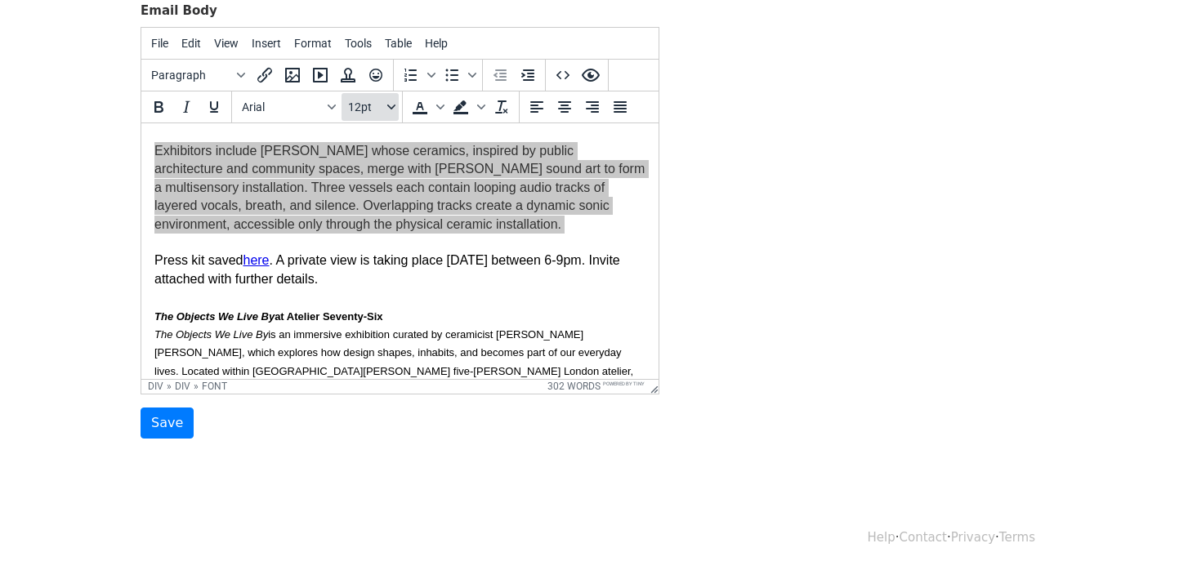
click at [374, 114] on button "12pt" at bounding box center [369, 107] width 57 height 28
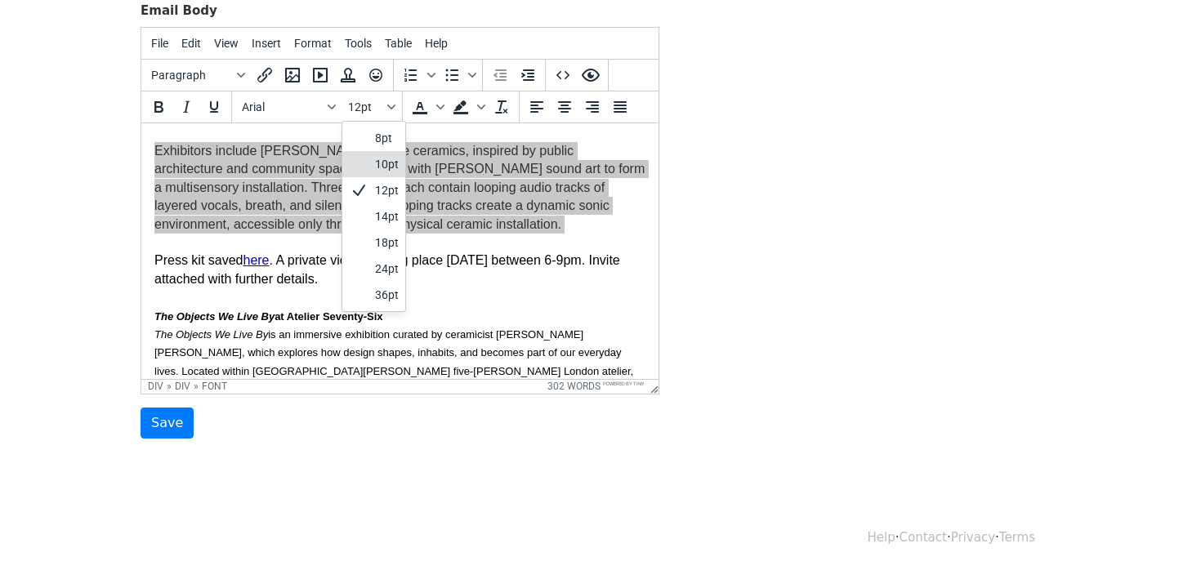
click at [372, 160] on div "10pt" at bounding box center [373, 164] width 63 height 26
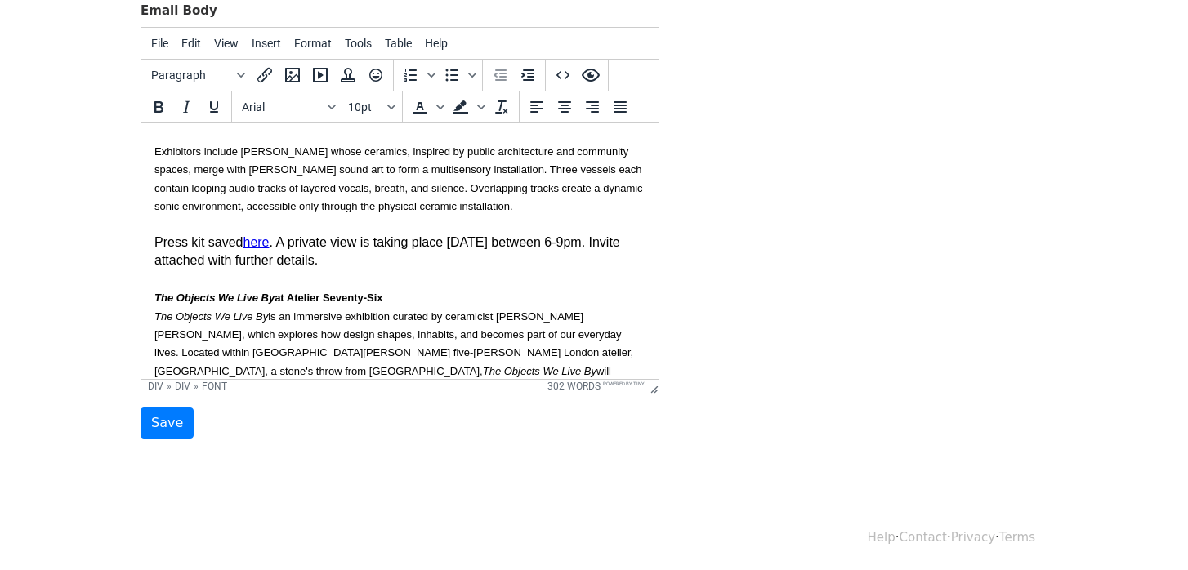
click at [386, 234] on div "Exhibitors include Carla Wright whose ceramics, inspired by public architecture…" at bounding box center [399, 214] width 491 height 146
drag, startPoint x: 467, startPoint y: 261, endPoint x: 149, endPoint y: 244, distance: 318.1
click at [149, 244] on html "Hi {{First name}}, Hope you are having a nice summer. I'm sharing the details o…" at bounding box center [399, 216] width 517 height 1091
click at [368, 102] on span "12pt" at bounding box center [366, 106] width 36 height 13
click at [372, 159] on div "10pt" at bounding box center [373, 164] width 63 height 26
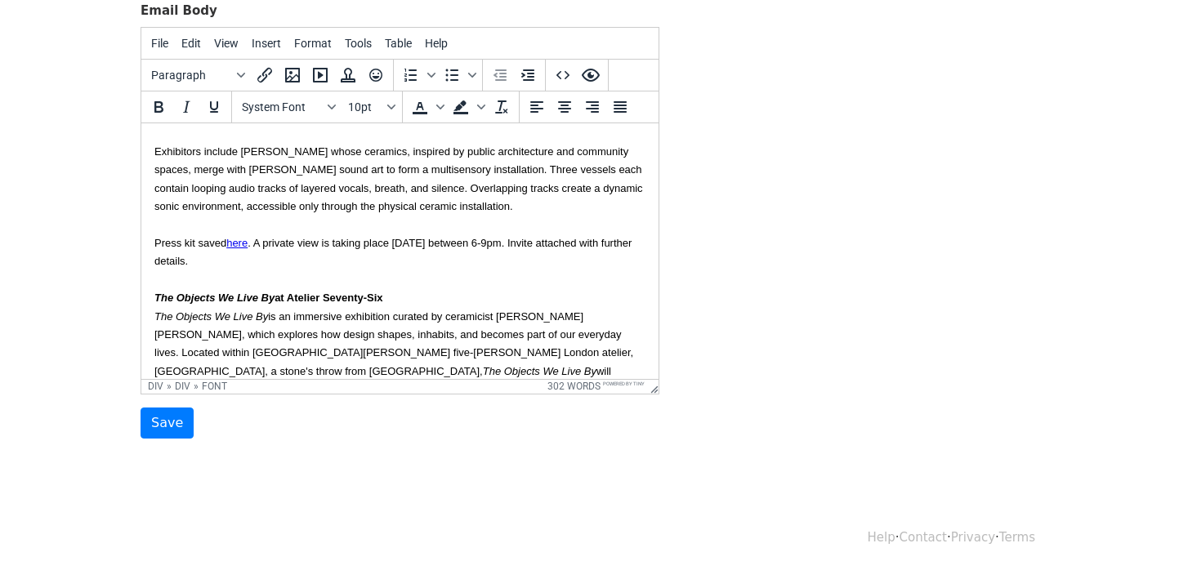
click at [356, 250] on div "Exhibitors include Carla Wright whose ceramics, inspired by public architecture…" at bounding box center [399, 214] width 491 height 146
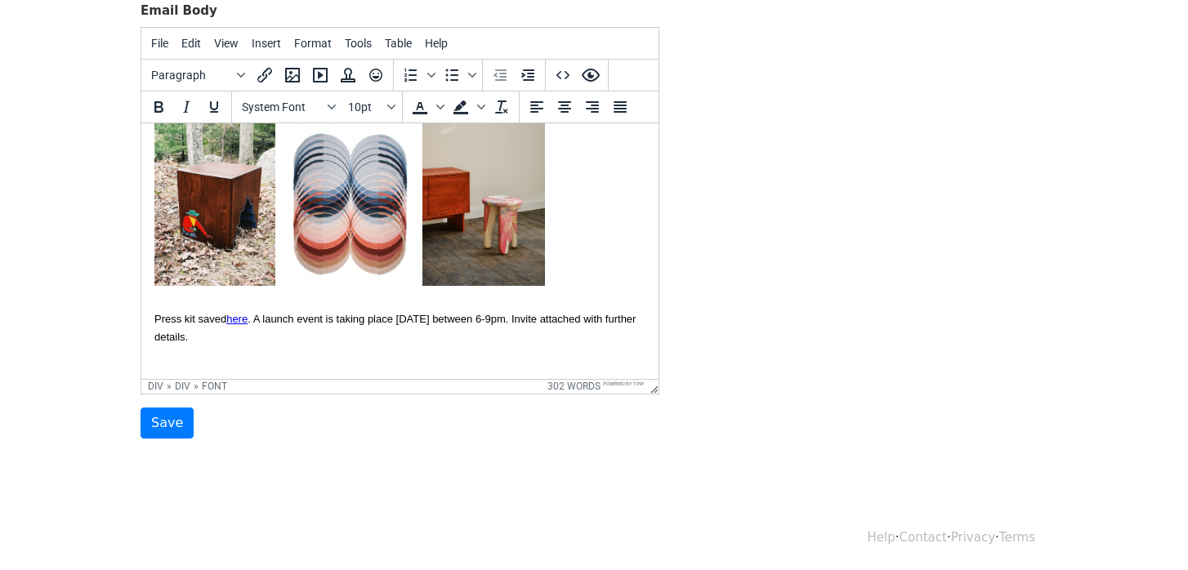
scroll to position [817, 0]
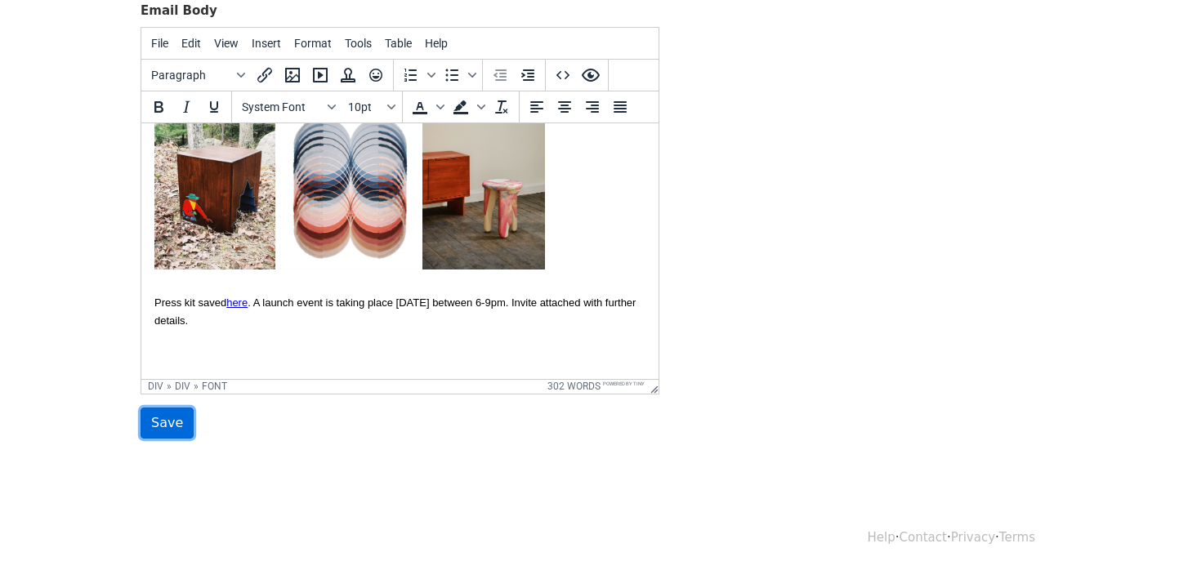
click at [163, 417] on input "Save" at bounding box center [166, 423] width 53 height 31
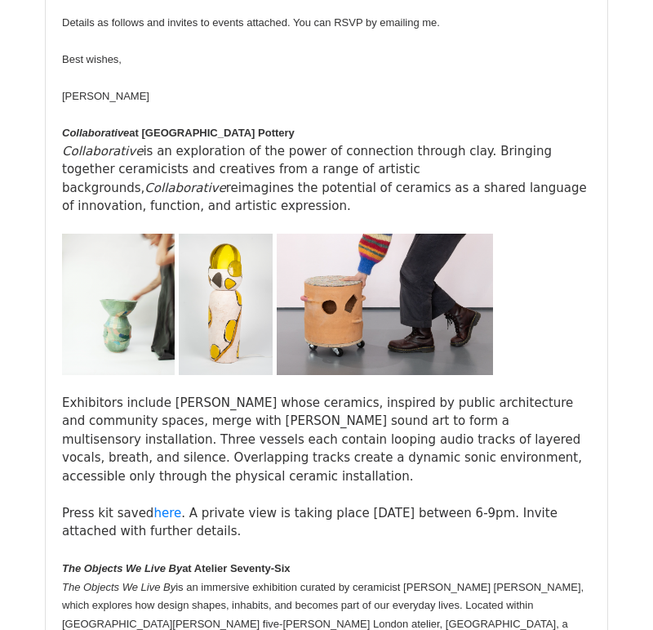
scroll to position [763, 0]
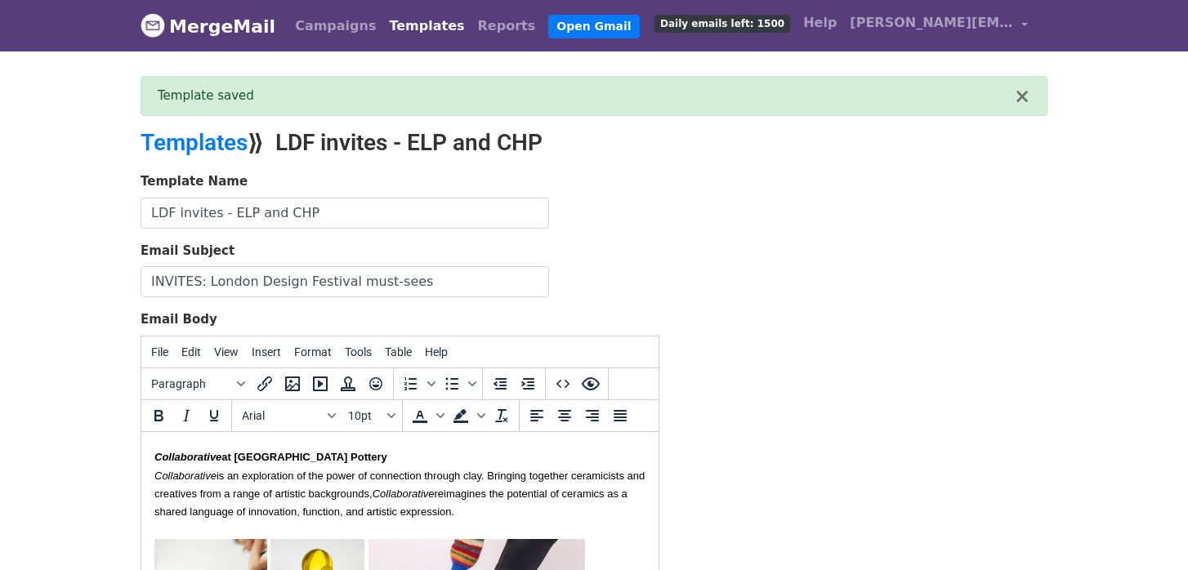
scroll to position [204, 0]
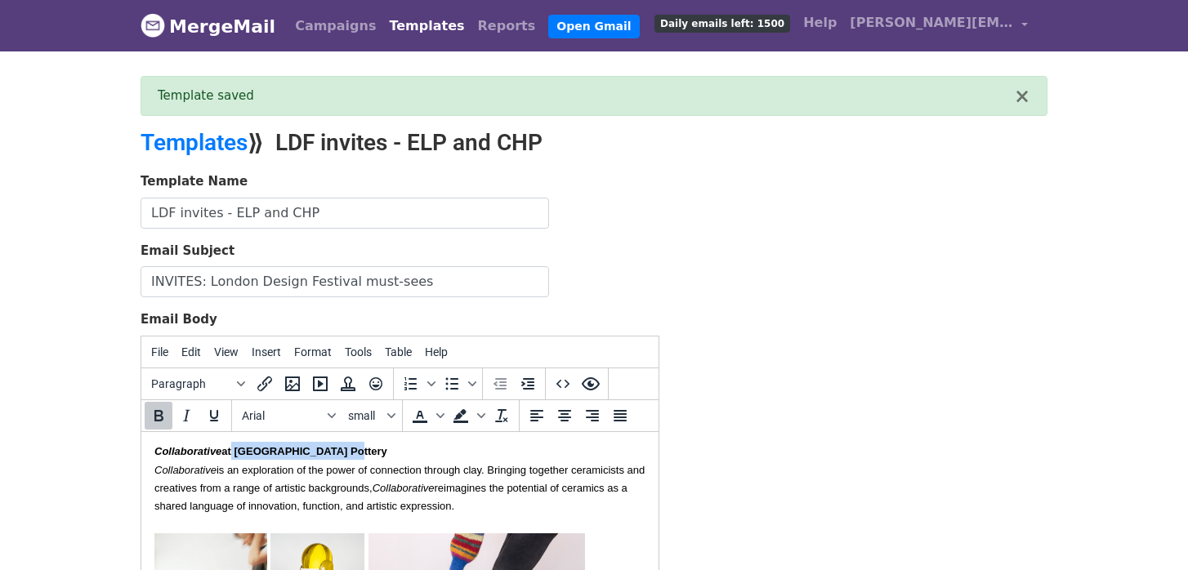
drag, startPoint x: 337, startPoint y: 452, endPoint x: 231, endPoint y: 451, distance: 106.2
click at [221, 468] on font "Collaborative is an exploration of the power of connection through clay. Bringi…" at bounding box center [399, 487] width 490 height 49
click at [224, 469] on font "Collaborative is an exploration of the power of connection through clay. Bringi…" at bounding box center [399, 487] width 490 height 49
click at [227, 469] on font "Collaborative is an exploration of the power of connection through clay. Bringi…" at bounding box center [399, 487] width 490 height 49
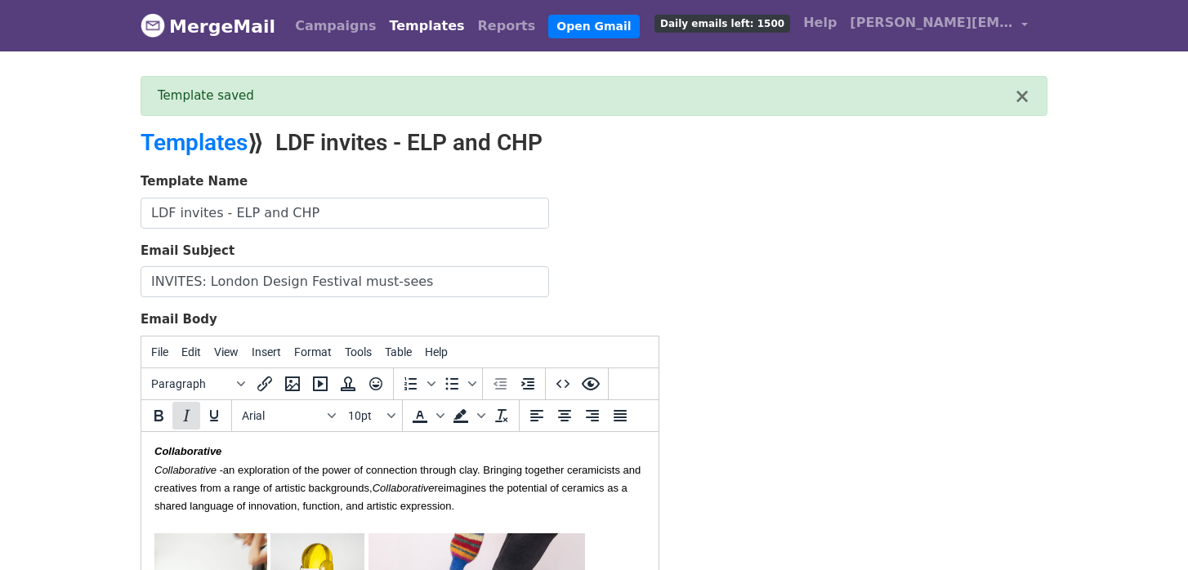
click at [183, 418] on icon "Italic" at bounding box center [186, 416] width 20 height 20
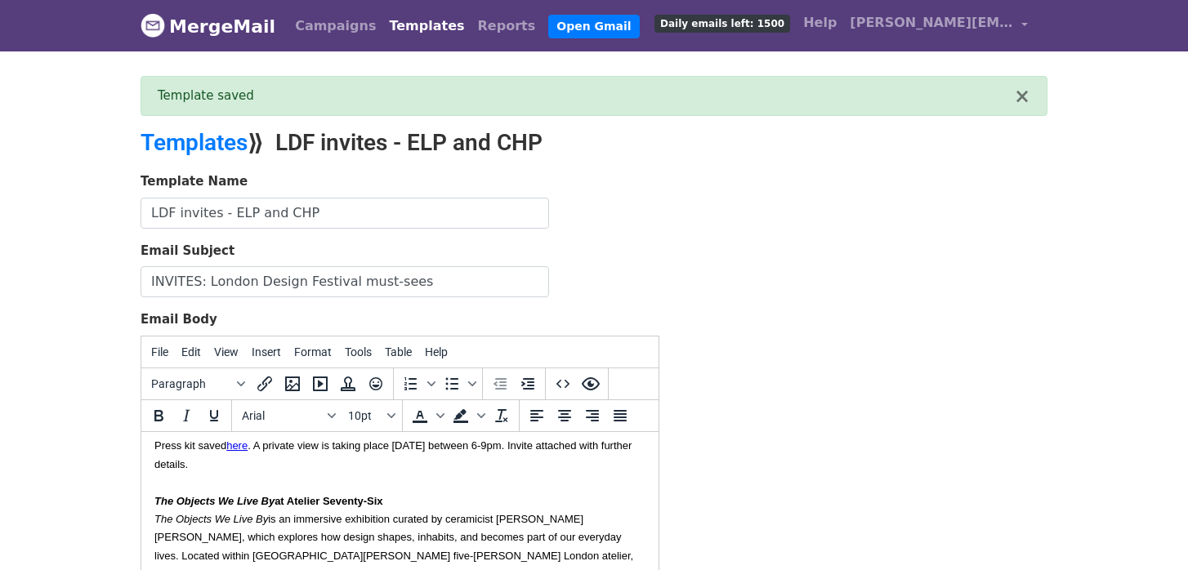
scroll to position [579, 0]
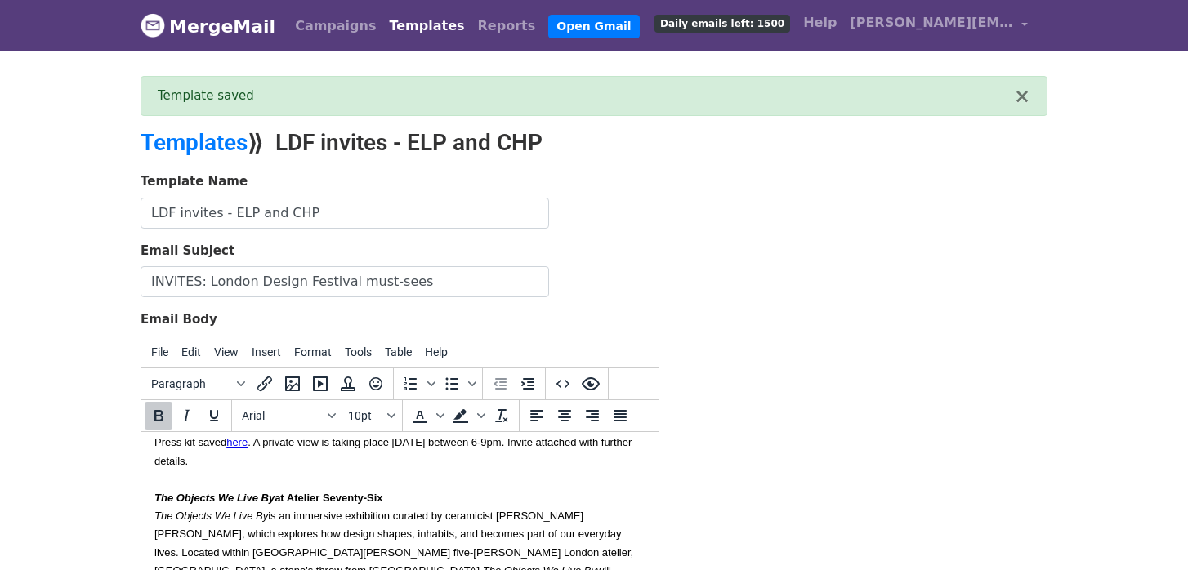
drag, startPoint x: 398, startPoint y: 501, endPoint x: 275, endPoint y: 502, distance: 122.5
click at [275, 502] on div "Hope you are having a nice summer. I'm sharing the details of two press events …" at bounding box center [399, 397] width 491 height 1028
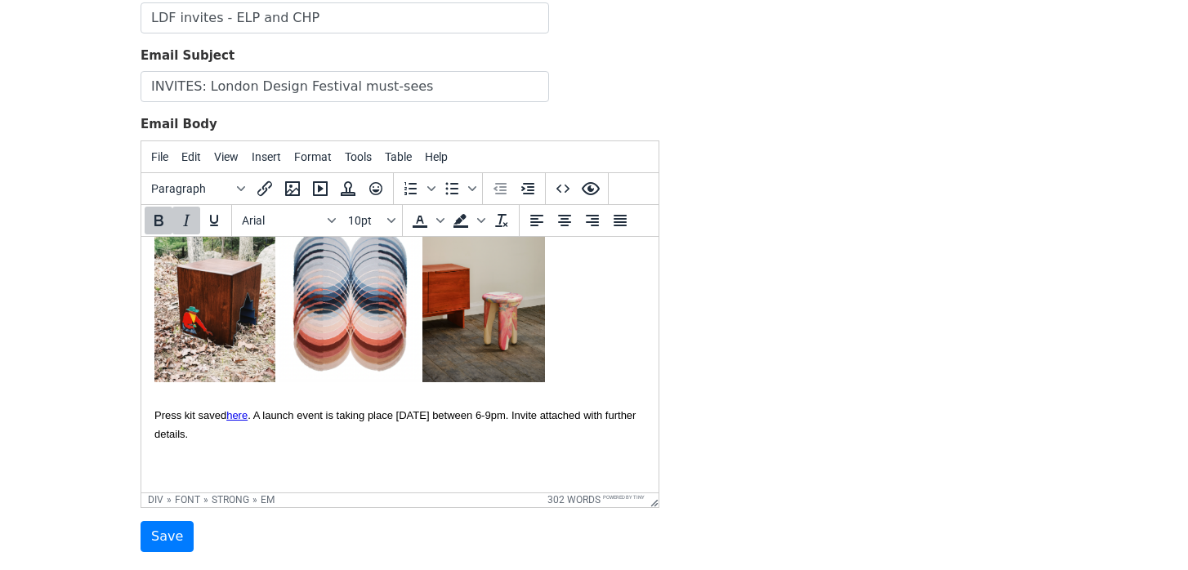
scroll to position [201, 0]
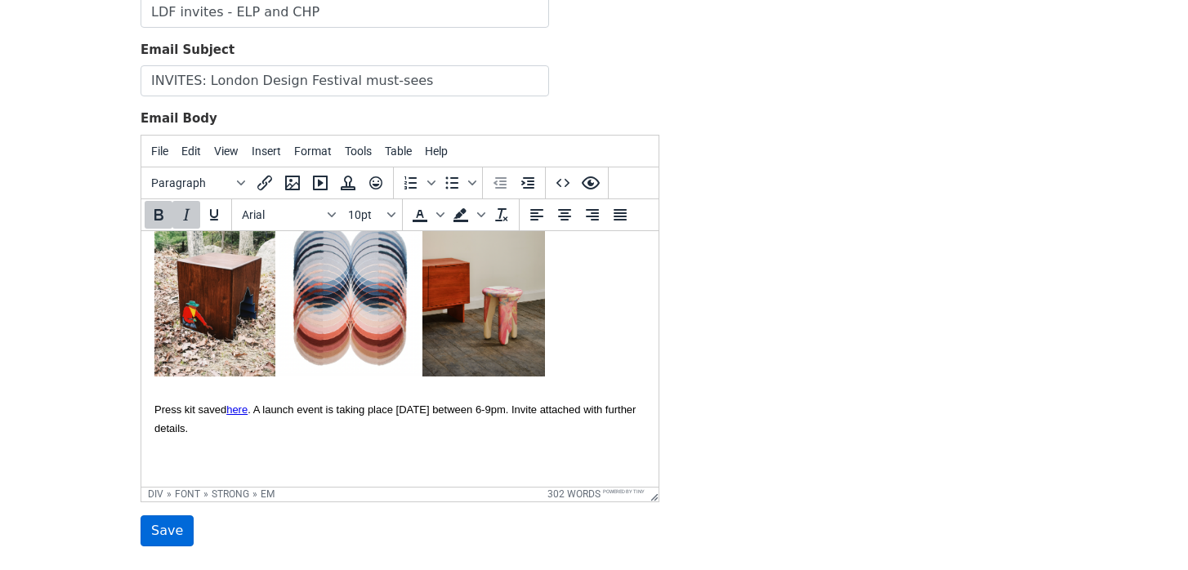
click at [176, 524] on input "Save" at bounding box center [166, 530] width 53 height 31
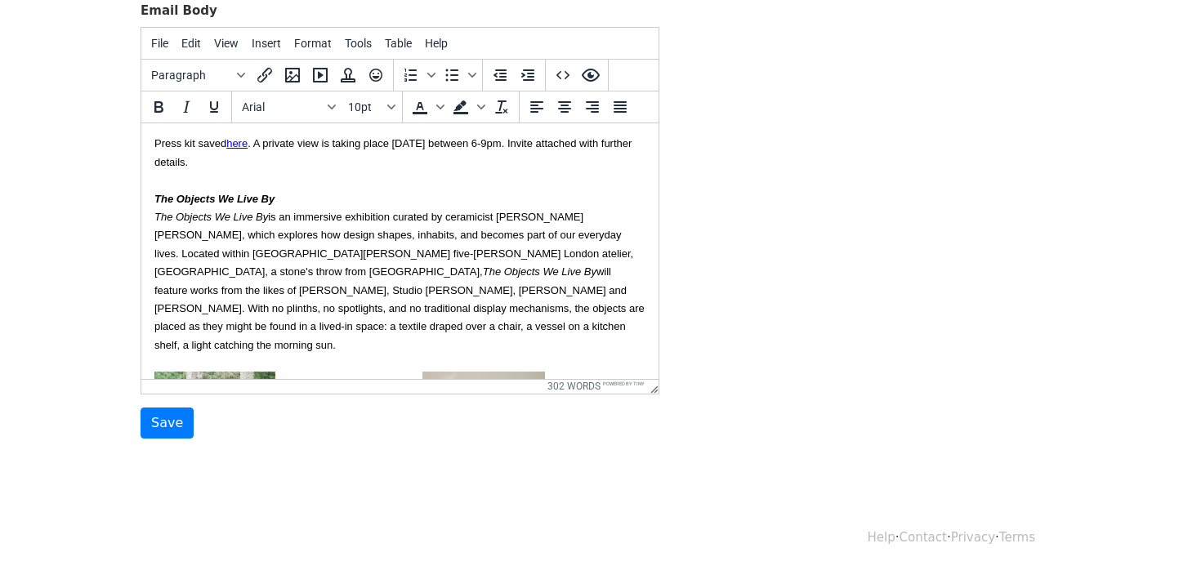
scroll to position [502, 0]
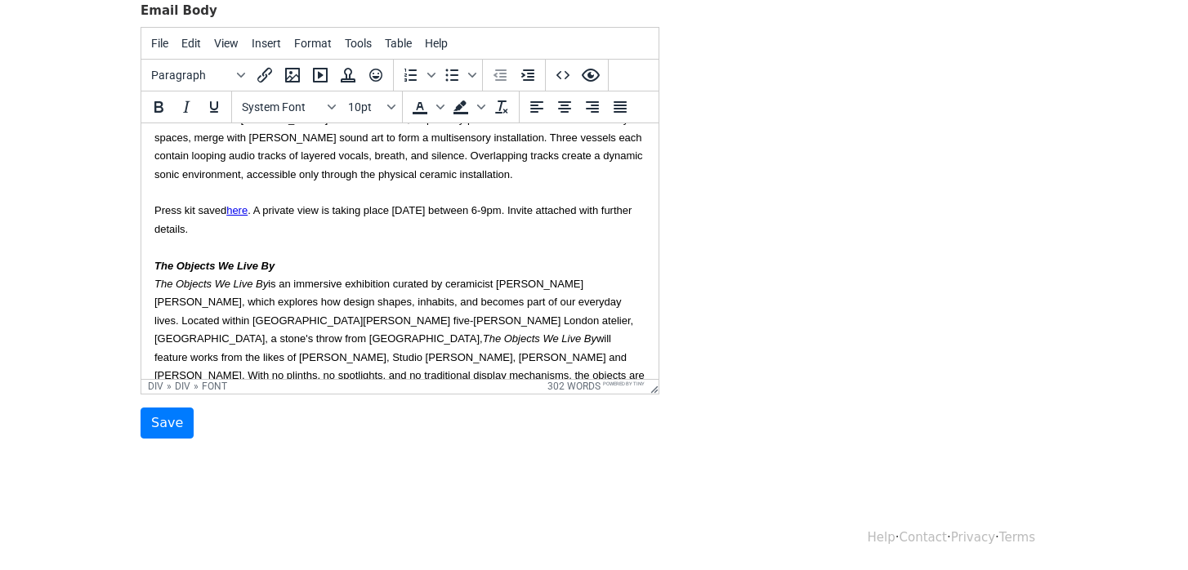
drag, startPoint x: 310, startPoint y: 232, endPoint x: 127, endPoint y: 213, distance: 183.9
click at [141, 213] on html "Hi {{First name}}, Hope you are having a nice summer. I'm sharing the details o…" at bounding box center [399, 174] width 517 height 1109
click at [262, 116] on button "System Font" at bounding box center [288, 107] width 106 height 28
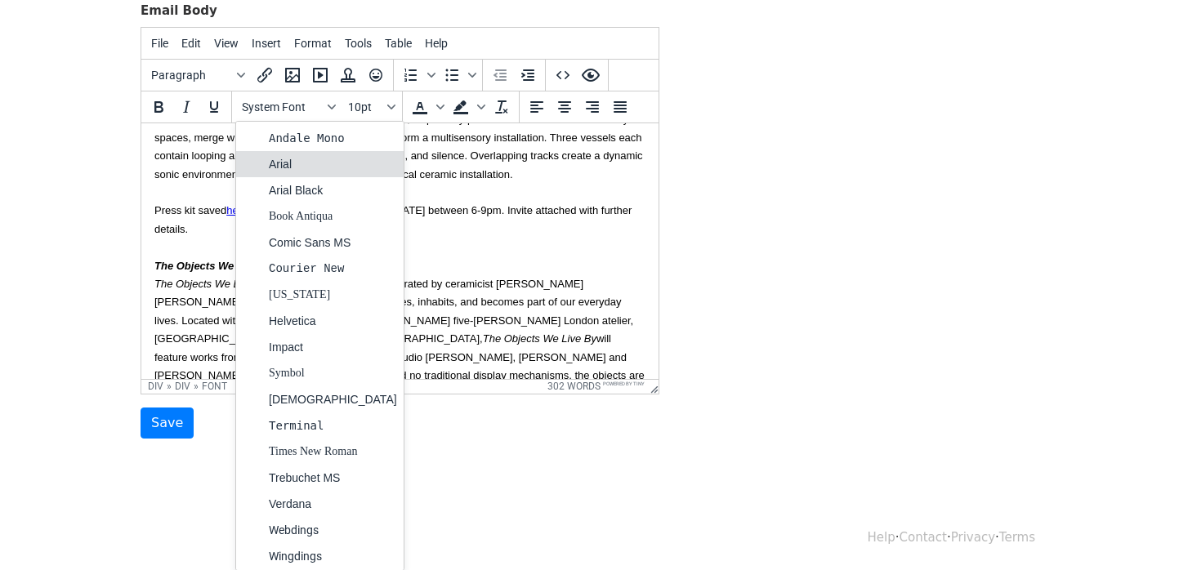
click at [265, 152] on div "Arial" at bounding box center [319, 164] width 167 height 26
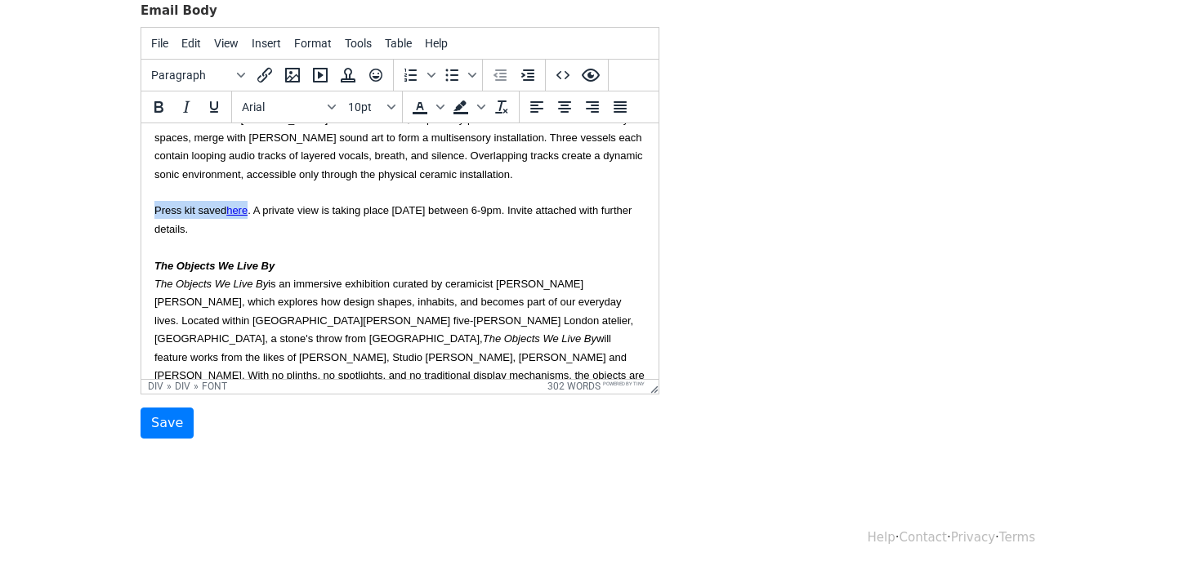
click at [344, 216] on font "Press kit saved here . A private view is taking place [DATE] between 6-9pm. Inv…" at bounding box center [392, 218] width 477 height 30
click at [168, 421] on input "Save" at bounding box center [166, 423] width 53 height 31
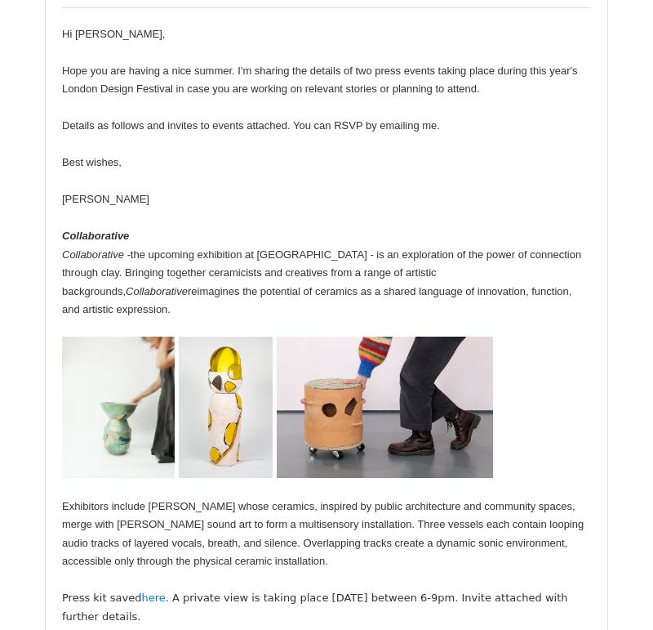
scroll to position [56, 0]
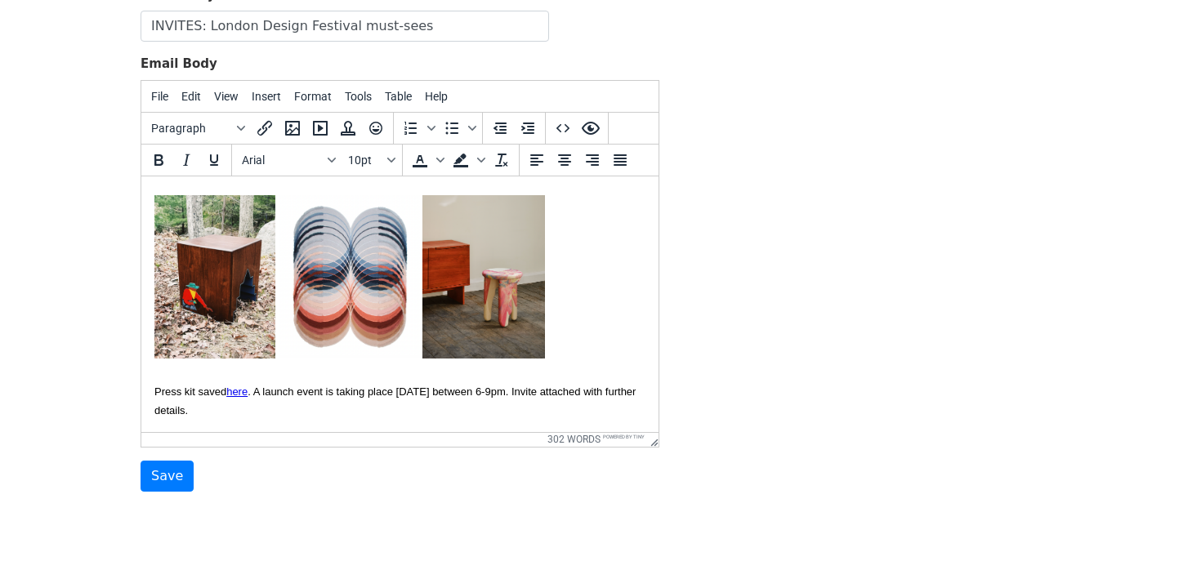
scroll to position [836, 0]
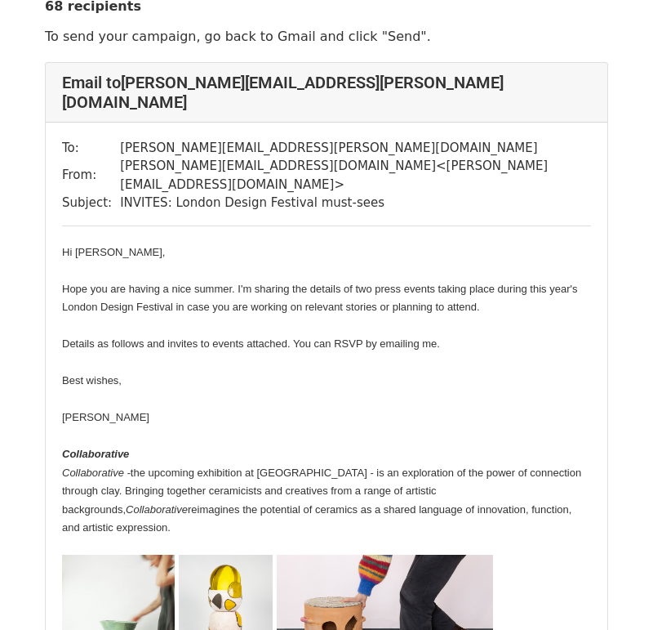
scroll to position [57, 0]
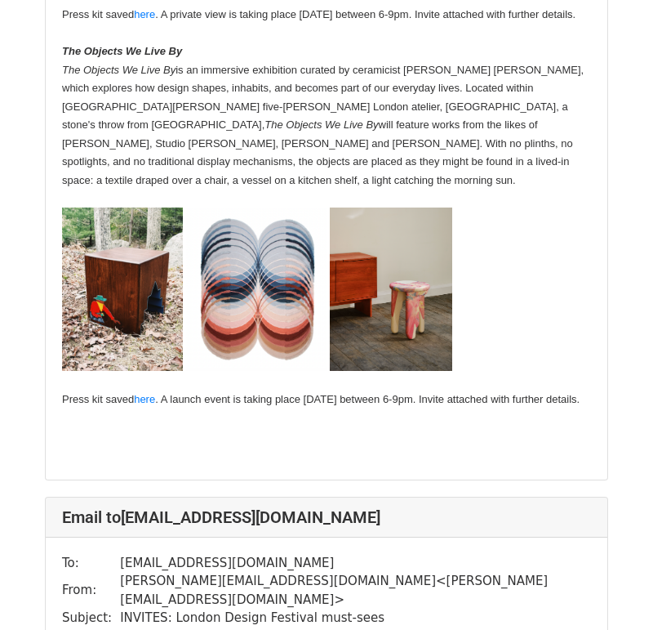
scroll to position [879, 0]
